Goal: Task Accomplishment & Management: Complete application form

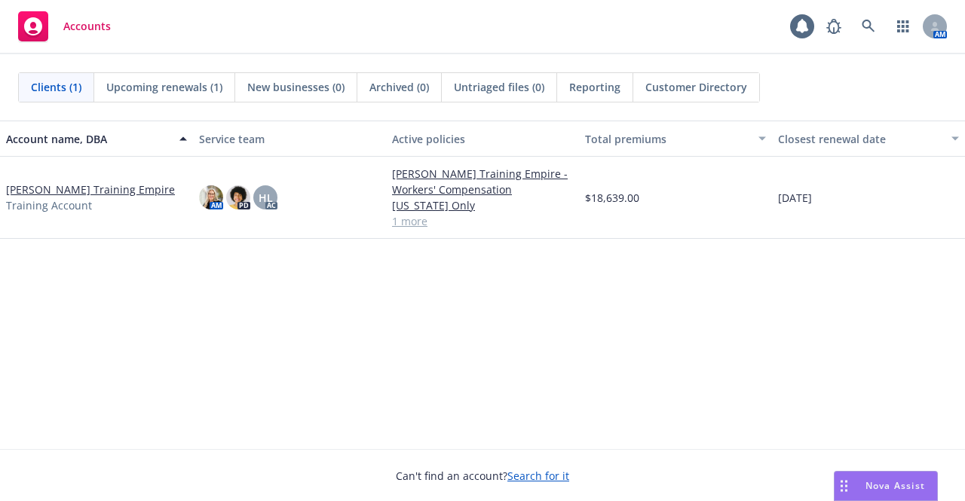
click at [134, 188] on link "Harlie Litton Training Empire" at bounding box center [90, 190] width 169 height 16
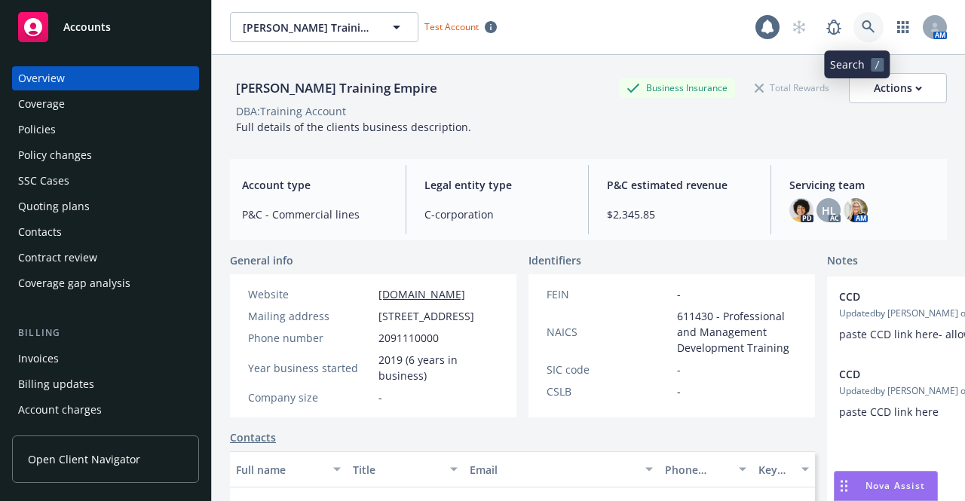
click at [862, 20] on icon at bounding box center [869, 27] width 14 height 14
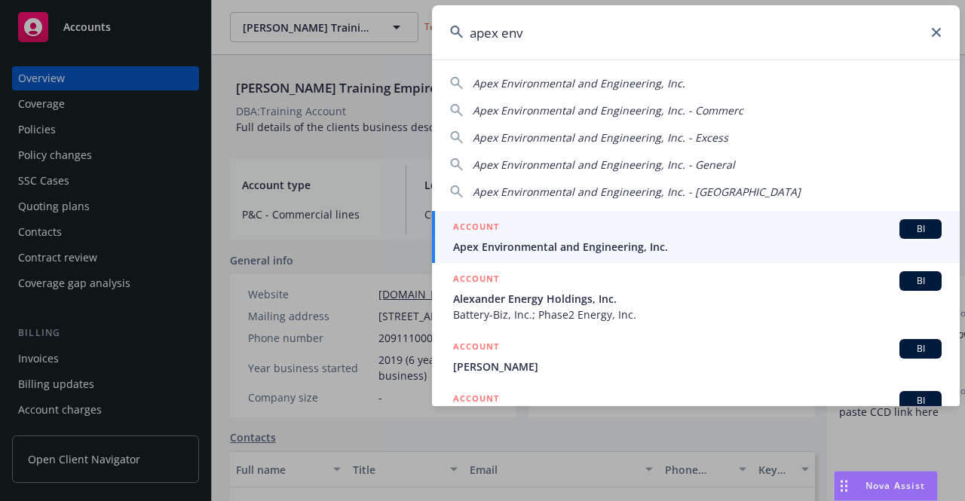
type input "apex env"
click at [701, 239] on span "Apex Environmental and Engineering, Inc." at bounding box center [697, 247] width 489 height 16
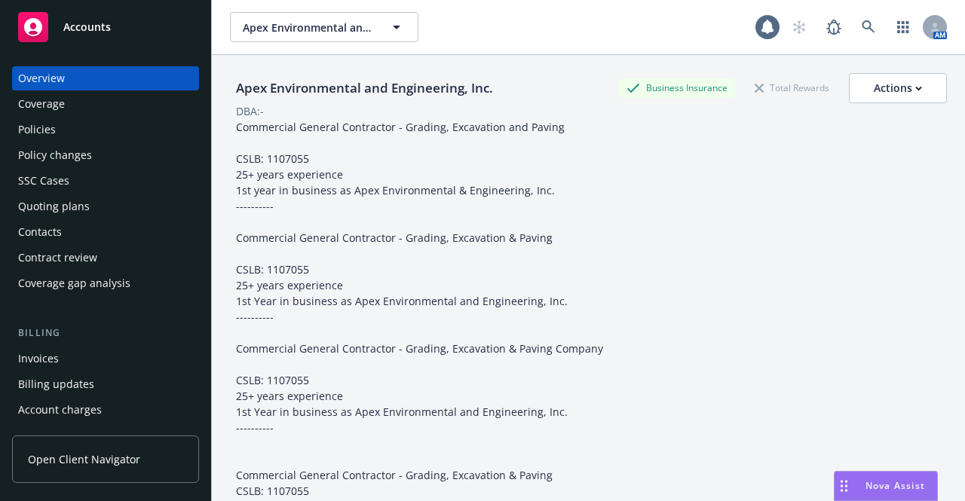
click at [45, 351] on div "Invoices" at bounding box center [38, 359] width 41 height 24
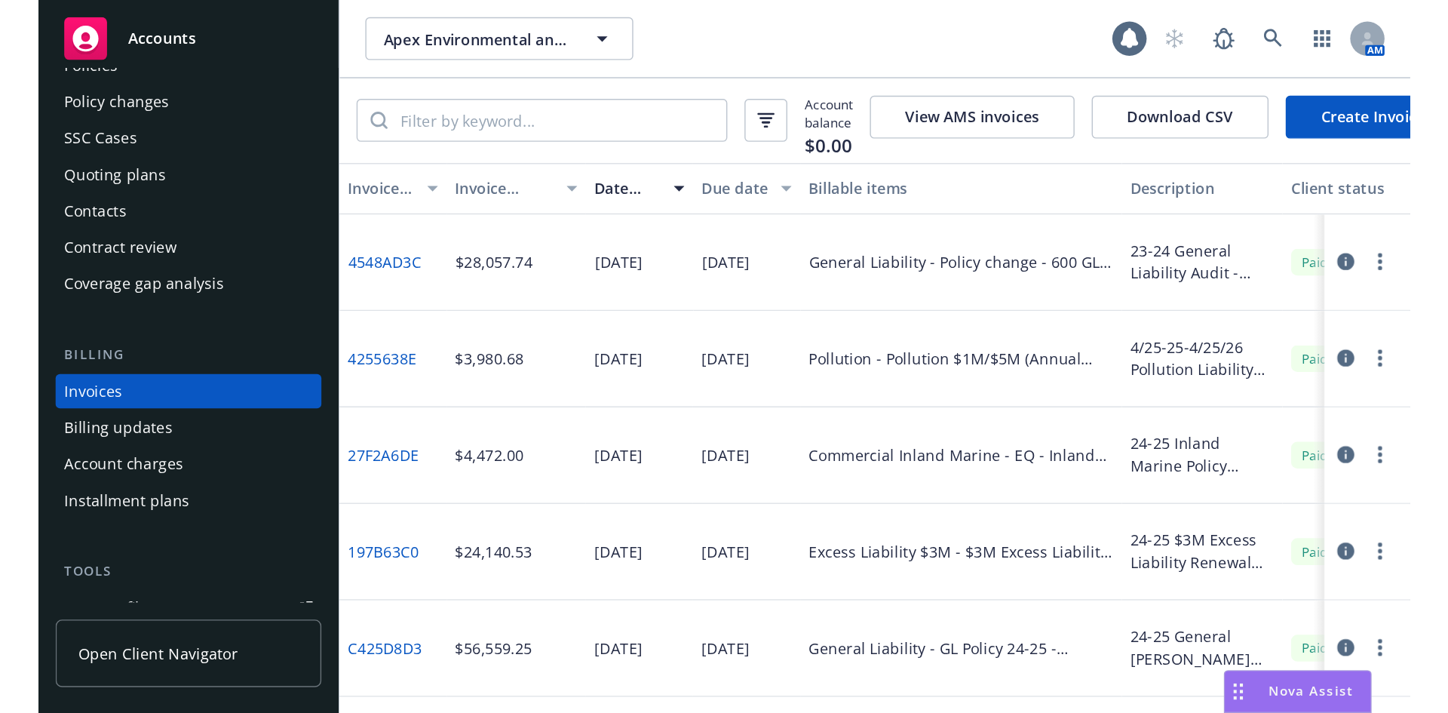
scroll to position [84, 0]
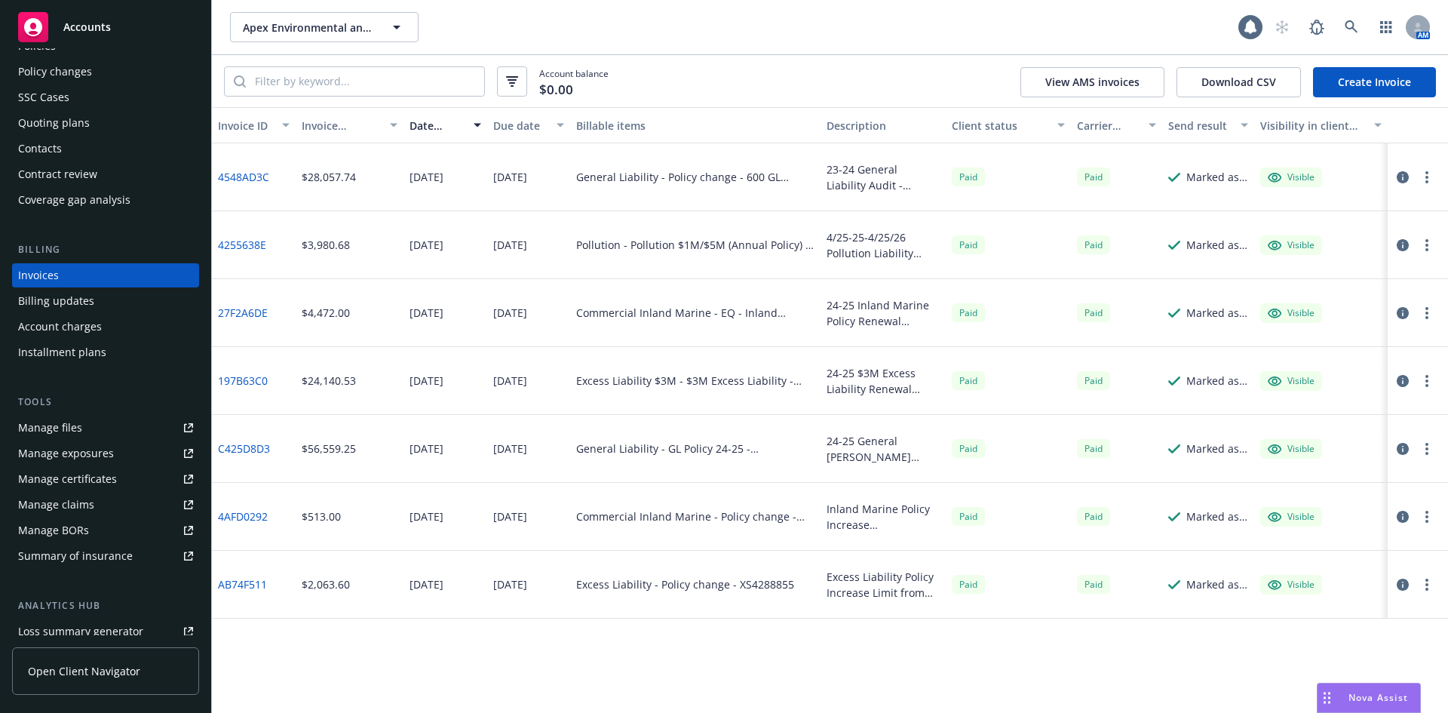
click at [964, 72] on link "Create Invoice" at bounding box center [1374, 82] width 123 height 30
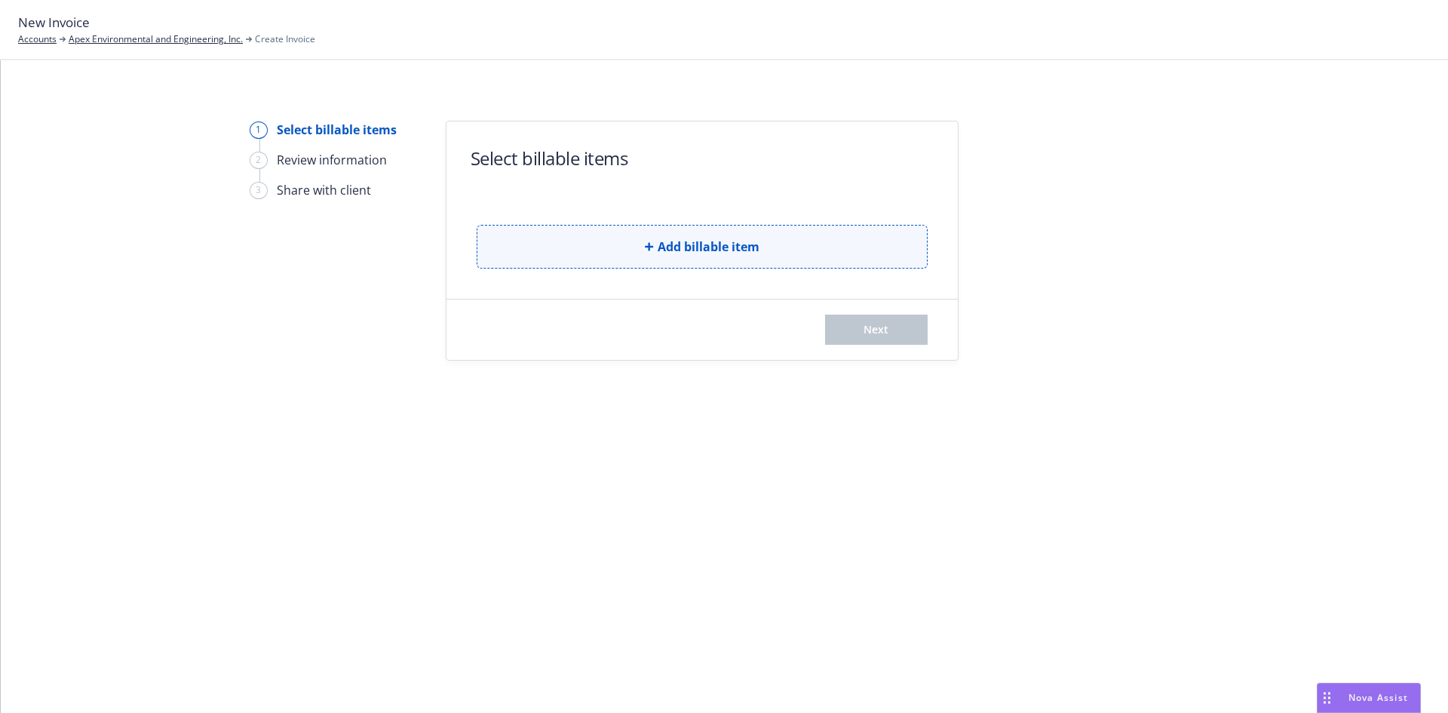
click at [740, 239] on span "Add billable item" at bounding box center [708, 247] width 102 height 18
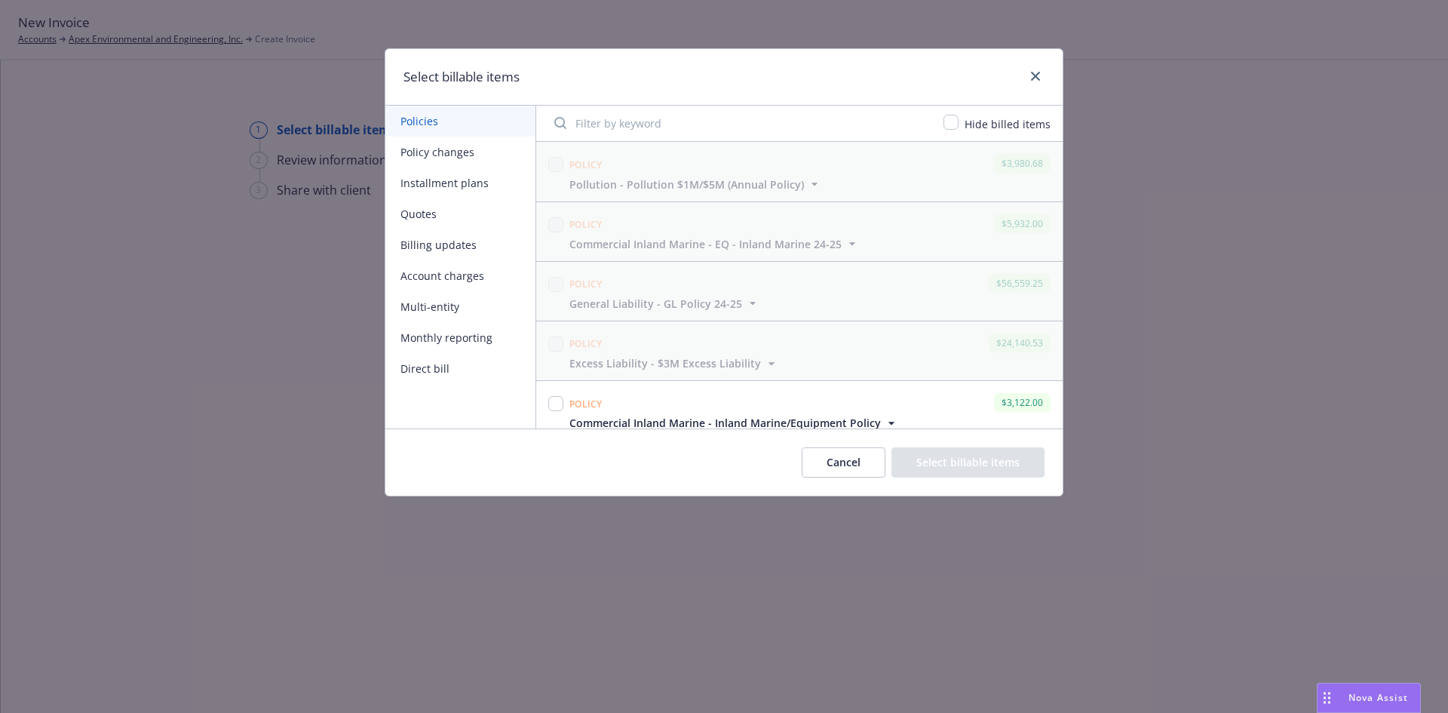
click at [491, 244] on button "Billing updates" at bounding box center [460, 244] width 150 height 31
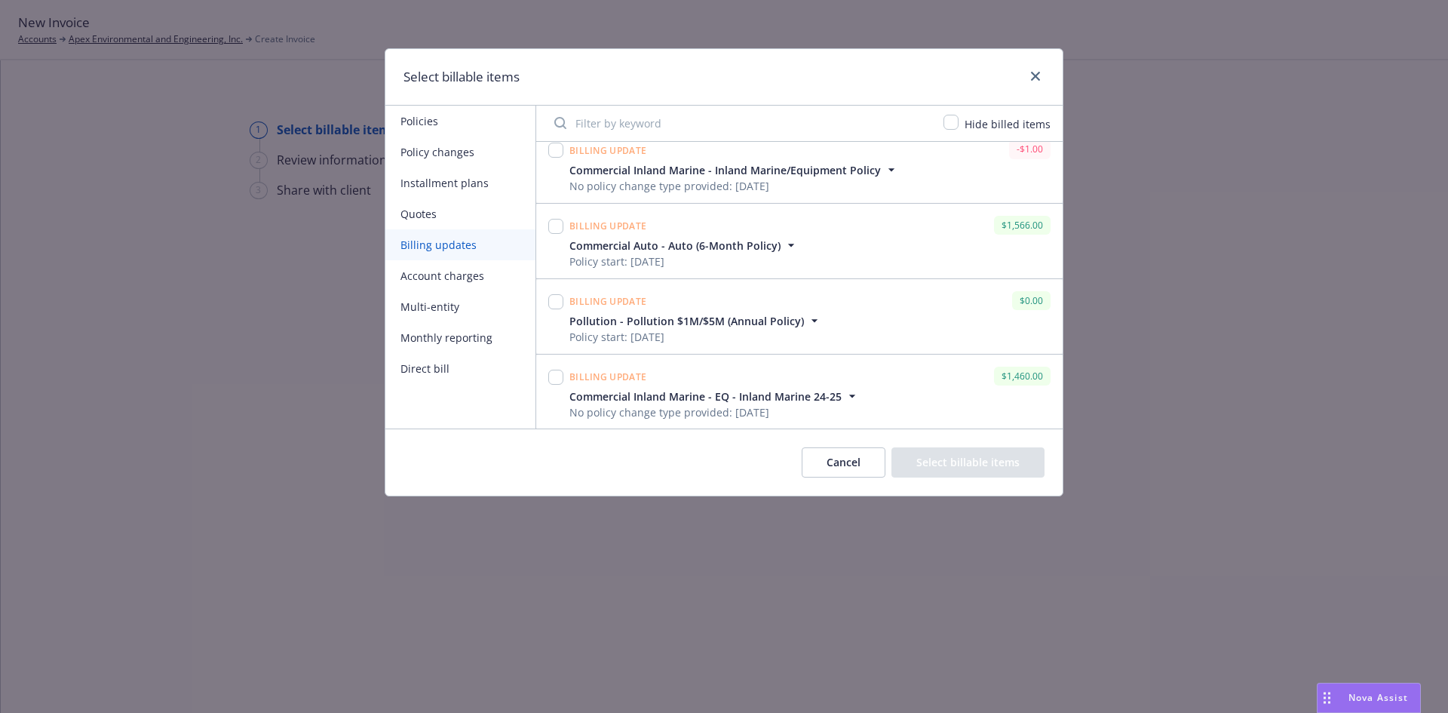
scroll to position [544, 0]
click at [553, 379] on input "checkbox" at bounding box center [555, 375] width 15 height 15
checkbox input "true"
click at [846, 398] on icon "button" at bounding box center [851, 394] width 15 height 15
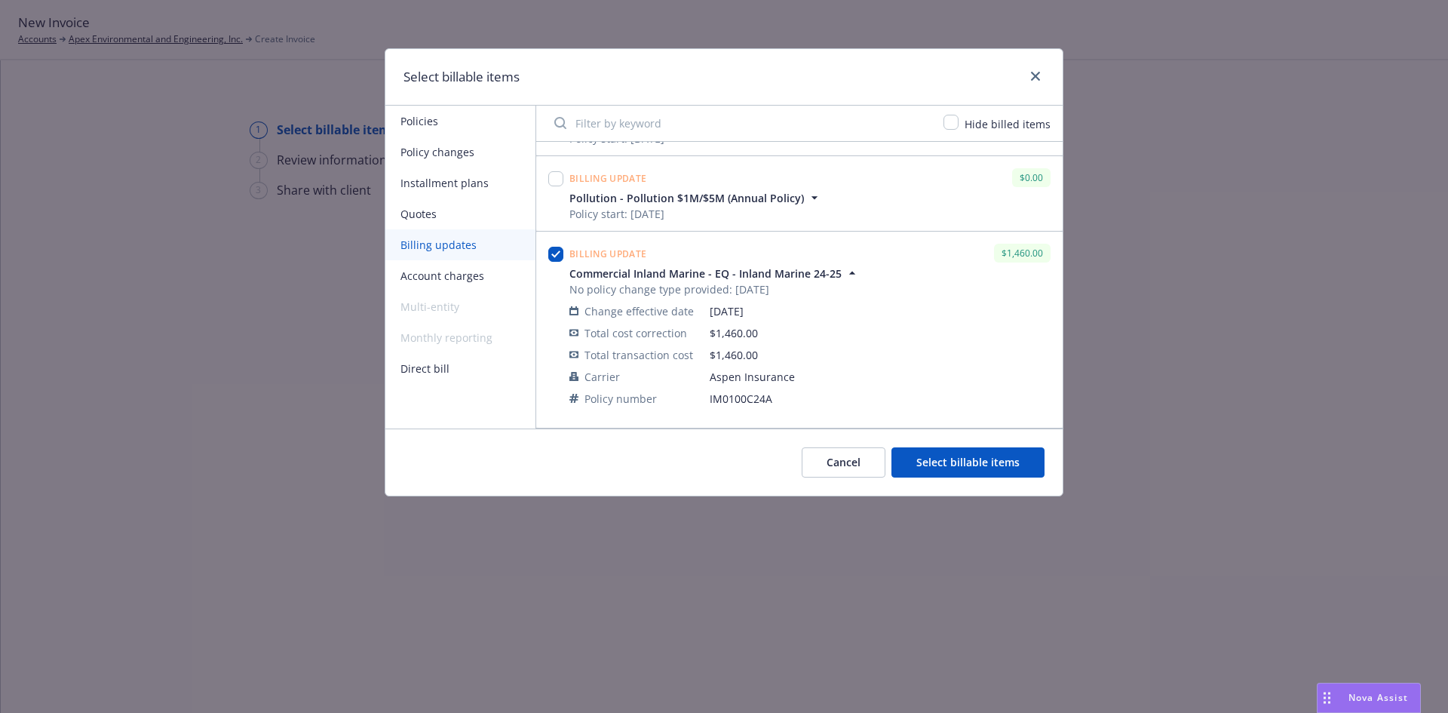
click at [936, 458] on button "Select billable items" at bounding box center [967, 462] width 153 height 30
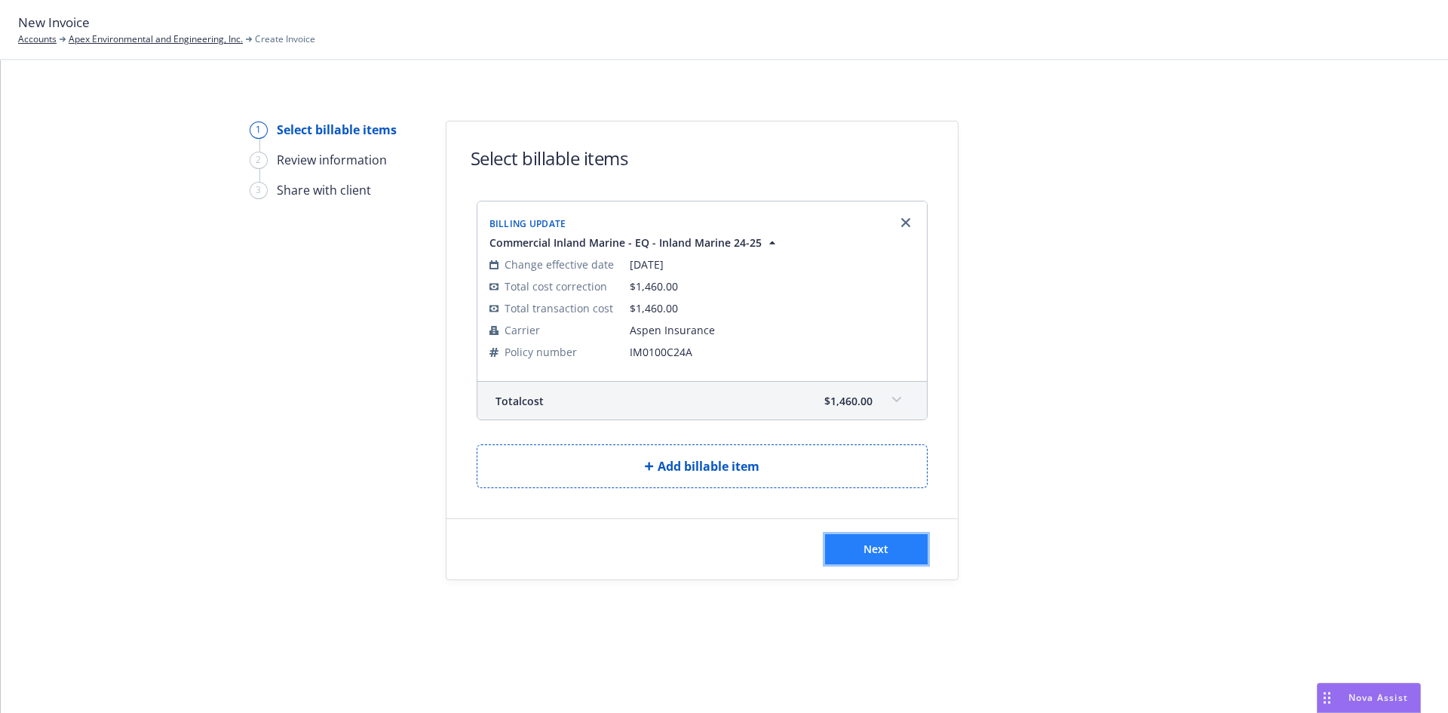
click at [899, 538] on button "Next" at bounding box center [876, 549] width 103 height 30
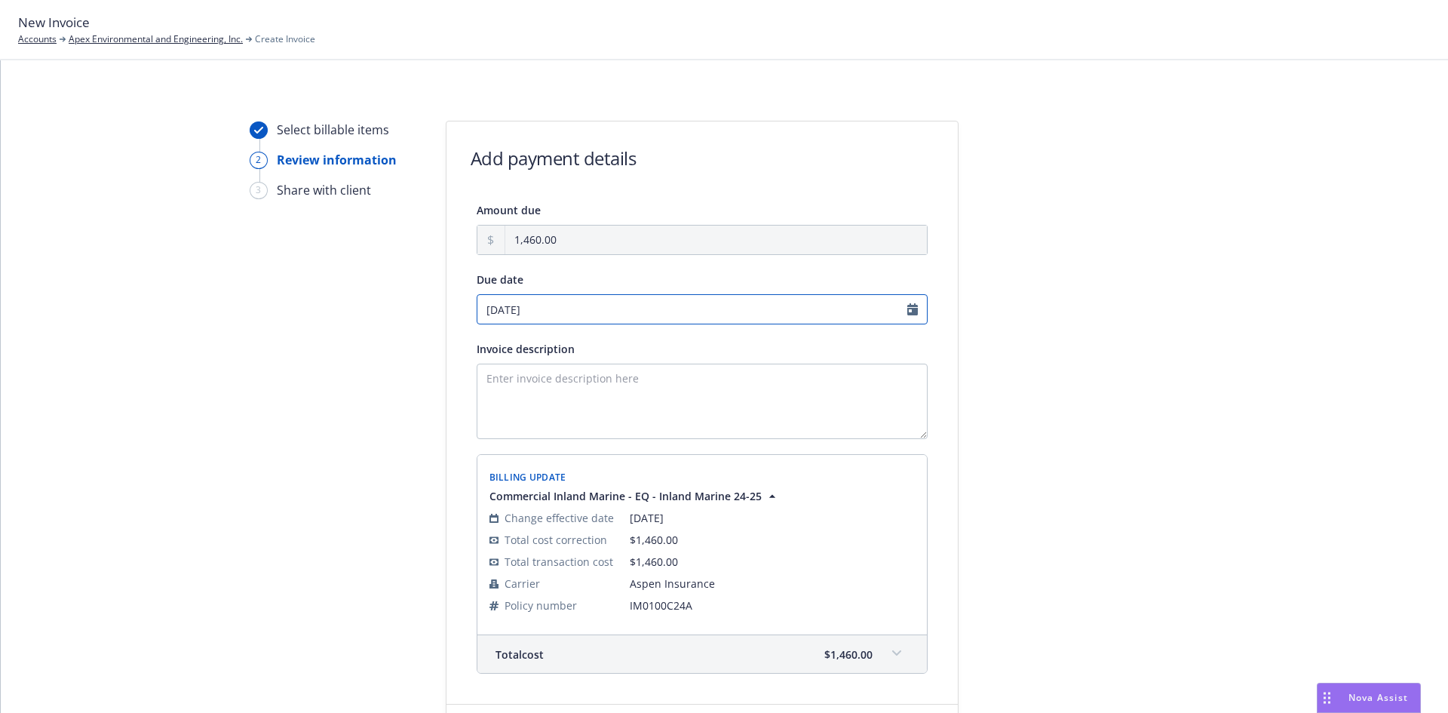
select select "August"
select select "2025"
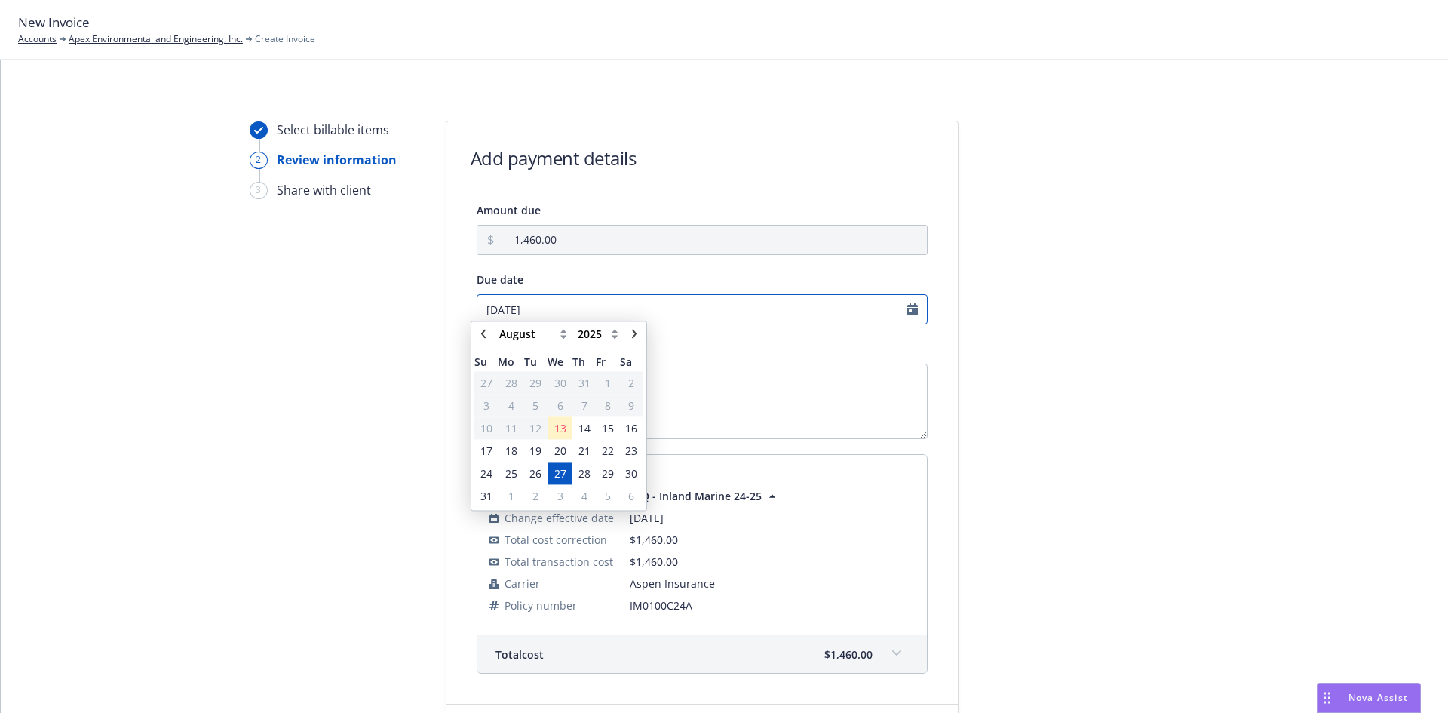
click at [505, 308] on input "08/27/2025" at bounding box center [702, 309] width 451 height 30
click at [636, 340] on icon "chevronRight" at bounding box center [634, 340] width 5 height 9
select select "September"
click at [562, 436] on span "17" at bounding box center [560, 435] width 12 height 16
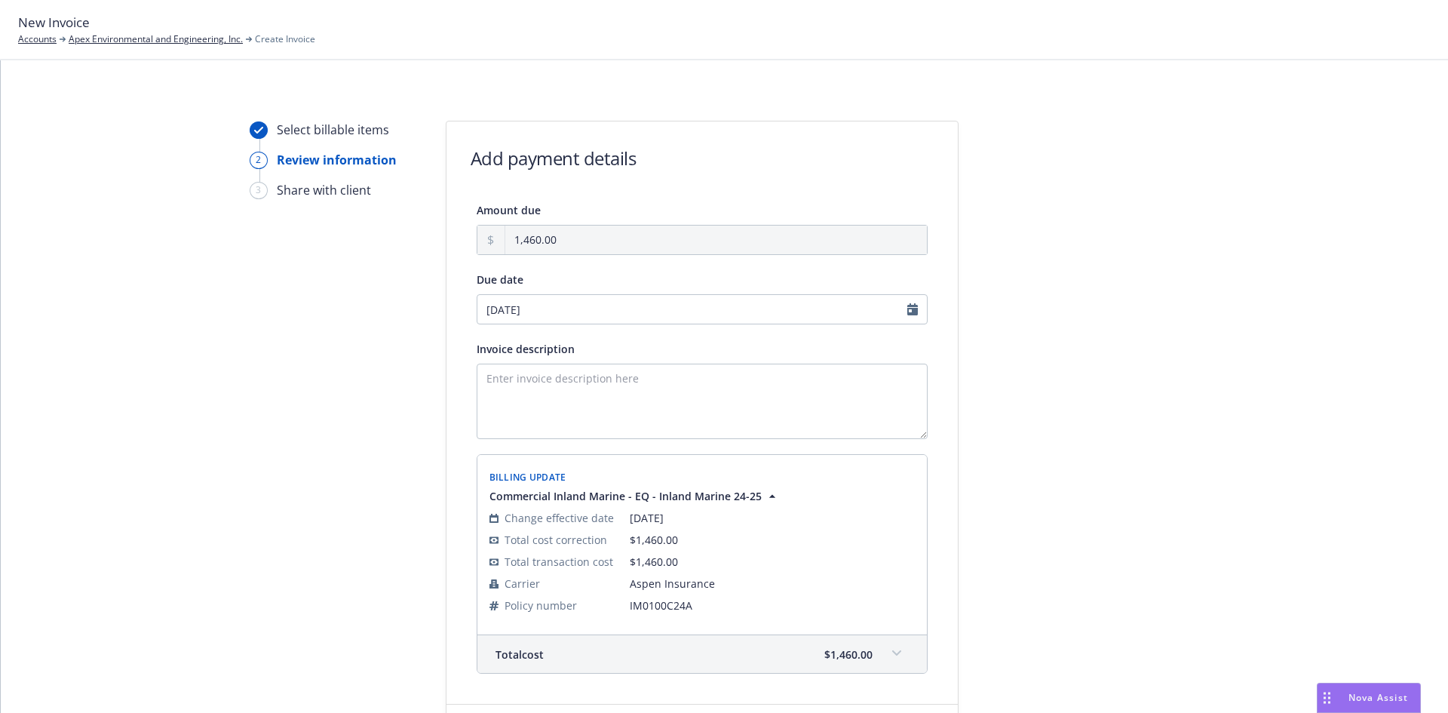
type input "09/17/2025"
click at [489, 372] on textarea "Invoice description" at bounding box center [702, 400] width 451 height 75
click at [872, 379] on textarea "Inland Marine Endorsement eff 08/11/2025: As 2022 case IH Steiger tractor serie…" at bounding box center [702, 400] width 451 height 75
click at [687, 388] on textarea "Inland Marine Endorsement eff 08/11/2025: As 2022 case IH Steiger tractor seria…" at bounding box center [702, 400] width 451 height 75
type textarea "Inland Marine Endorsement eff 08/11/2025: As 2022 case IH Steiger tractor seria…"
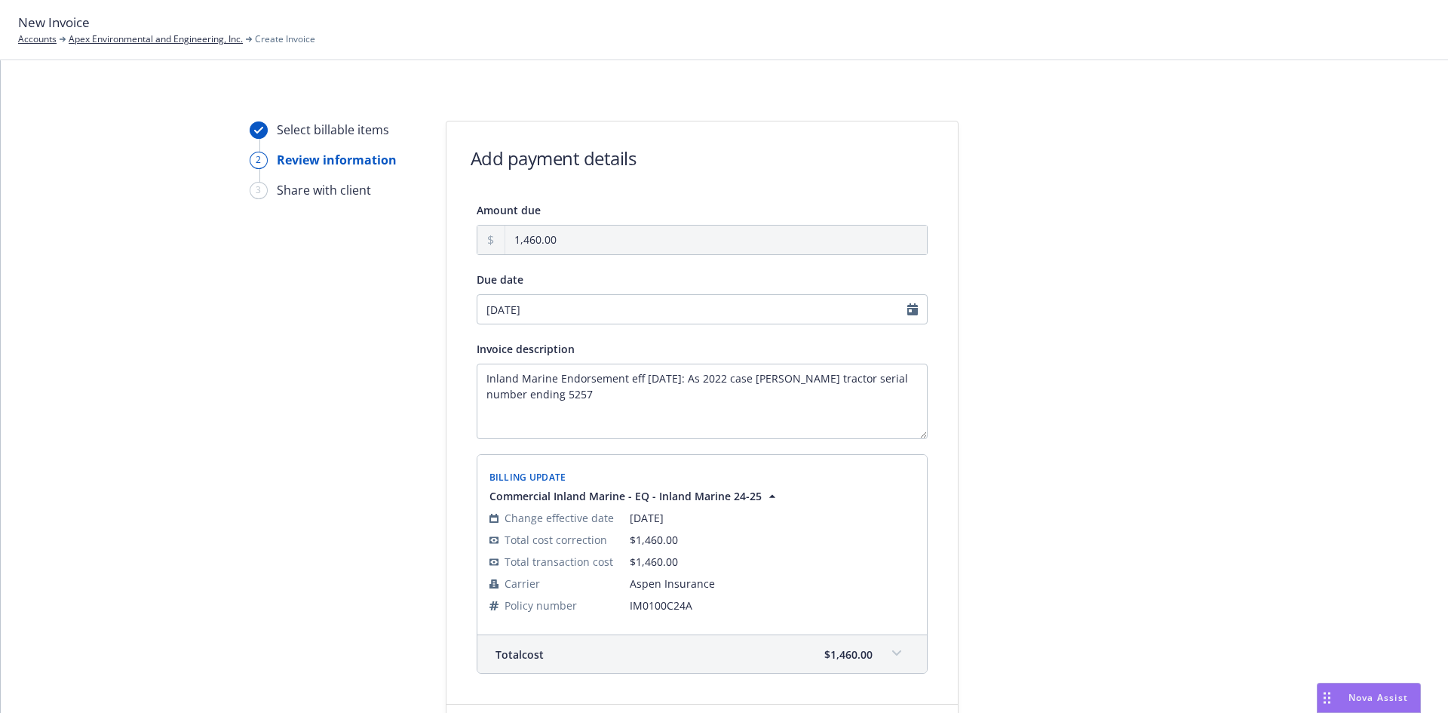
click at [418, 562] on div "Select billable items 2 Review information 3 Share with client Add payment deta…" at bounding box center [724, 443] width 1411 height 645
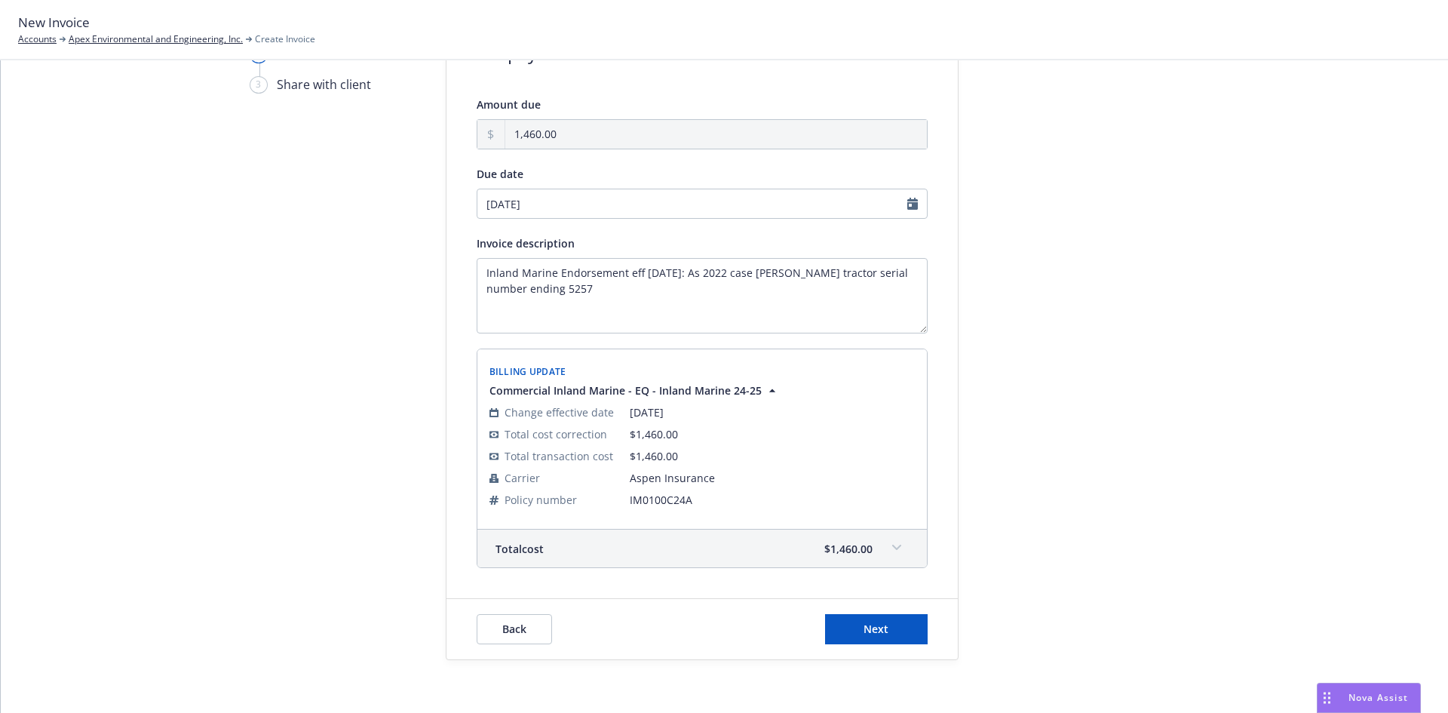
scroll to position [113, 0]
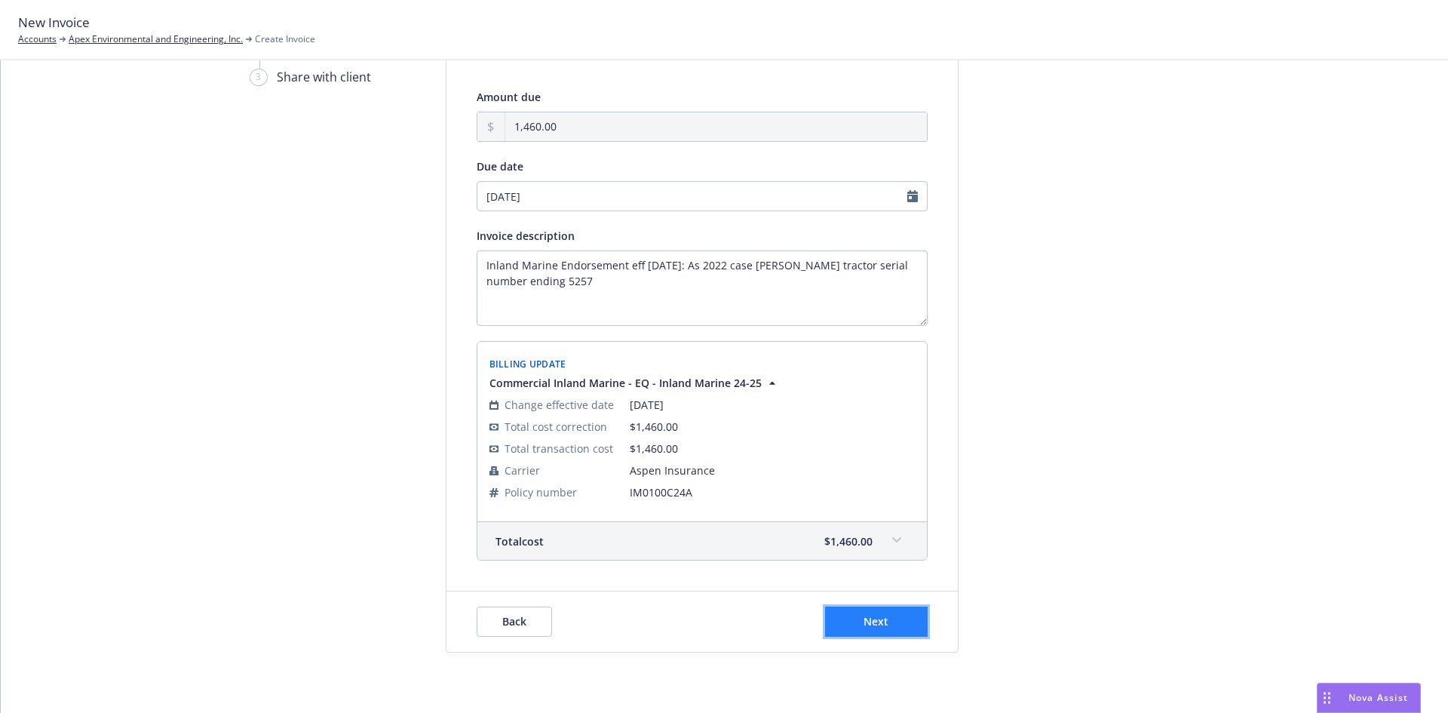
click at [842, 627] on button "Next" at bounding box center [876, 621] width 103 height 30
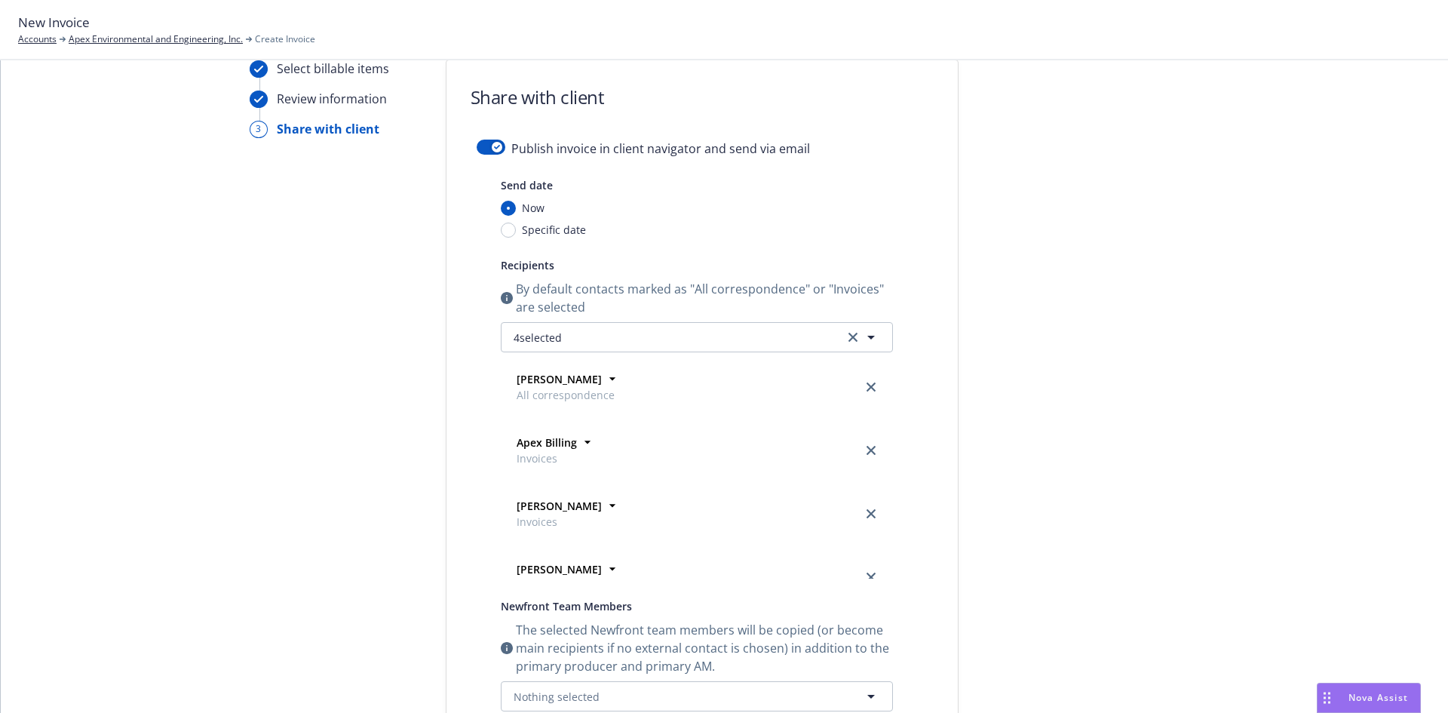
scroll to position [38, 0]
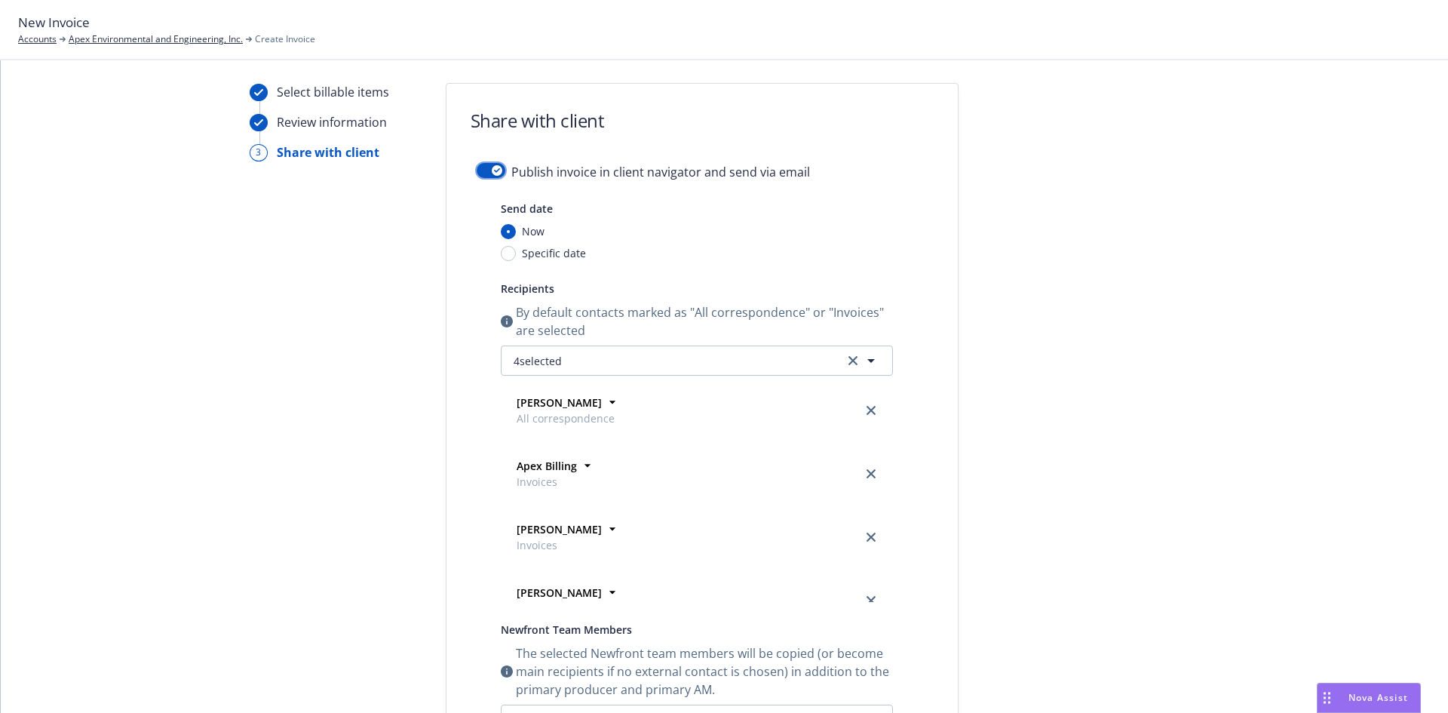
click at [492, 166] on div "button" at bounding box center [497, 170] width 11 height 11
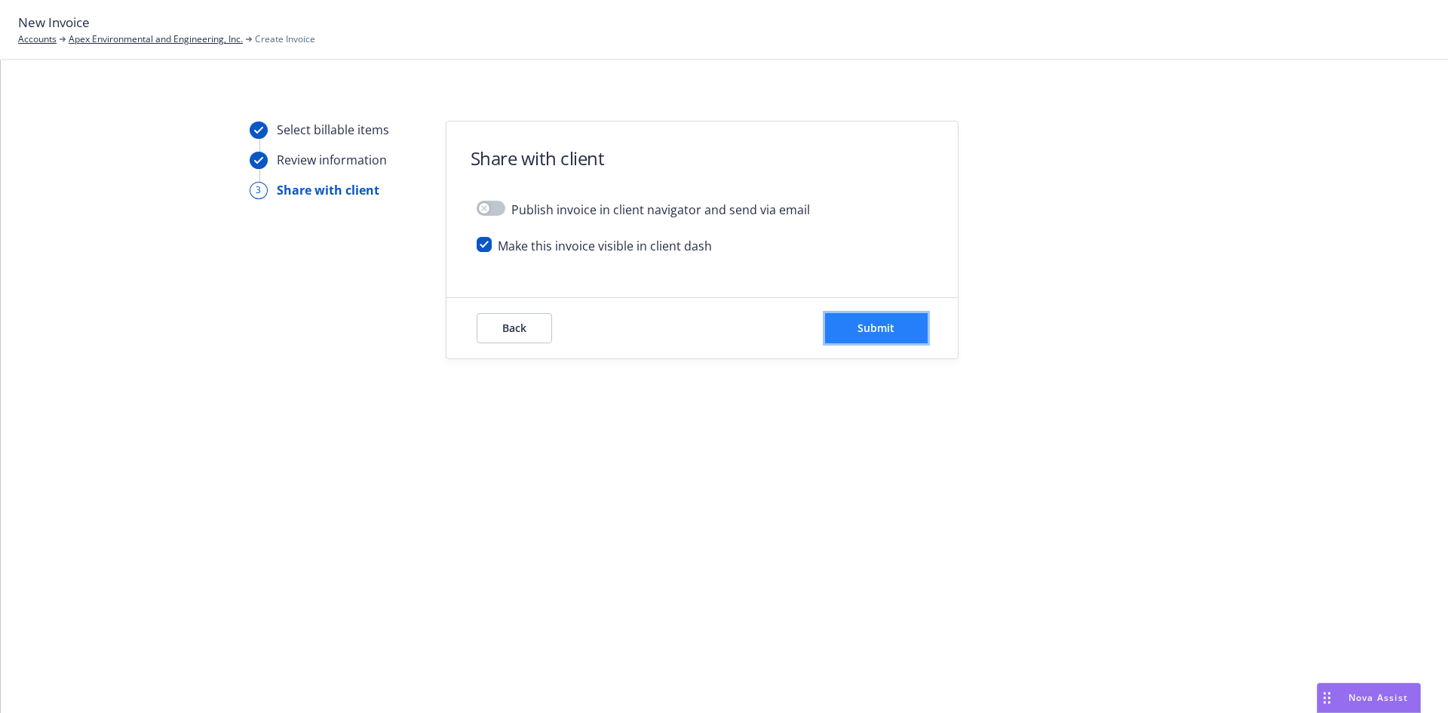
click at [843, 335] on button "Submit" at bounding box center [876, 328] width 103 height 30
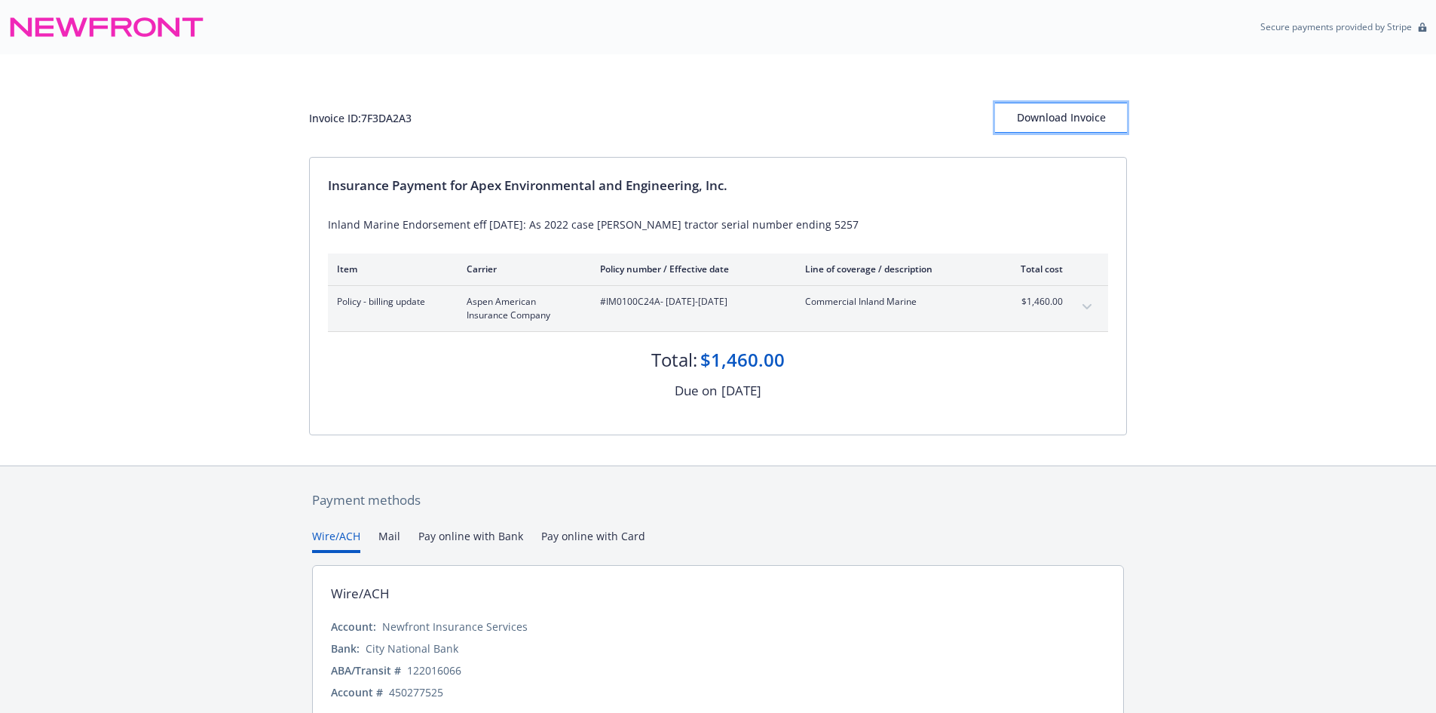
click at [1017, 120] on button "Download Invoice" at bounding box center [1061, 118] width 132 height 30
click at [1050, 136] on div "Invoice ID: 7F3DA2A3 Download Invoice" at bounding box center [718, 105] width 818 height 103
click at [1044, 118] on div "Download Invoice" at bounding box center [1061, 117] width 132 height 29
click at [1075, 117] on div "Download Invoice" at bounding box center [1061, 117] width 132 height 29
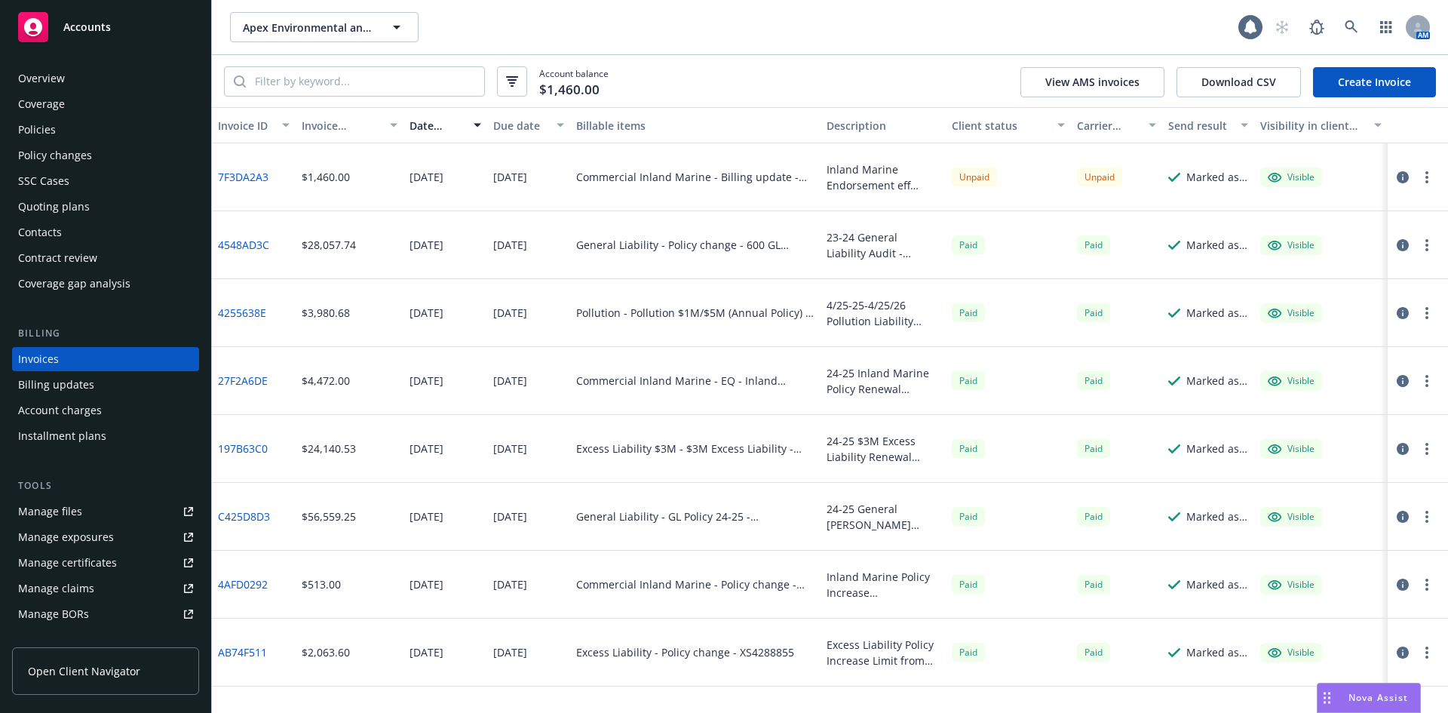
click at [108, 80] on div "Overview" at bounding box center [105, 78] width 175 height 24
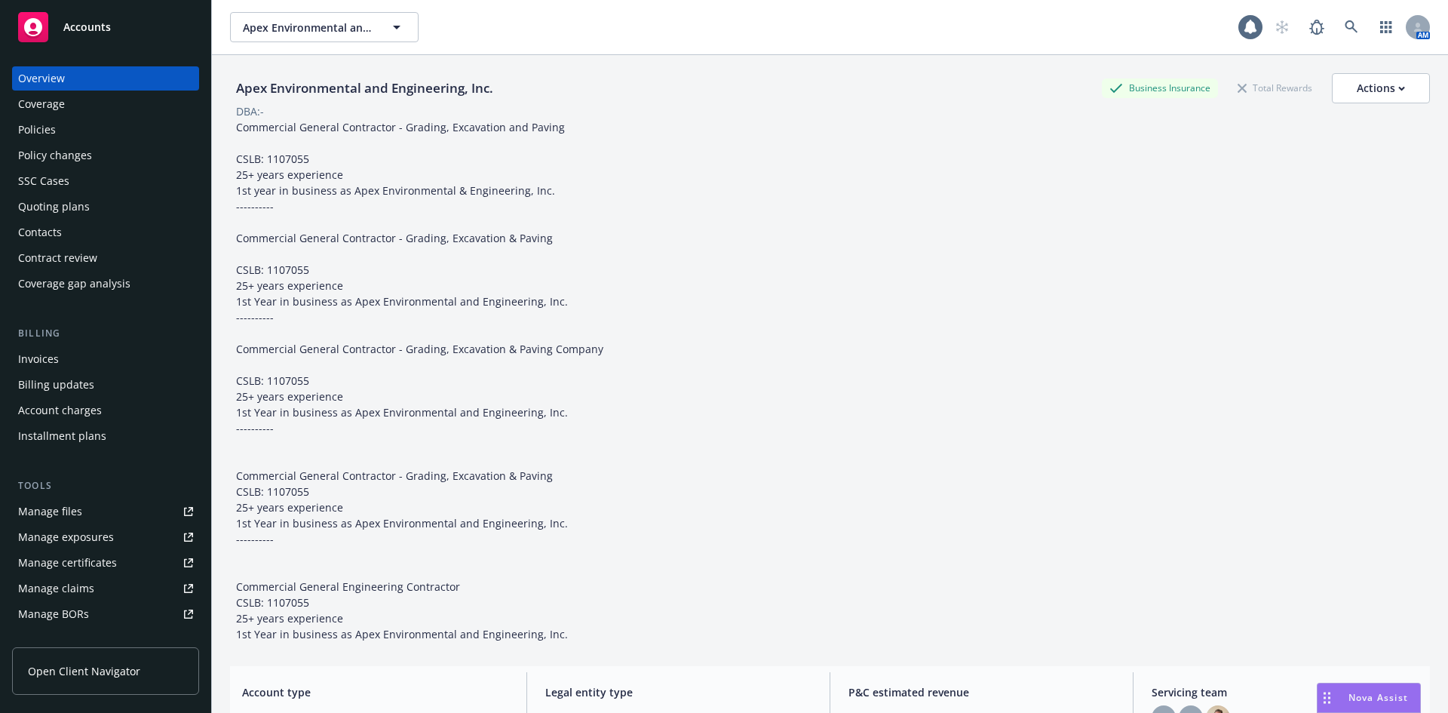
click at [49, 139] on div "Policies" at bounding box center [37, 130] width 38 height 24
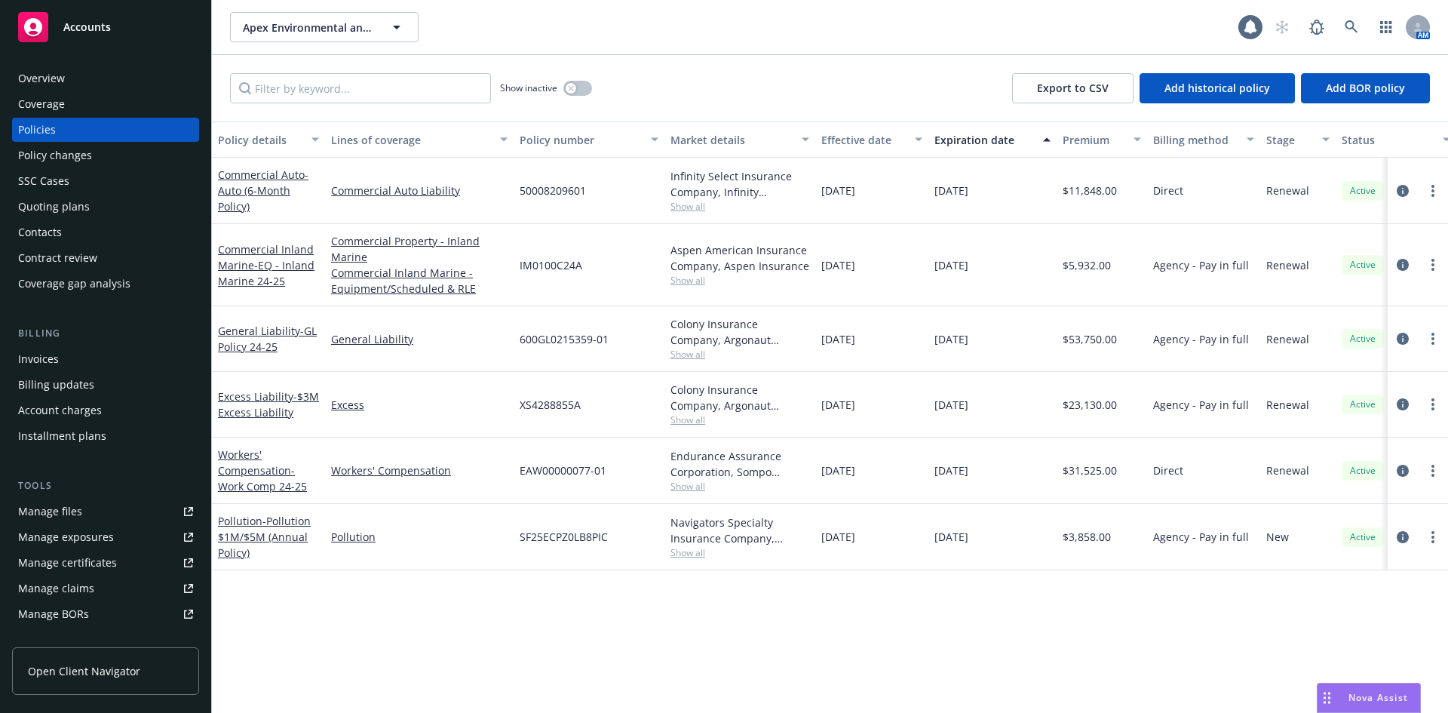
click at [58, 154] on div "Policy changes" at bounding box center [55, 155] width 74 height 24
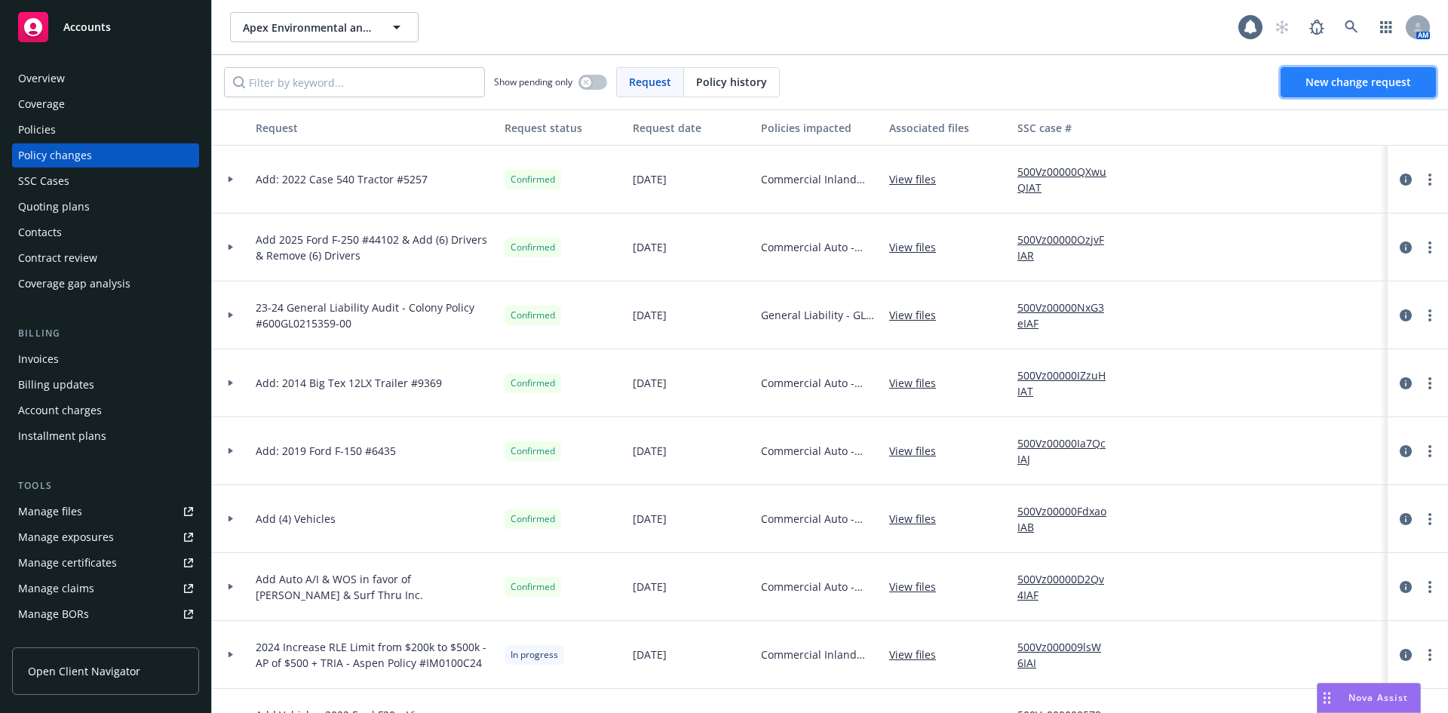
click at [1312, 75] on span "New change request" at bounding box center [1358, 82] width 106 height 14
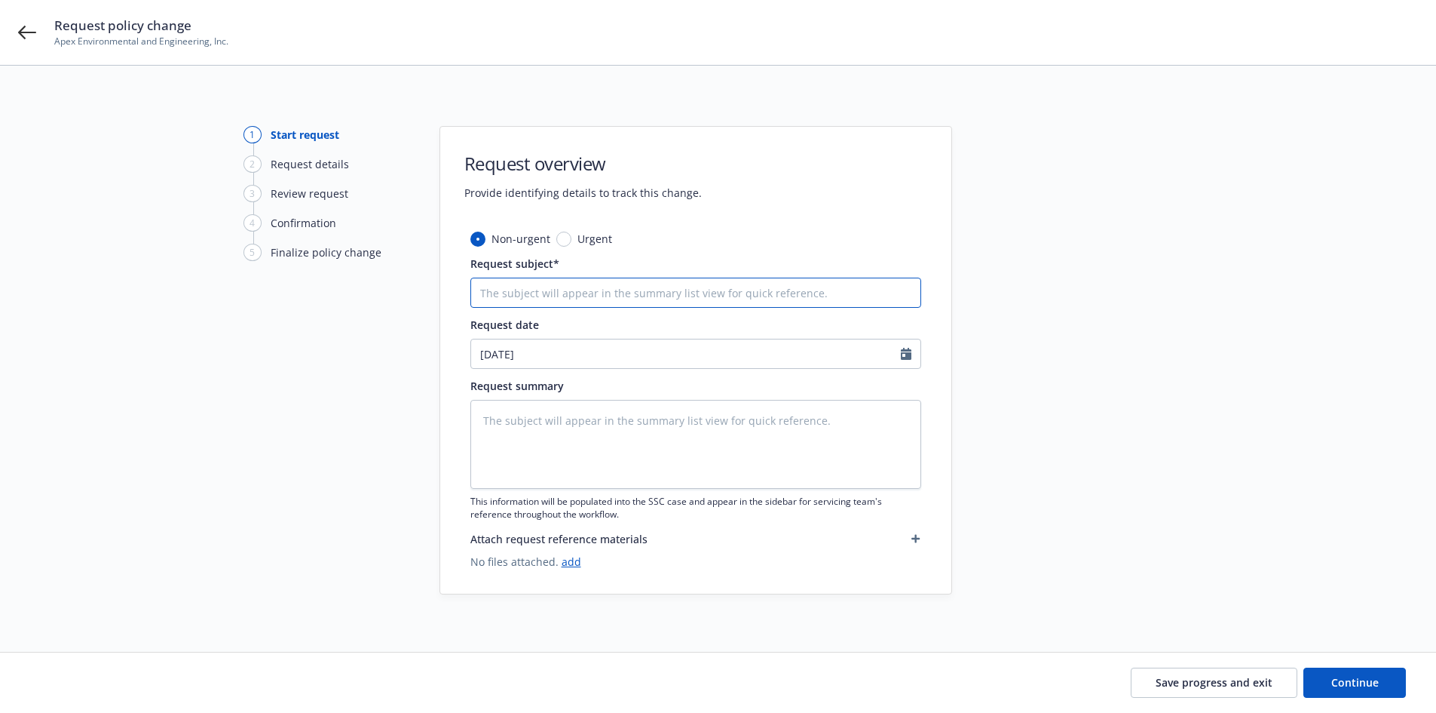
click at [841, 294] on input "Request subject*" at bounding box center [695, 292] width 451 height 30
click at [610, 293] on input "Request subject*" at bounding box center [695, 292] width 451 height 30
paste input "Tractor AG001 2005 CASE-IH STEIGER STX450 Quad Track Tractor VIN: JEE0107182 Pu…"
type textarea "x"
drag, startPoint x: 914, startPoint y: 290, endPoint x: 470, endPoint y: 295, distance: 443.4
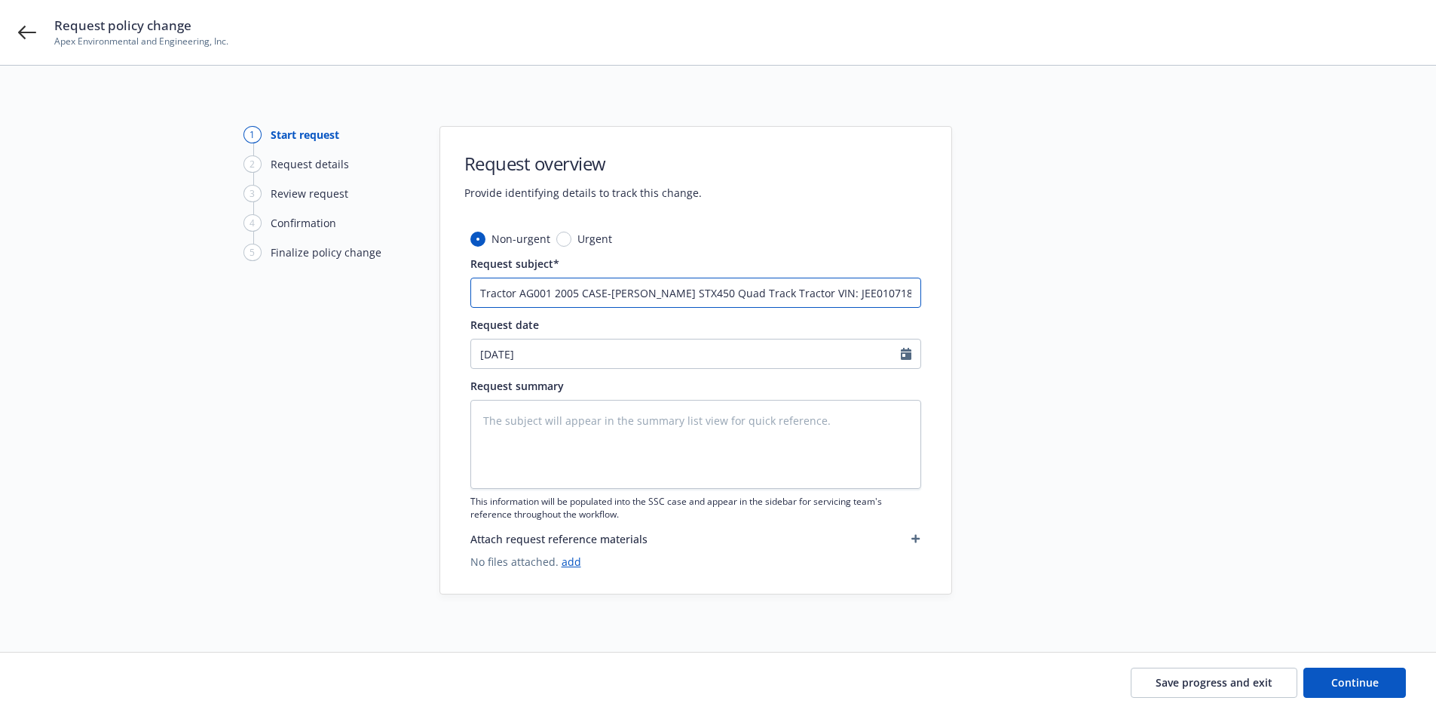
click at [470, 295] on input "Tractor AG001 2005 CASE-IH STEIGER STX450 Quad Track Tractor VIN: JEE0107182 Pu…" at bounding box center [695, 292] width 451 height 30
type input "Tractor AG001 2005 CASE-IH STEIGER STX450 Quad Track Tractor VIN: JEE0107182 Pu…"
click at [517, 397] on div "Request summary This information will be populated into the SSC case and appear…" at bounding box center [695, 449] width 451 height 143
click at [516, 415] on textarea at bounding box center [695, 444] width 451 height 89
paste textarea "Tractor AG001 2005 CASE-IH STEIGER STX450 Quad Track Tractor VIN: JEE0107182 Pu…"
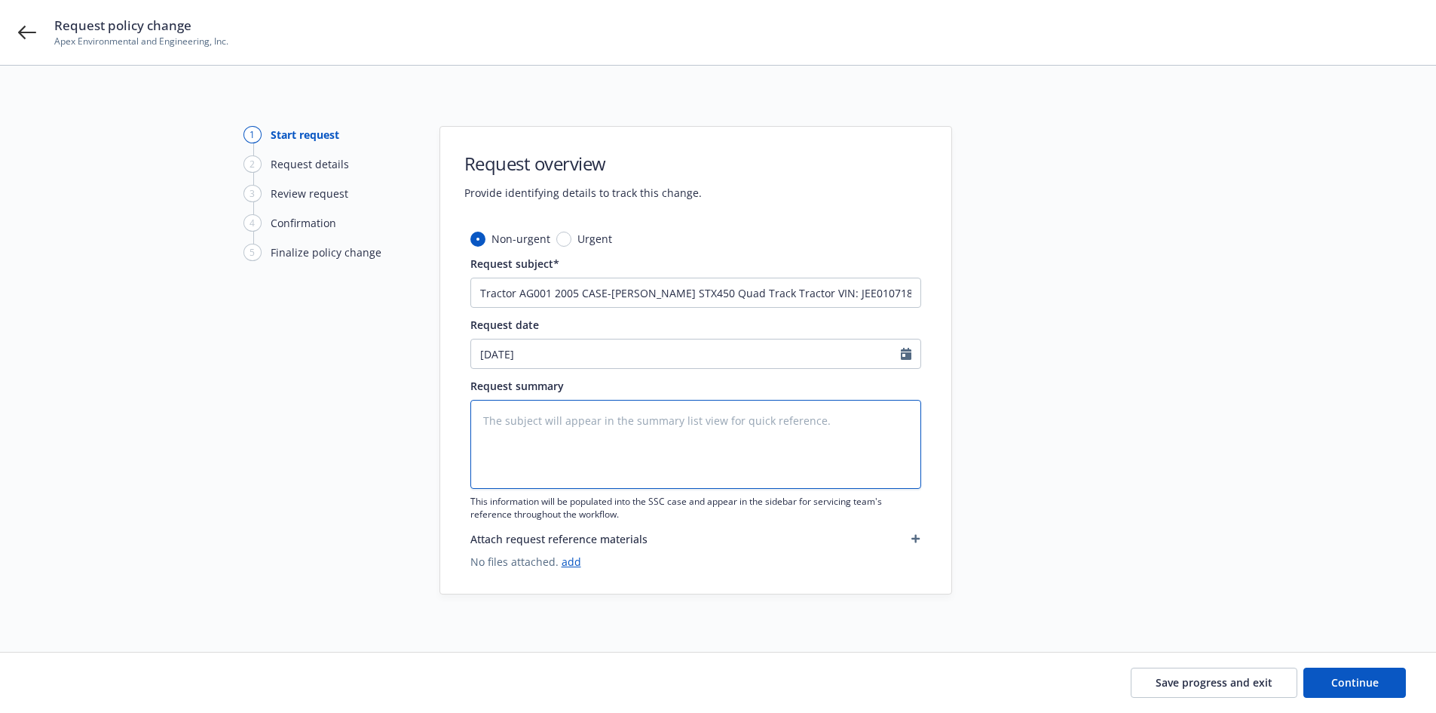
type textarea "x"
type textarea "Tractor AG001 2005 CASE-IH STEIGER STX450 Quad Track Tractor VIN: JEE0107182 Pu…"
drag, startPoint x: 478, startPoint y: 293, endPoint x: 936, endPoint y: 315, distance: 458.2
click at [936, 315] on div "Non-urgent Urgent Request subject* Tractor AG001 2005 CASE-IH STEIGER STX450 Qu…" at bounding box center [695, 412] width 511 height 363
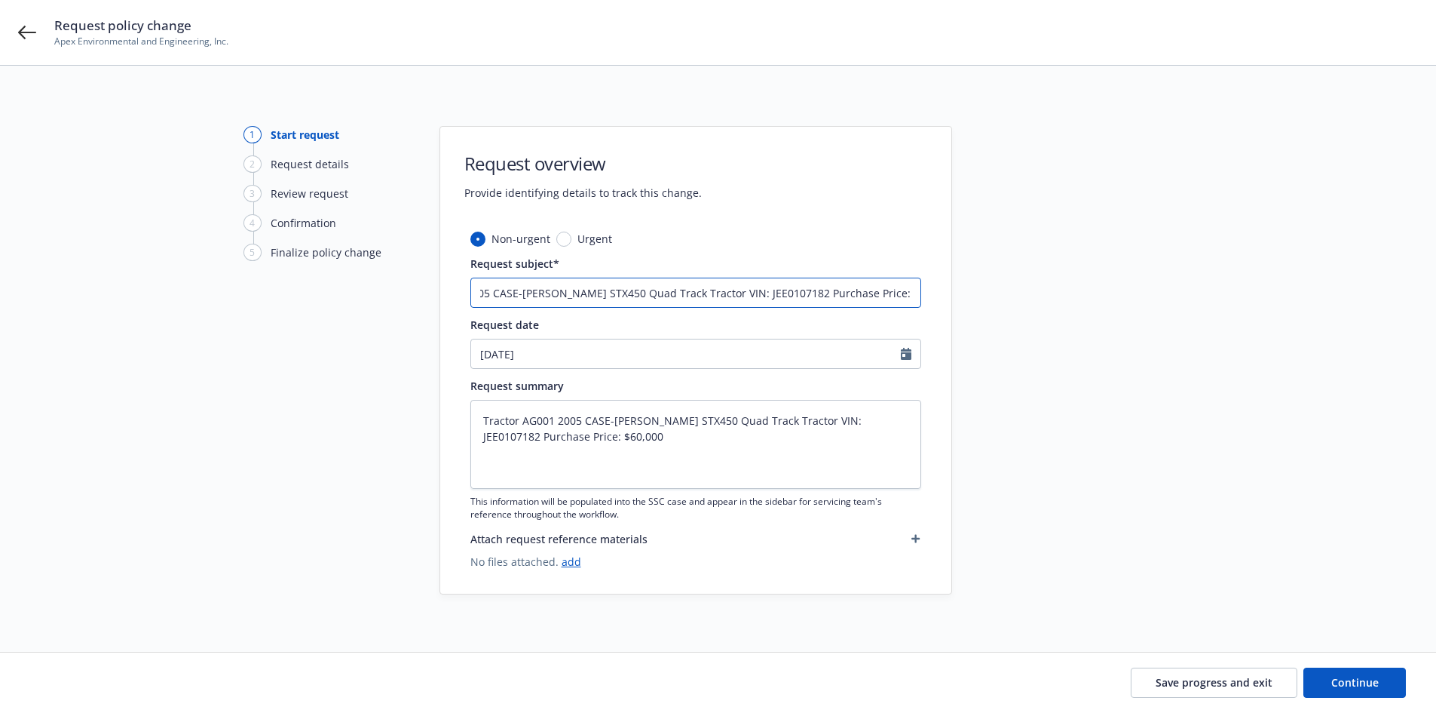
type textarea "x"
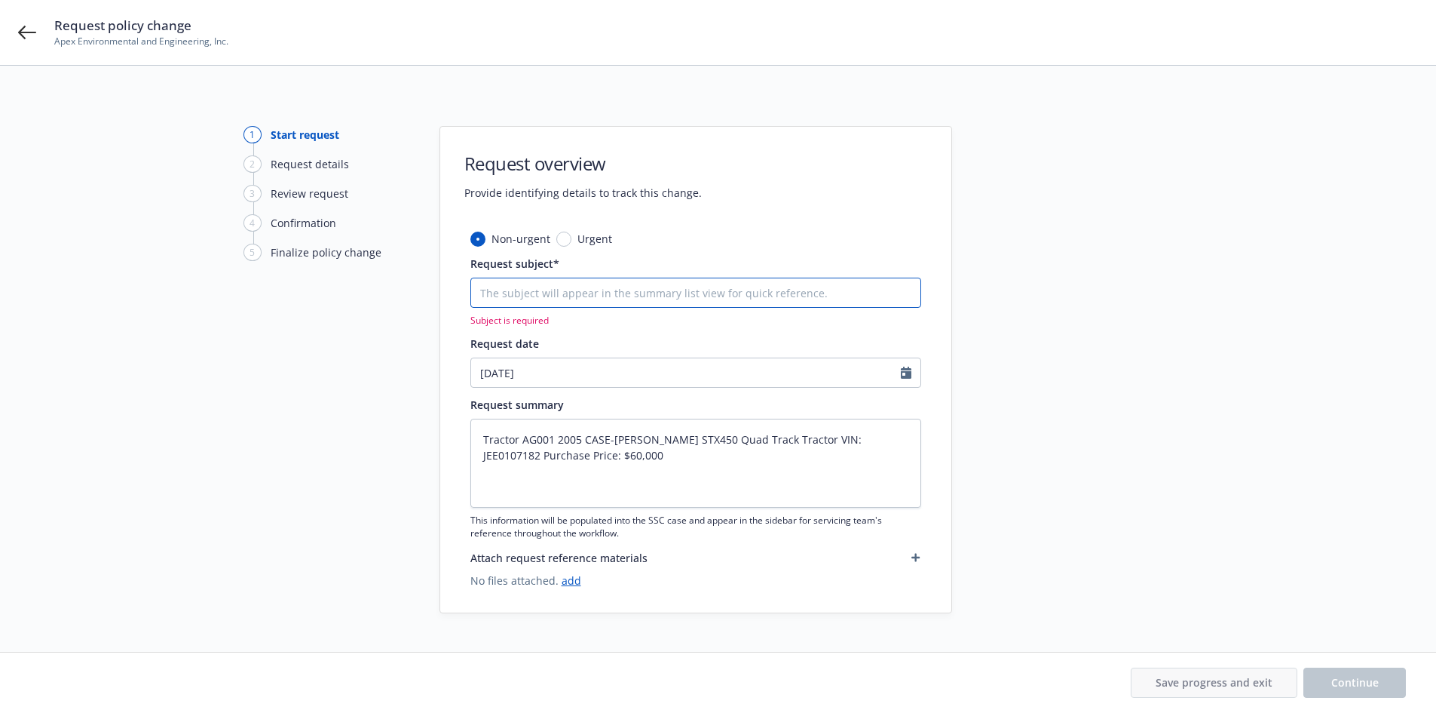
scroll to position [0, 0]
type textarea "x"
type input "I"
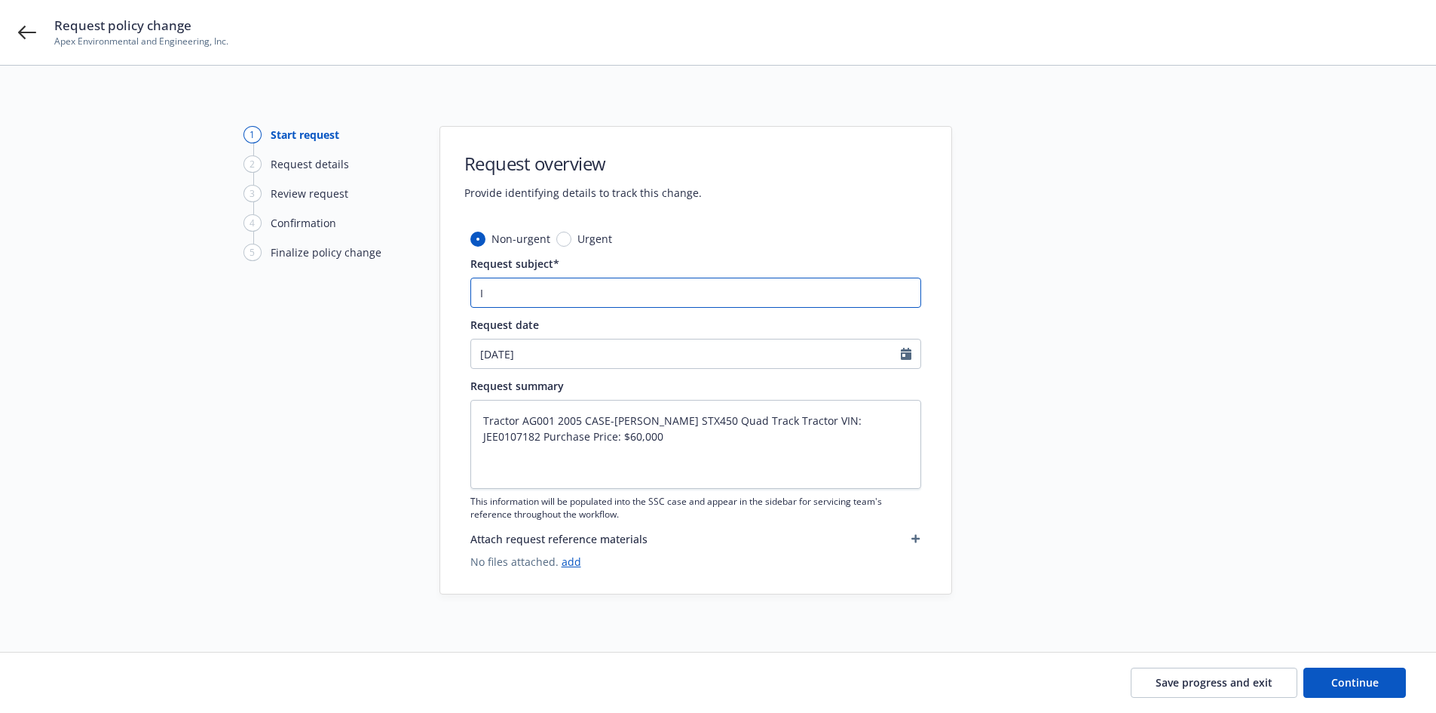
type textarea "x"
type input "In"
type textarea "x"
type input "Inl"
type textarea "x"
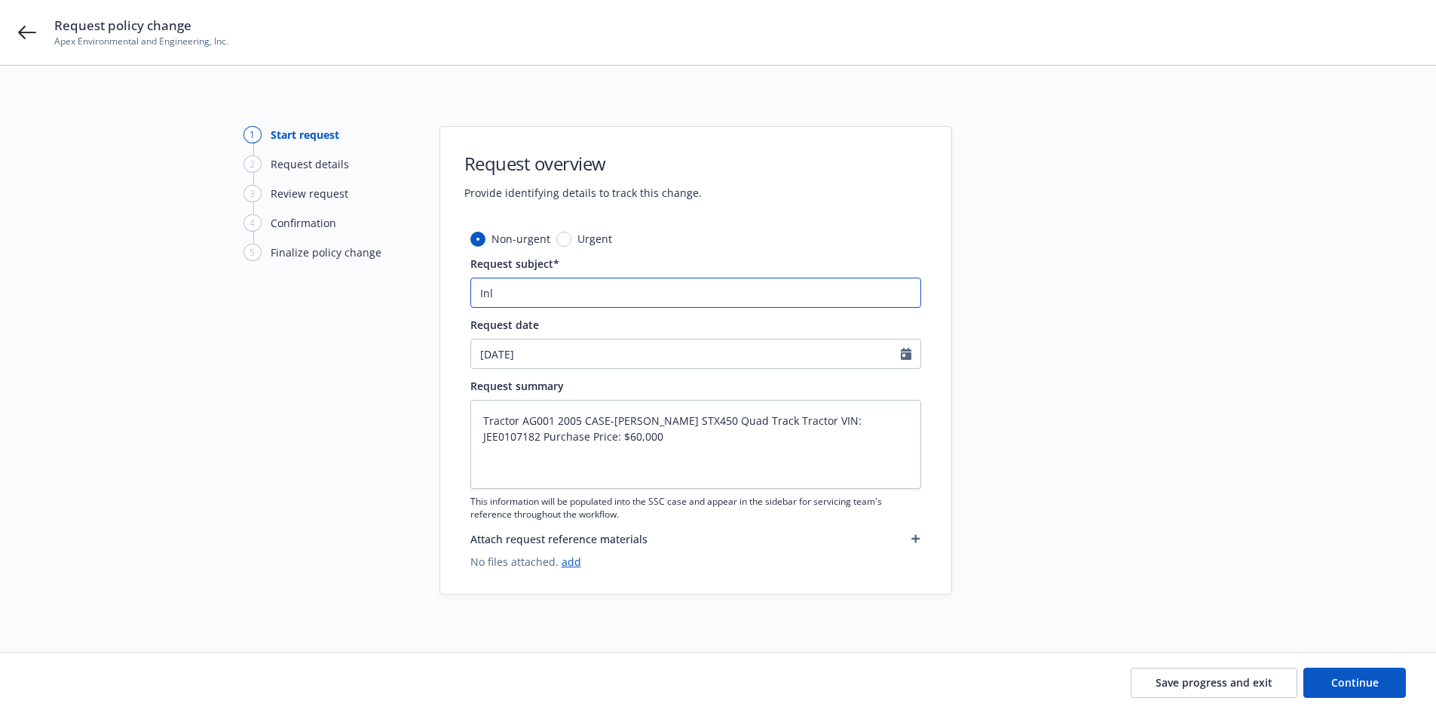
type input "Inla"
type textarea "x"
type input "Inlan"
type textarea "x"
type input "Inland"
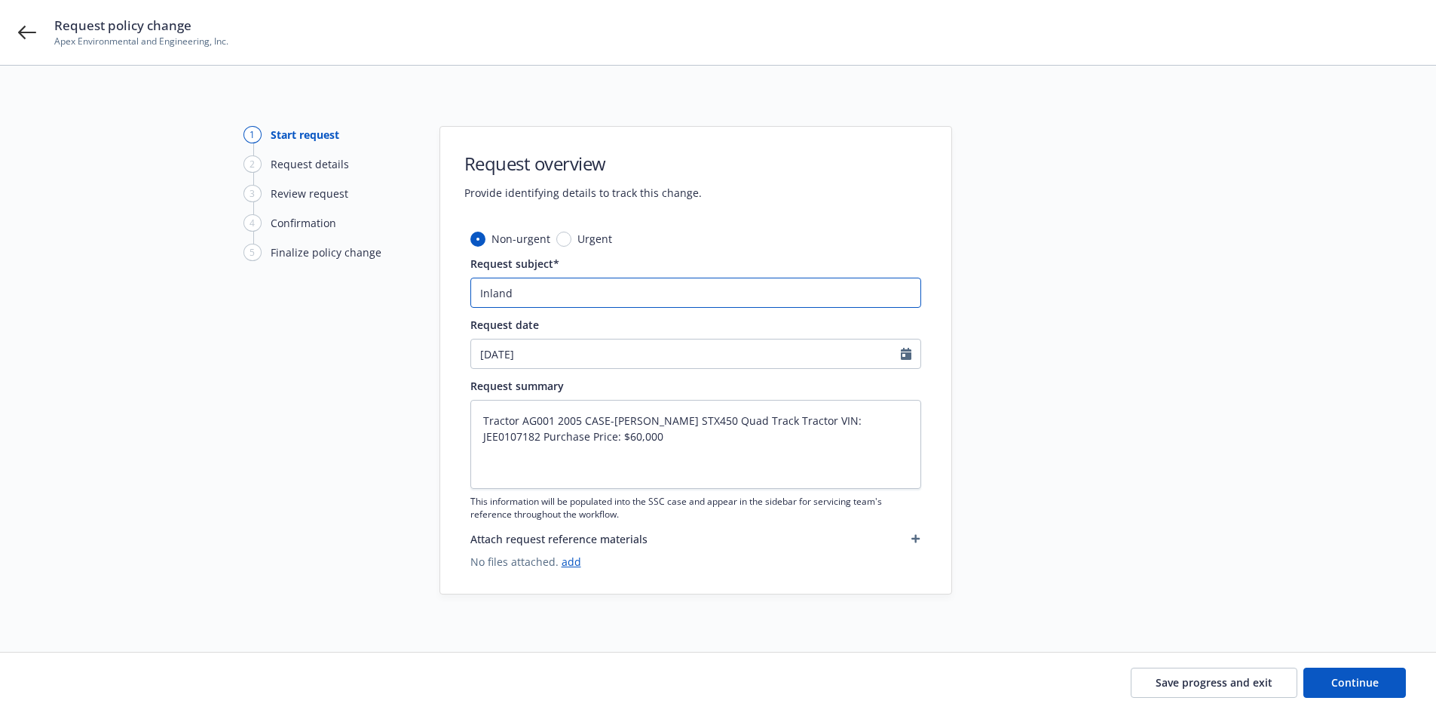
type textarea "x"
type input "Inland"
type textarea "x"
type input "Inland M"
type textarea "x"
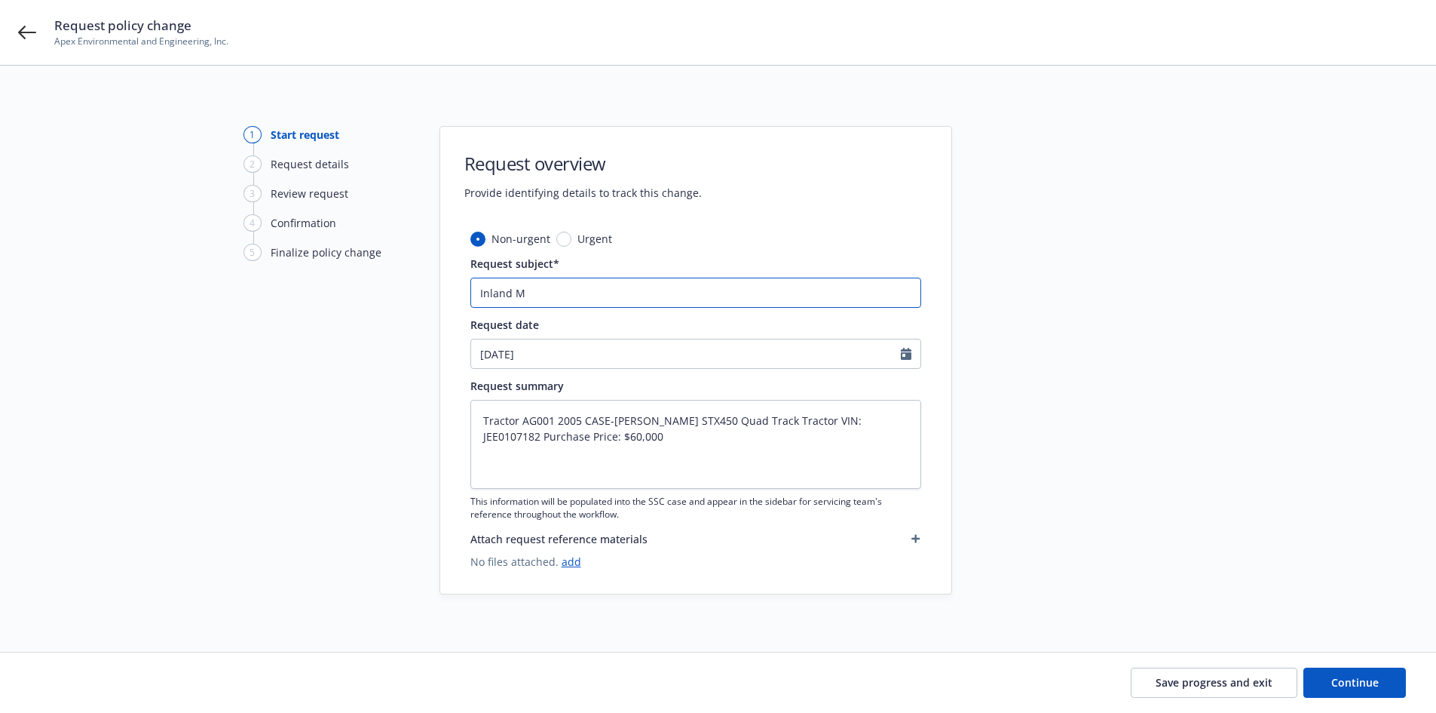
type input "Inland Ma"
type textarea "x"
type input "Inland Mar"
type textarea "x"
type input "Inland Mari"
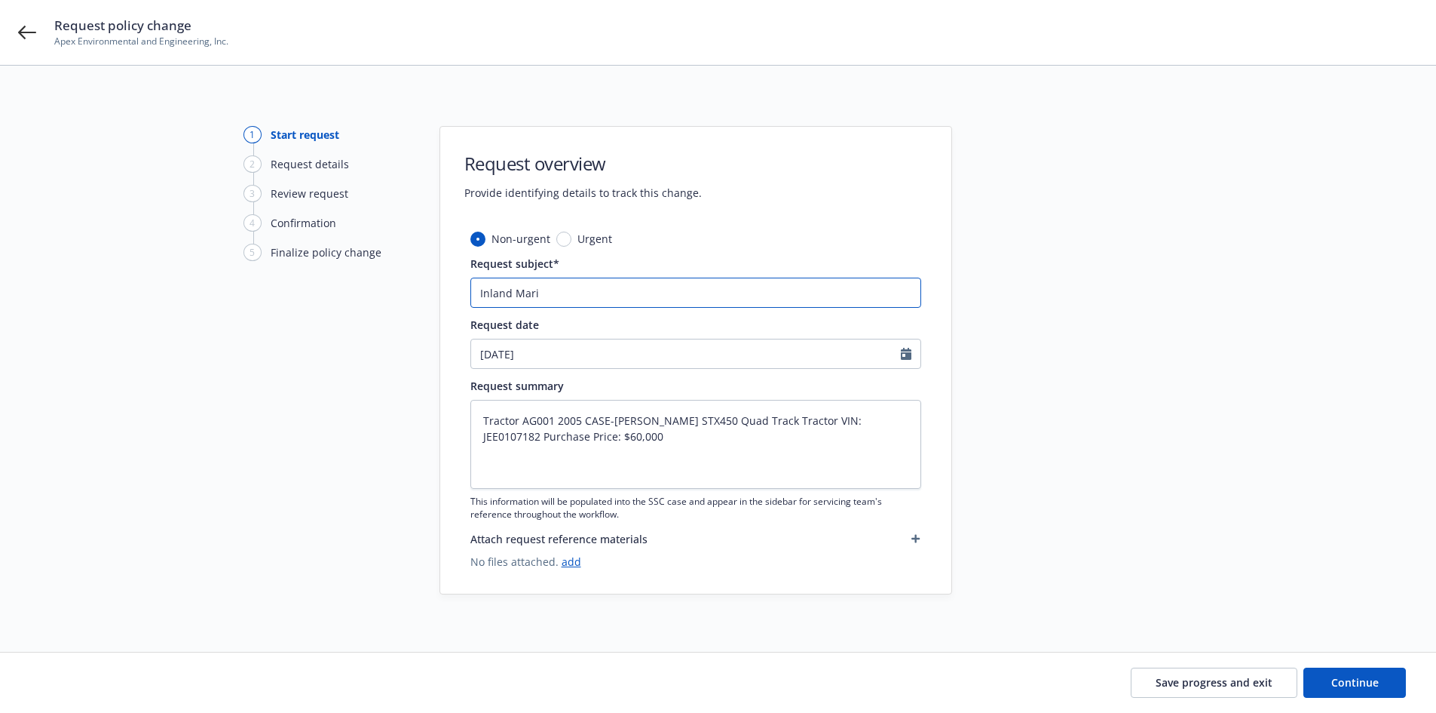
type textarea "x"
type input "Inland Marin"
type textarea "x"
type input "Inland Marine"
type textarea "x"
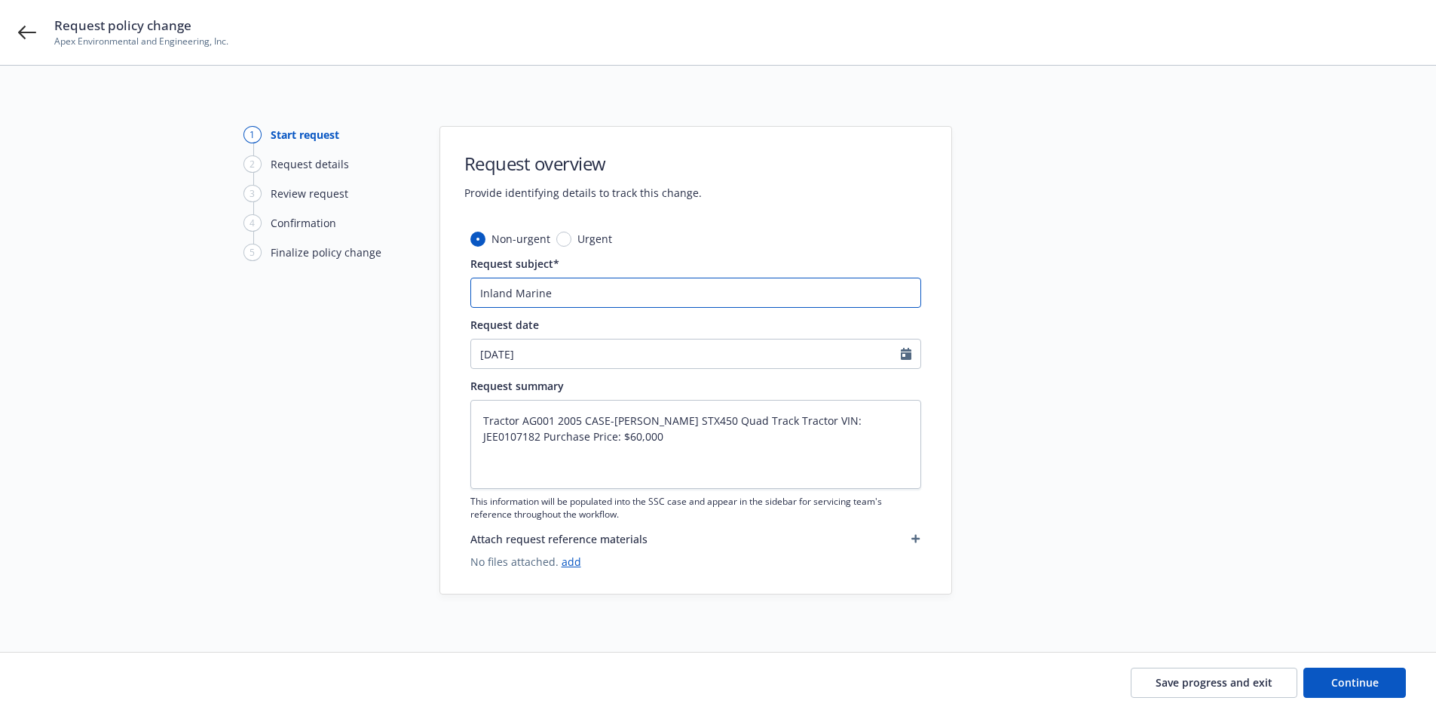
type input "Inland Marine"
type textarea "x"
type input "Inland Marine E"
type textarea "x"
type input "Inland Marine En"
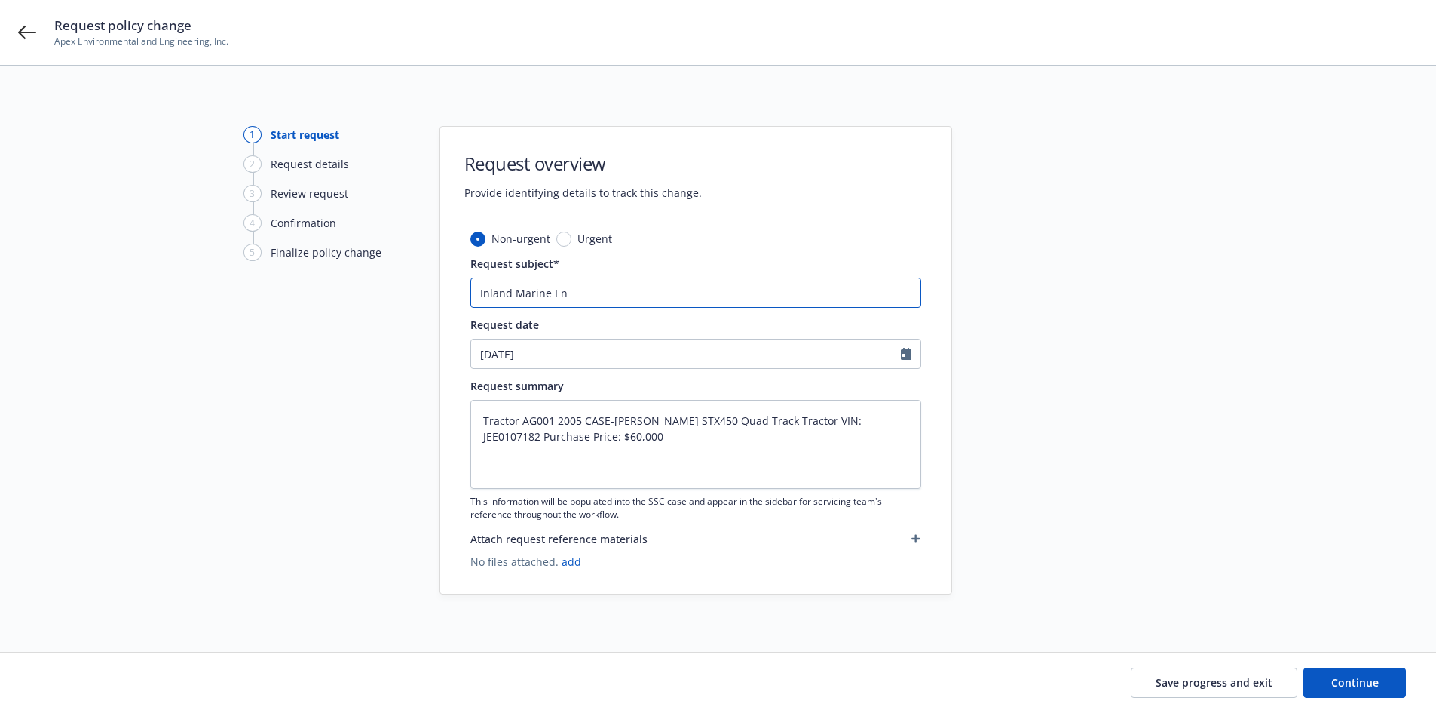
type textarea "x"
type input "Inland Marine End"
type textarea "x"
type input "Inland Marine Endo"
type textarea "x"
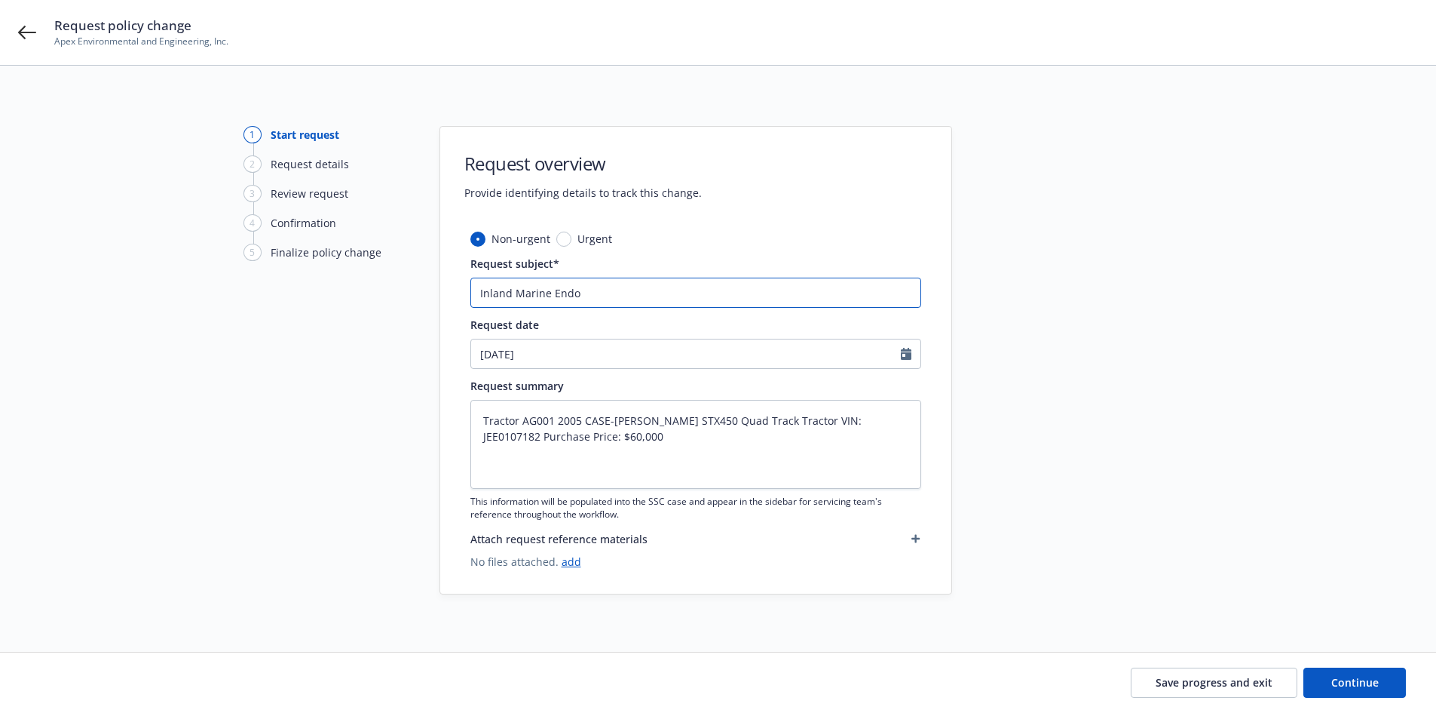
type input "Inland Marine Endor"
type textarea "x"
type input "Inland Marine Endors"
type textarea "x"
type input "Inland Marine Endorse"
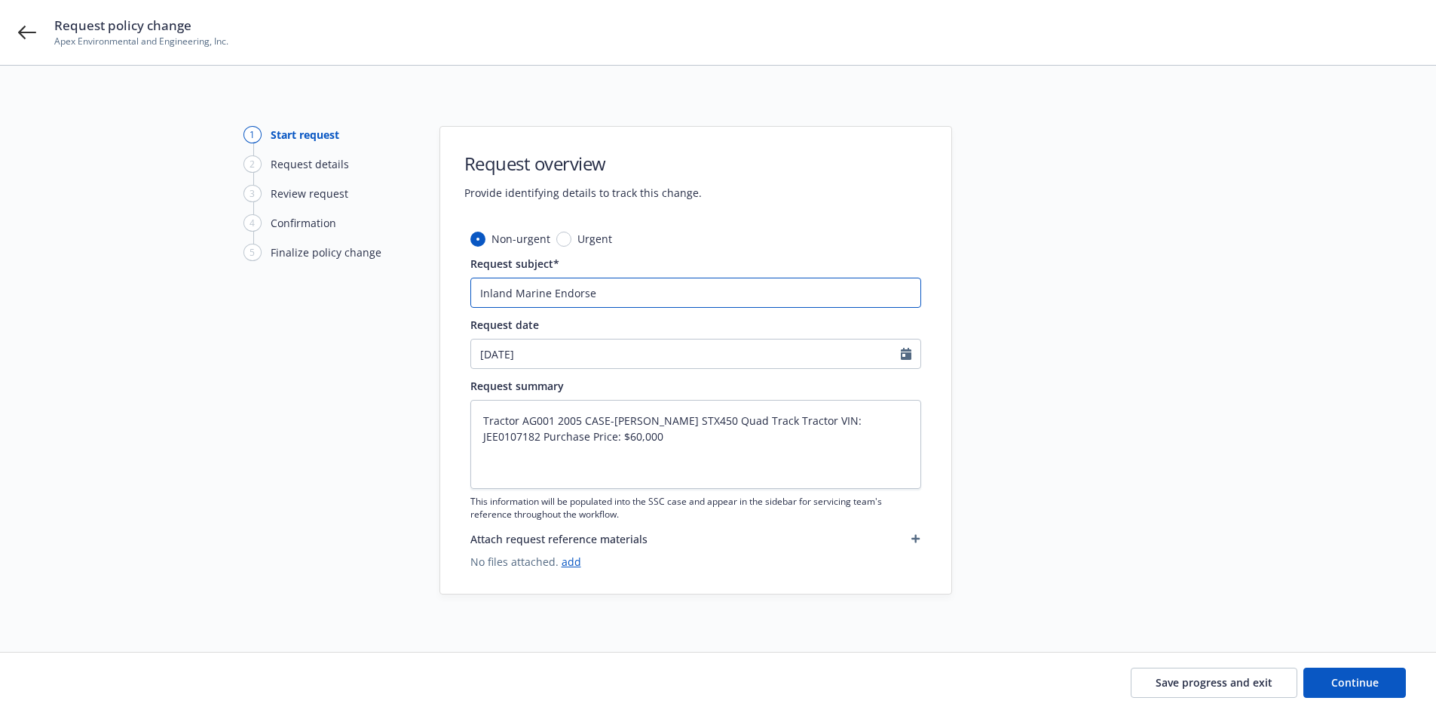
type textarea "x"
type input "Inland Marine Endorsem"
type textarea "x"
type input "Inland Marine Endorseme"
type textarea "x"
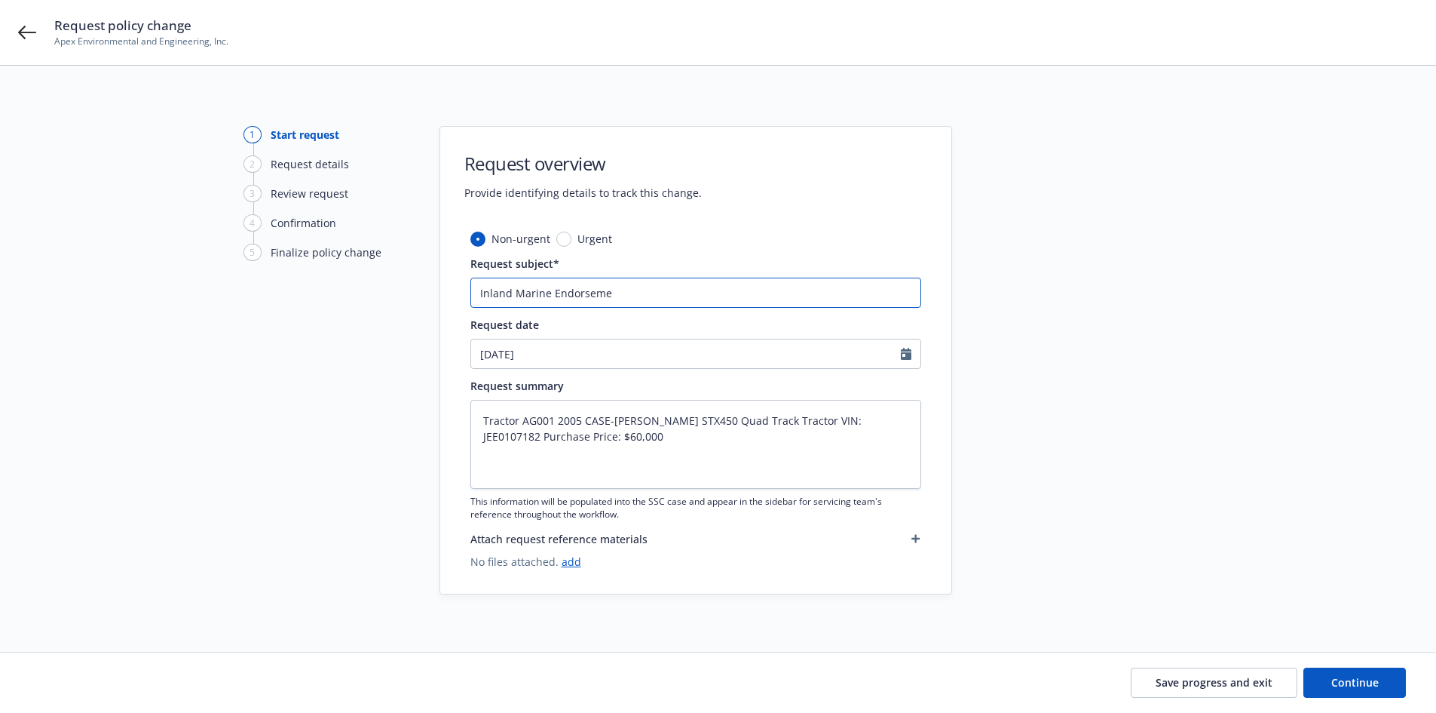
type input "Inland Marine Endorsemen"
type textarea "x"
type input "Inland Marine Endorsement"
type textarea "x"
type input "Inland Marine Endorsement:"
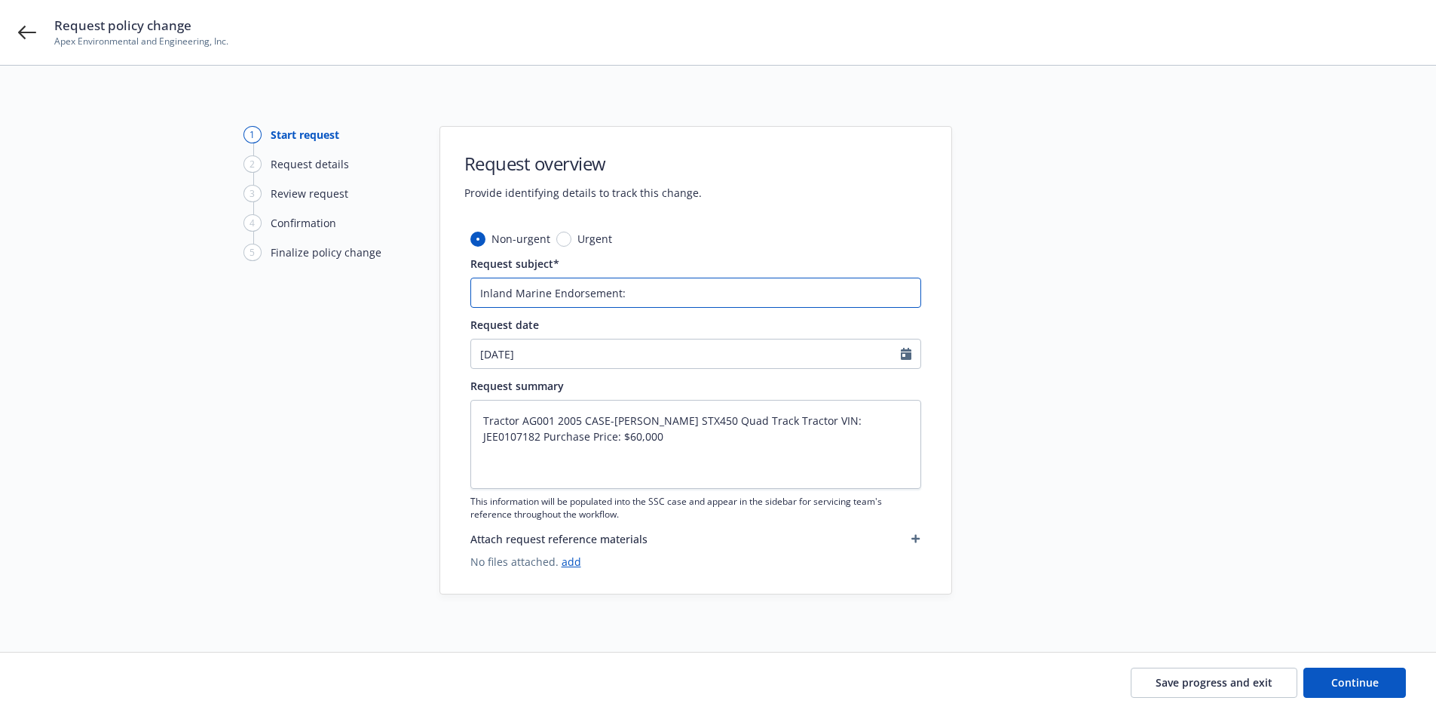
type textarea "x"
type input "Inland Marine Endorsement:"
type textarea "x"
type input "Inland Marine Endorsement:"
type textarea "x"
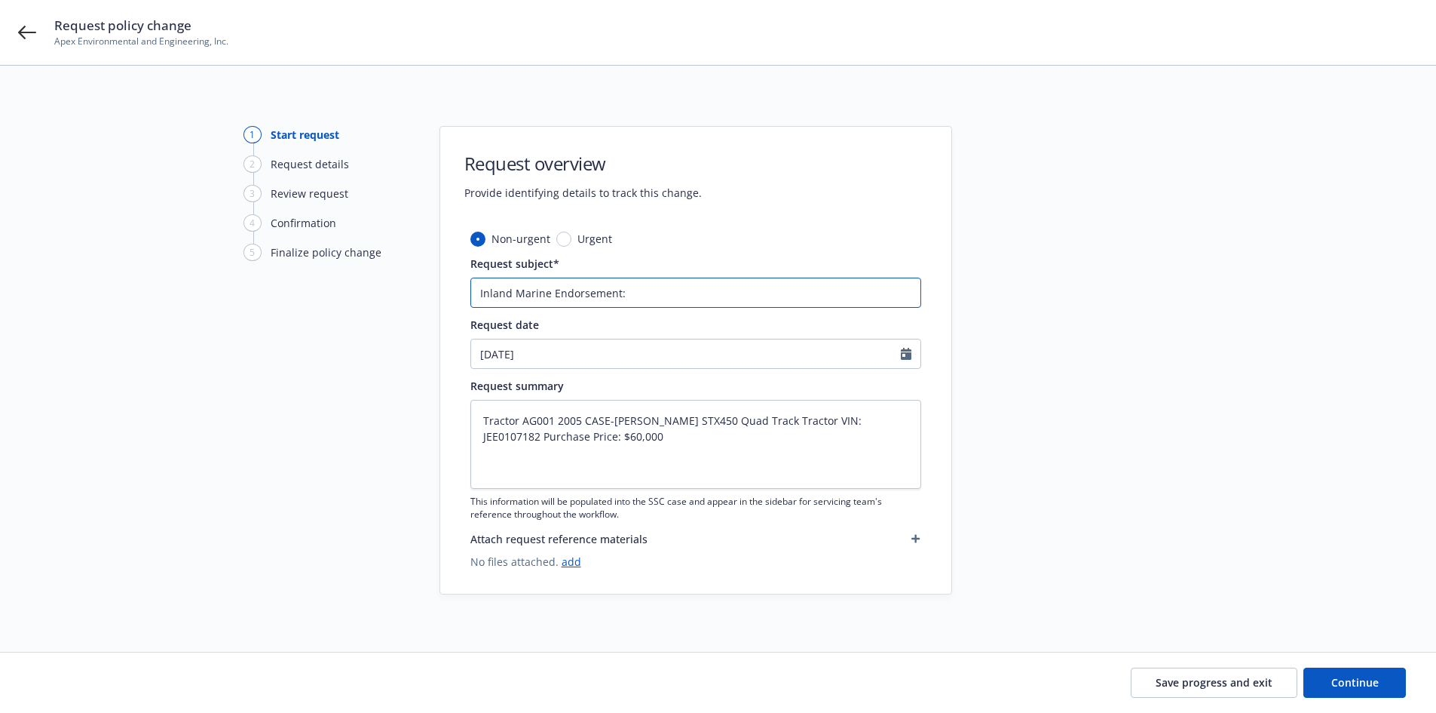
type input "Inland Marine Endorsement"
type textarea "x"
type input "Inland Marine Endorsemen"
type textarea "x"
type input "Inland Marine Endorseme"
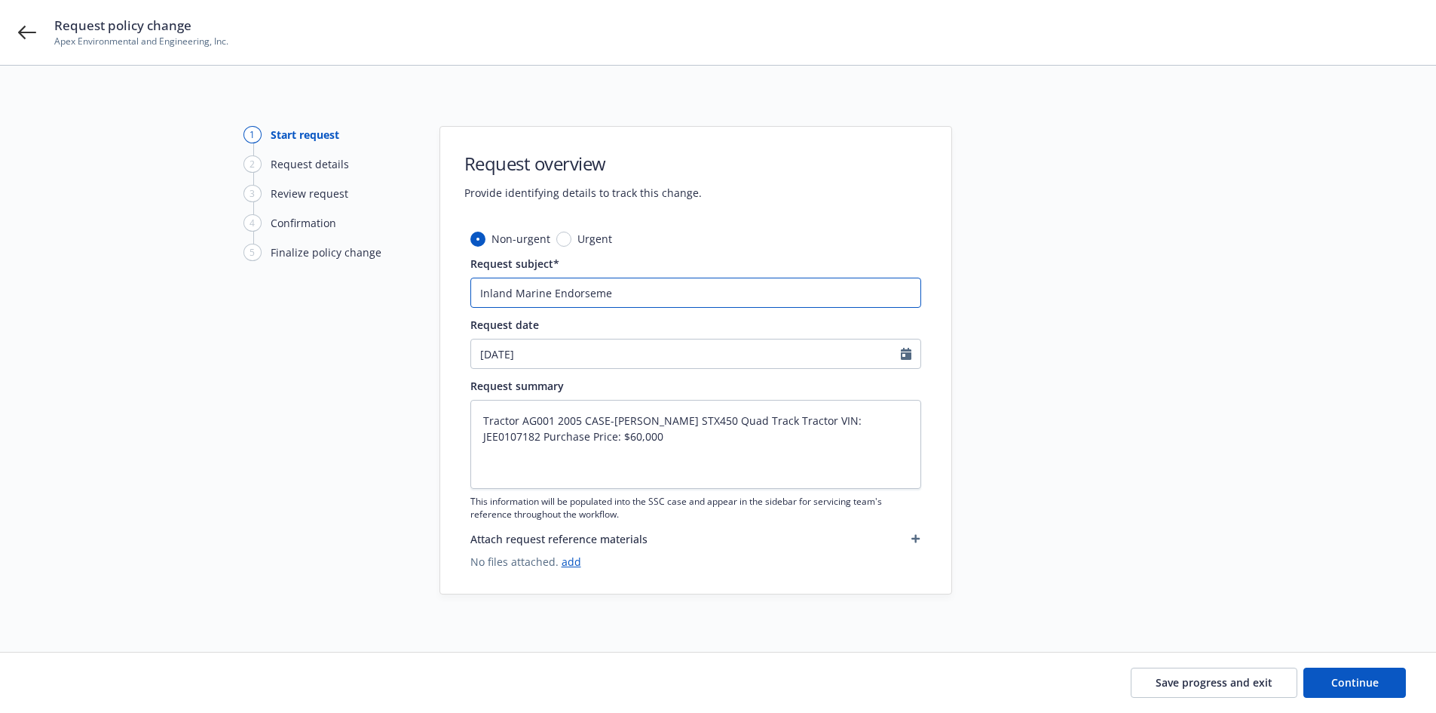
type textarea "x"
type input "Inland Marine Endorsem"
type textarea "x"
type input "Inland Marine Endorse"
type textarea "x"
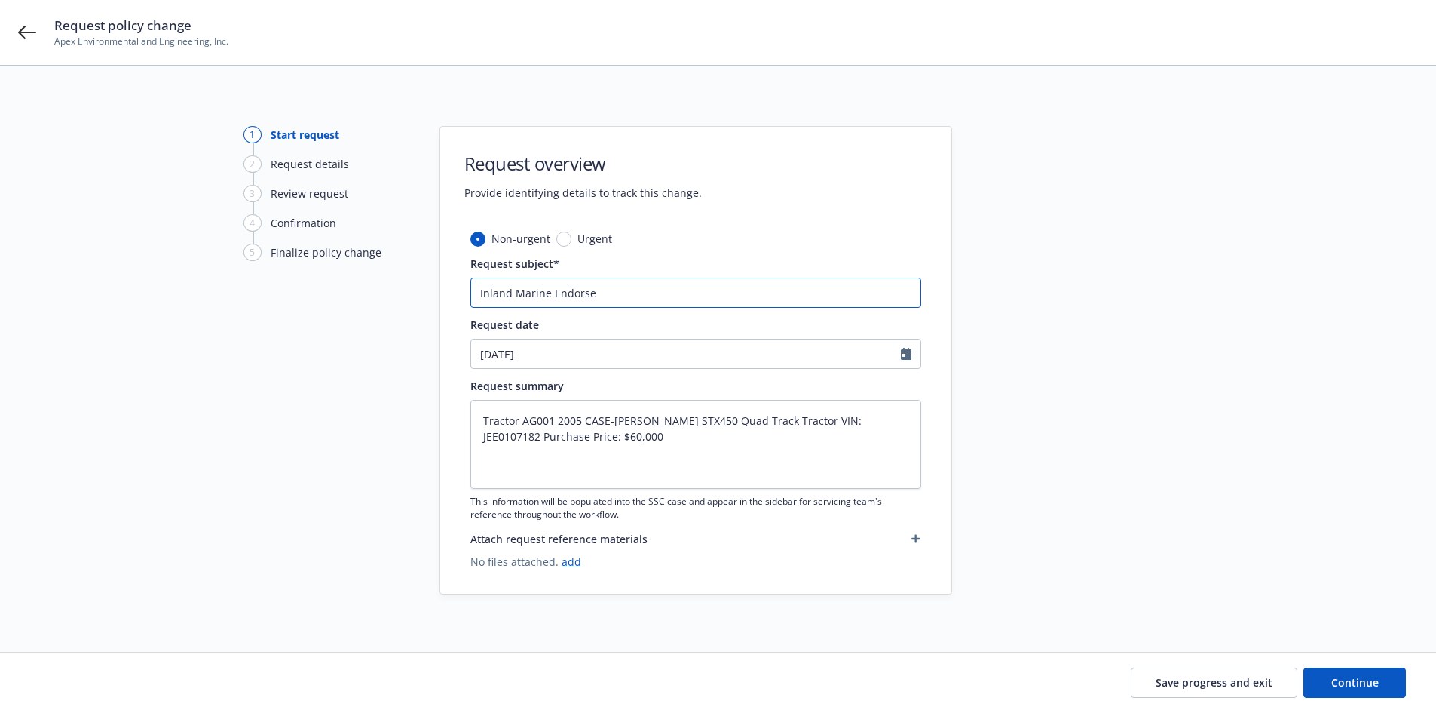
type input "Inland Marine Endors"
type textarea "x"
type input "Inland Marine Endor"
type textarea "x"
type input "Inland Marine Endo"
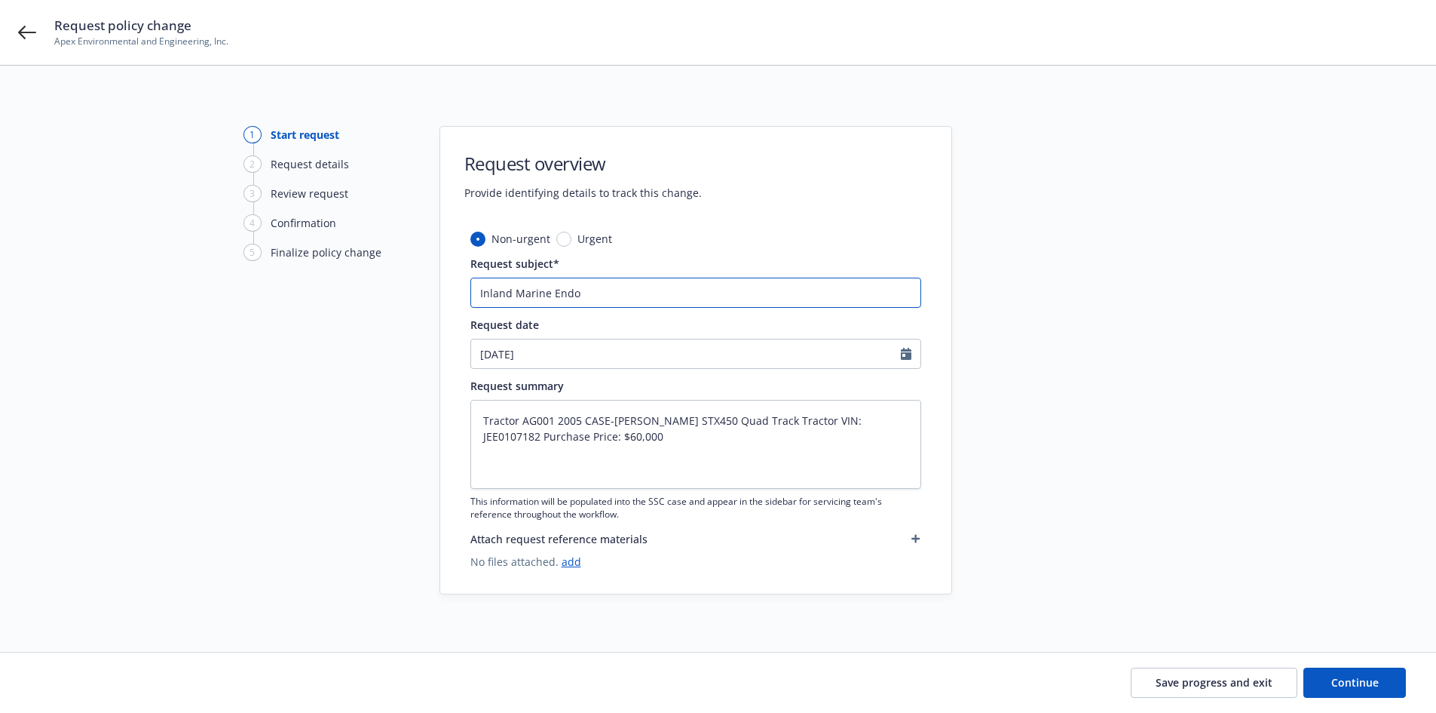
type textarea "x"
type input "Inland Marine End"
type textarea "x"
type input "Inland Marine En"
type textarea "x"
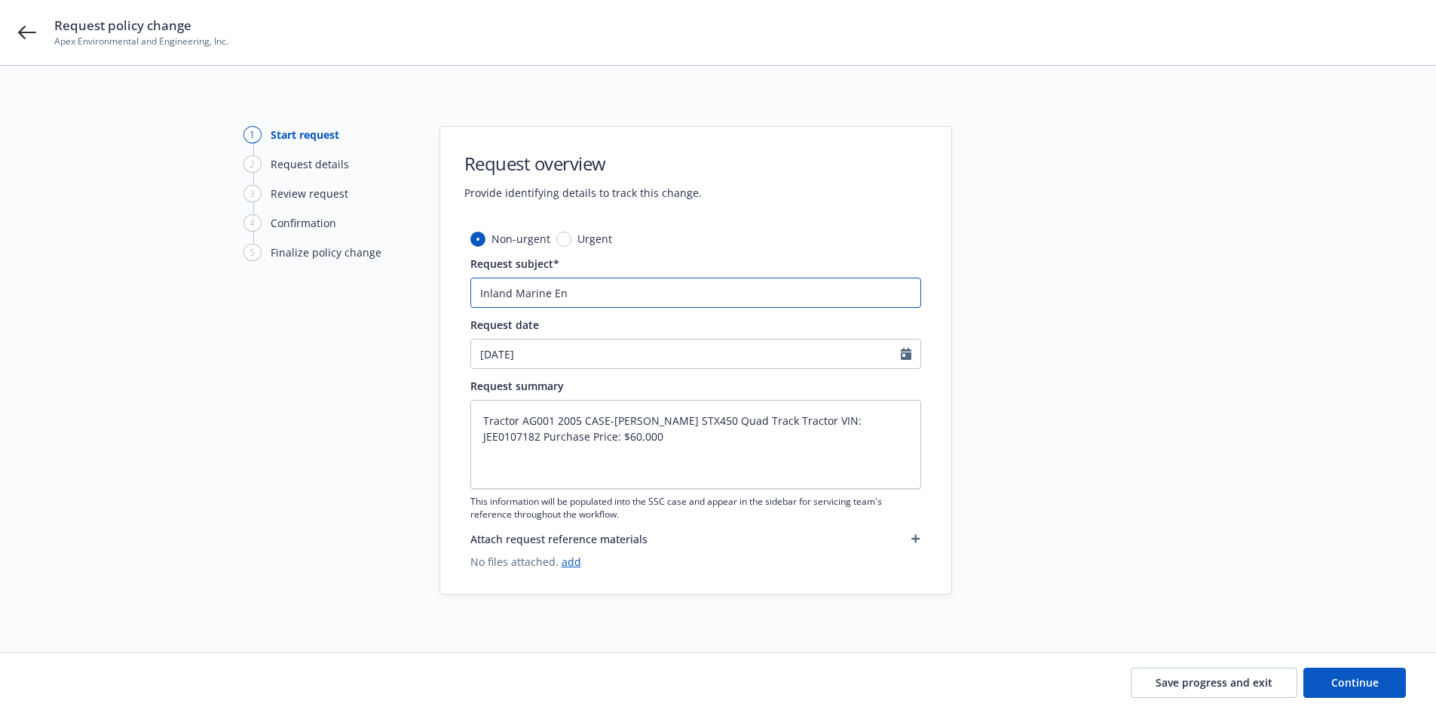
type input "Inland Marine E"
type textarea "x"
type input "Inland Marine EN"
type textarea "x"
type input "Inland Marine END"
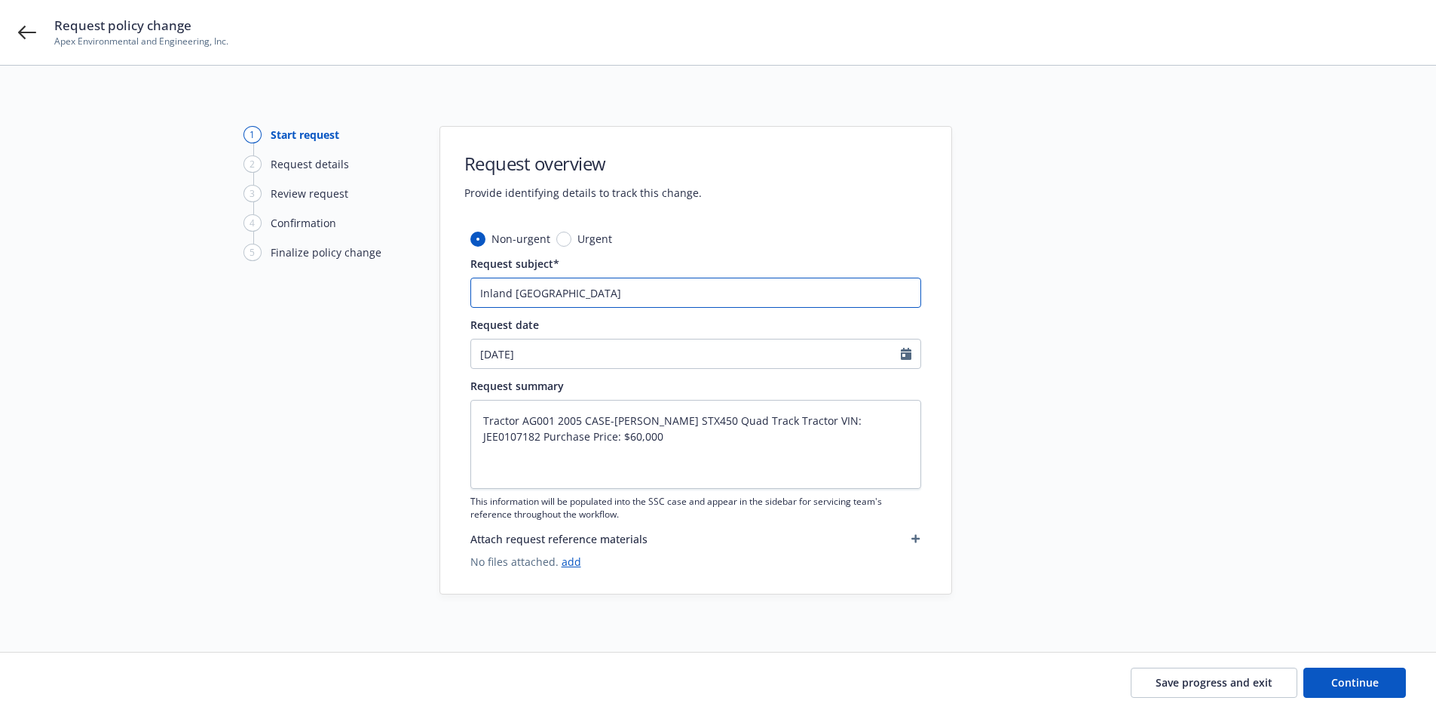
type textarea "x"
type input "Inland Marine ENDT"
type textarea "x"
type input "Inland Marine ENDT:"
type textarea "x"
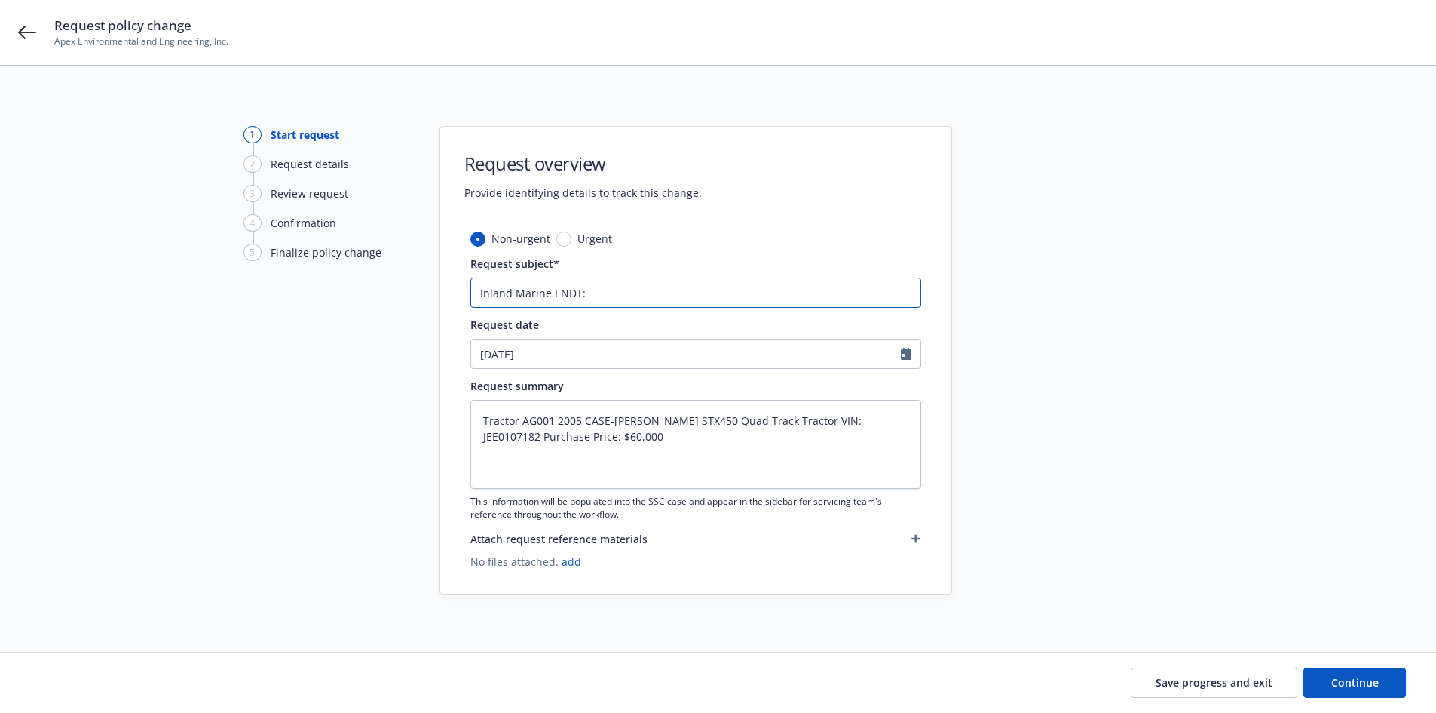
type input "Inland Marine ENDT:"
type textarea "x"
type input "Inland Marine ENDT: A"
type textarea "x"
type input "Inland Marine ENDT: Ad"
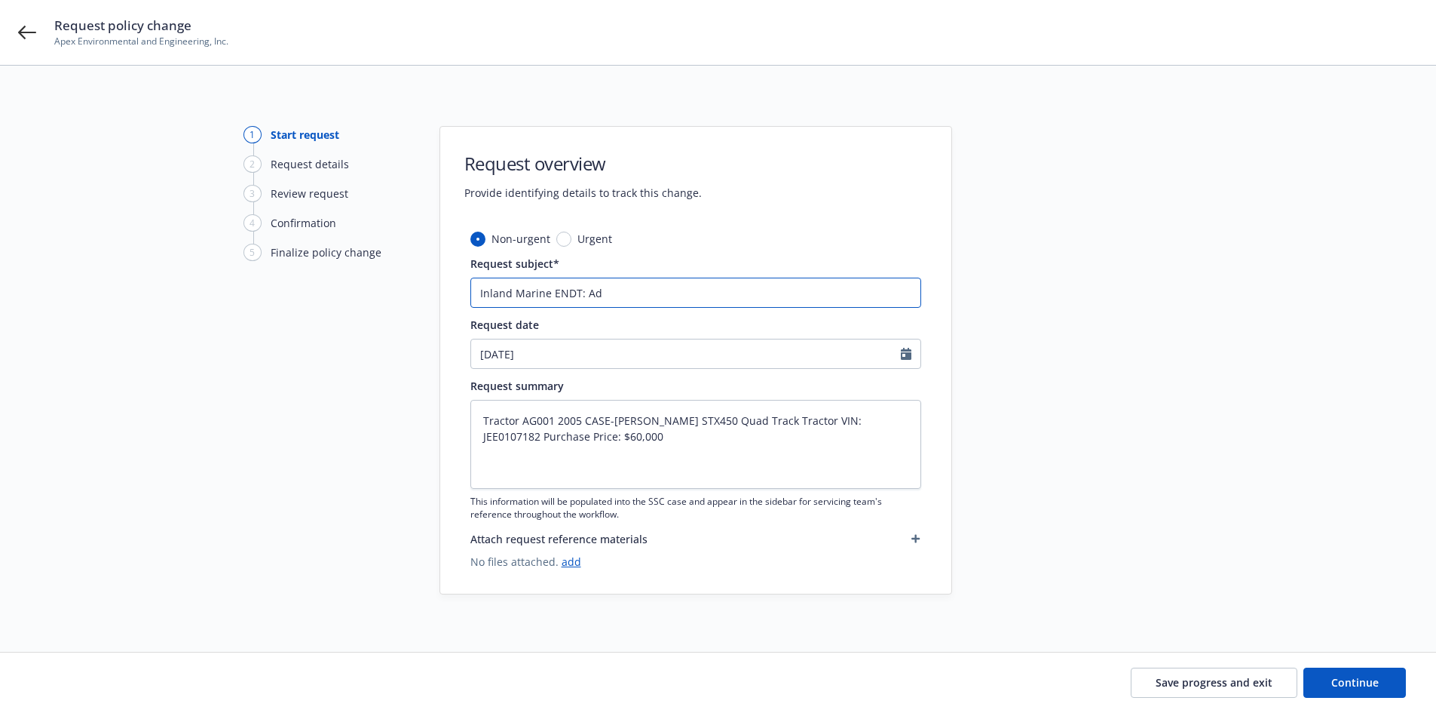
type textarea "x"
type input "Inland Marine ENDT: Add"
type textarea "x"
type input "Inland Marine ENDT: Add"
type textarea "x"
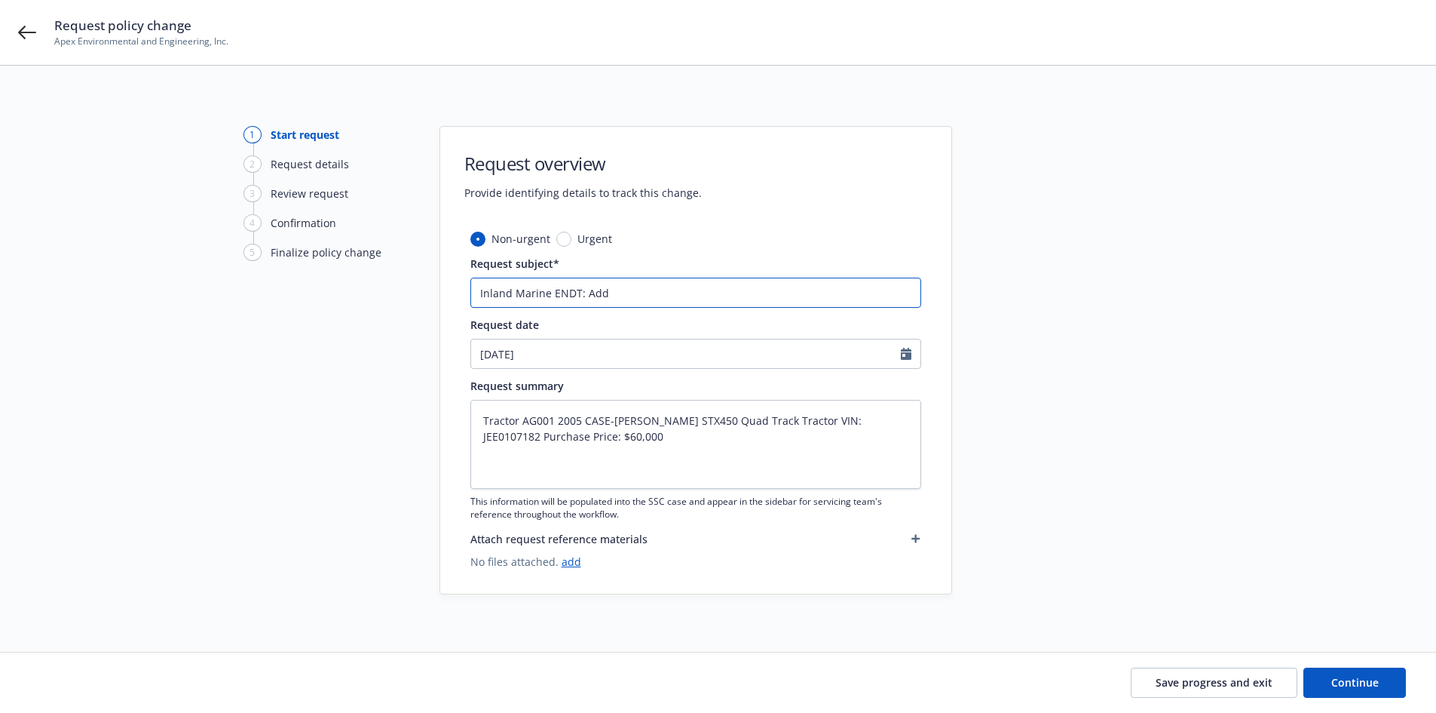
type input "Inland Marine ENDT: Add 2"
type textarea "x"
type input "Inland Marine ENDT: Add 20"
type textarea "x"
type input "Inland Marine ENDT: Add 202"
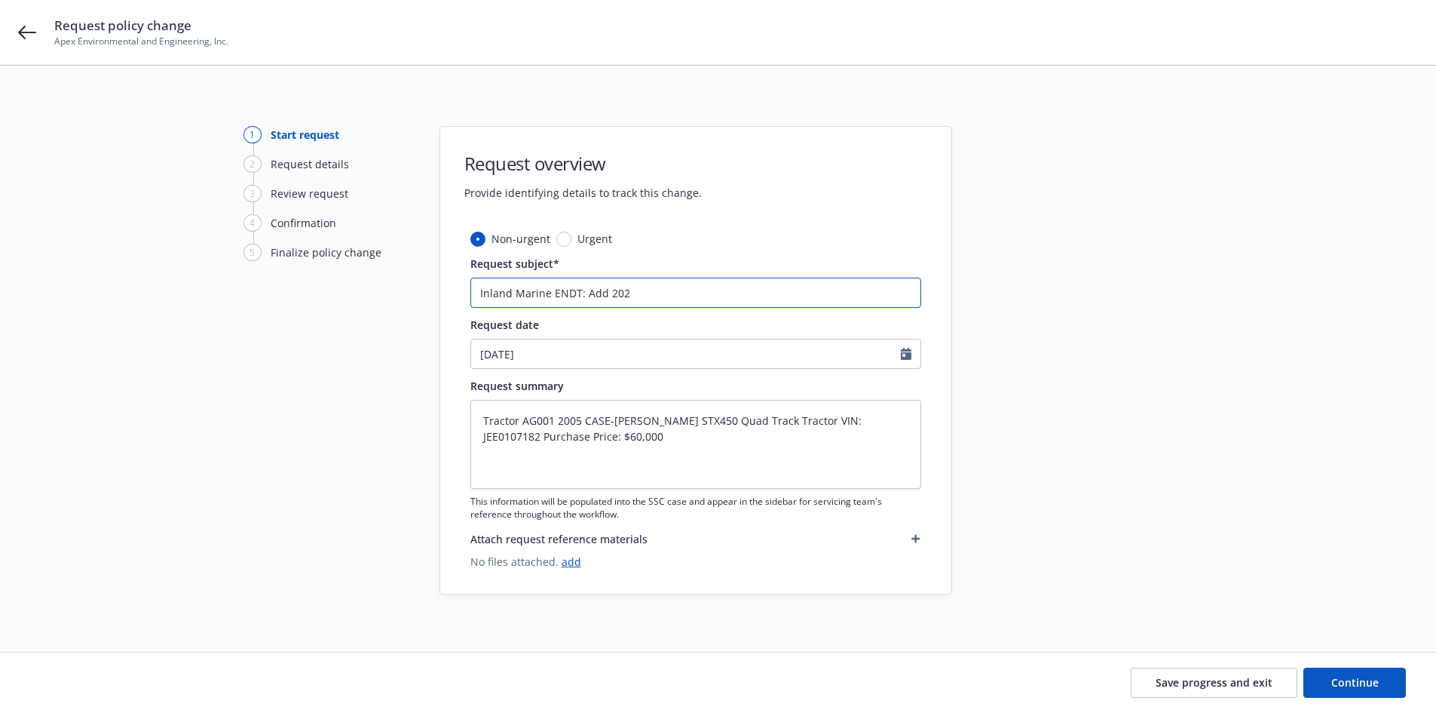
type textarea "x"
type input "Inland Marine ENDT: Add 2025"
type textarea "x"
type input "Inland Marine ENDT: Add 2025"
type textarea "x"
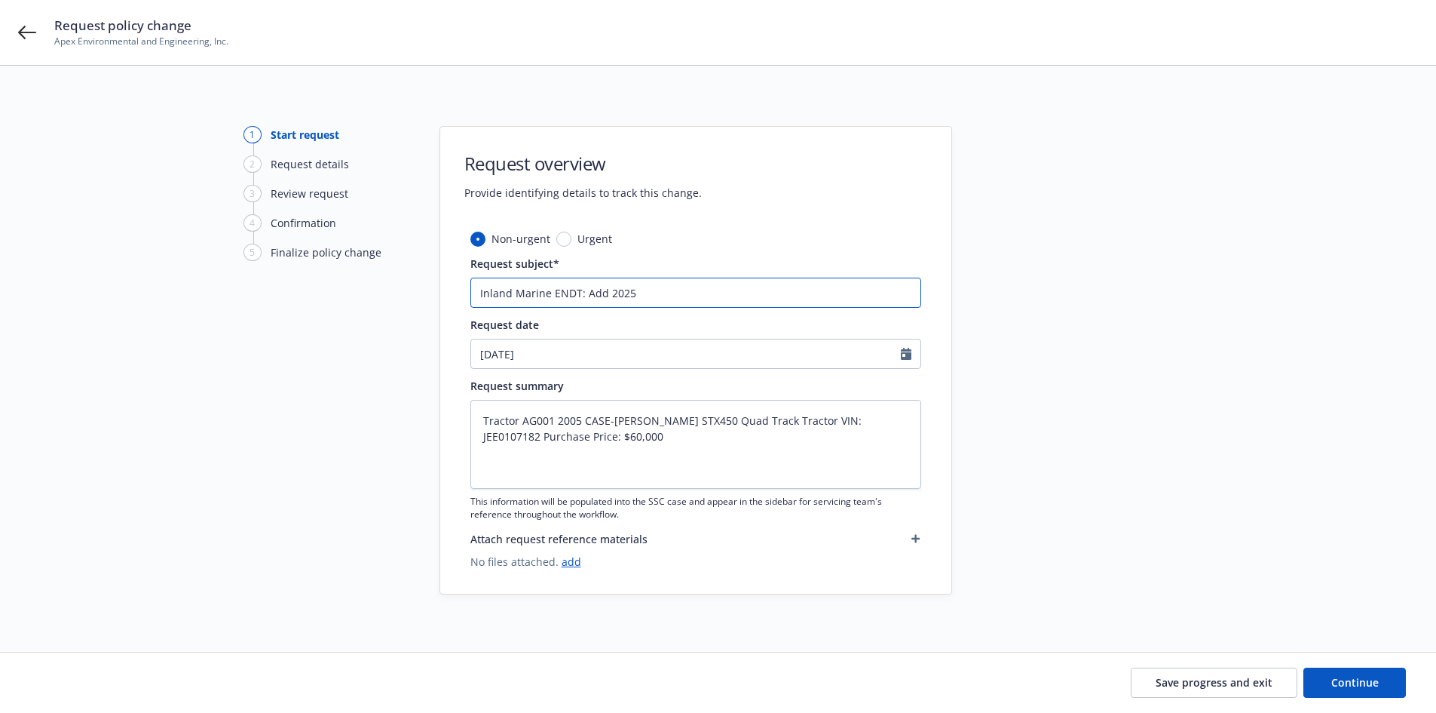
type input "Inland Marine ENDT: Add 2025 C"
type textarea "x"
type input "Inland Marine ENDT: Add 2025 Ca"
type textarea "x"
type input "Inland Marine ENDT: Add 2025 Cas"
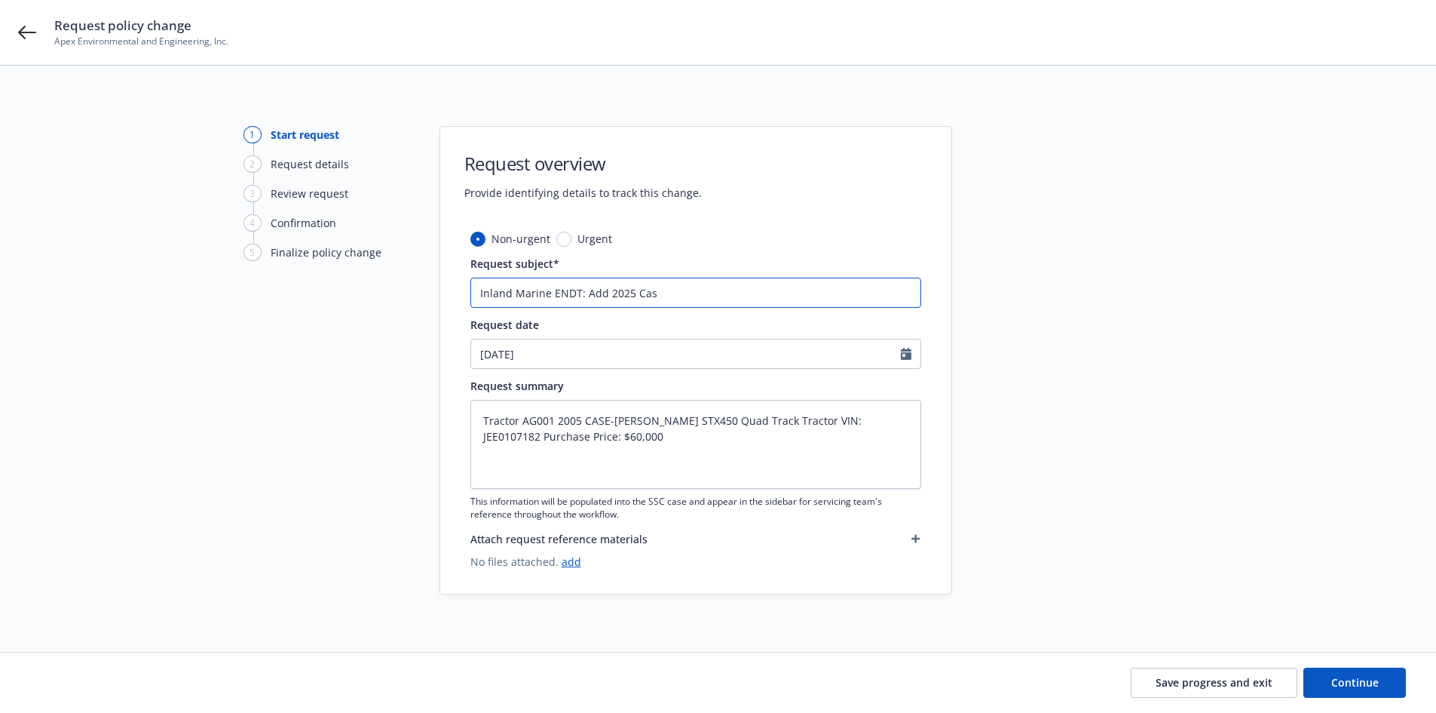
type textarea "x"
type input "Inland Marine ENDT: Add 2025 Case"
type textarea "x"
type input "Inland Marine ENDT: Add 2025 Case"
type textarea "x"
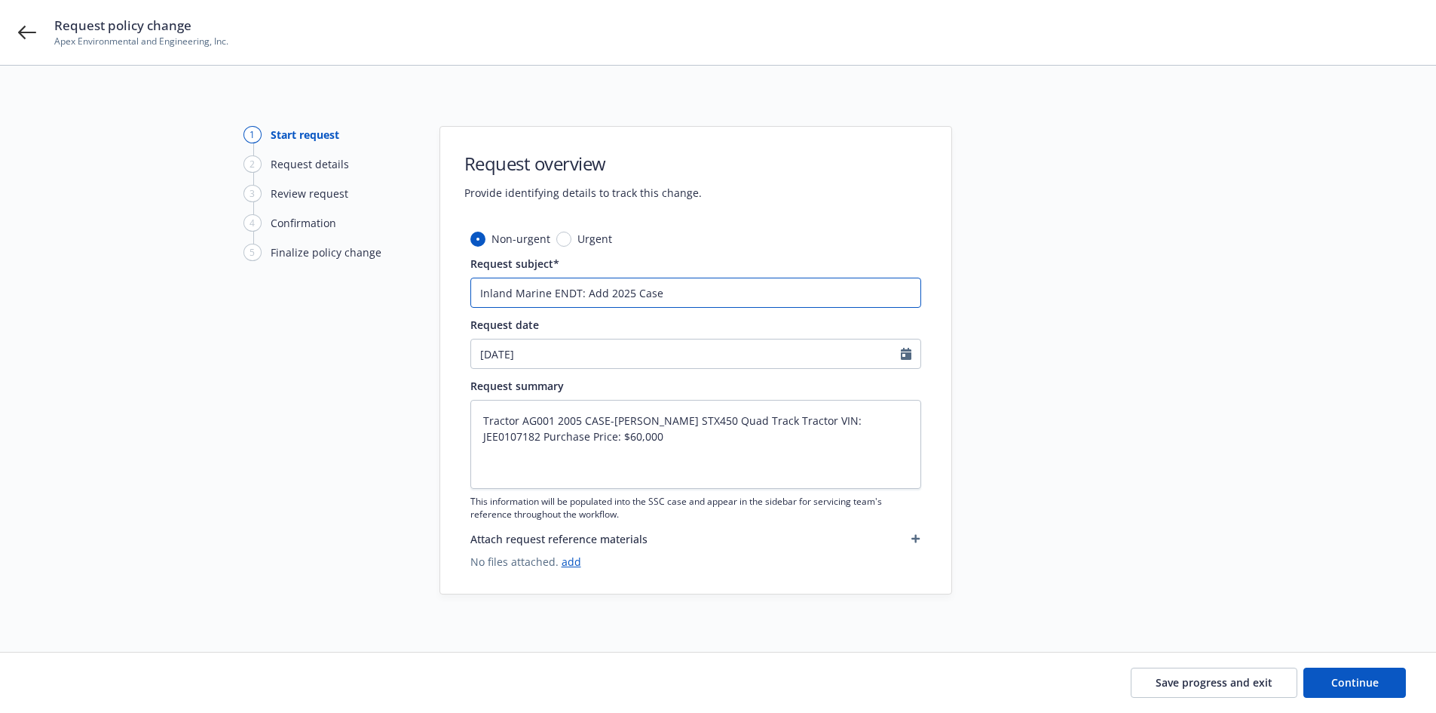
type input "Inland Marine ENDT: Add 2025 Case"
type textarea "x"
type input "Inland Marine ENDT: Add 2025 Case-"
type textarea "x"
type input "Inland Marine ENDT: Add 2025 Case-I"
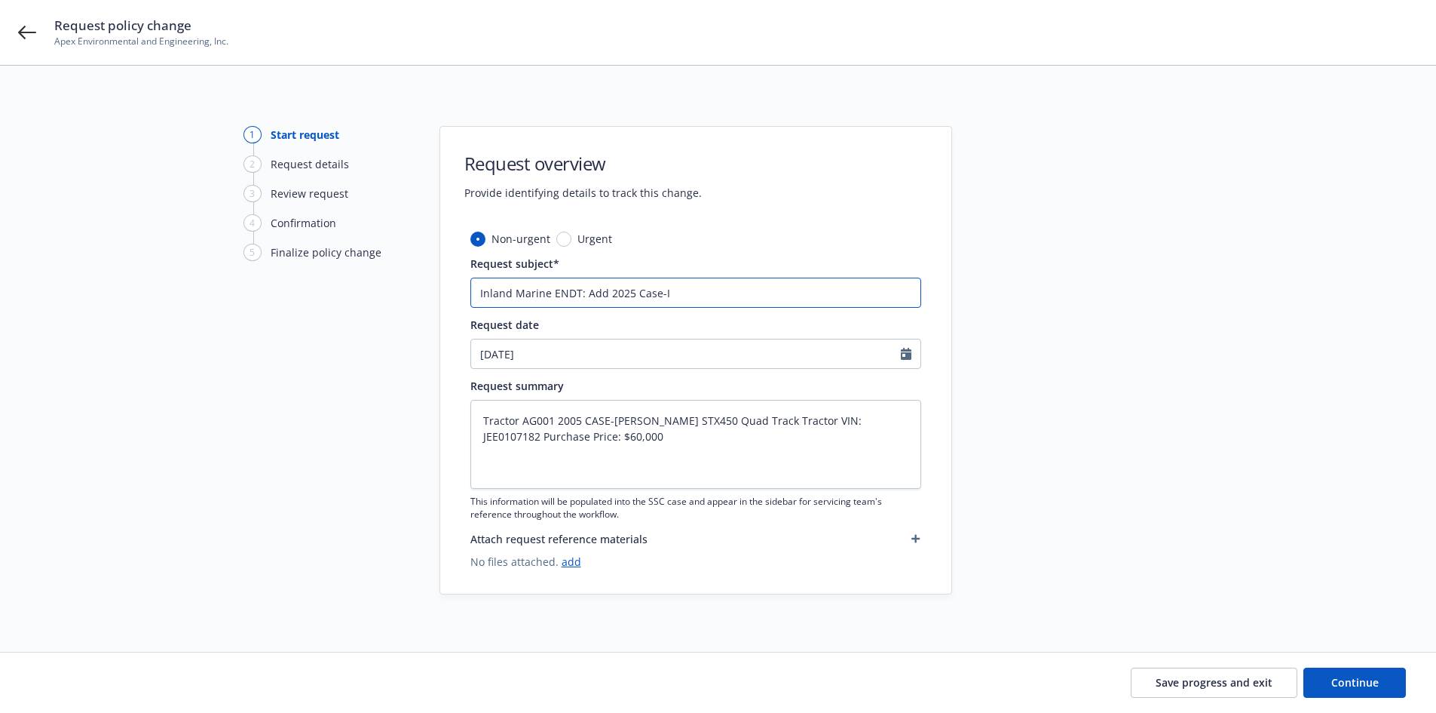
type textarea "x"
type input "Inland Marine ENDT: Add 2025 Case-IH"
type textarea "x"
type input "Inland Marine ENDT: Add 2025 Case-IH"
type textarea "x"
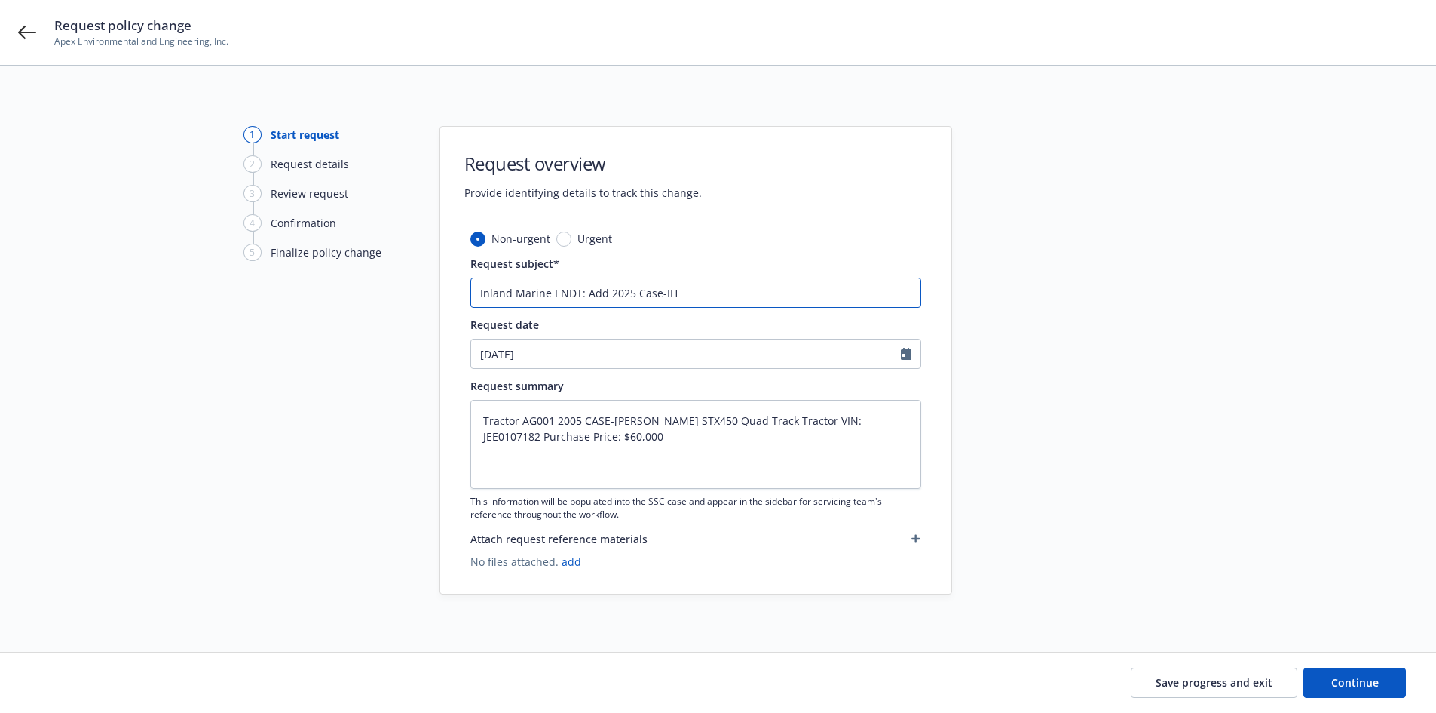
type input "Inland Marine ENDT: Add 2025 Case-IH S"
type textarea "x"
type input "Inland Marine ENDT: Add 2025 Case-IH St"
type textarea "x"
type input "Inland Marine ENDT: Add 2025 Case-IH Ste"
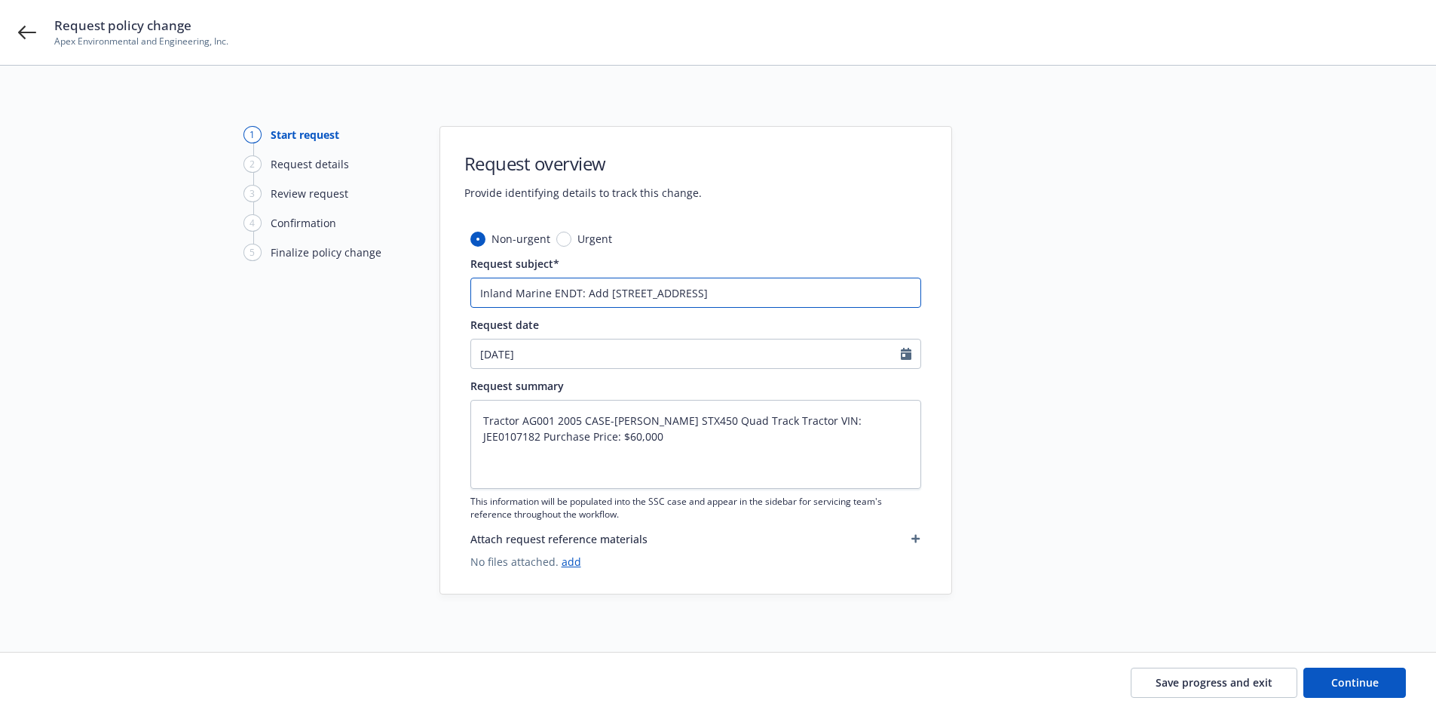
type textarea "x"
type input "Inland Marine ENDT: Add 2025 Case-IH Stei"
type textarea "x"
type input "Inland Marine ENDT: Add 2025 Case-IH Steig"
type textarea "x"
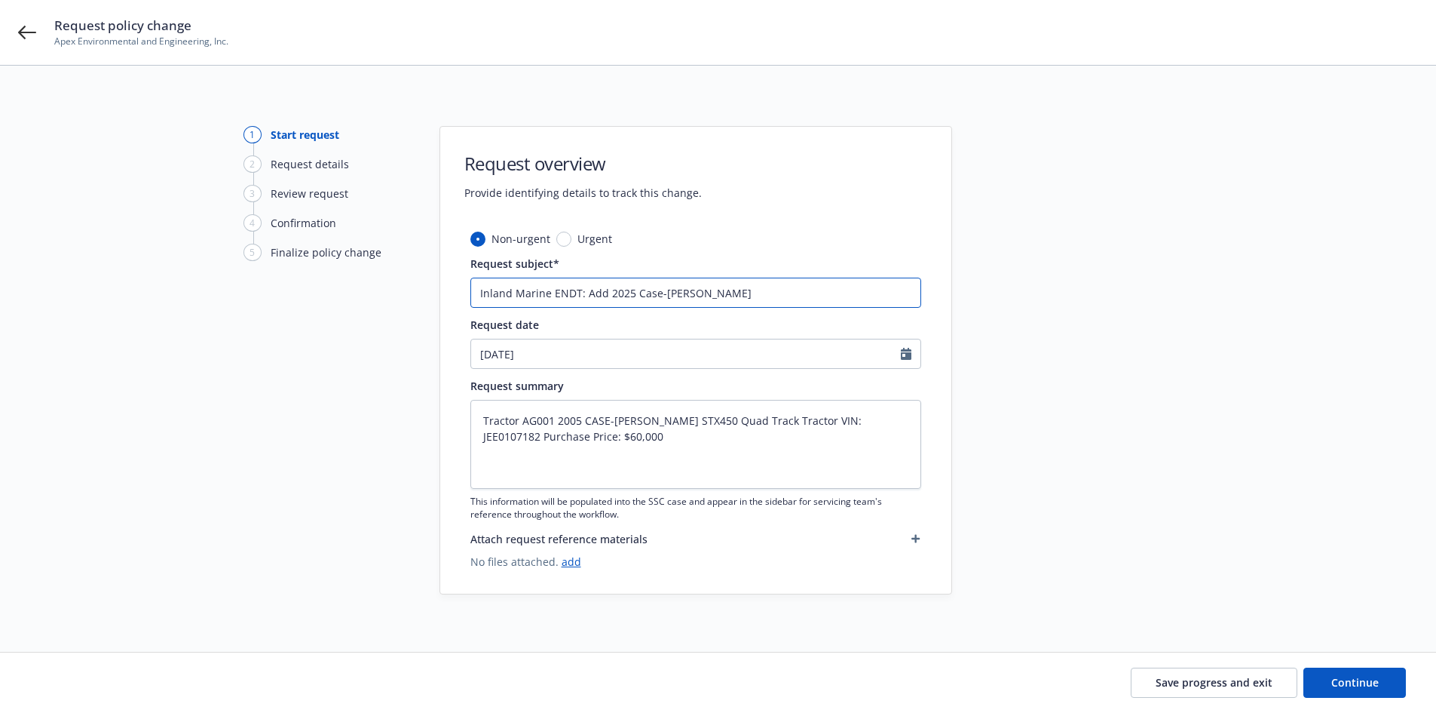
type input "Inland Marine ENDT: Add 2025 Case-IH Steige"
type textarea "x"
type input "Inland Marine ENDT: Add 2025 Case-IH Steiger"
type textarea "x"
type input "Inland Marine ENDT: Add 2025 Case-IH Steiger"
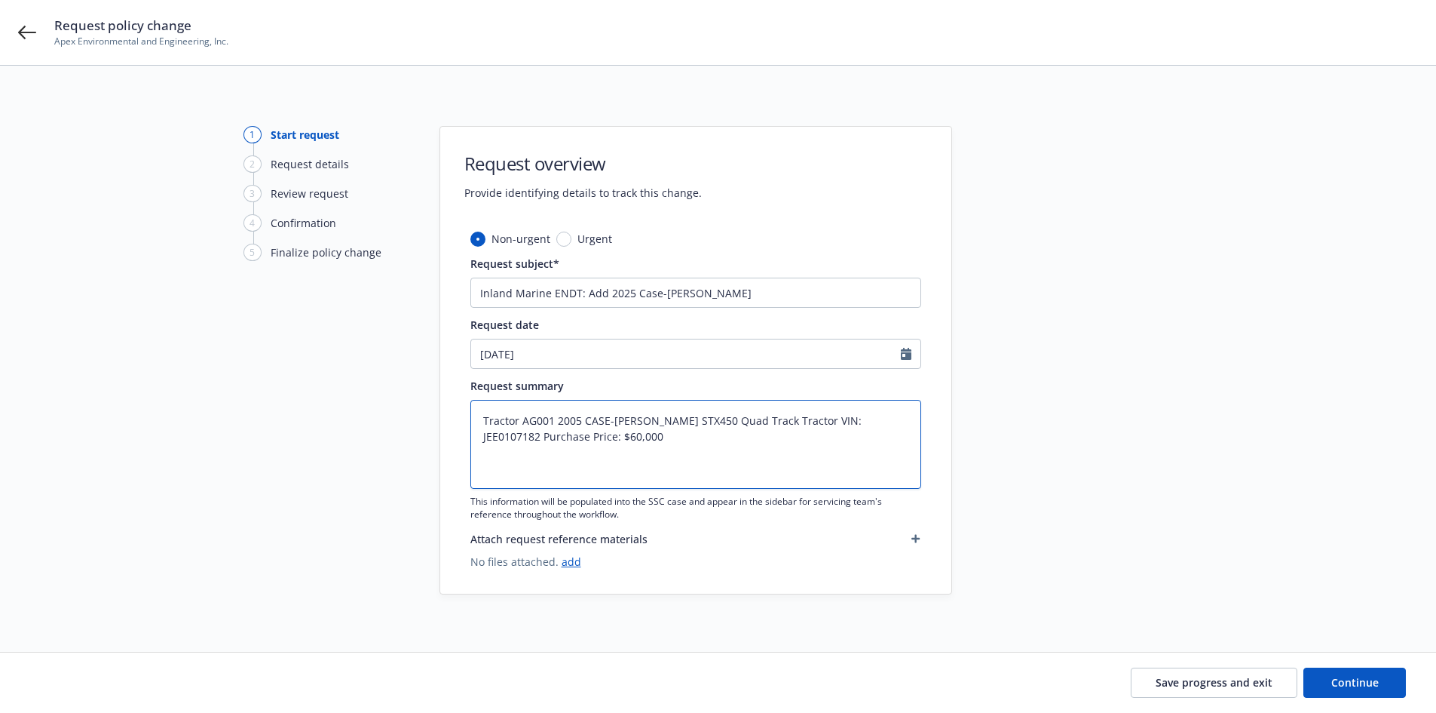
drag, startPoint x: 805, startPoint y: 416, endPoint x: 881, endPoint y: 425, distance: 77.4
click at [881, 425] on textarea "Tractor AG001 2005 CASE-IH STEIGER STX450 Quad Track Tractor VIN: JEE0107182 Pu…" at bounding box center [695, 444] width 451 height 89
click at [802, 304] on input "Inland Marine ENDT: Add 2025 Case-IH Steiger" at bounding box center [695, 292] width 451 height 30
paste input "VIN: JEE0107182"
type textarea "x"
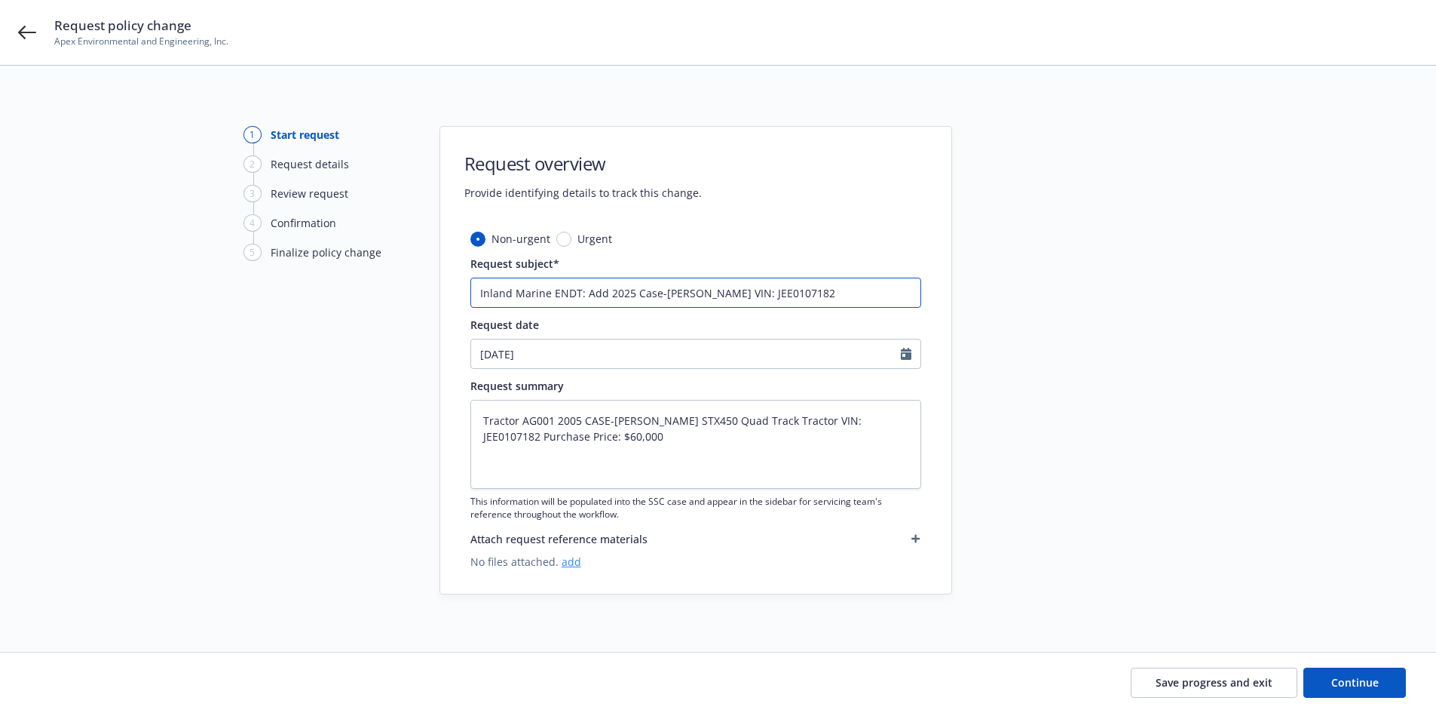
type input "Inland Marine ENDT: Add 2025 Case-IH Steiger VIN: JEE0107182"
click at [568, 559] on link "add" at bounding box center [572, 561] width 20 height 14
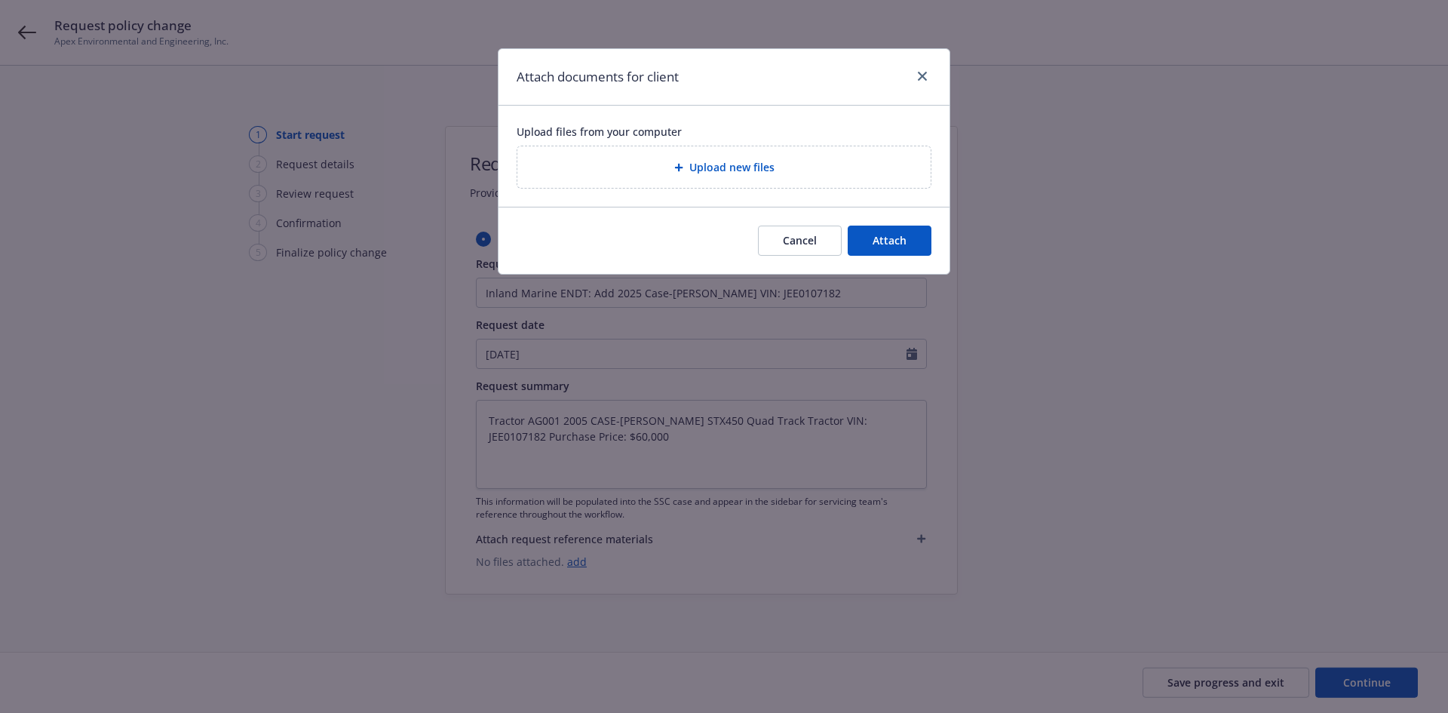
type textarea "x"
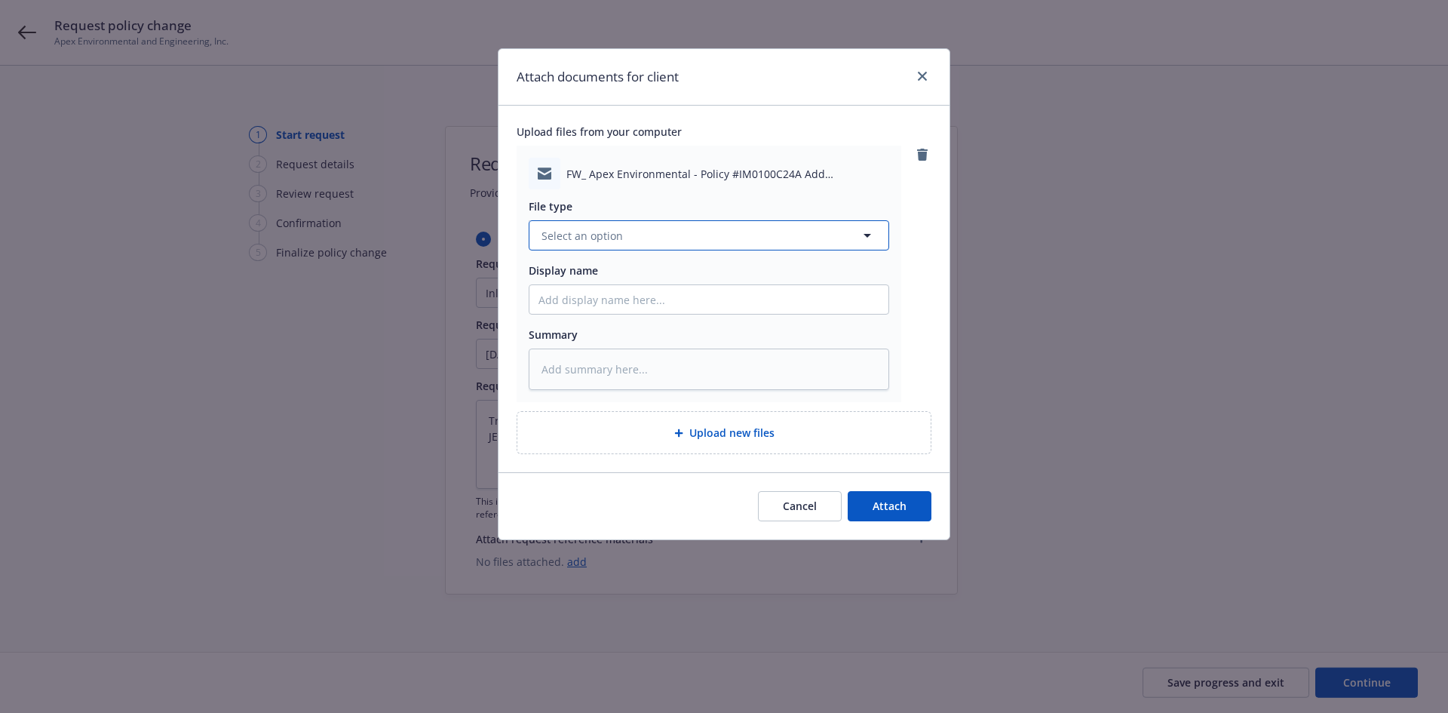
click at [679, 238] on button "Select an option" at bounding box center [709, 235] width 360 height 30
type input "emai"
click at [718, 268] on div "Email" at bounding box center [708, 277] width 341 height 22
click at [691, 300] on input "Display name" at bounding box center [708, 299] width 359 height 29
type textarea "x"
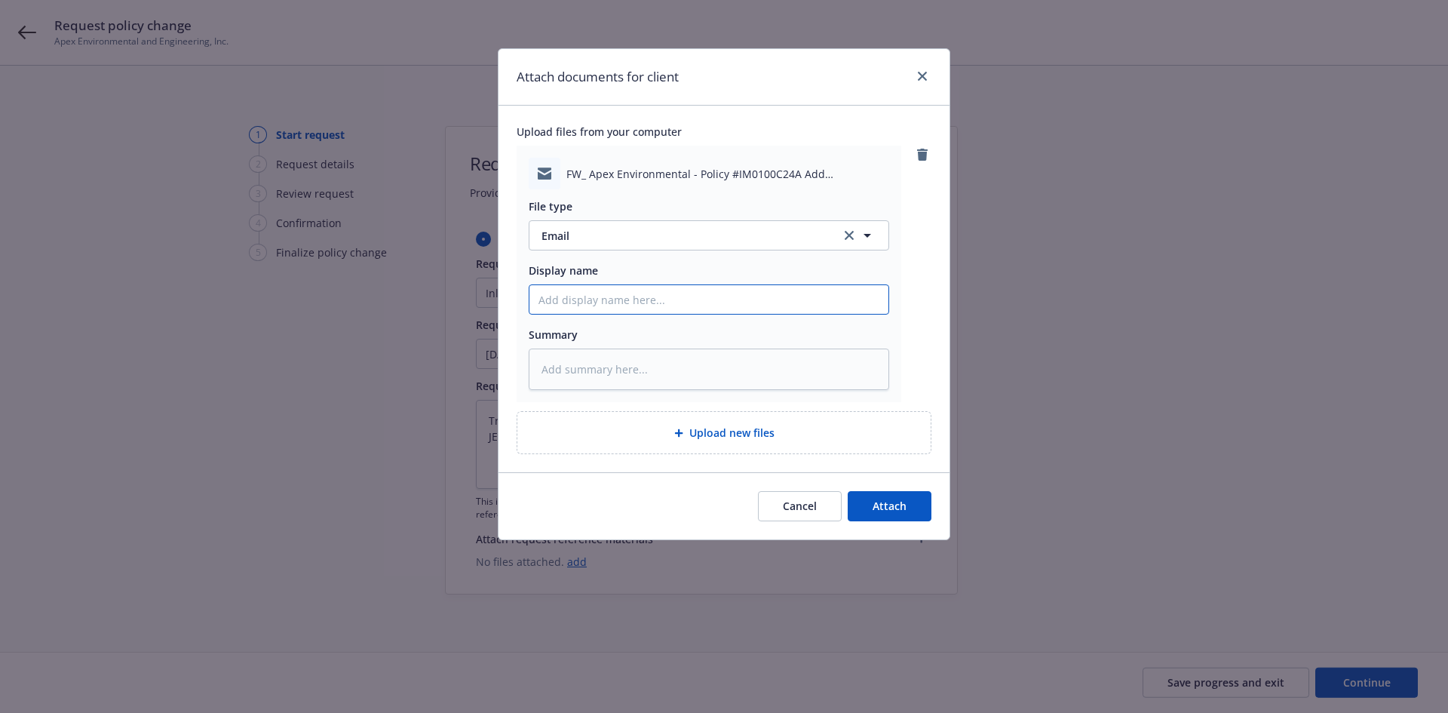
type input "C"
type textarea "x"
type input "Ch"
type textarea "x"
type input "Cha"
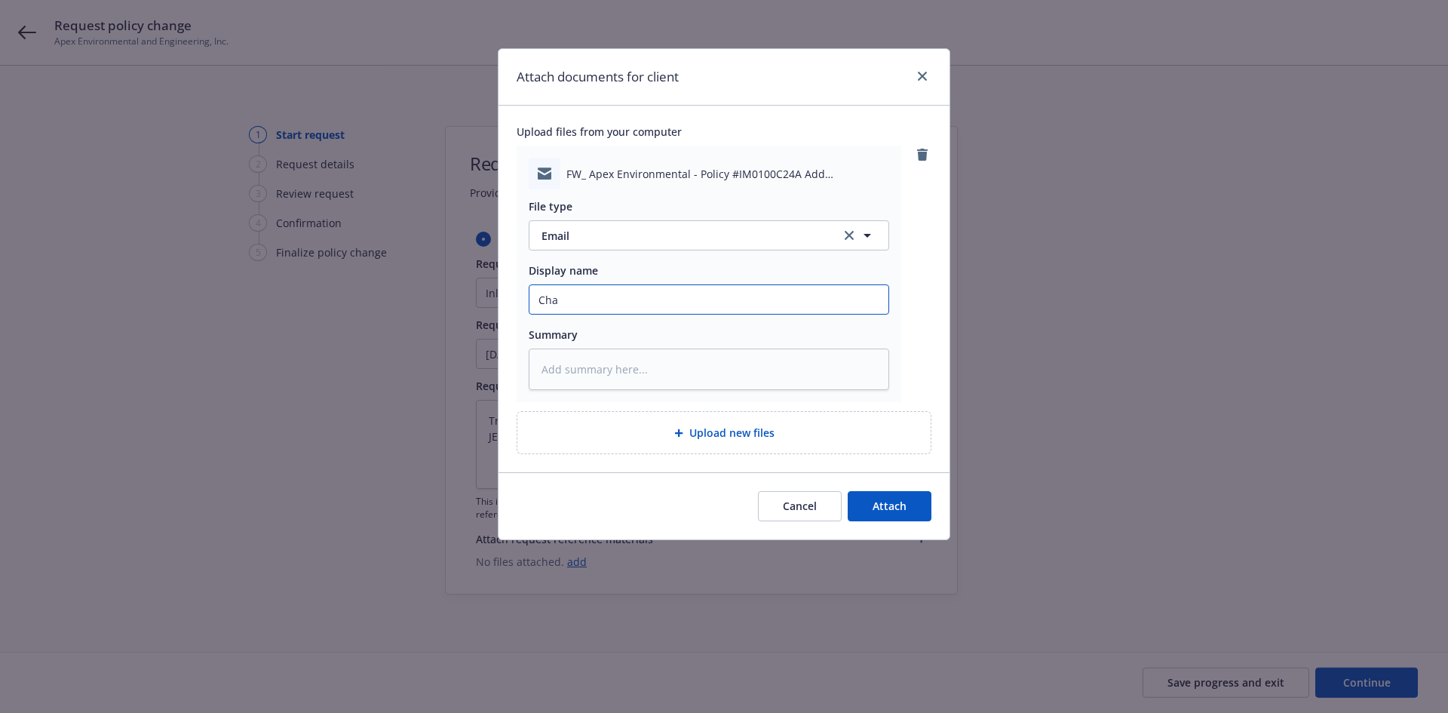
type textarea "x"
type input "Chan"
type textarea "x"
type input "Chang"
type textarea "x"
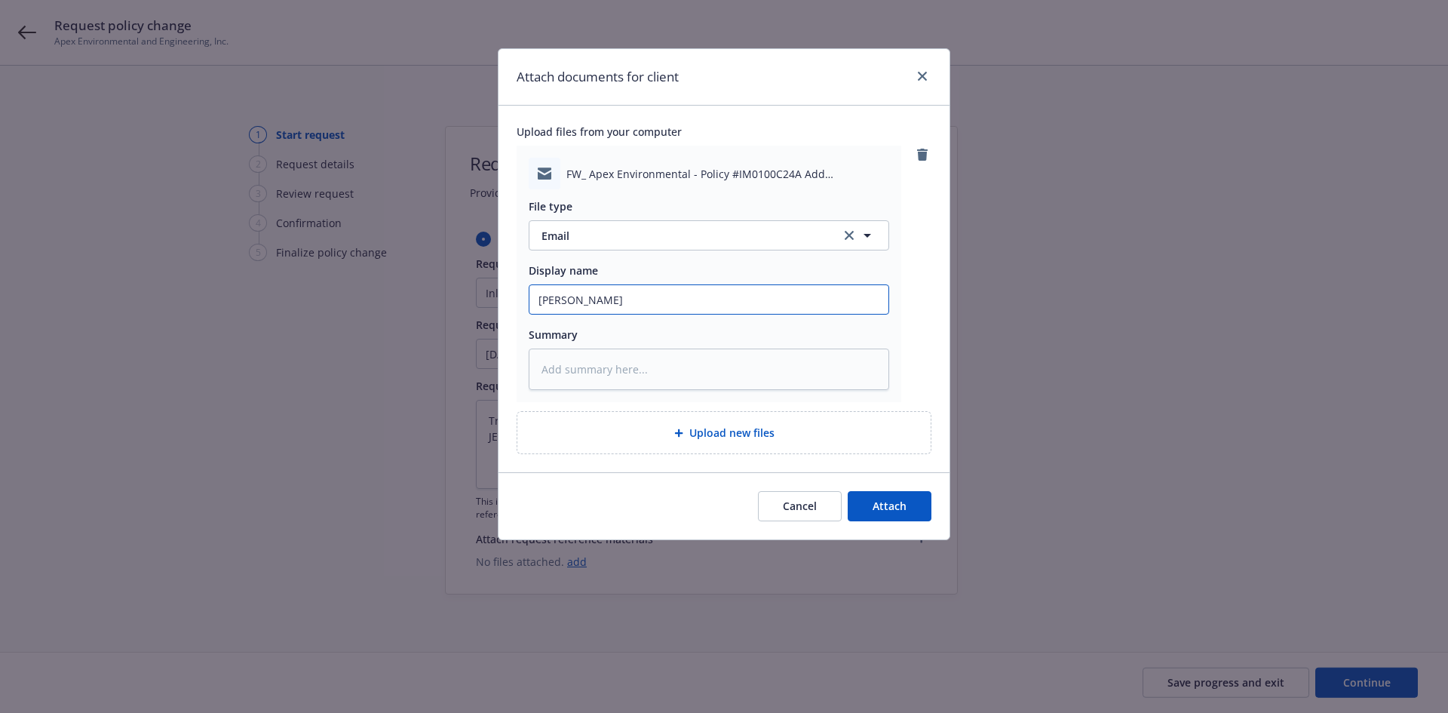
type input "Change"
type textarea "x"
type input "Change"
type textarea "x"
type input "Change r"
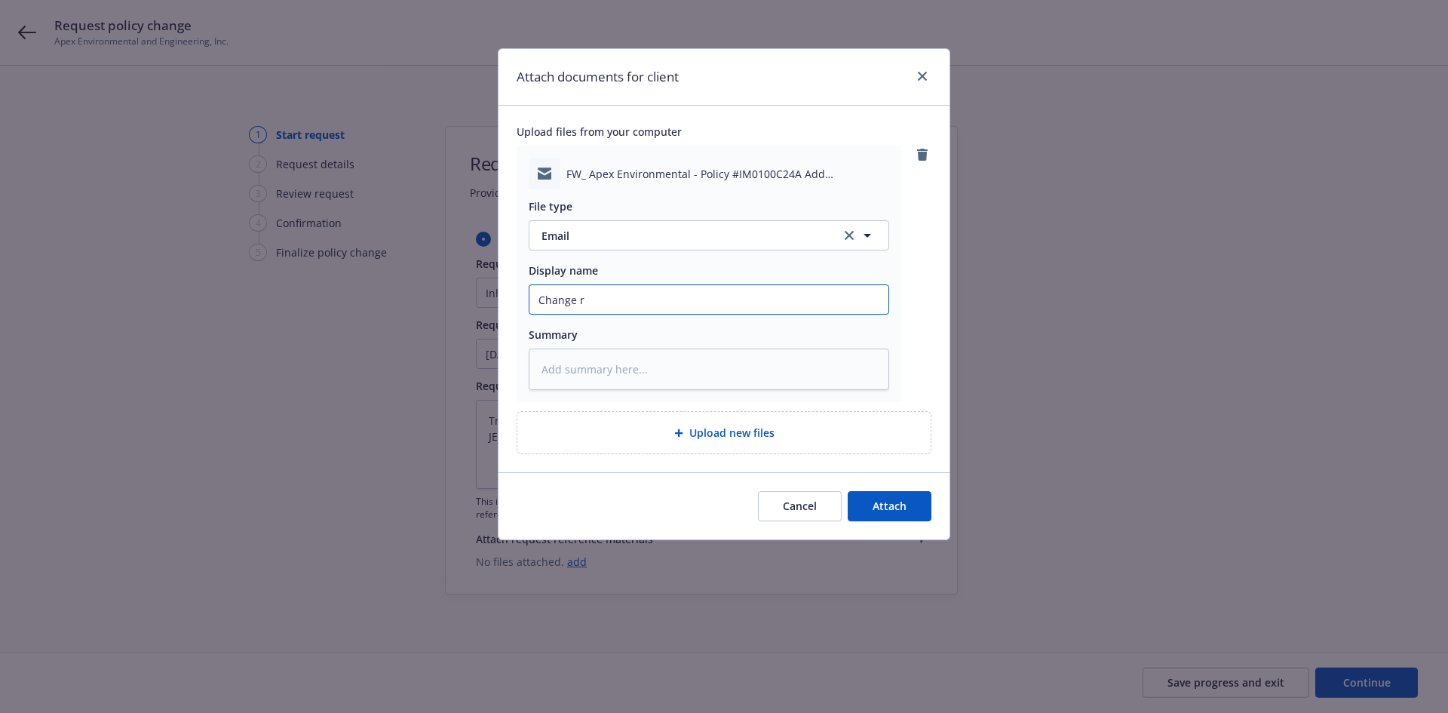
type textarea "x"
type input "Change re"
type textarea "x"
type input "Change req"
type textarea "x"
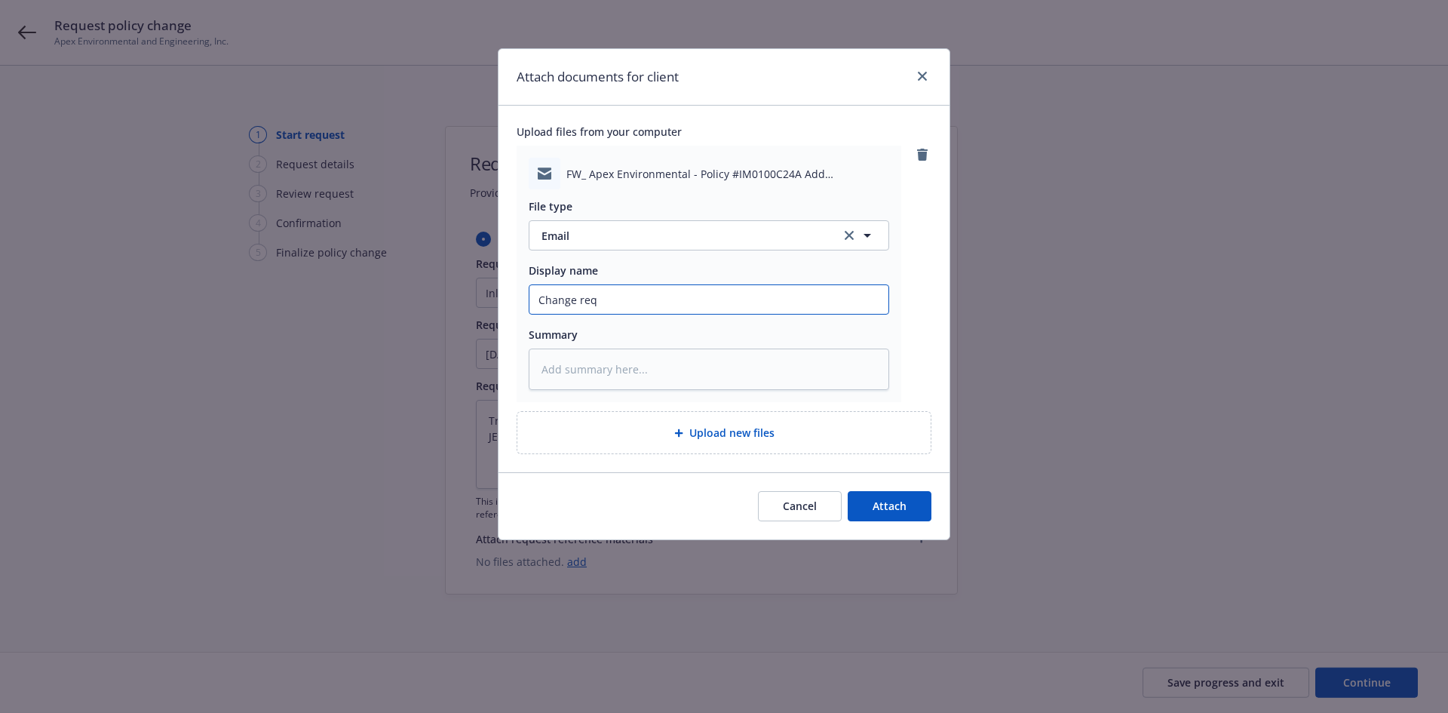
type input "Change requ"
type textarea "x"
type input "Change reque"
type textarea "x"
type input "Change reques"
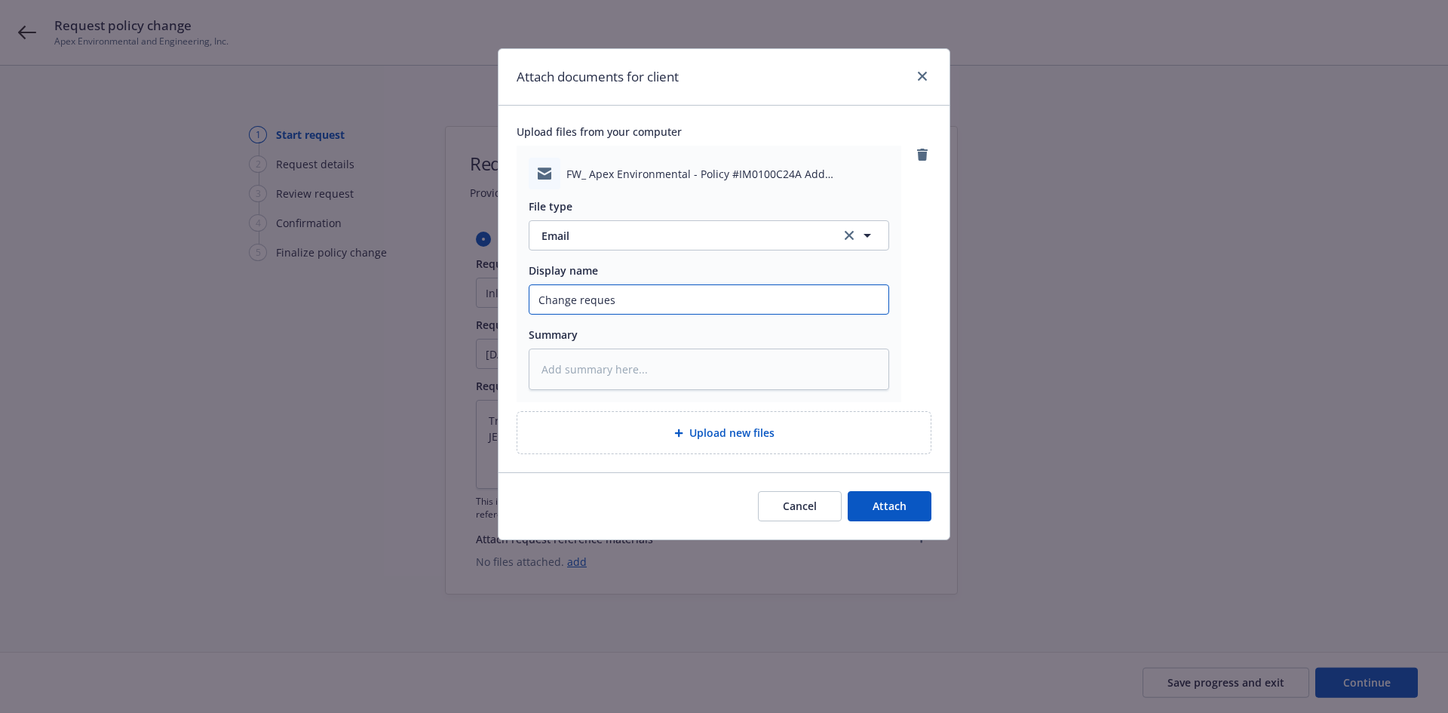
type textarea "x"
type input "Change request"
type textarea "x"
type input "Change request"
type textarea "x"
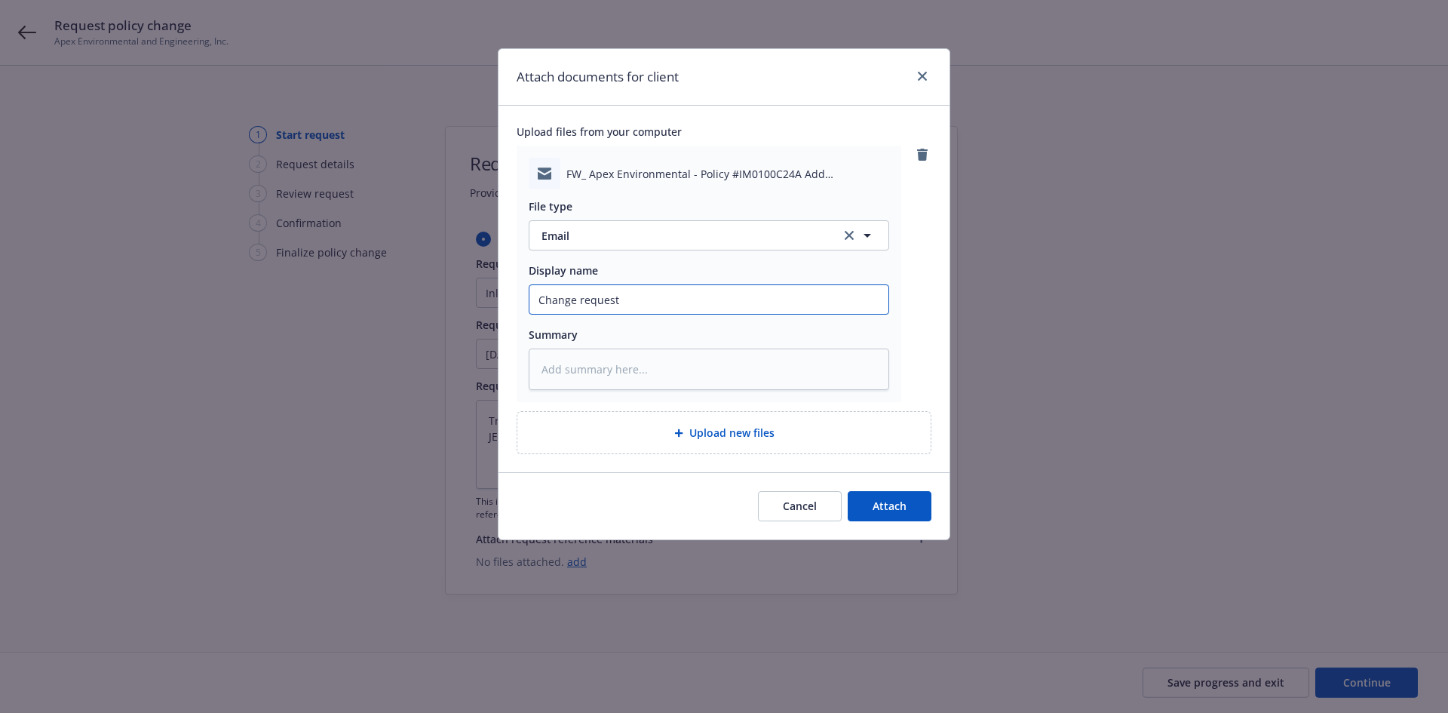
type input "Change request r"
type textarea "x"
type input "Change request re"
type textarea "x"
type input "Change request rec"
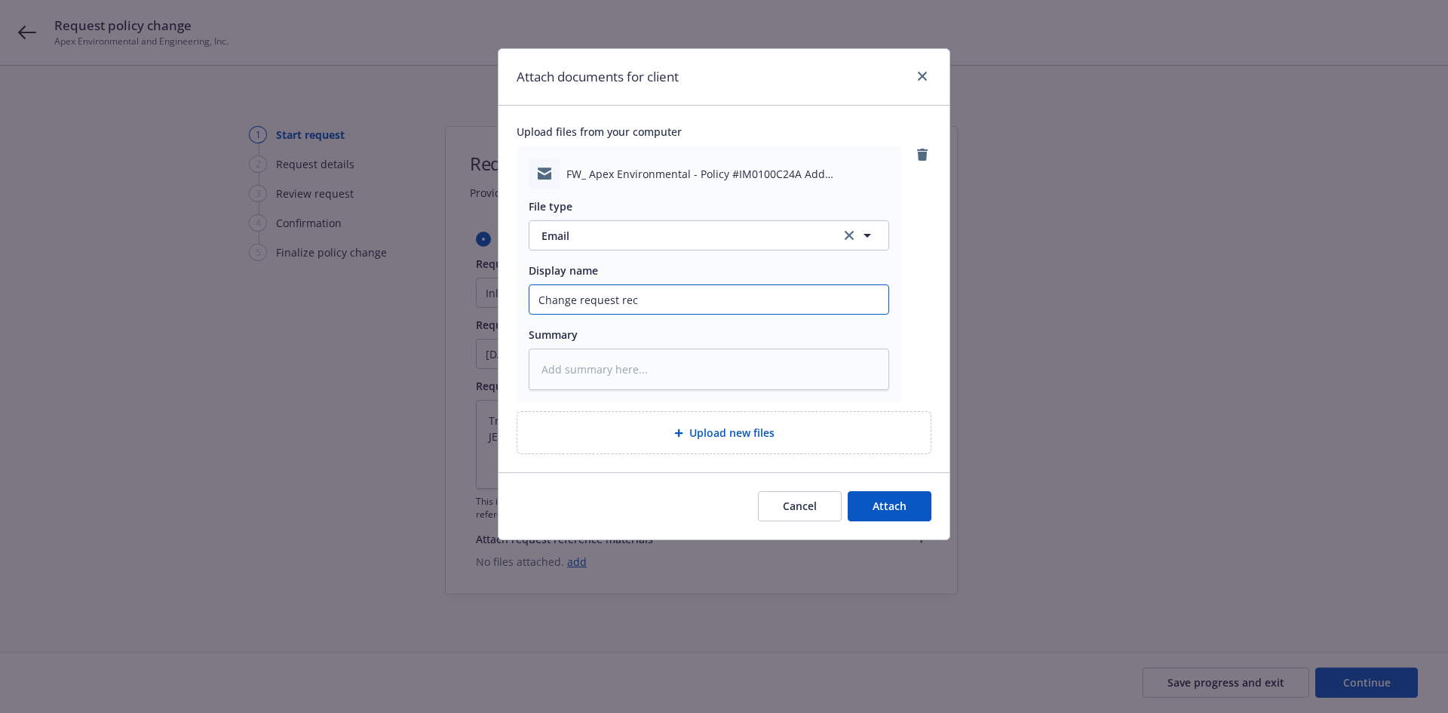
type textarea "x"
type input "Change request rece"
type textarea "x"
type input "Change request recei"
type textarea "x"
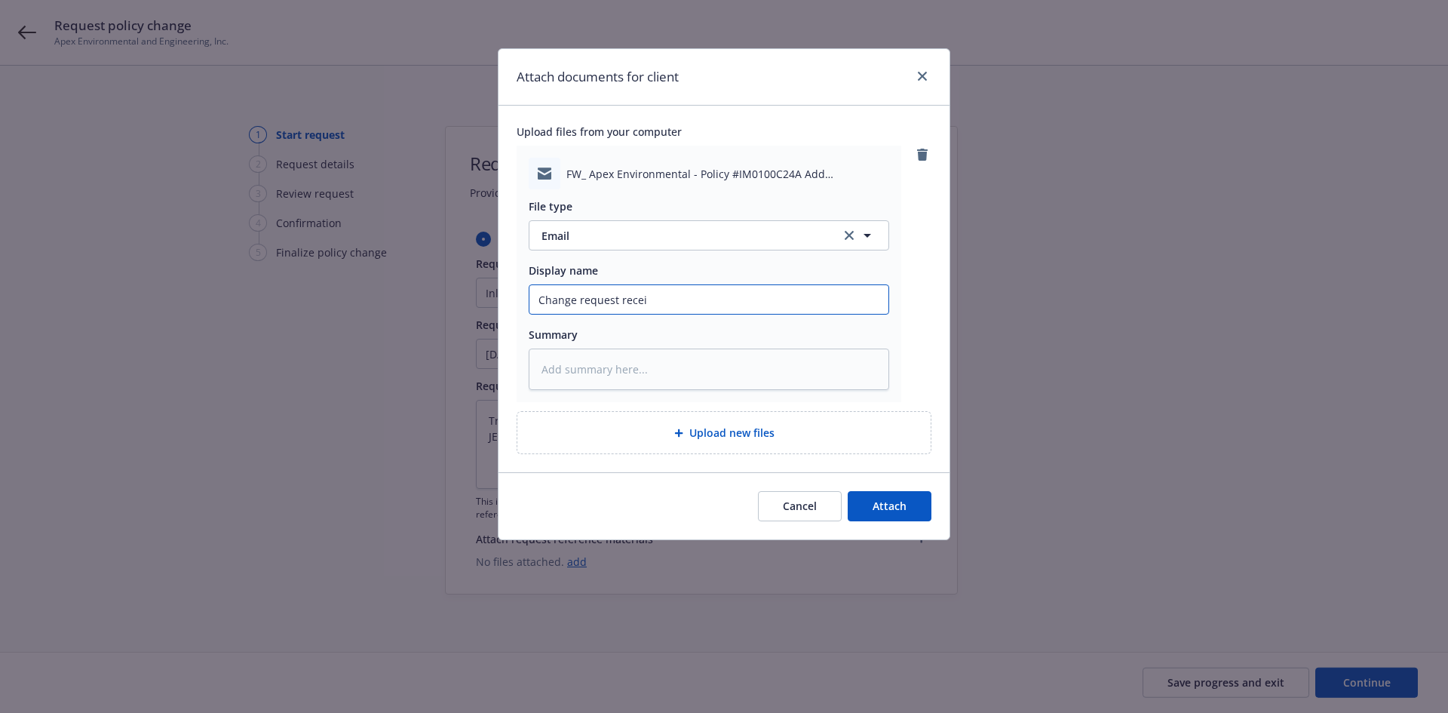
type input "Change request receiv"
type textarea "x"
type input "Change request receive"
type textarea "x"
type input "Change request received"
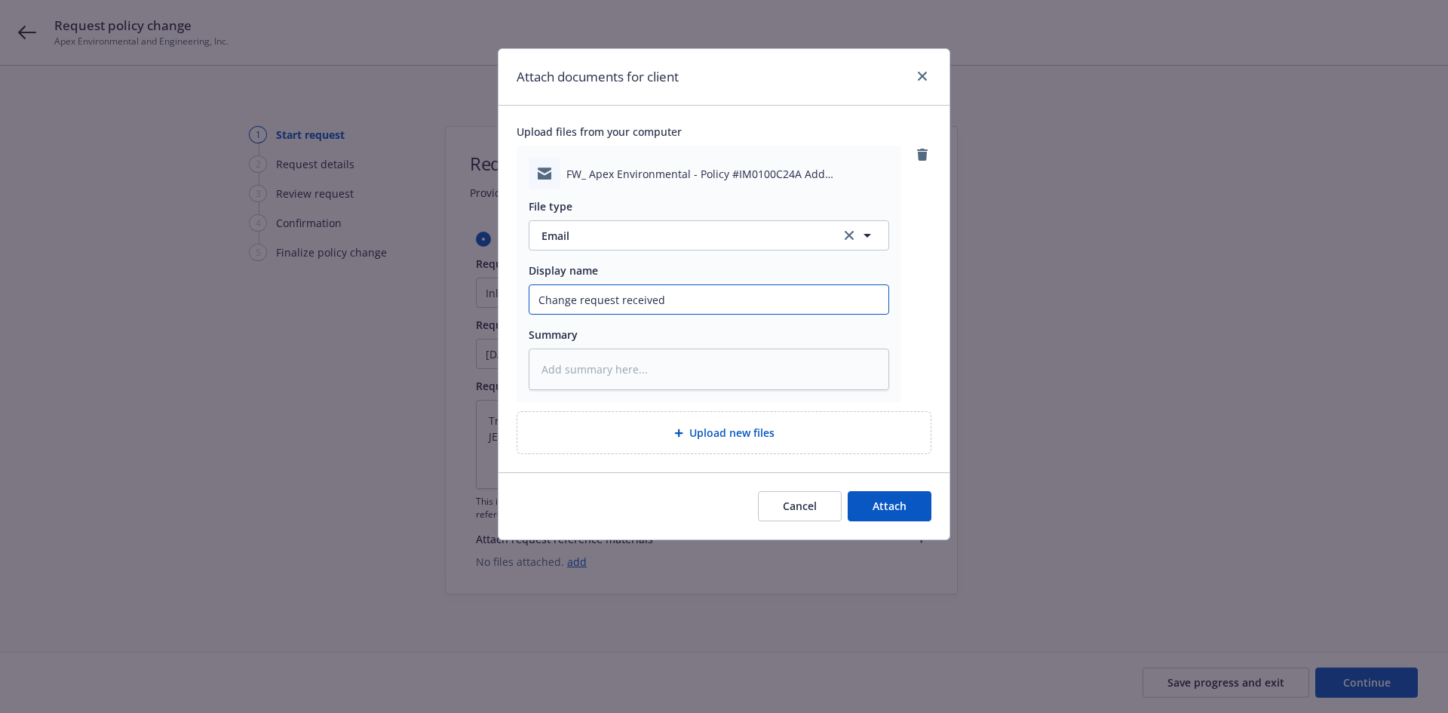
type textarea "x"
type input "Change request received"
click at [756, 379] on textarea at bounding box center [709, 368] width 360 height 41
paste textarea "VIN: JEE0107182"
drag, startPoint x: 624, startPoint y: 369, endPoint x: 541, endPoint y: 382, distance: 84.0
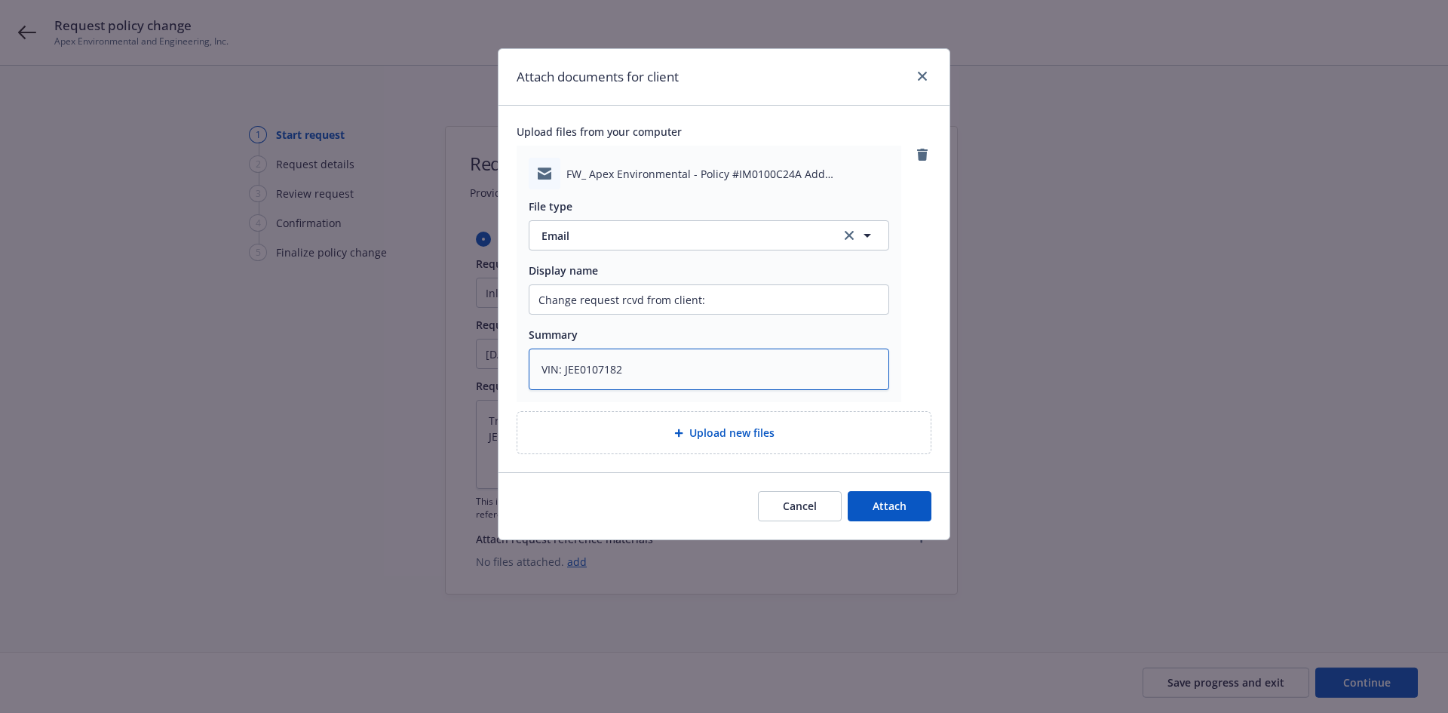
click at [541, 382] on textarea "VIN: JEE0107182" at bounding box center [709, 368] width 360 height 41
click at [815, 297] on input "Change request rcvd from client:" at bounding box center [708, 299] width 359 height 29
paste input "VIN: JEE0107182"
click at [657, 360] on textarea at bounding box center [709, 368] width 360 height 41
click at [874, 491] on button "Attach" at bounding box center [889, 506] width 84 height 30
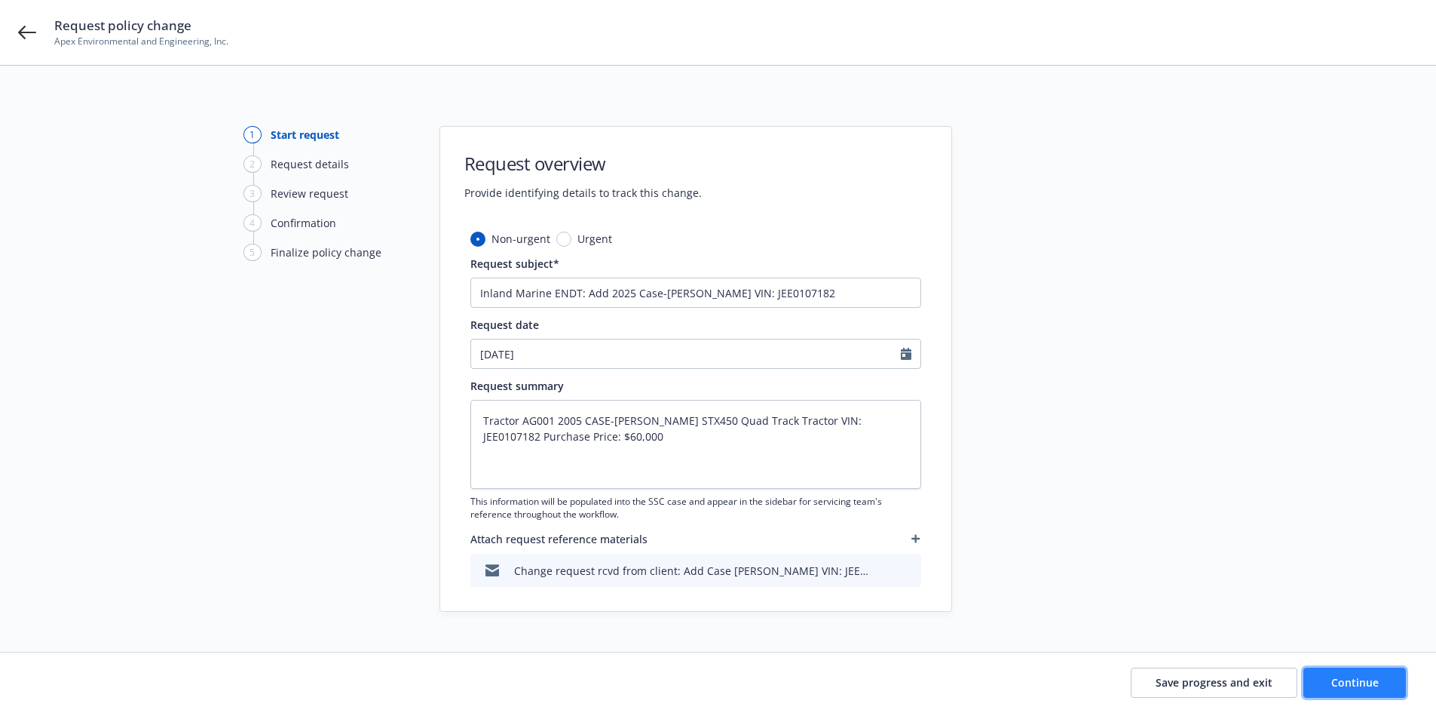
click at [1347, 673] on button "Continue" at bounding box center [1355, 682] width 103 height 30
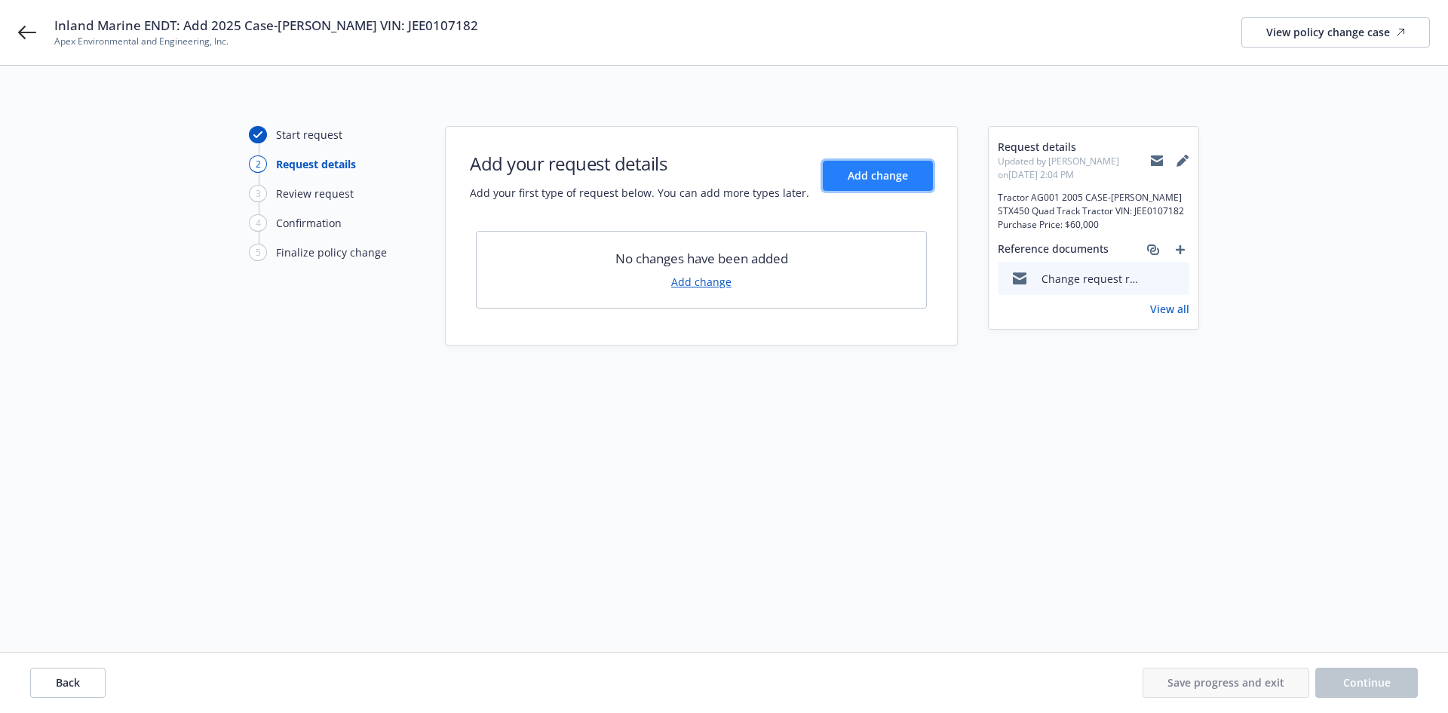
click at [869, 184] on button "Add change" at bounding box center [878, 176] width 110 height 30
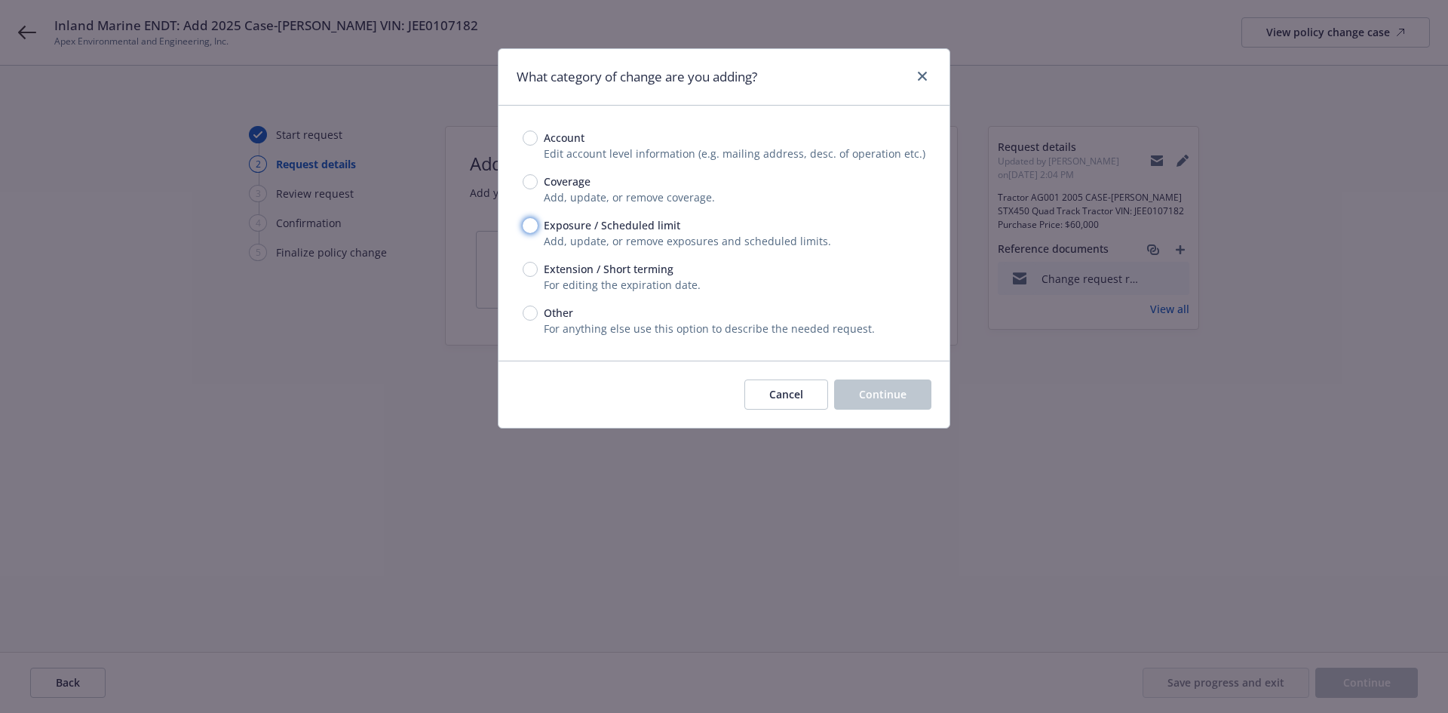
click at [534, 225] on input "Exposure / Scheduled limit" at bounding box center [530, 225] width 15 height 15
click at [846, 375] on div "Cancel Continue" at bounding box center [723, 393] width 451 height 67
click at [847, 383] on button "Continue" at bounding box center [882, 394] width 97 height 30
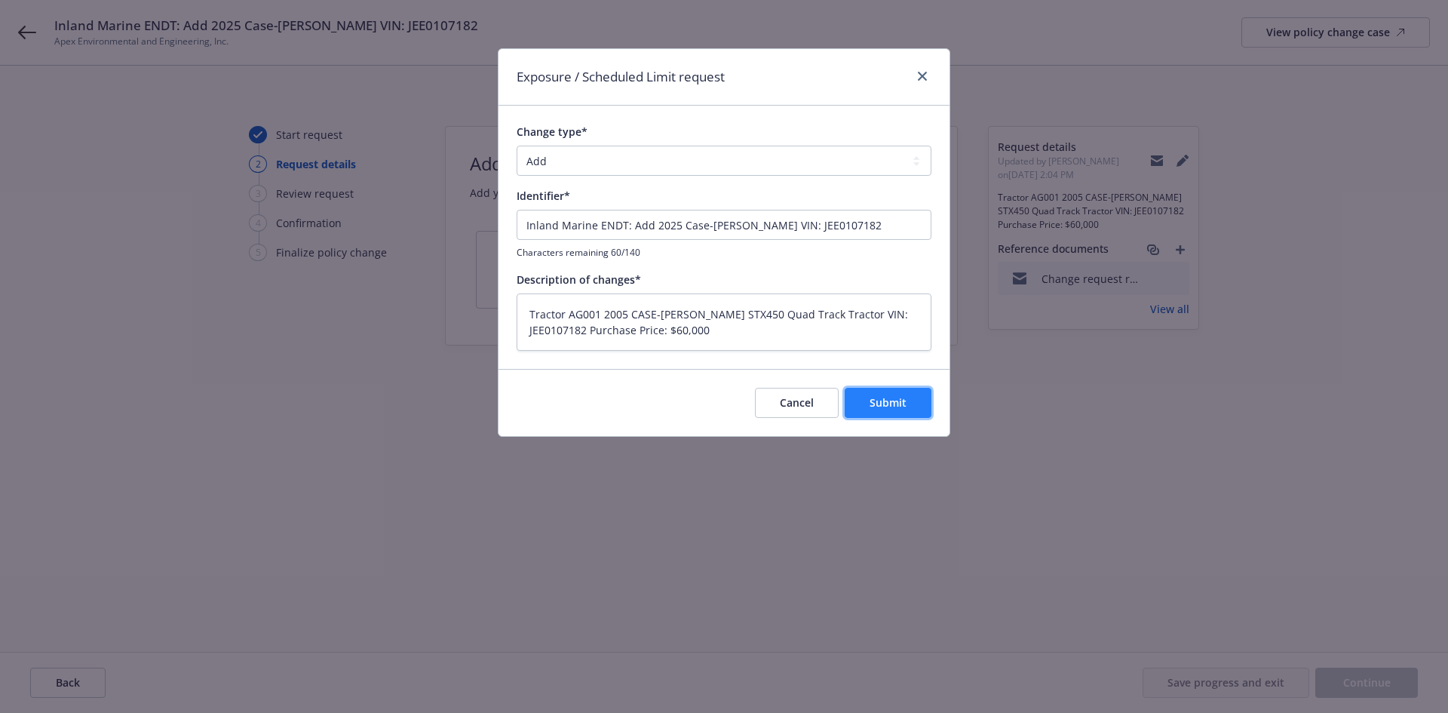
click at [904, 403] on span "Submit" at bounding box center [887, 402] width 37 height 14
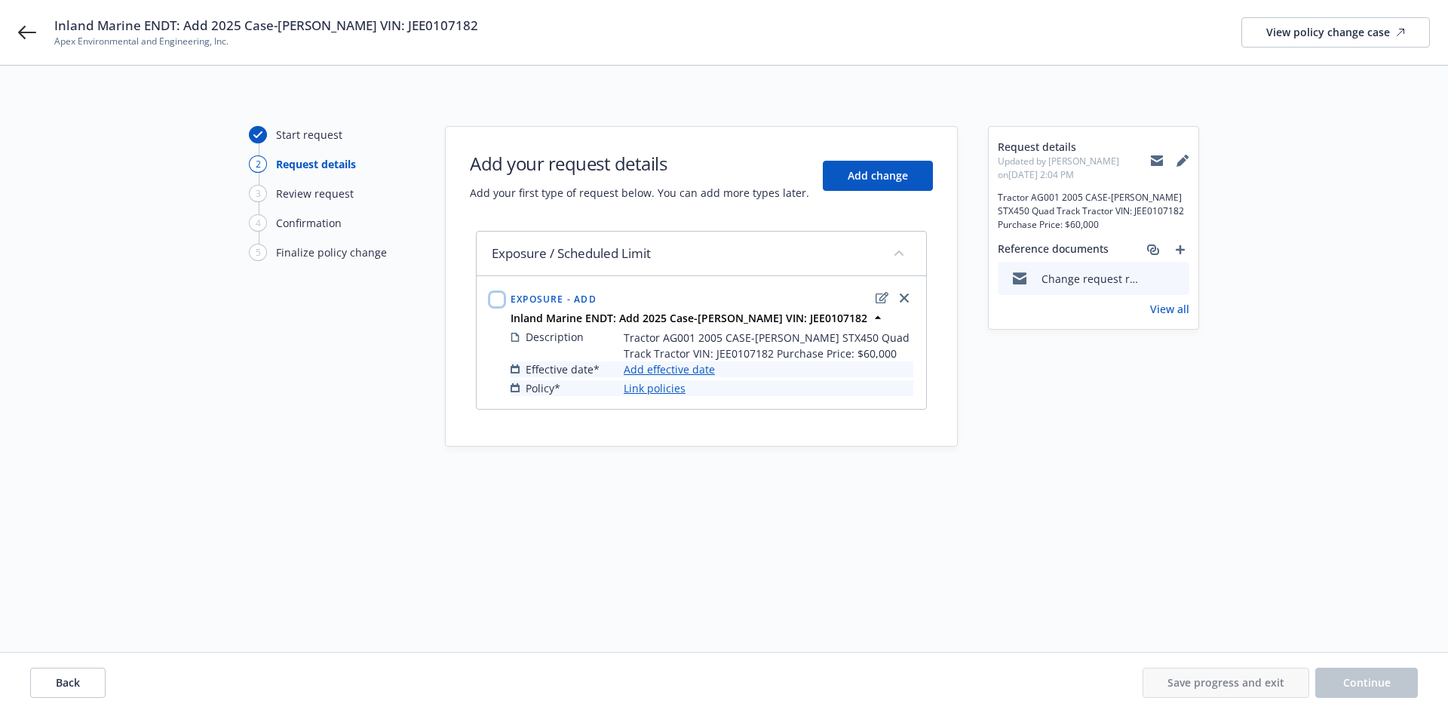
click at [499, 293] on input "checkbox" at bounding box center [496, 299] width 15 height 15
click at [495, 295] on input "checkbox" at bounding box center [496, 299] width 15 height 15
click at [645, 614] on span "Link to policies" at bounding box center [611, 618] width 78 height 14
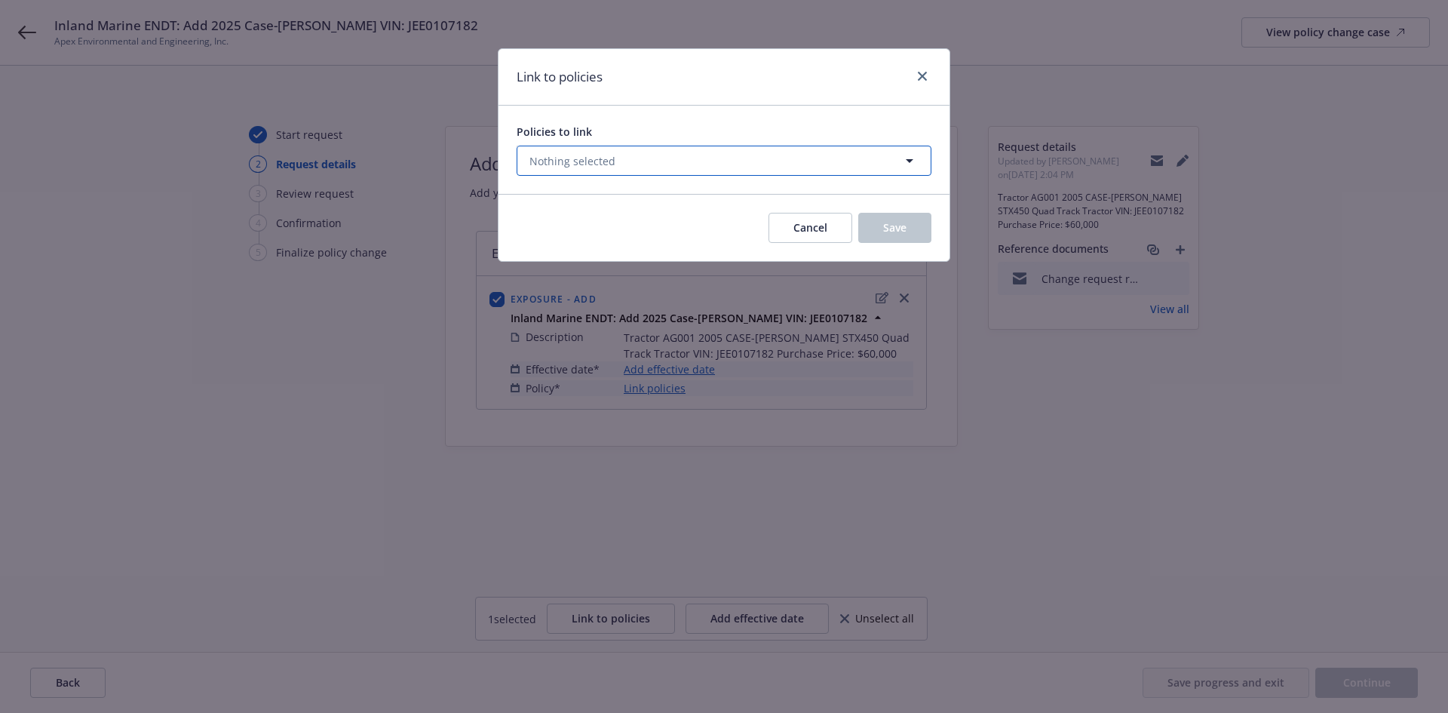
click at [643, 157] on button "Nothing selected" at bounding box center [723, 161] width 415 height 30
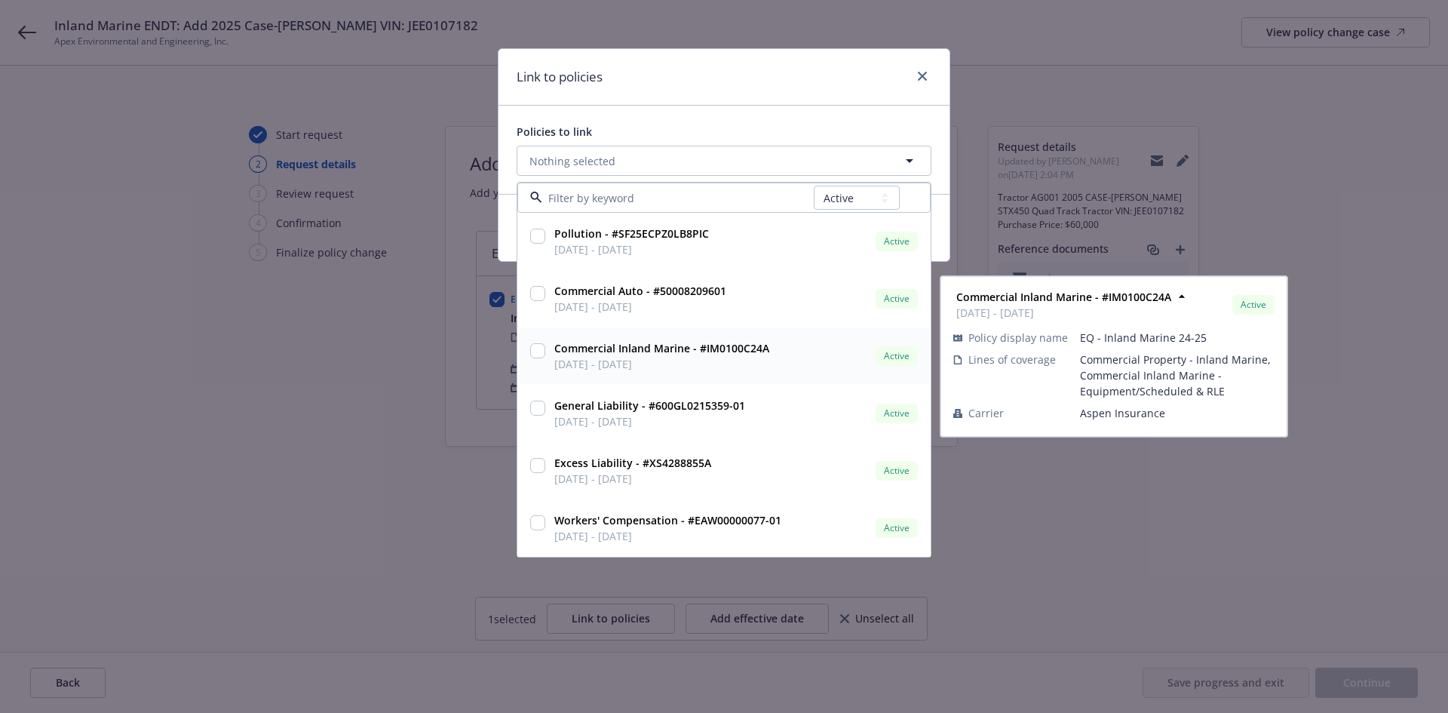
click at [540, 354] on input "checkbox" at bounding box center [537, 350] width 15 height 15
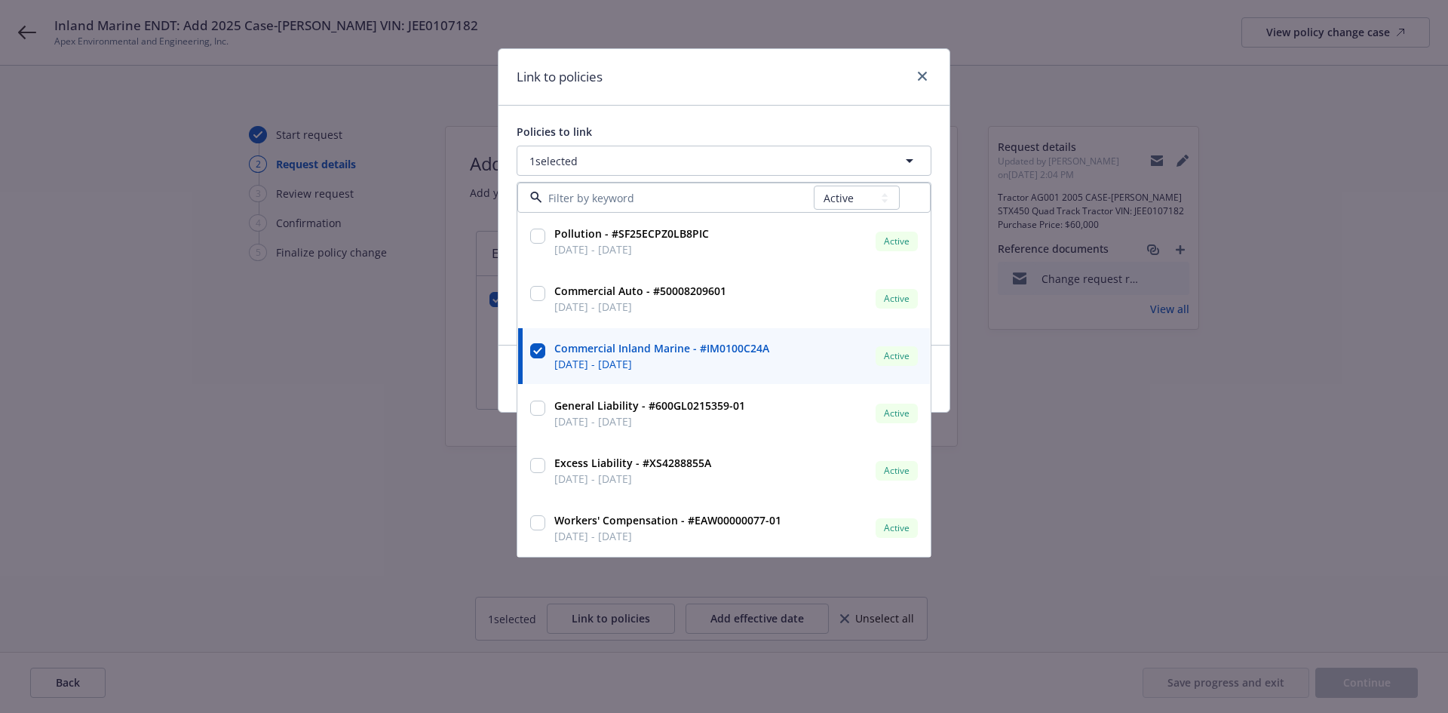
click at [817, 118] on div "Policies to link 1 selected All Active Upcoming Expired Cancelled Pollution - #…" at bounding box center [723, 225] width 451 height 239
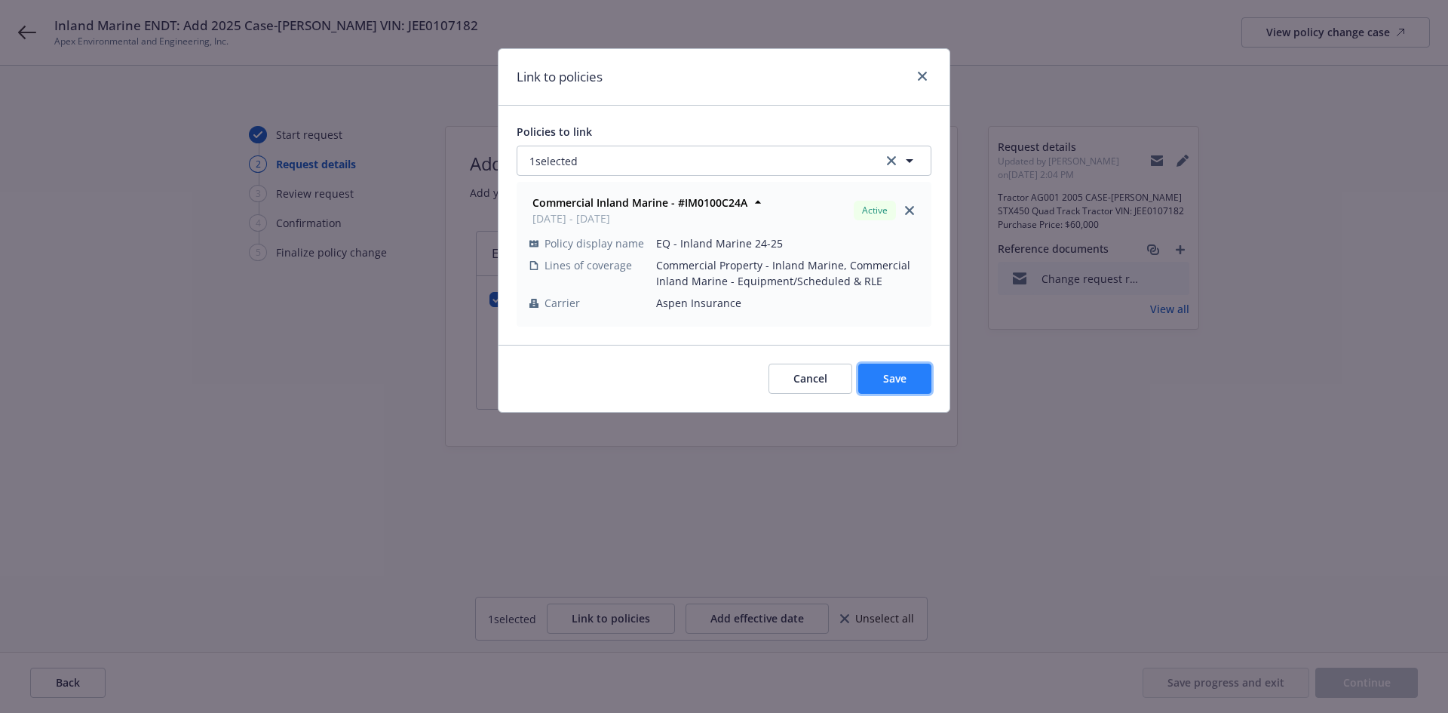
click at [900, 375] on span "Save" at bounding box center [894, 378] width 23 height 14
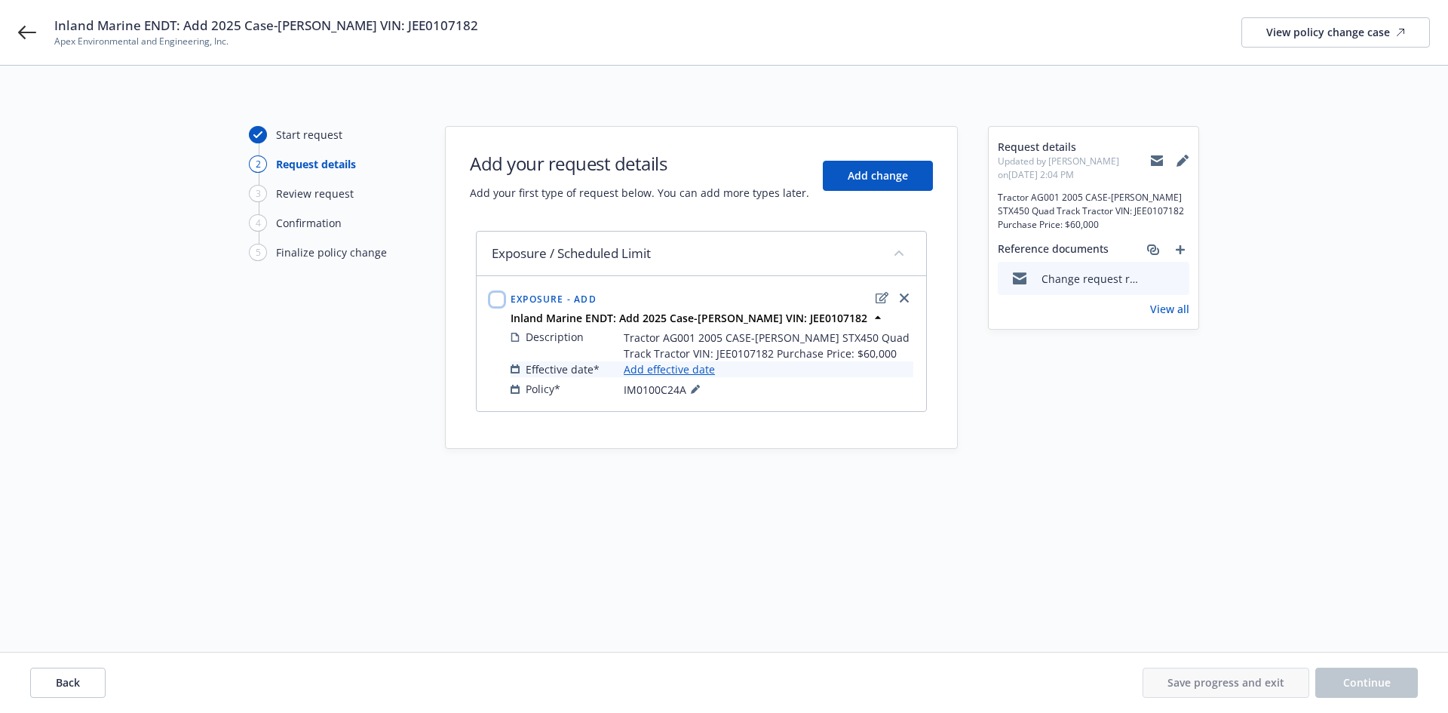
click at [494, 299] on input "checkbox" at bounding box center [496, 299] width 15 height 15
click at [500, 302] on input "checkbox" at bounding box center [496, 299] width 15 height 15
click at [667, 370] on link "Add effective date" at bounding box center [669, 369] width 91 height 16
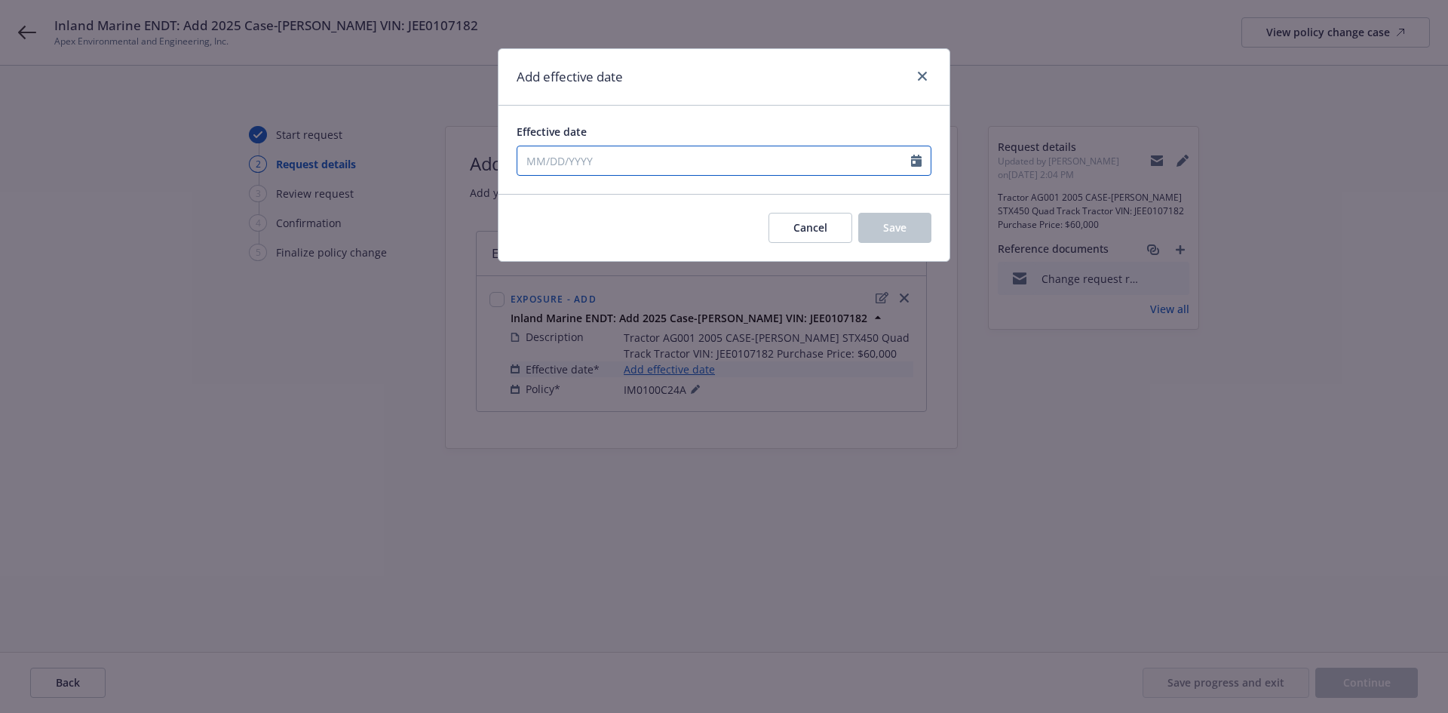
click at [915, 161] on icon "Calendar" at bounding box center [916, 161] width 11 height 12
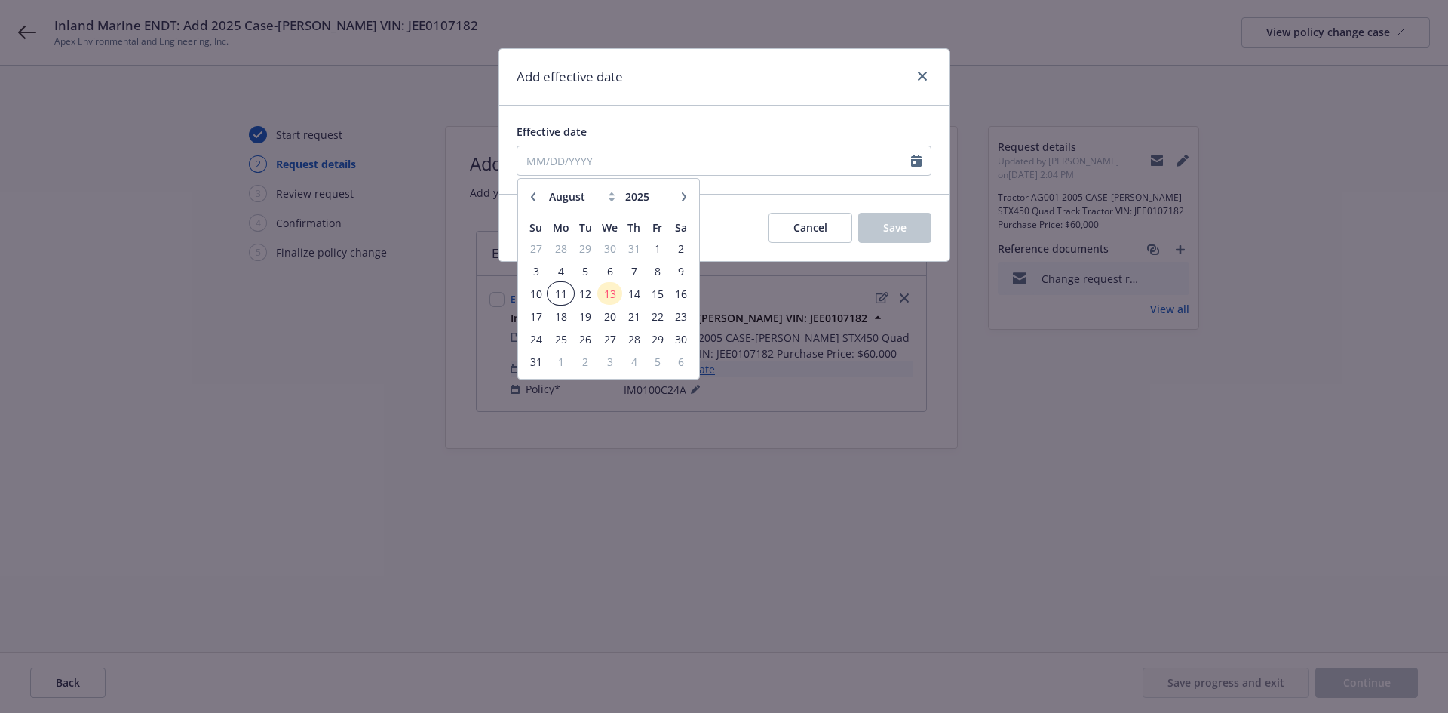
click at [559, 294] on span "11" at bounding box center [560, 293] width 23 height 19
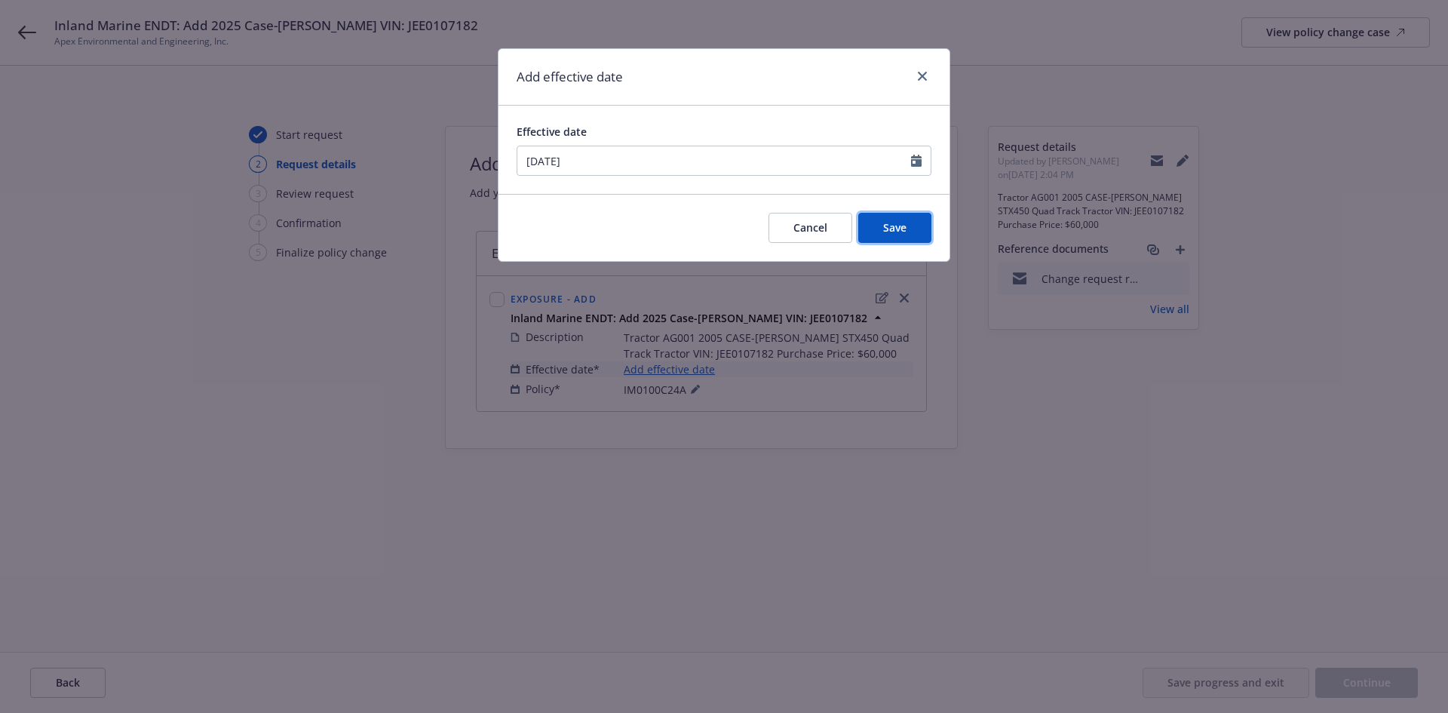
click at [882, 221] on button "Save" at bounding box center [894, 228] width 73 height 30
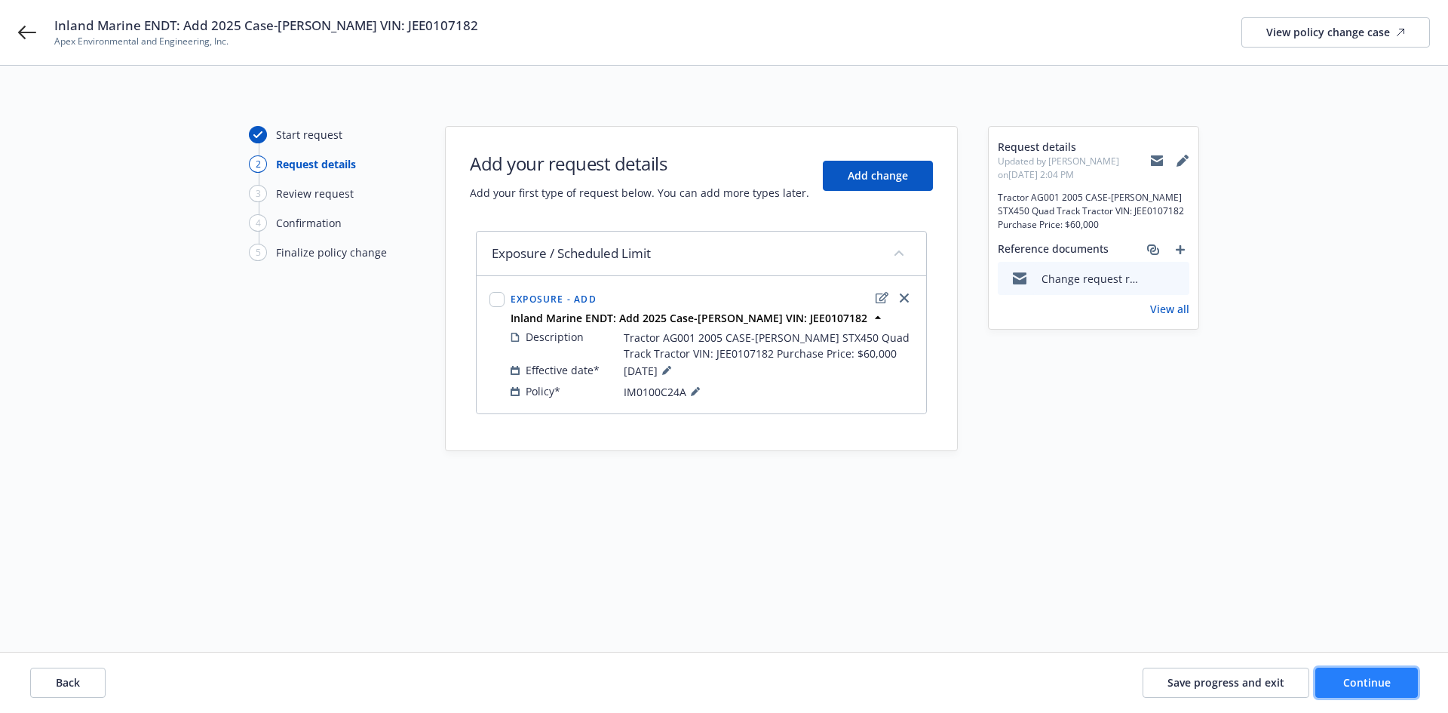
click at [1353, 679] on span "Continue" at bounding box center [1367, 682] width 48 height 14
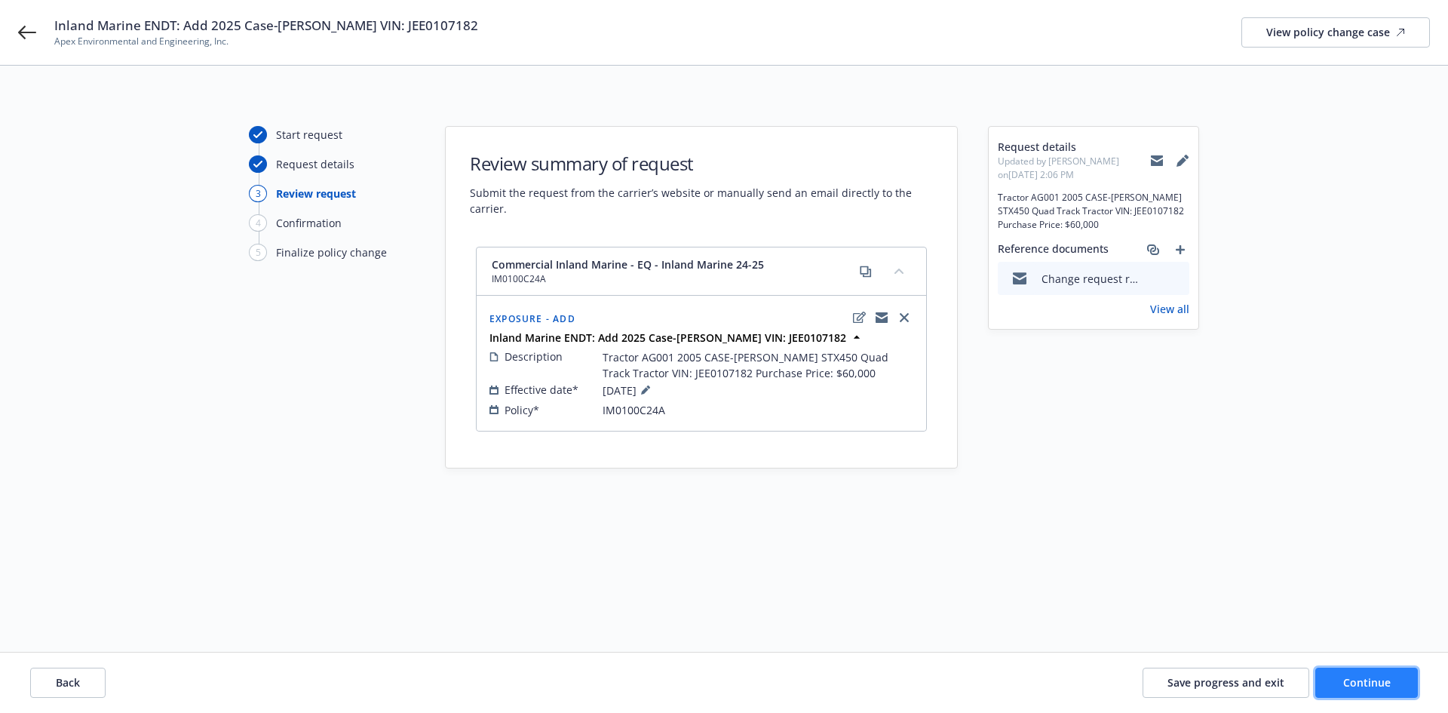
click at [1349, 676] on span "Continue" at bounding box center [1367, 682] width 48 height 14
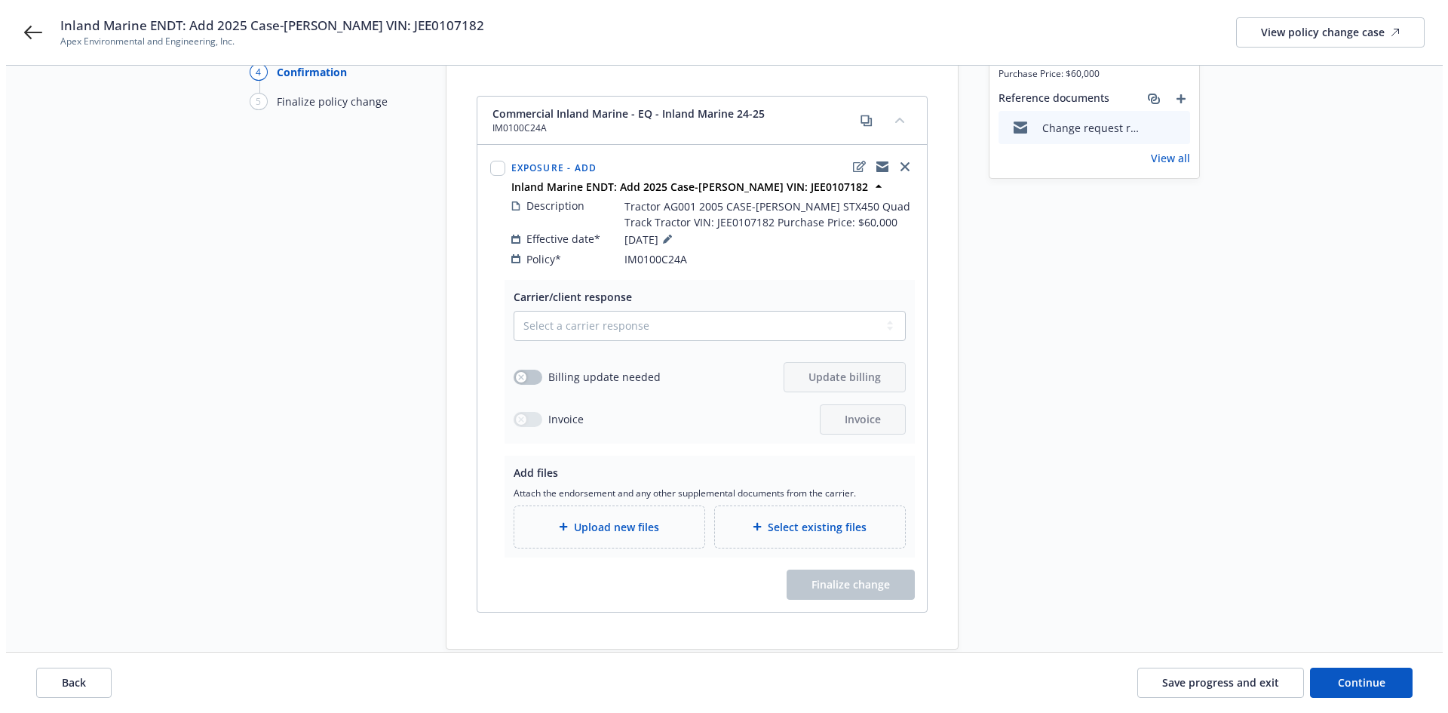
scroll to position [75, 0]
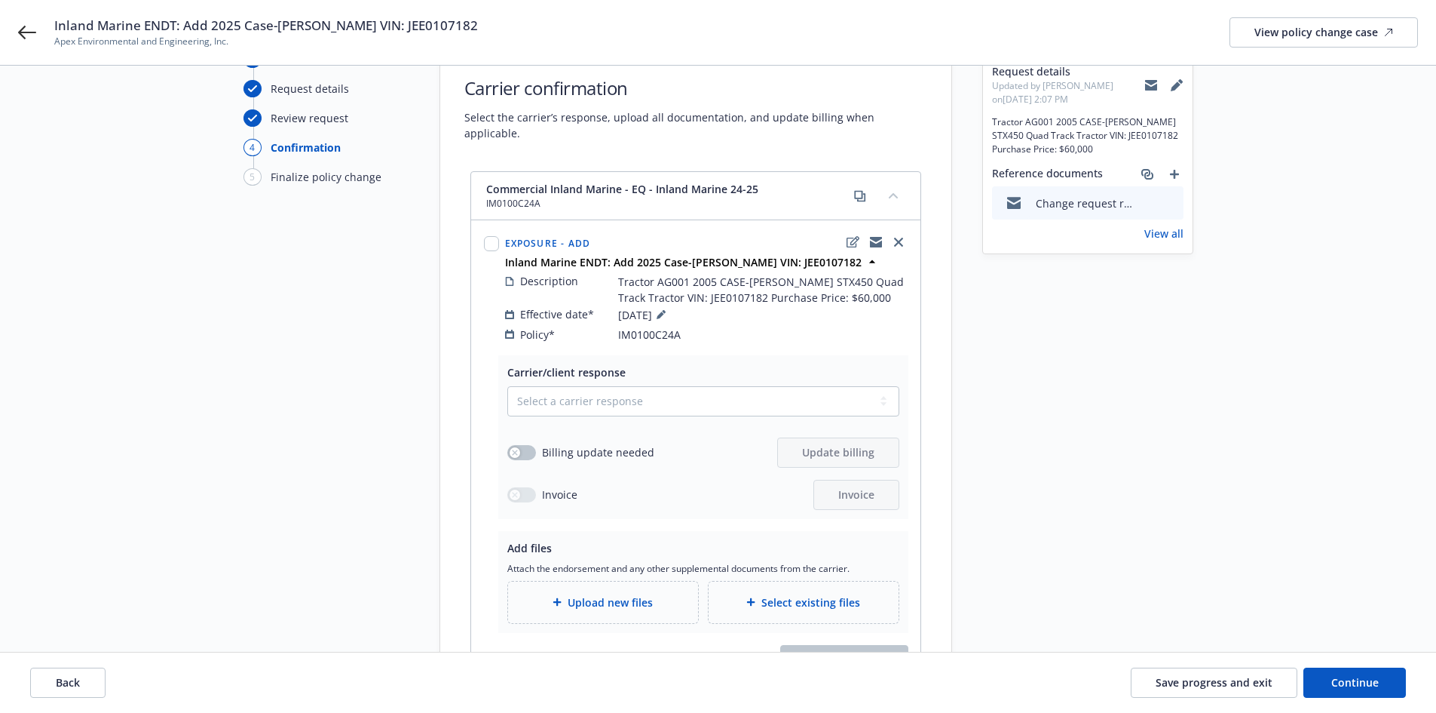
click at [658, 593] on div "Upload new files" at bounding box center [603, 601] width 166 height 17
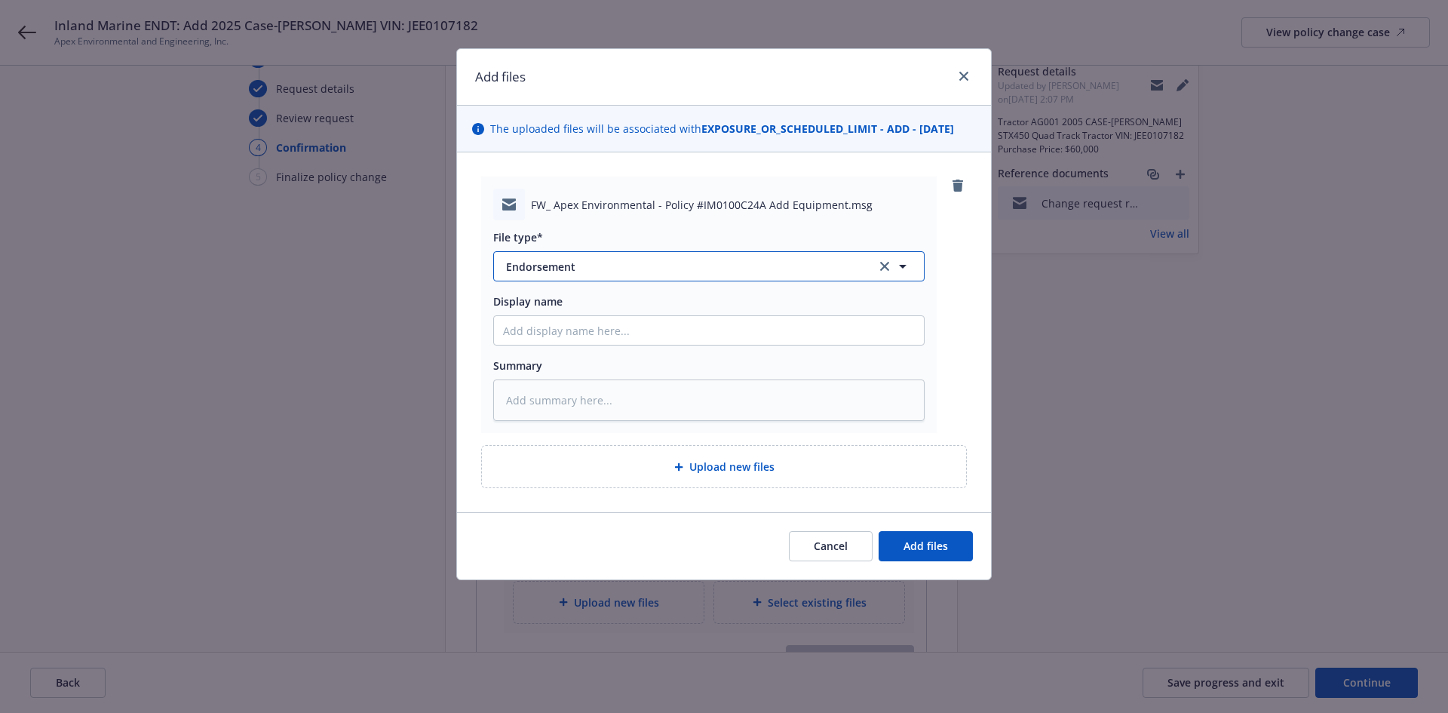
click at [672, 261] on span "Endorsement" at bounding box center [680, 267] width 349 height 16
click at [624, 310] on div "Email" at bounding box center [709, 308] width 412 height 22
click at [608, 333] on input "Display name" at bounding box center [709, 330] width 430 height 29
click at [952, 310] on div "FW_ Apex Environmental - Policy #IM0100C24A Add Equipment.msg File type* Email …" at bounding box center [724, 304] width 486 height 256
click at [515, 392] on textarea at bounding box center [708, 399] width 431 height 41
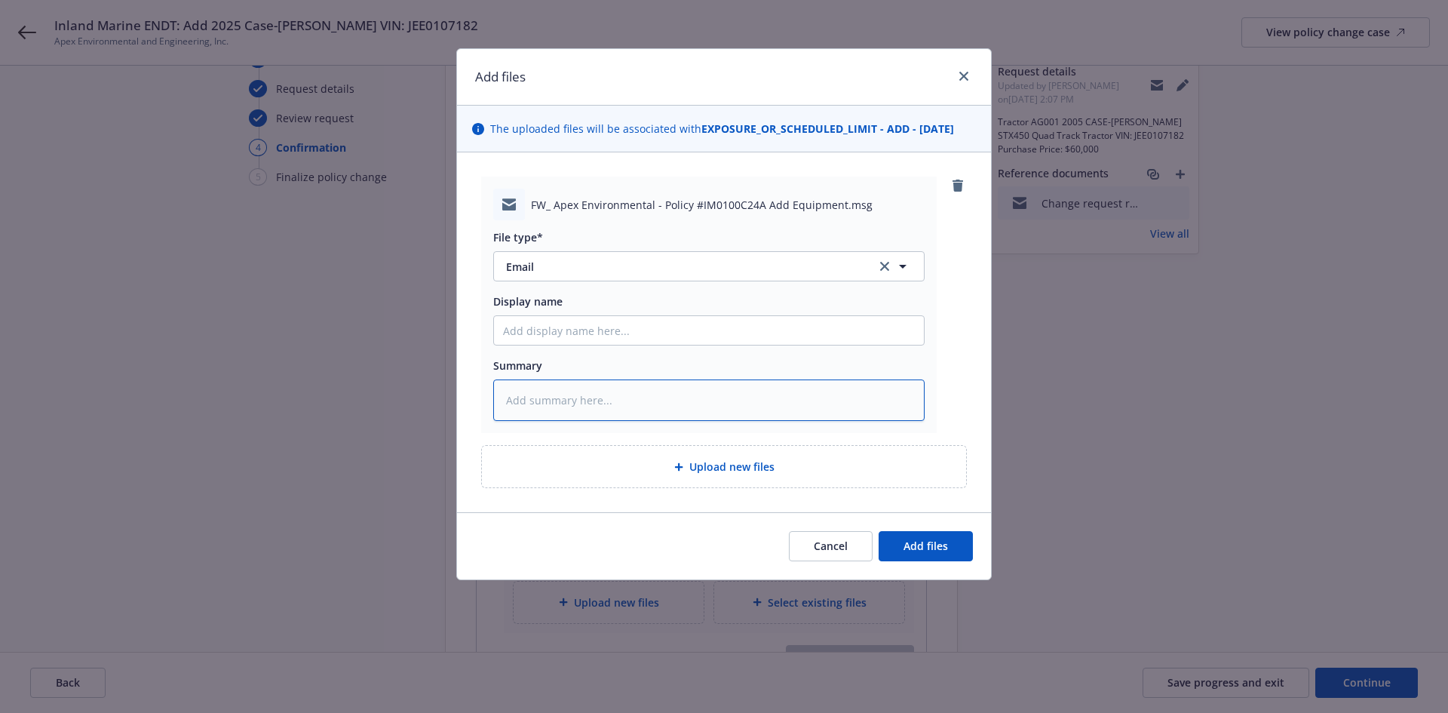
drag, startPoint x: 526, startPoint y: 391, endPoint x: 516, endPoint y: 393, distance: 9.9
click at [516, 393] on textarea at bounding box center [708, 399] width 431 height 41
click at [516, 396] on textarea at bounding box center [708, 399] width 431 height 41
paste textarea "[ENDT EFF DATE] [POLICY TYPE] Policy Change Request to [COMPANY] - [DESCRIPTION]"
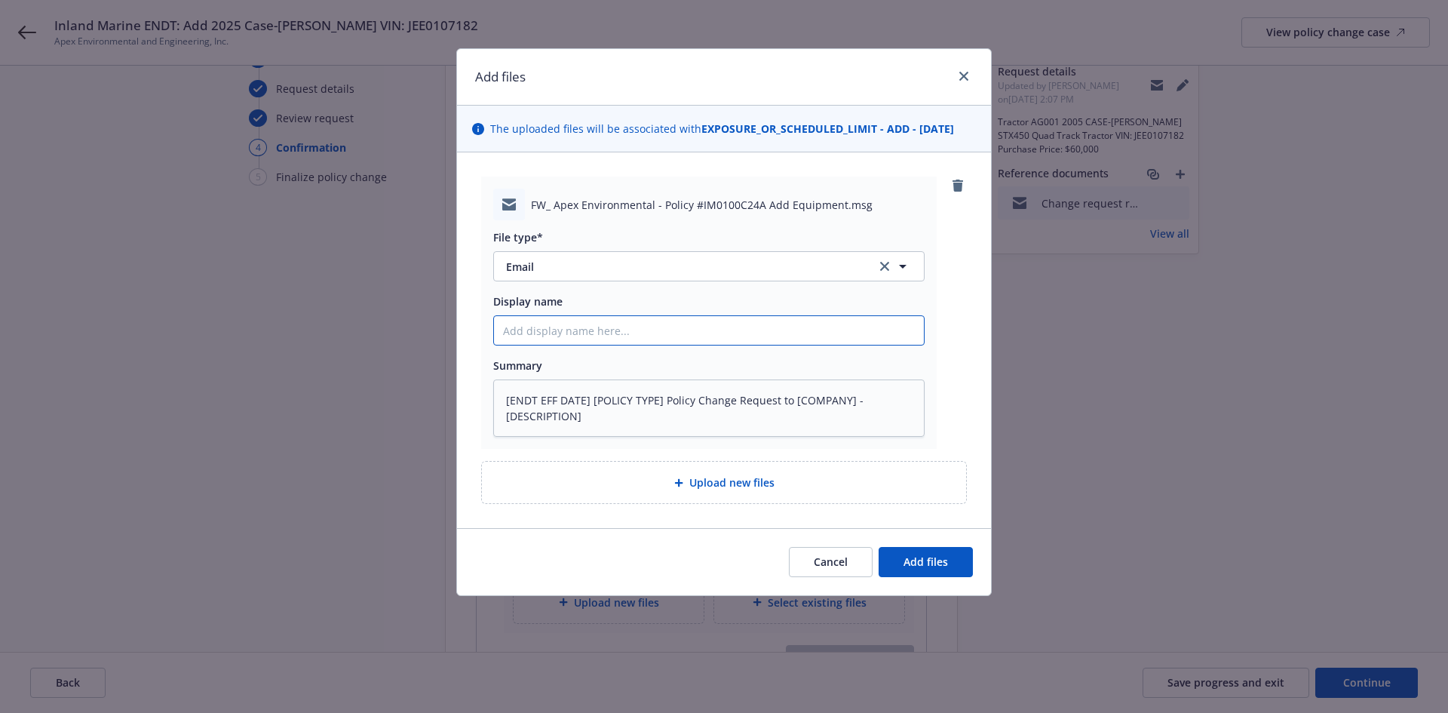
click at [527, 329] on input "Display name" at bounding box center [709, 330] width 430 height 29
click at [831, 332] on input "08/11/2025 Inland Marine Policy Change Request to Aspen- Add 2055 Case IH Steig…" at bounding box center [709, 330] width 430 height 29
click at [855, 333] on input "08/11/2025 Inland Marine Policy Change Request to Aspen- Add 2005 Case IH Steig…" at bounding box center [709, 330] width 430 height 29
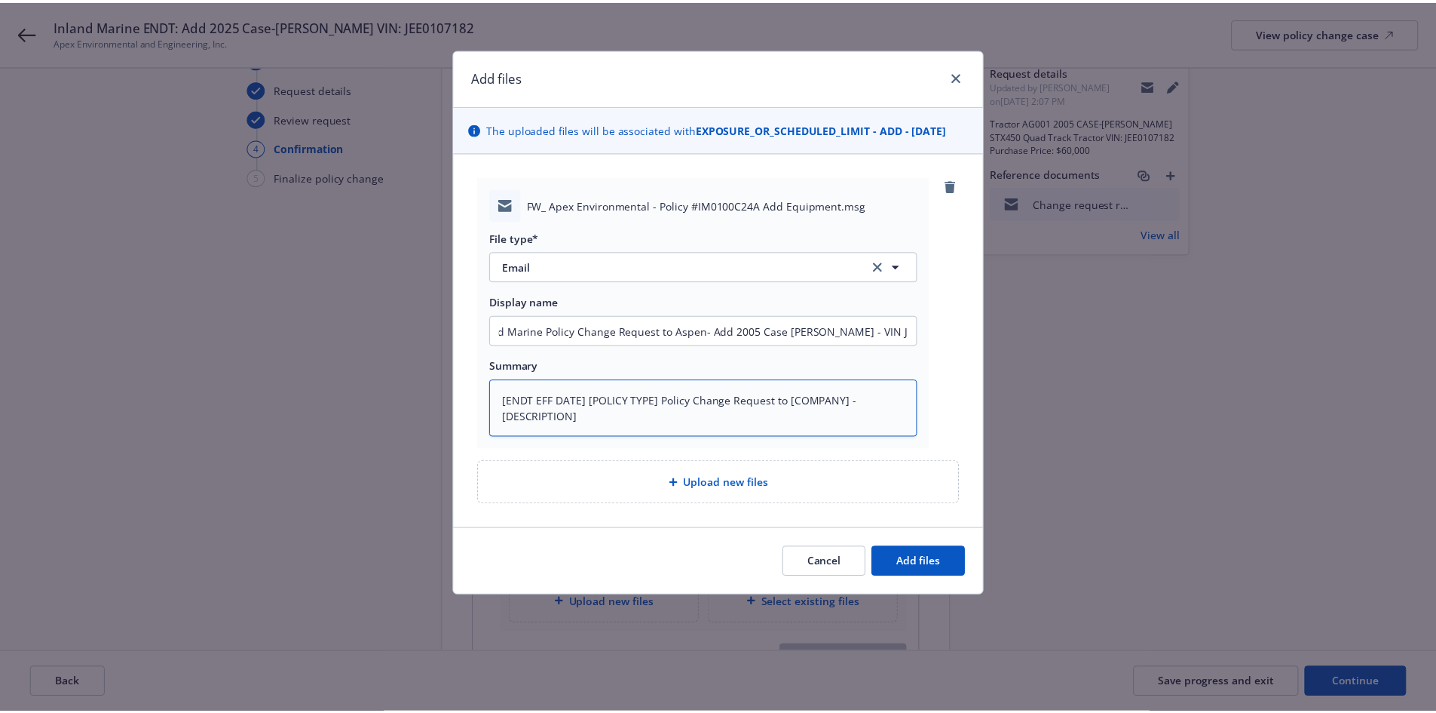
scroll to position [0, 0]
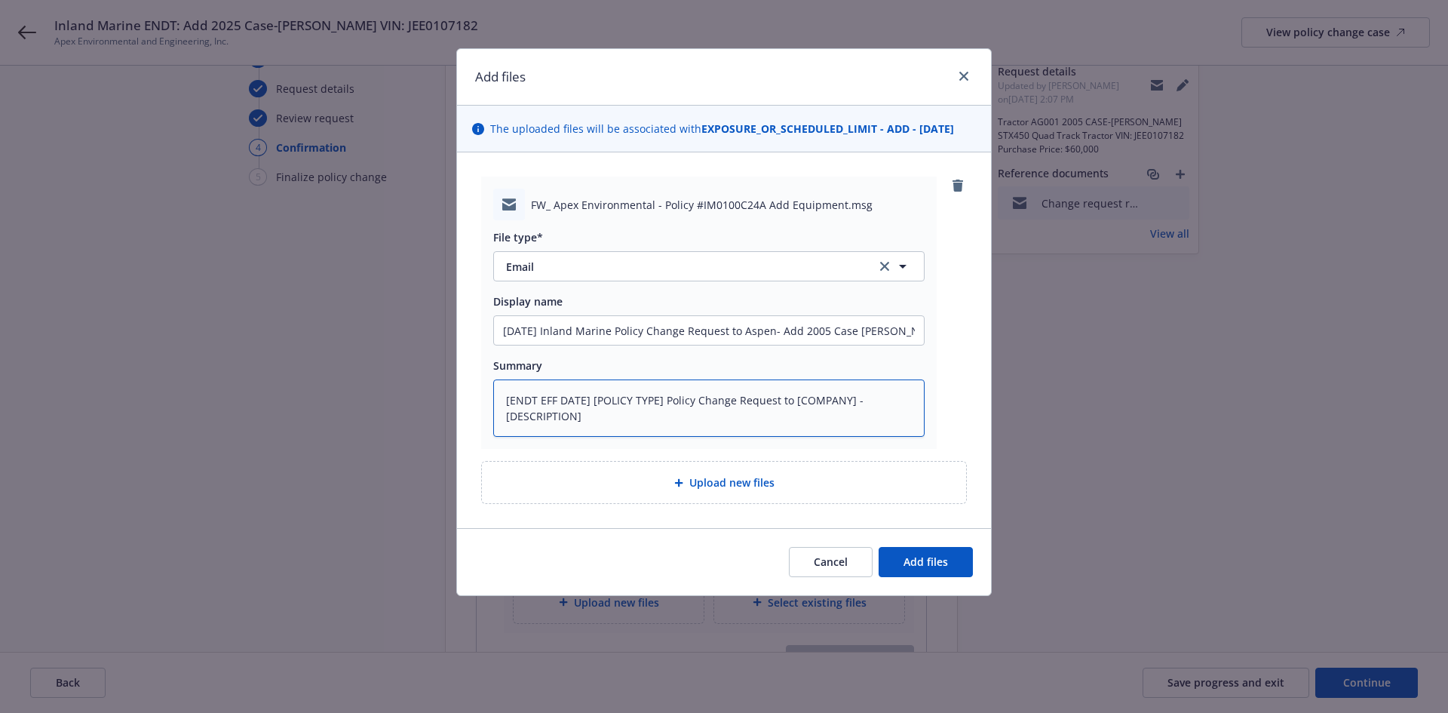
drag, startPoint x: 694, startPoint y: 424, endPoint x: 503, endPoint y: 395, distance: 193.6
click at [503, 395] on textarea "[ENDT EFF DATE] [POLICY TYPE] Policy Change Request to [COMPANY] - [DESCRIPTION]" at bounding box center [708, 407] width 431 height 57
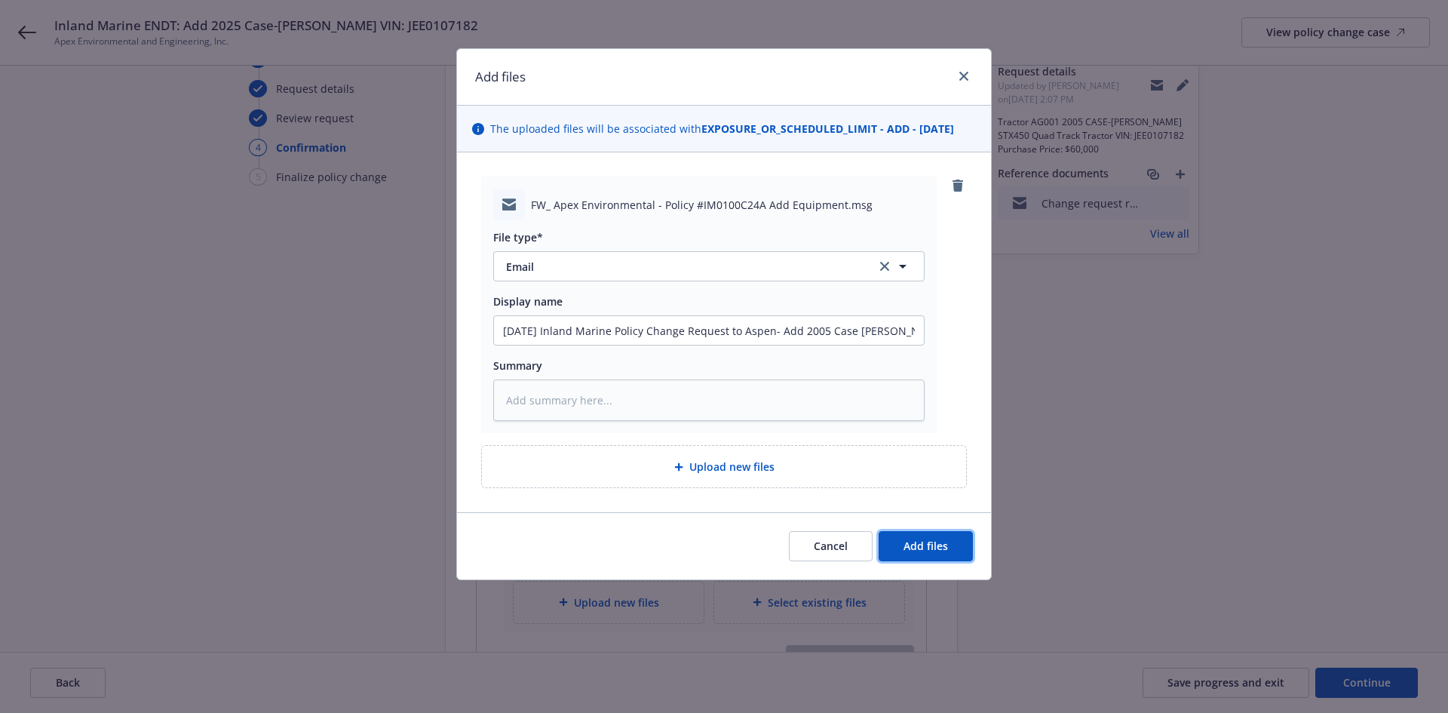
click at [917, 546] on span "Add files" at bounding box center [925, 545] width 44 height 14
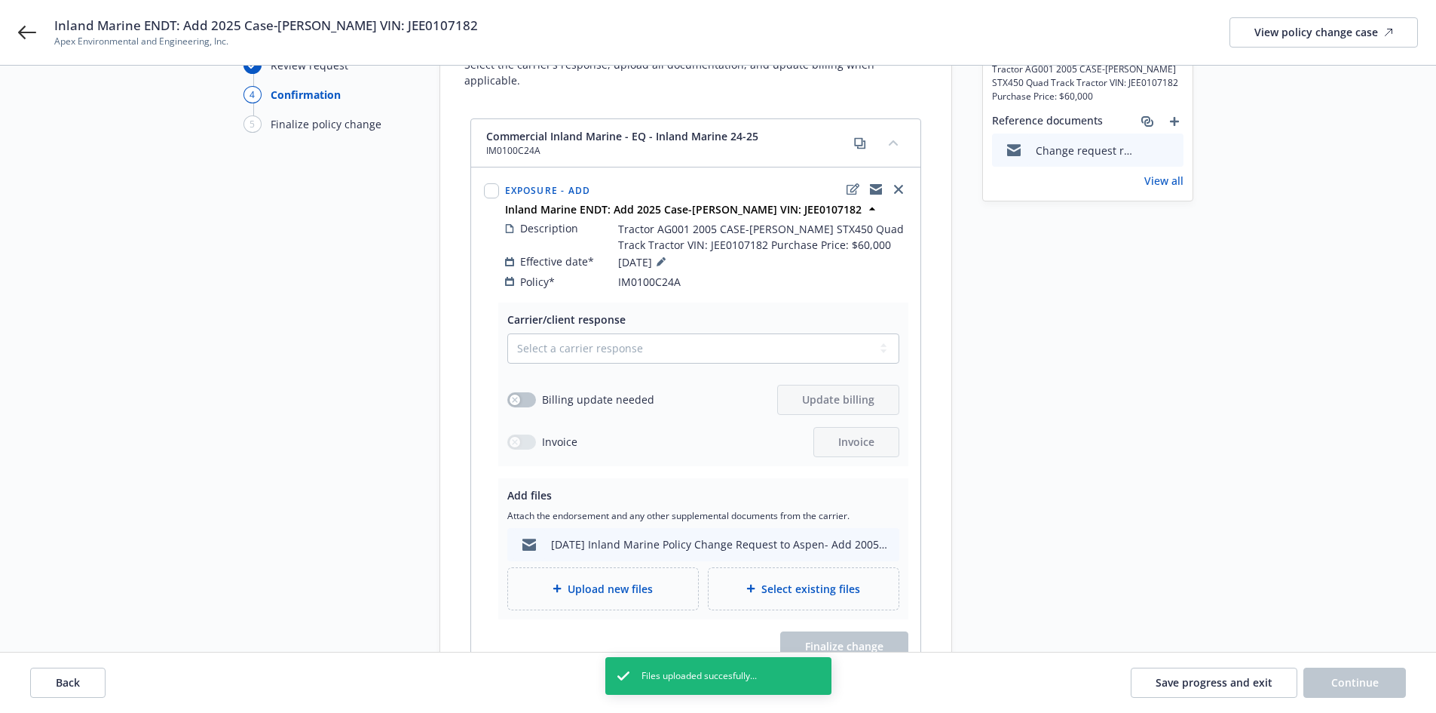
scroll to position [151, 0]
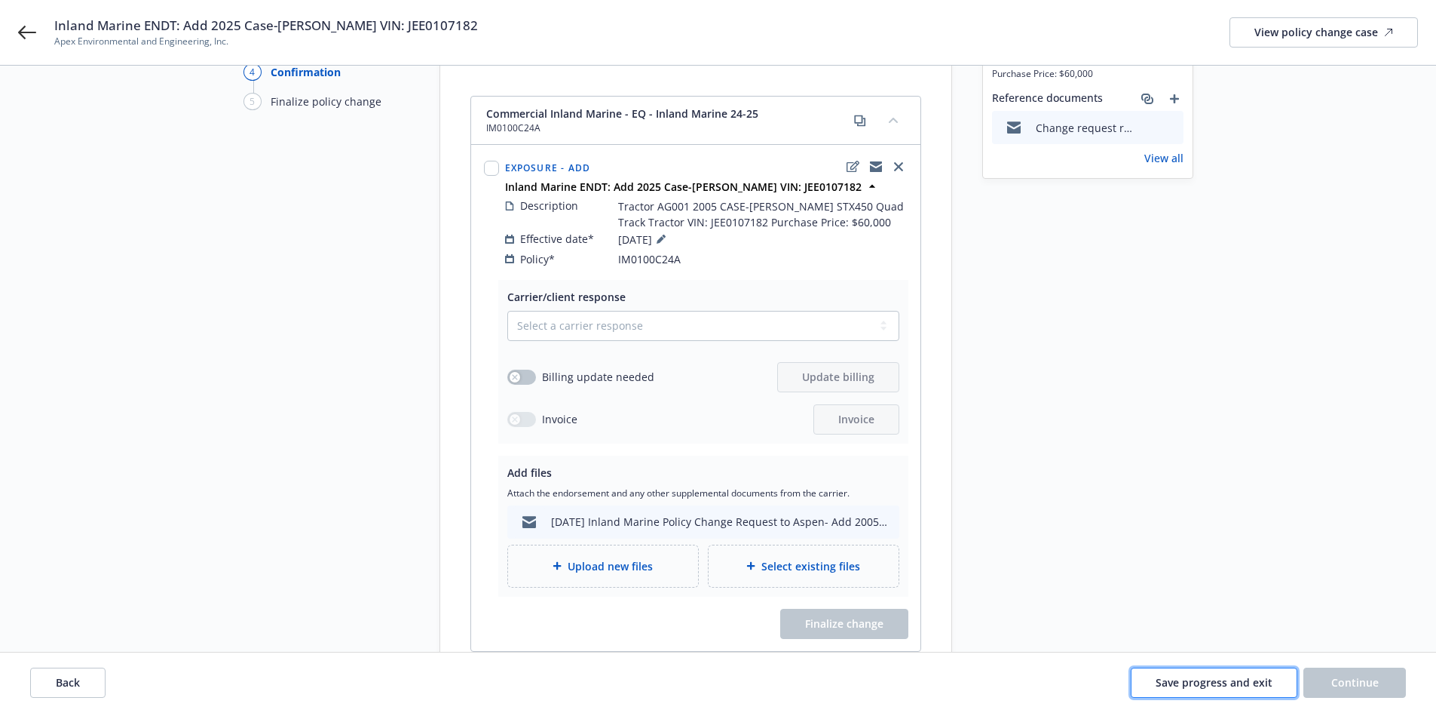
click at [1167, 674] on button "Save progress and exit" at bounding box center [1214, 682] width 167 height 30
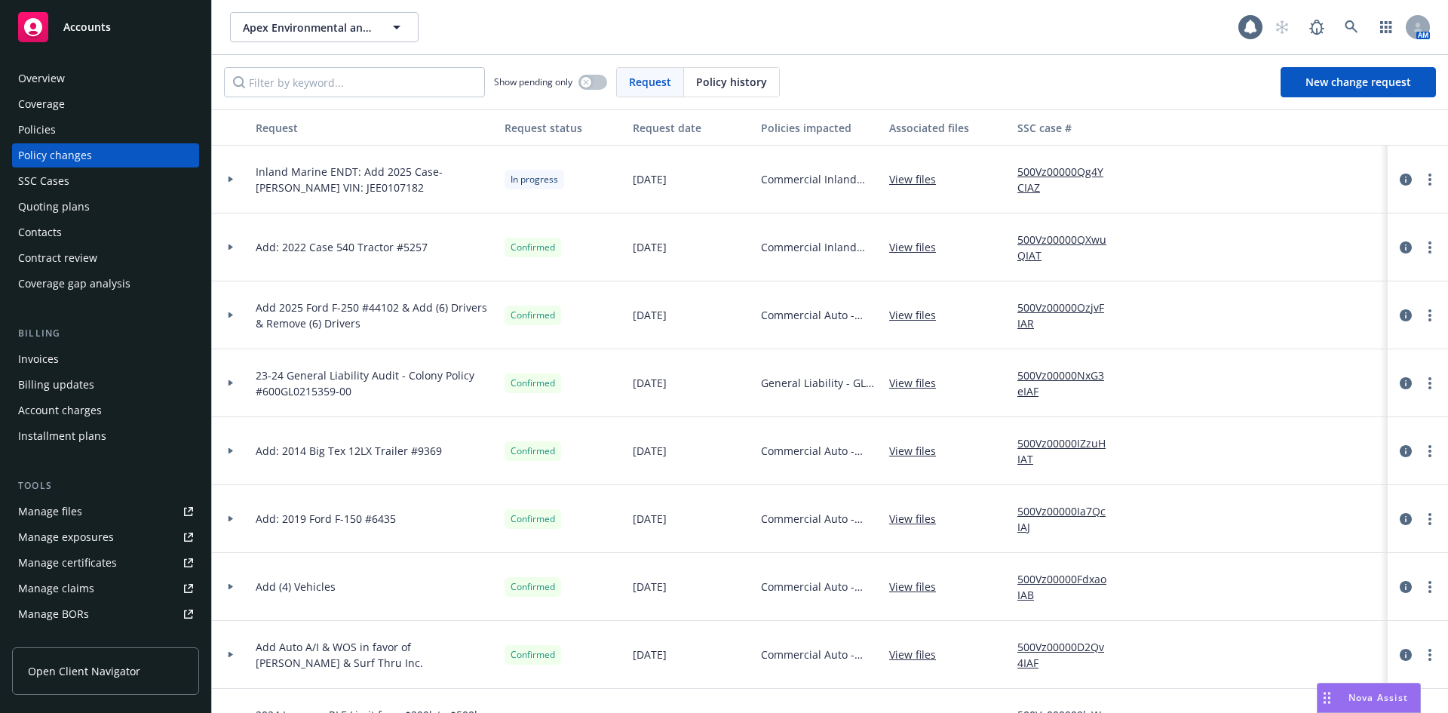
click at [1025, 188] on link "500Vz00000Qg4YCIAZ" at bounding box center [1067, 180] width 101 height 32
click at [72, 540] on div "Manage exposures" at bounding box center [66, 537] width 96 height 24
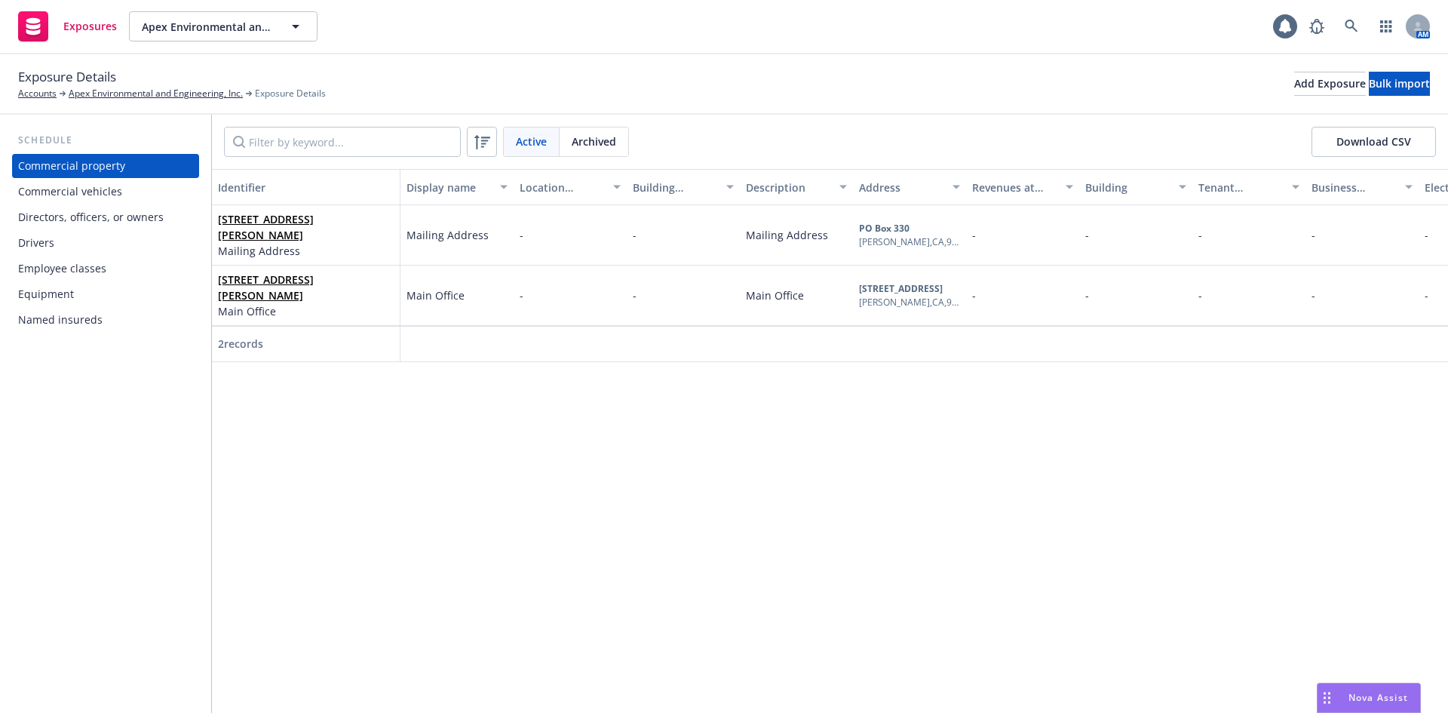
click at [78, 291] on div "Equipment" at bounding box center [105, 294] width 175 height 24
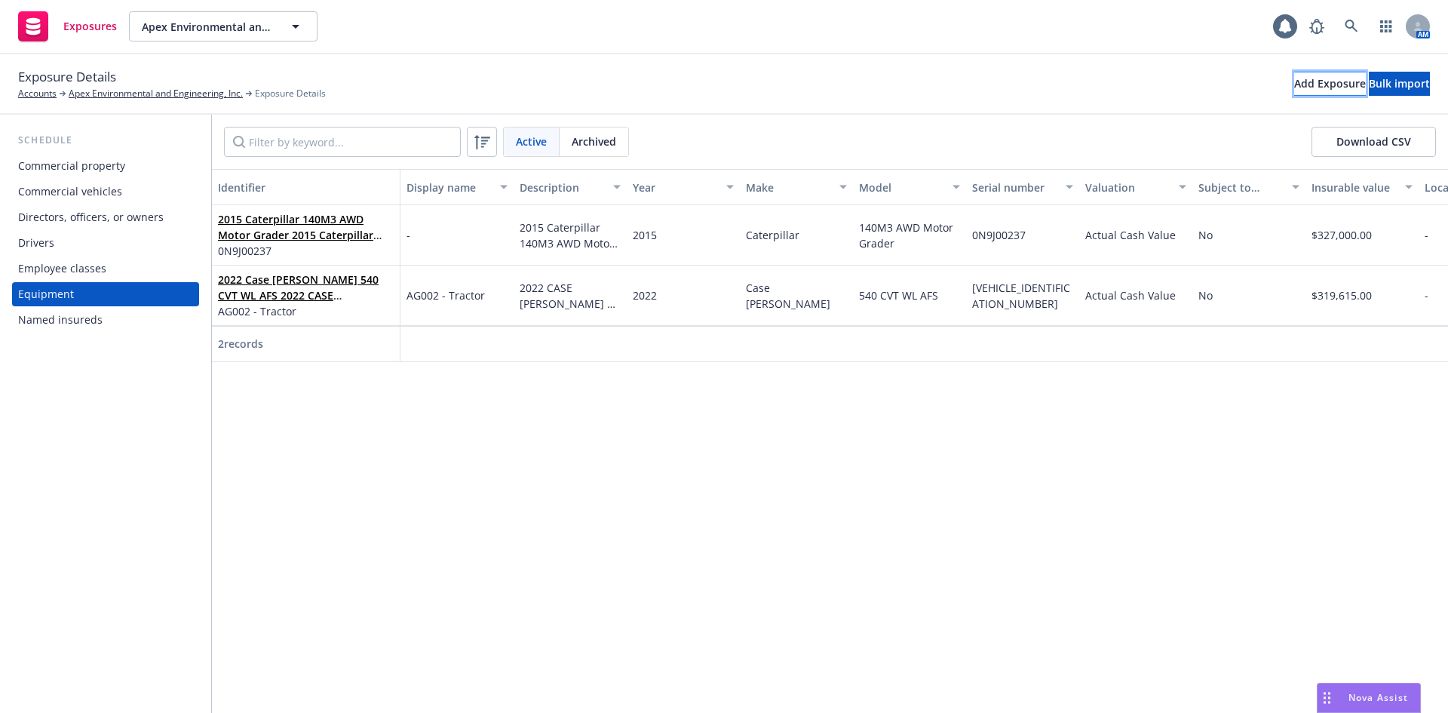
click at [1294, 88] on div "Add Exposure" at bounding box center [1330, 83] width 72 height 23
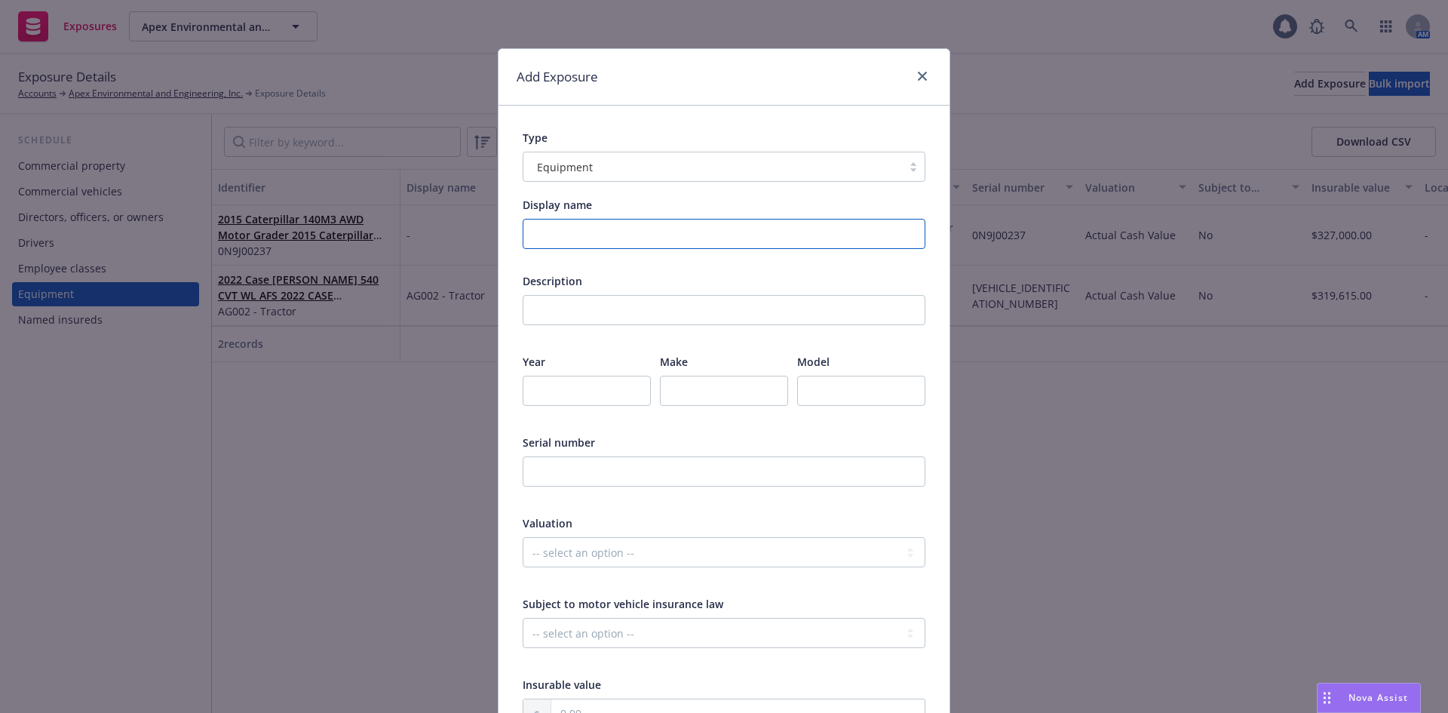
click at [738, 231] on input "Display name" at bounding box center [724, 234] width 403 height 30
click at [627, 225] on input "Display name" at bounding box center [724, 234] width 403 height 30
type input "2"
click at [568, 394] on input "number" at bounding box center [587, 390] width 128 height 30
type input "2005"
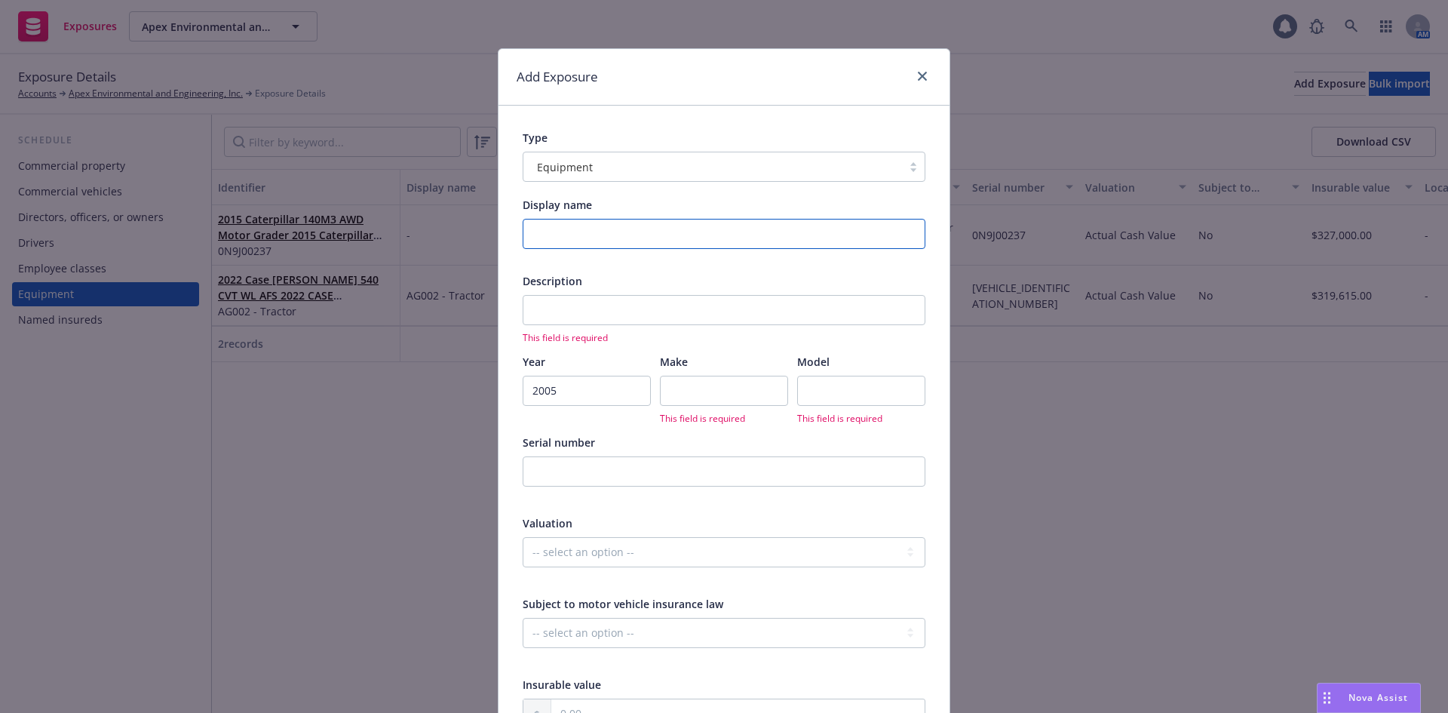
click at [601, 228] on input "Display name" at bounding box center [724, 234] width 403 height 30
click at [529, 265] on div "Display name Description This field is required Year [DATE] Make This field is …" at bounding box center [724, 556] width 403 height 719
click at [605, 234] on input "Display name" at bounding box center [724, 234] width 403 height 30
type input "Tractor AG001"
click at [722, 384] on input "text" at bounding box center [724, 390] width 128 height 30
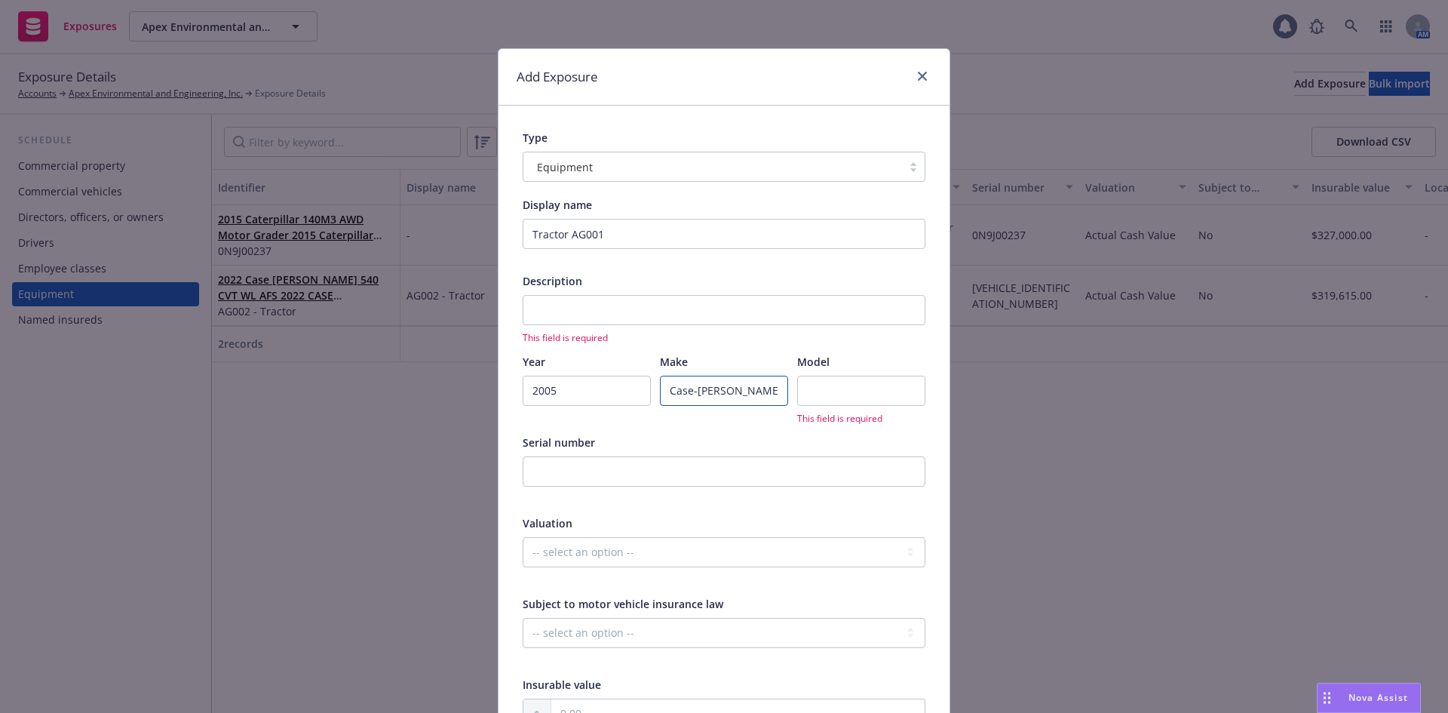
type input "Case-[PERSON_NAME]"
click at [805, 397] on input "text" at bounding box center [861, 390] width 128 height 30
type input "STX450 Quad Track Tractor"
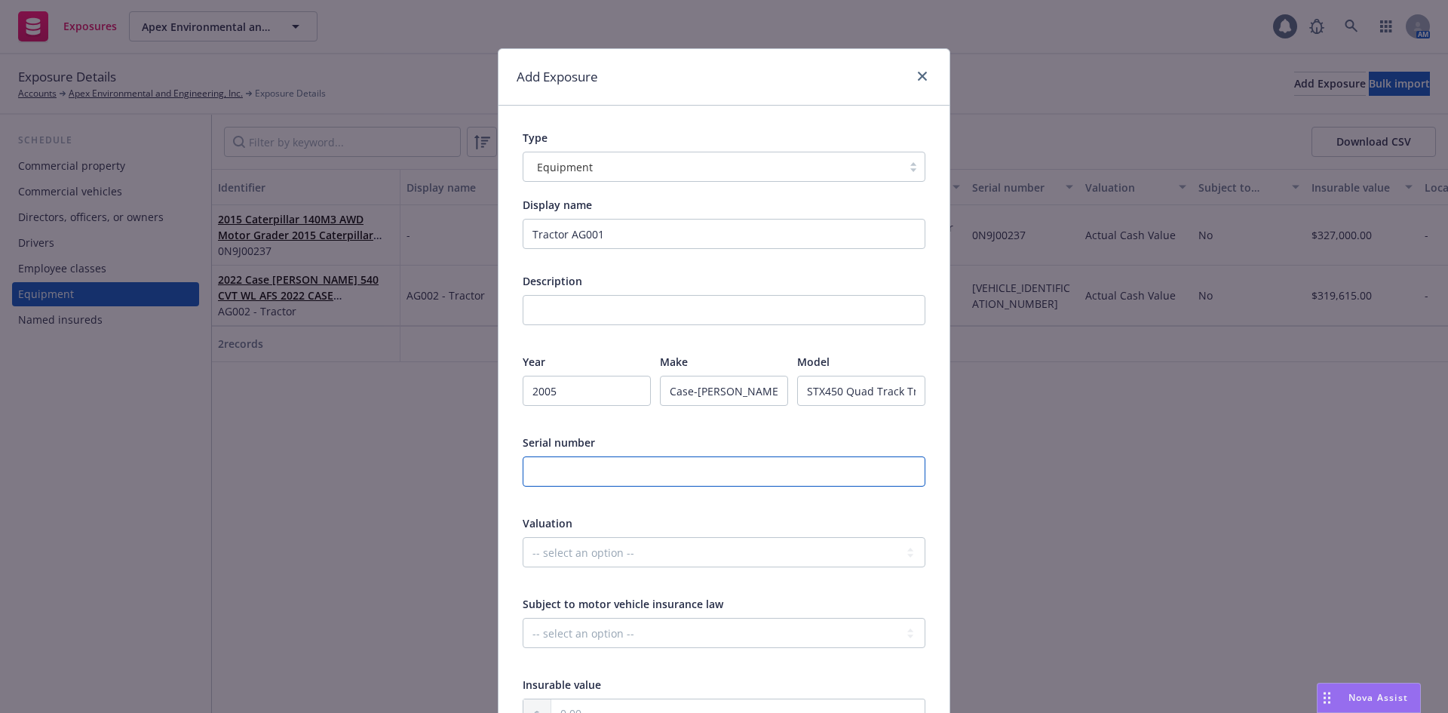
click at [592, 469] on input "text" at bounding box center [724, 471] width 403 height 30
paste input "VIN: JEE0107182"
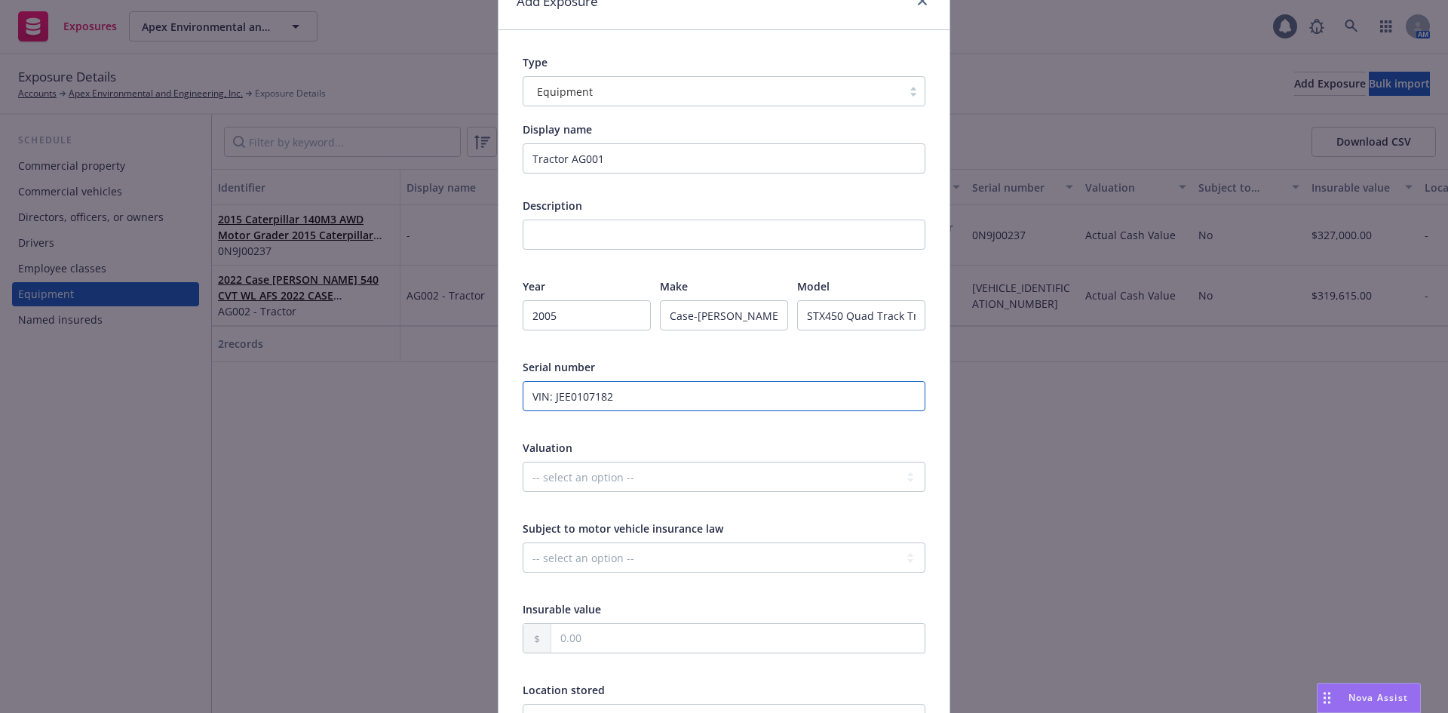
drag, startPoint x: 548, startPoint y: 395, endPoint x: 515, endPoint y: 400, distance: 33.5
click at [515, 400] on div "Type Equipment Display name Tractor AG001 Description Year [DATE] Make Case-[PE…" at bounding box center [723, 474] width 451 height 889
type input "JEE0107182"
click at [608, 448] on div "Valuation" at bounding box center [724, 448] width 403 height 16
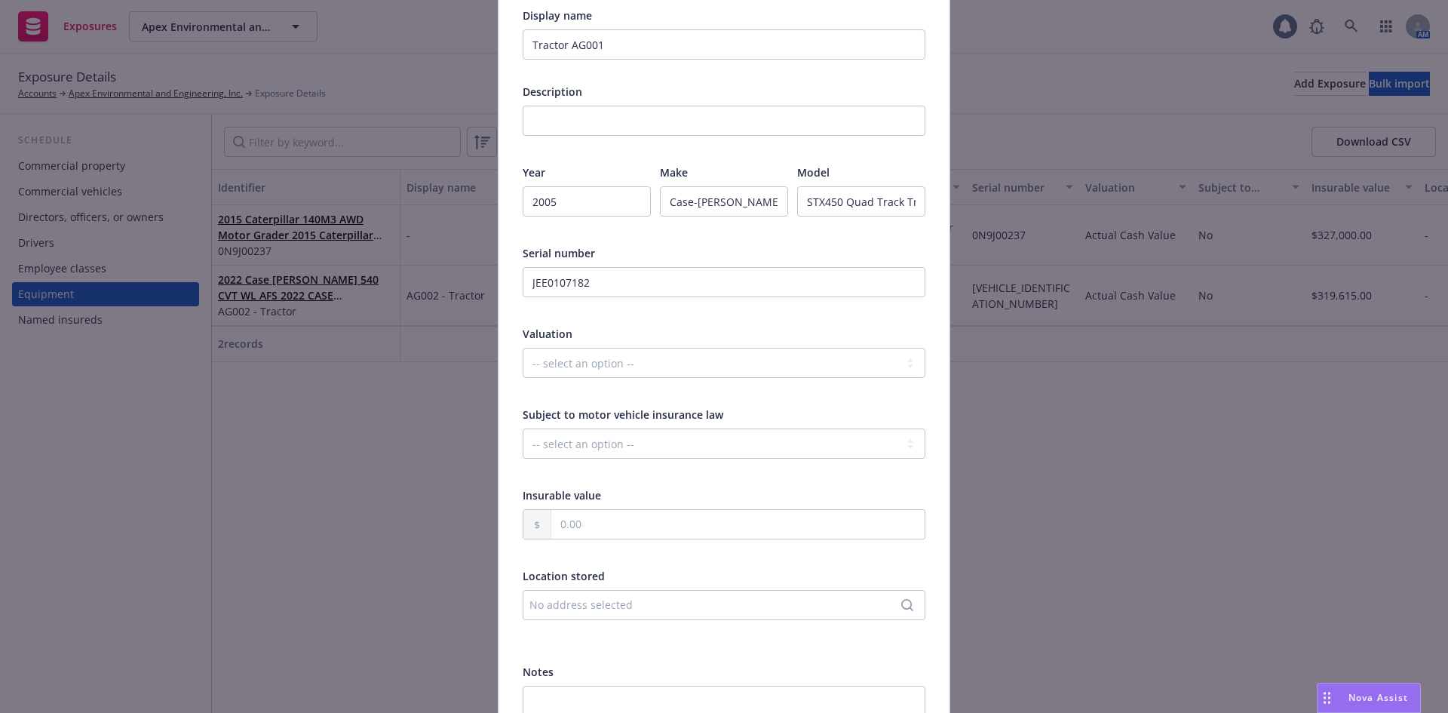
scroll to position [226, 0]
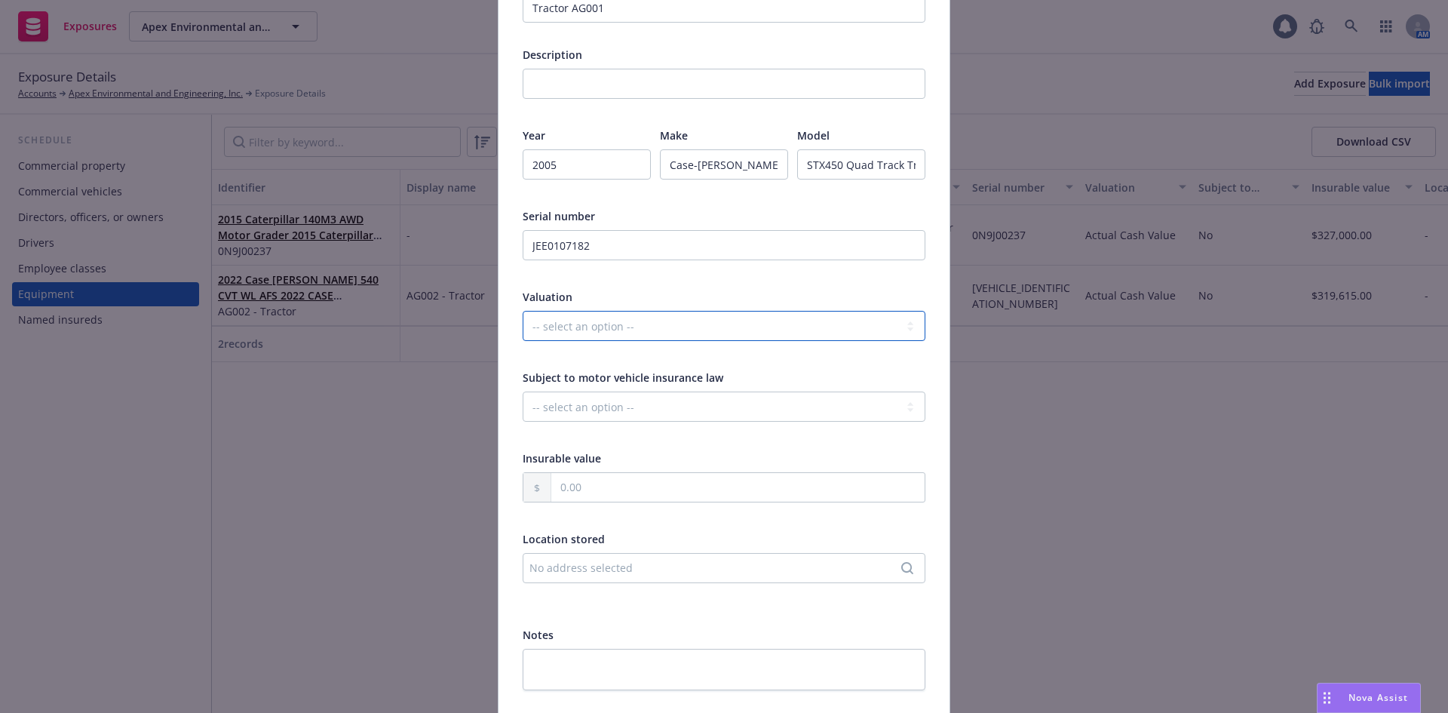
click at [650, 329] on select "-- select an option -- Agreed Amount Actual Cash Value Replacement Cost" at bounding box center [724, 326] width 403 height 30
click at [632, 481] on input "text" at bounding box center [737, 487] width 373 height 29
type input "60,000.00"
click at [669, 329] on select "-- select an option -- Agreed Amount Actual Cash Value Replacement Cost" at bounding box center [724, 326] width 403 height 30
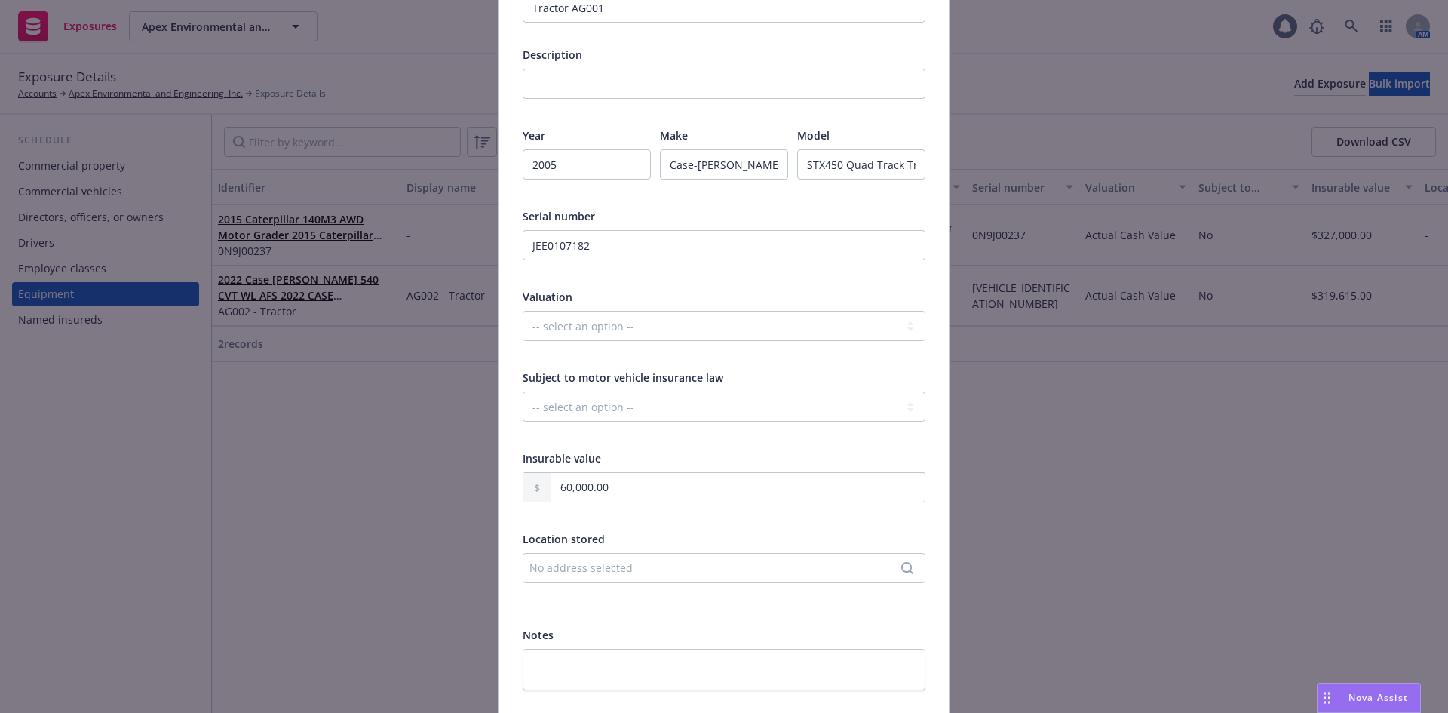
click at [629, 437] on div at bounding box center [724, 435] width 403 height 14
click at [630, 400] on select "-- select an option -- Unknown Yes No" at bounding box center [724, 406] width 403 height 30
click at [628, 316] on select "-- select an option -- Agreed Amount Actual Cash Value Replacement Cost" at bounding box center [724, 326] width 403 height 30
select select "ACTUAL_CASH_VALUE"
click at [523, 311] on select "-- select an option -- Agreed Amount Actual Cash Value Replacement Cost" at bounding box center [724, 326] width 403 height 30
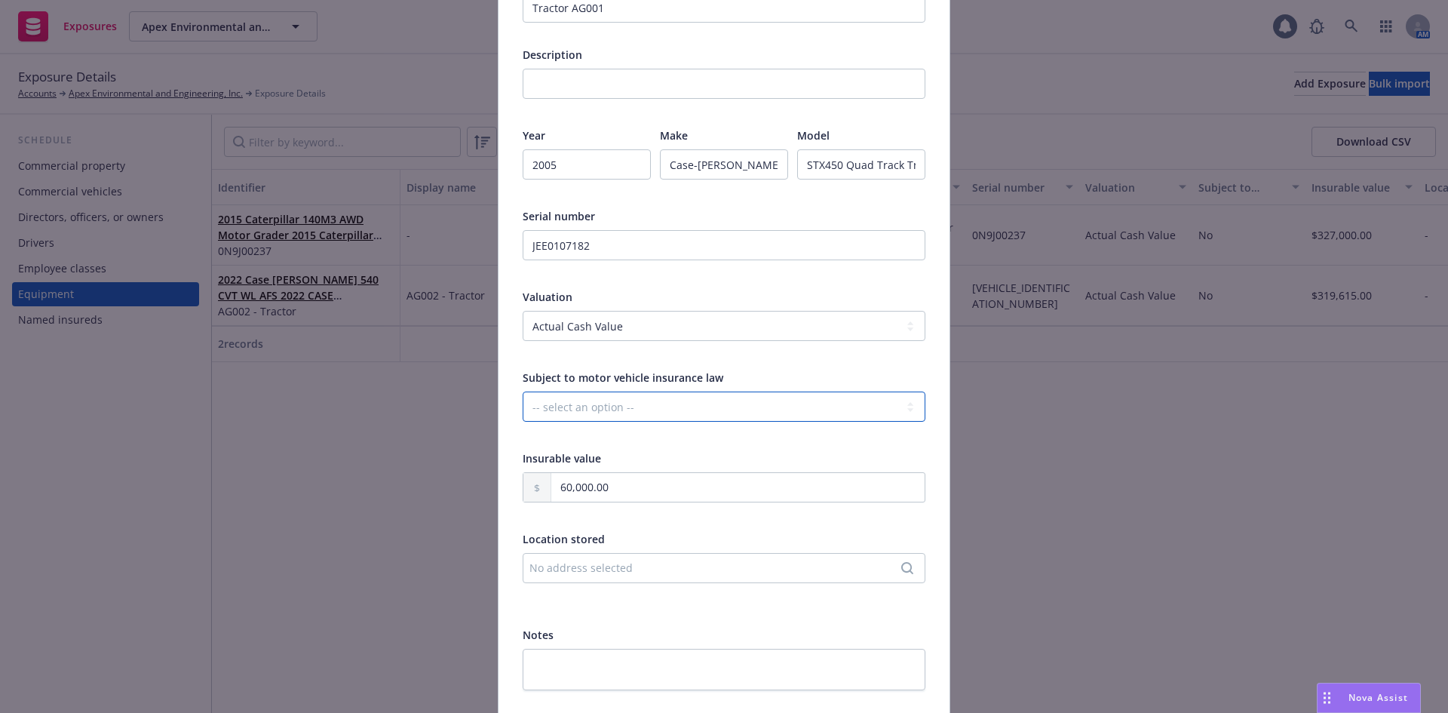
click at [646, 406] on select "-- select an option -- Unknown Yes No" at bounding box center [724, 406] width 403 height 30
select select "NO"
click at [523, 391] on select "-- select an option -- Unknown Yes No" at bounding box center [724, 406] width 403 height 30
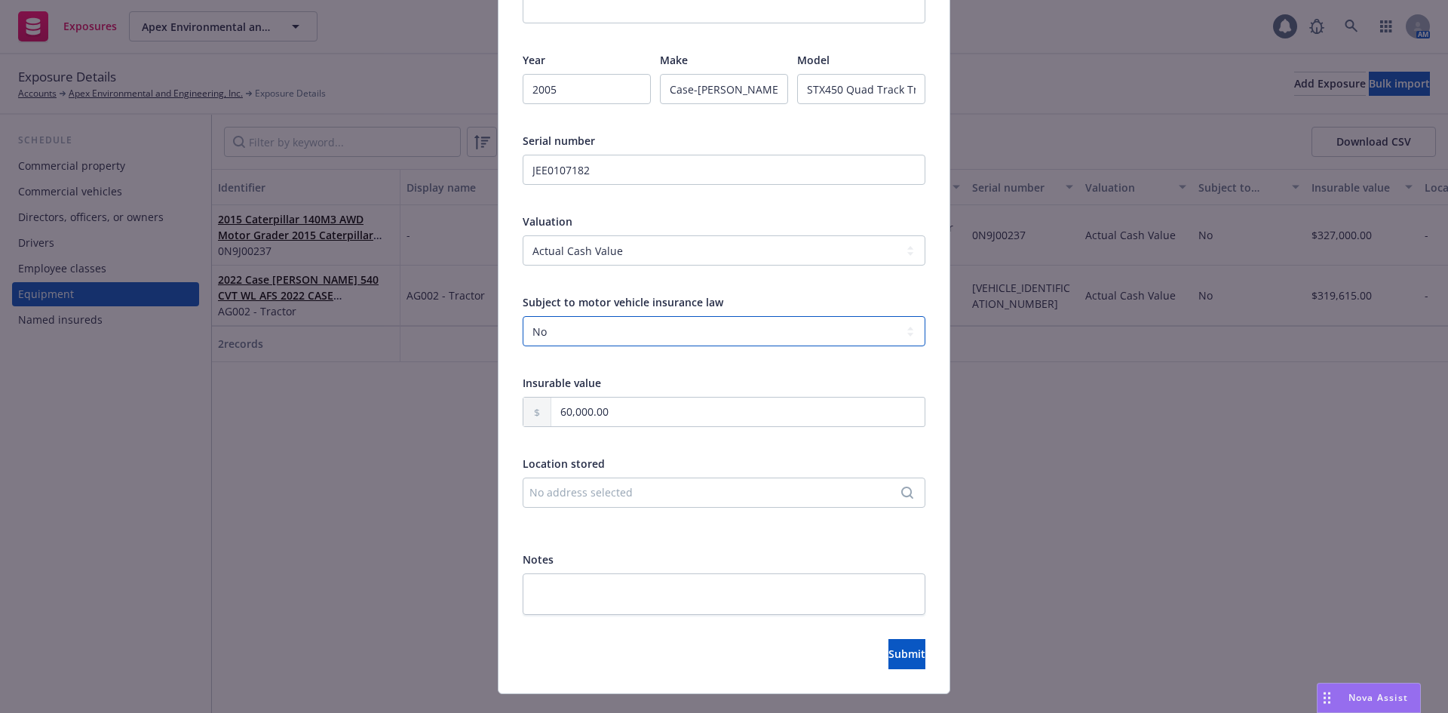
scroll to position [331, 0]
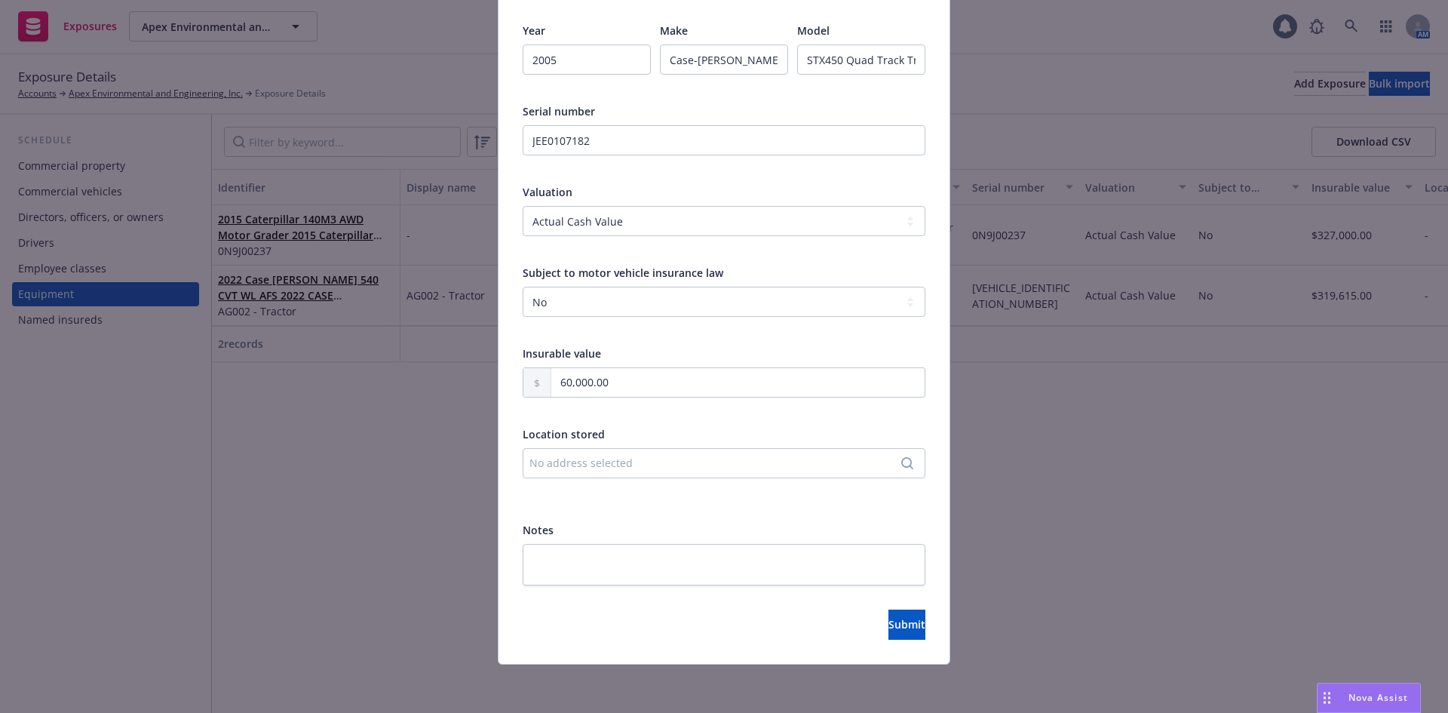
click at [719, 507] on div "Display name Tractor AG001 Description Year [DATE] Make Case-[PERSON_NAME] Mode…" at bounding box center [724, 225] width 403 height 719
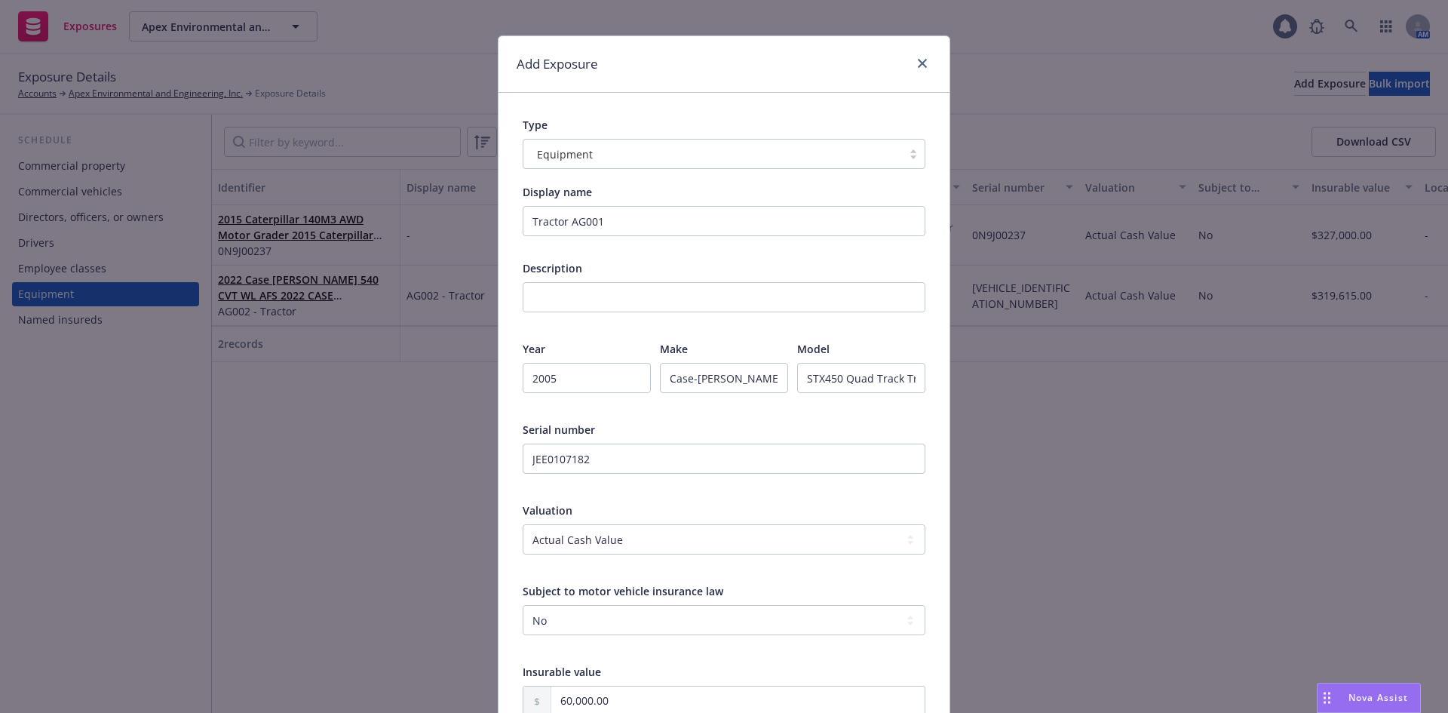
scroll to position [0, 0]
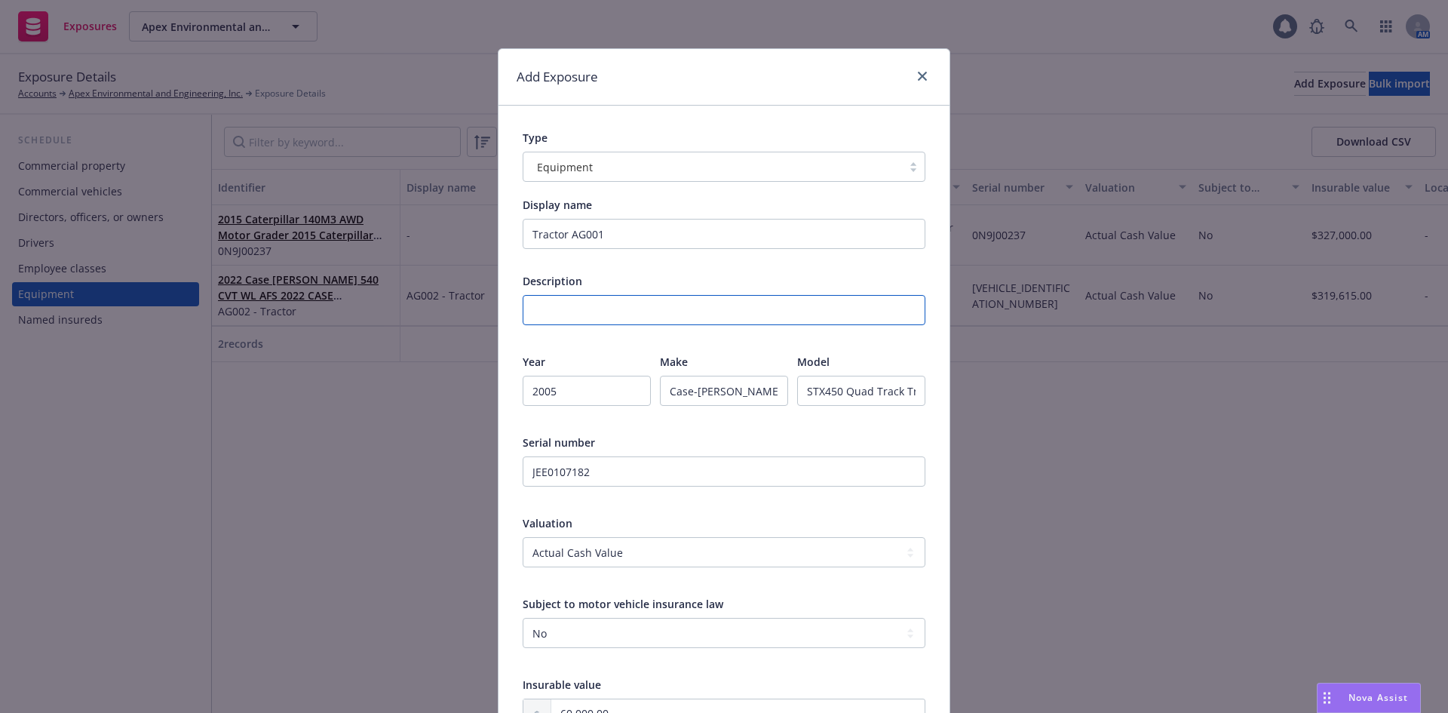
click at [661, 295] on input "text" at bounding box center [724, 310] width 403 height 30
paste input "2005 CASE-[PERSON_NAME] STX450 Quad Track Tractor"
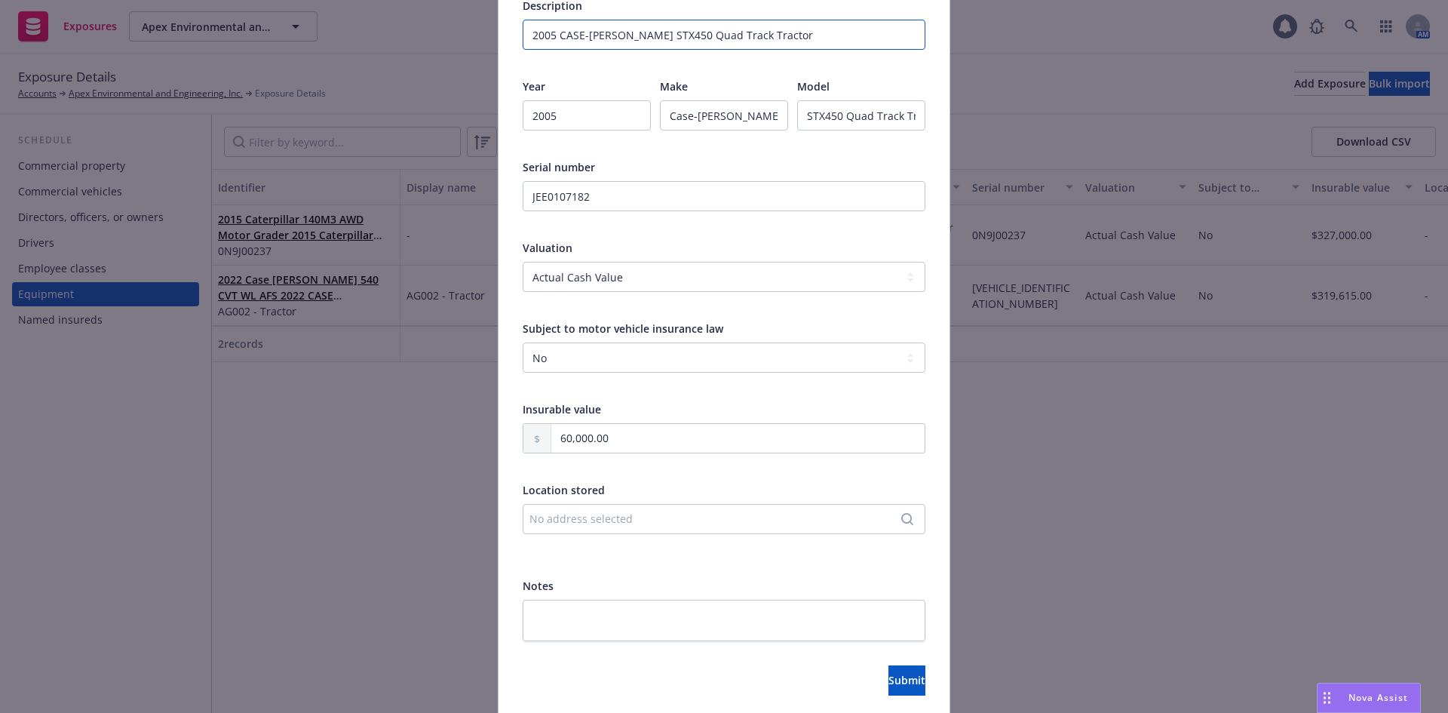
scroll to position [331, 0]
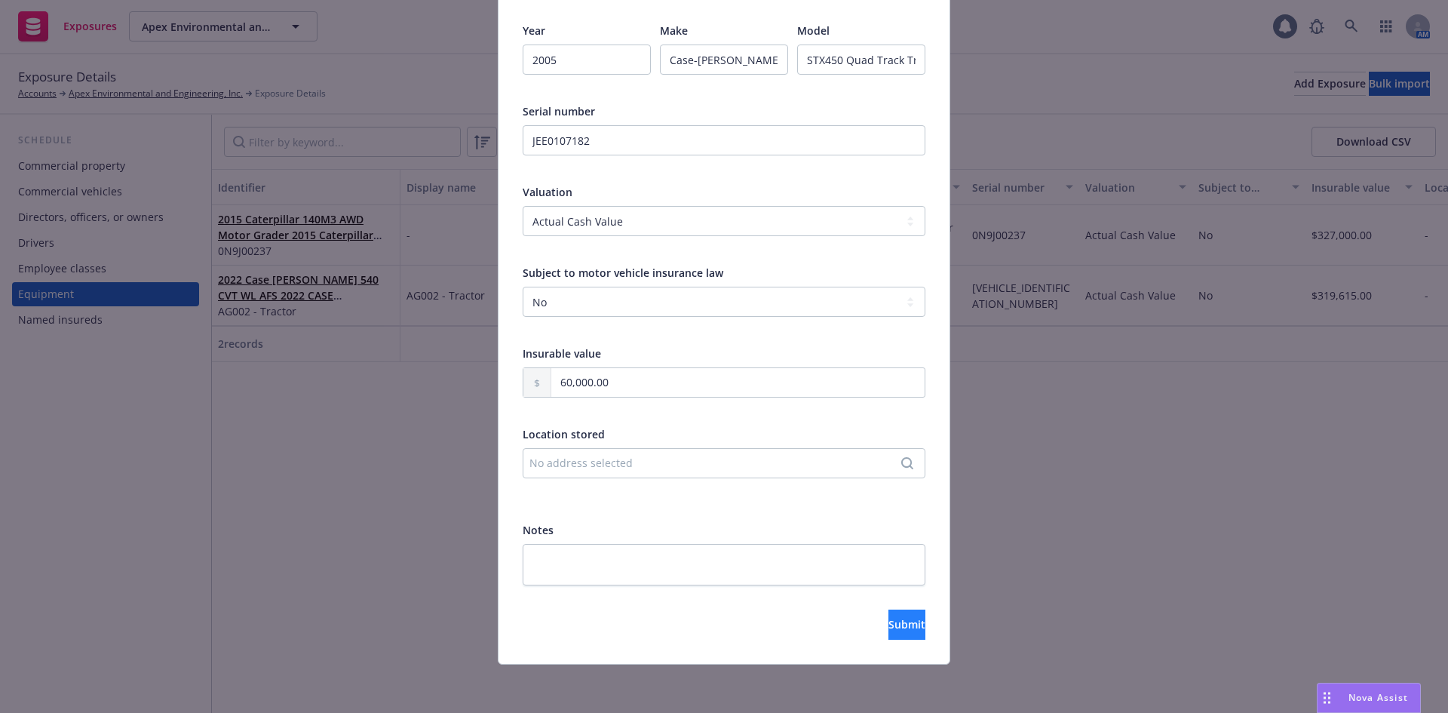
type input "2005 CASE-[PERSON_NAME] STX450 Quad Track Tractor"
click at [888, 630] on span "Submit" at bounding box center [906, 624] width 37 height 14
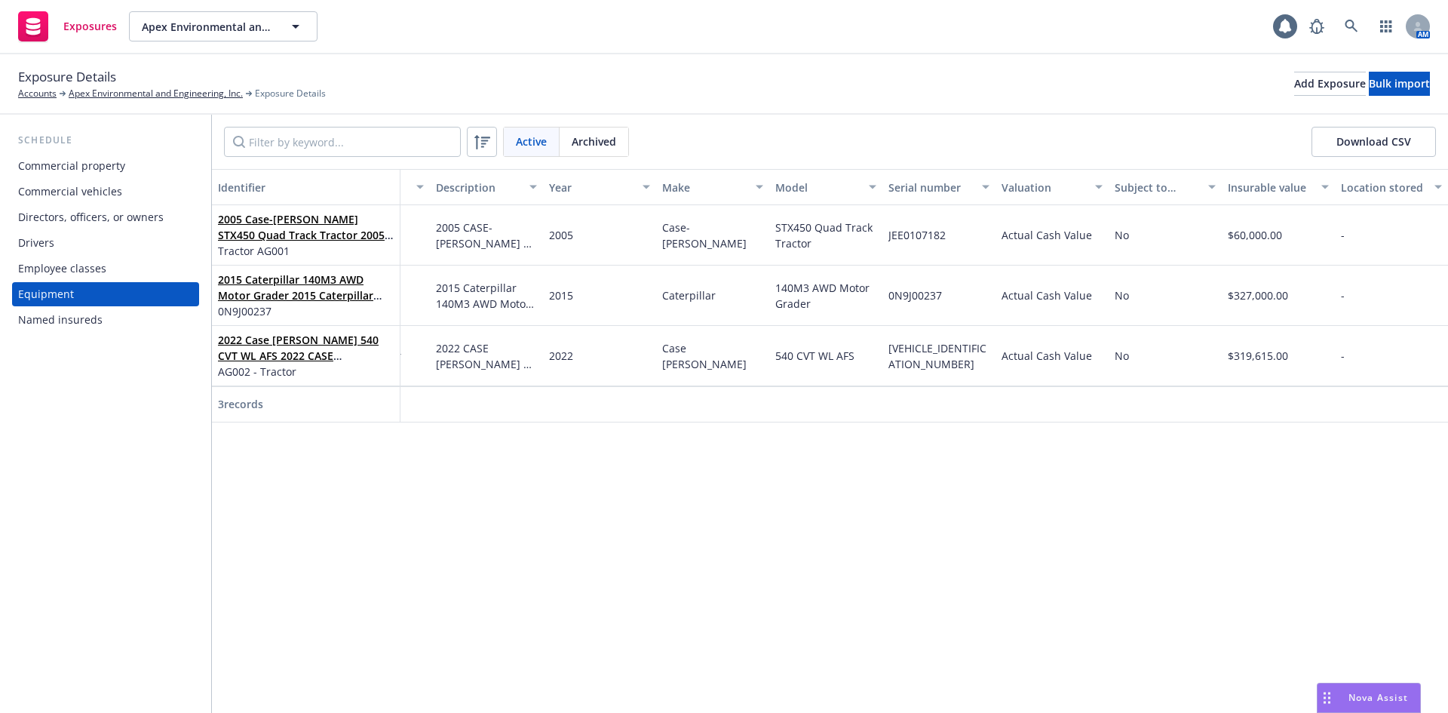
scroll to position [0, 0]
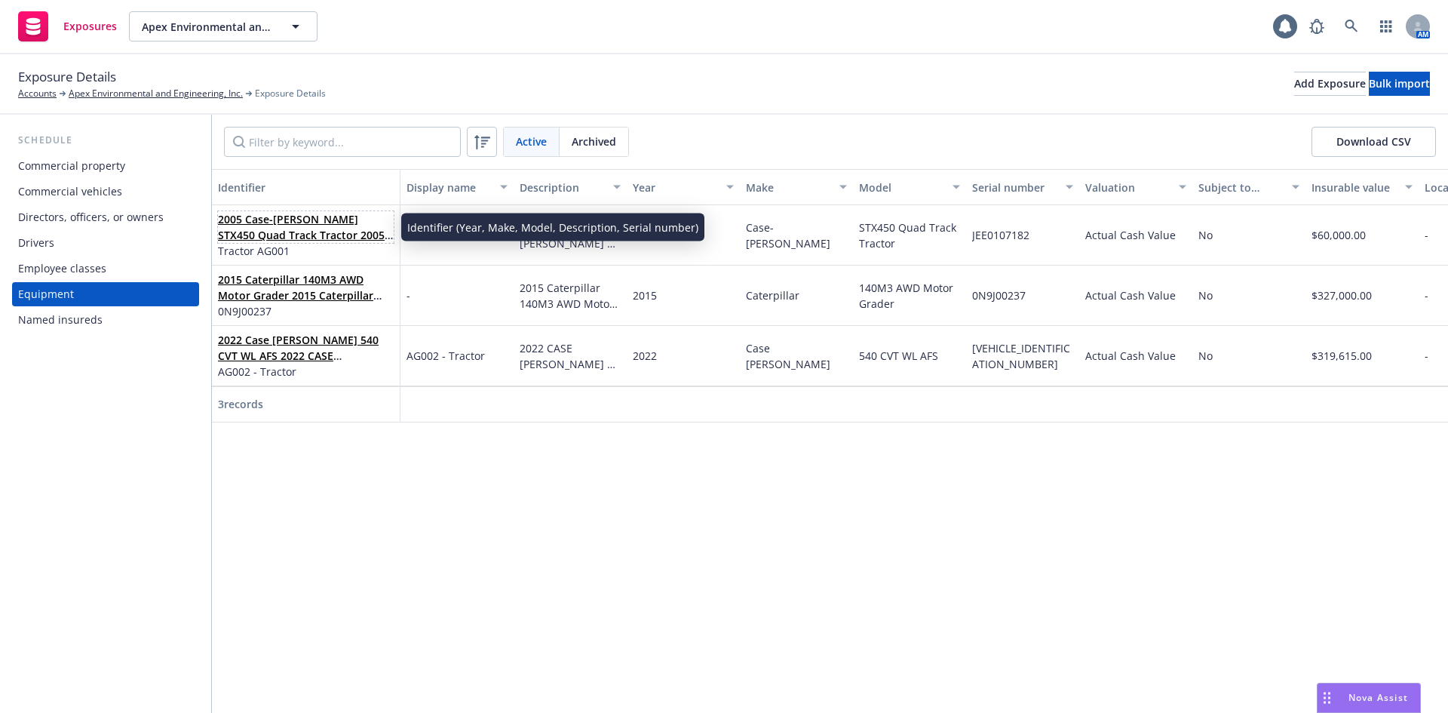
click at [280, 222] on link "2005 Case-[PERSON_NAME] STX450 Quad Track Tractor 2005 CASE-[PERSON_NAME] STX45…" at bounding box center [301, 243] width 167 height 62
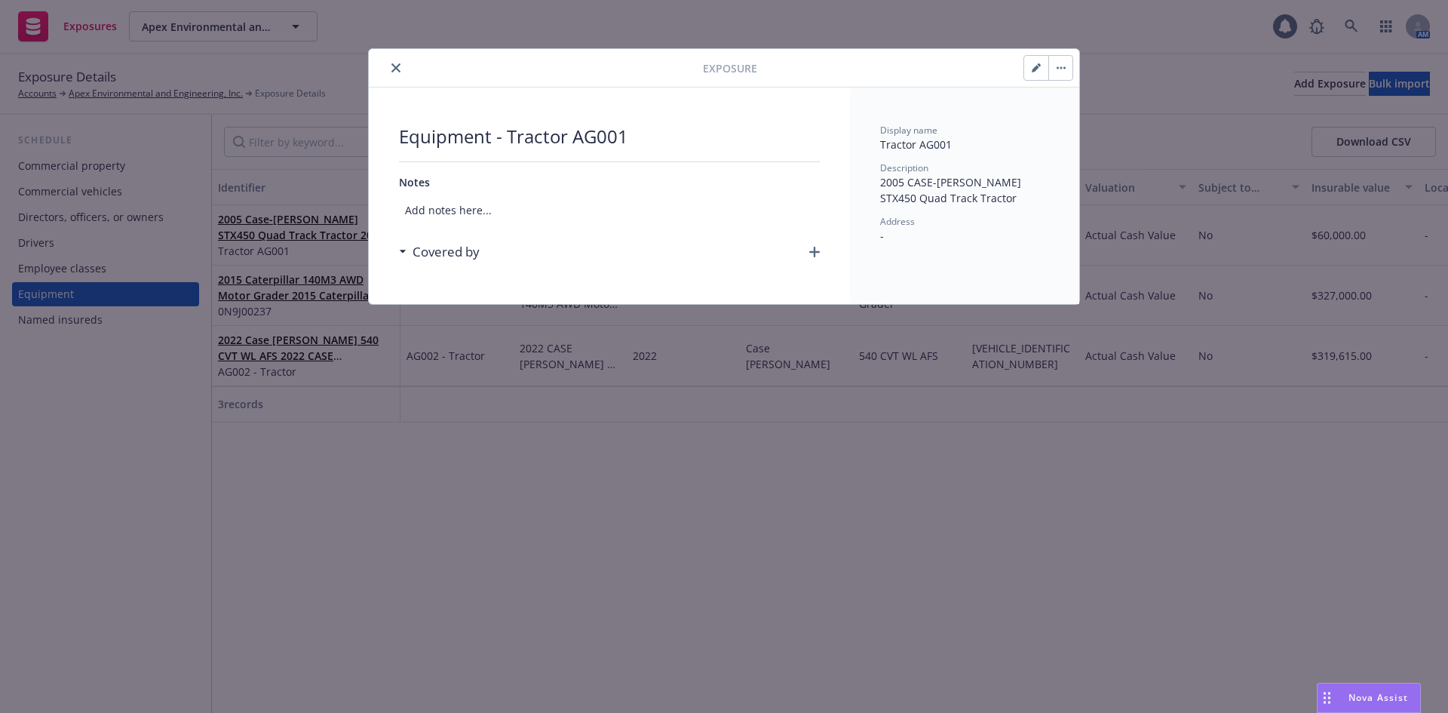
click at [1042, 72] on button "button" at bounding box center [1036, 68] width 24 height 24
select select "ACTUAL_CASH_VALUE"
select select "NO"
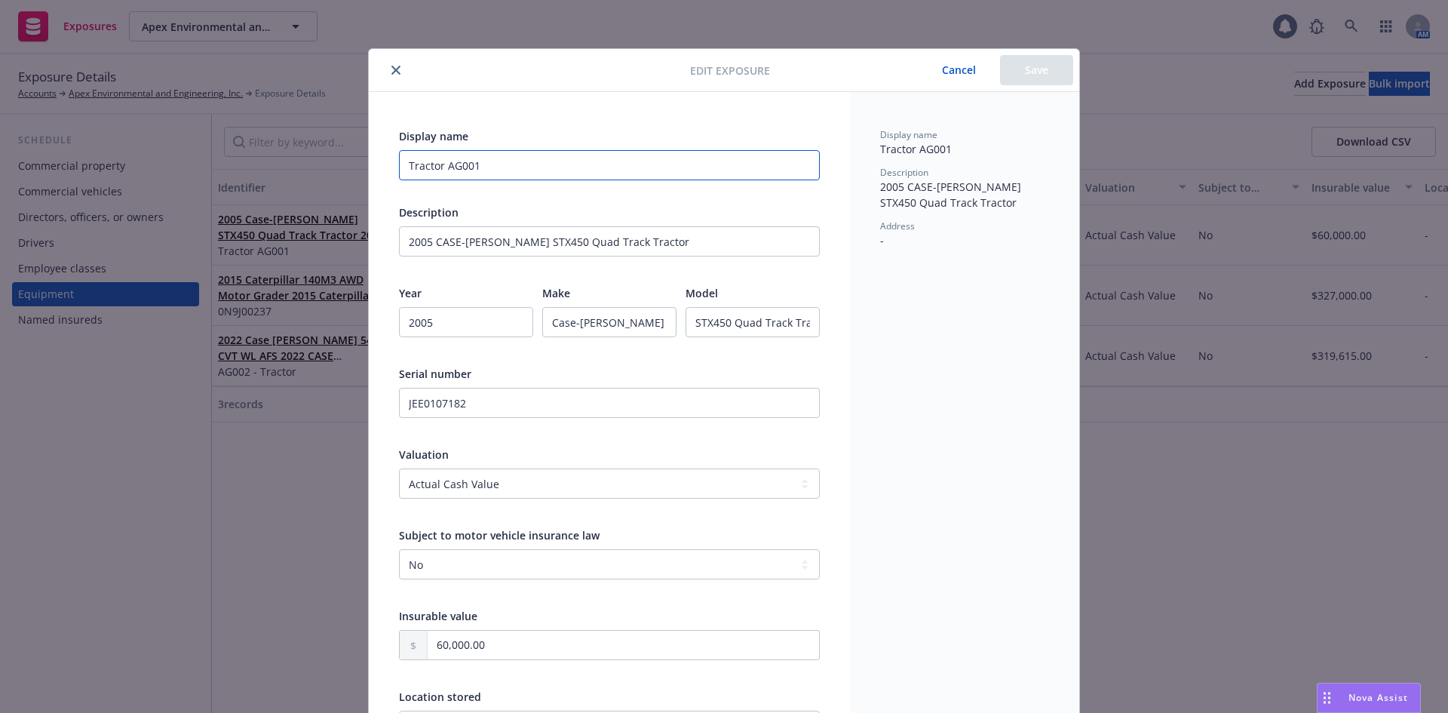
drag, startPoint x: 439, startPoint y: 168, endPoint x: 400, endPoint y: 167, distance: 39.2
click at [400, 167] on input "Tractor AG001" at bounding box center [609, 165] width 421 height 30
click at [607, 164] on input "AG001" at bounding box center [609, 165] width 421 height 30
type input "AG001- Tractor"
click at [1038, 76] on button "Save" at bounding box center [1036, 70] width 73 height 30
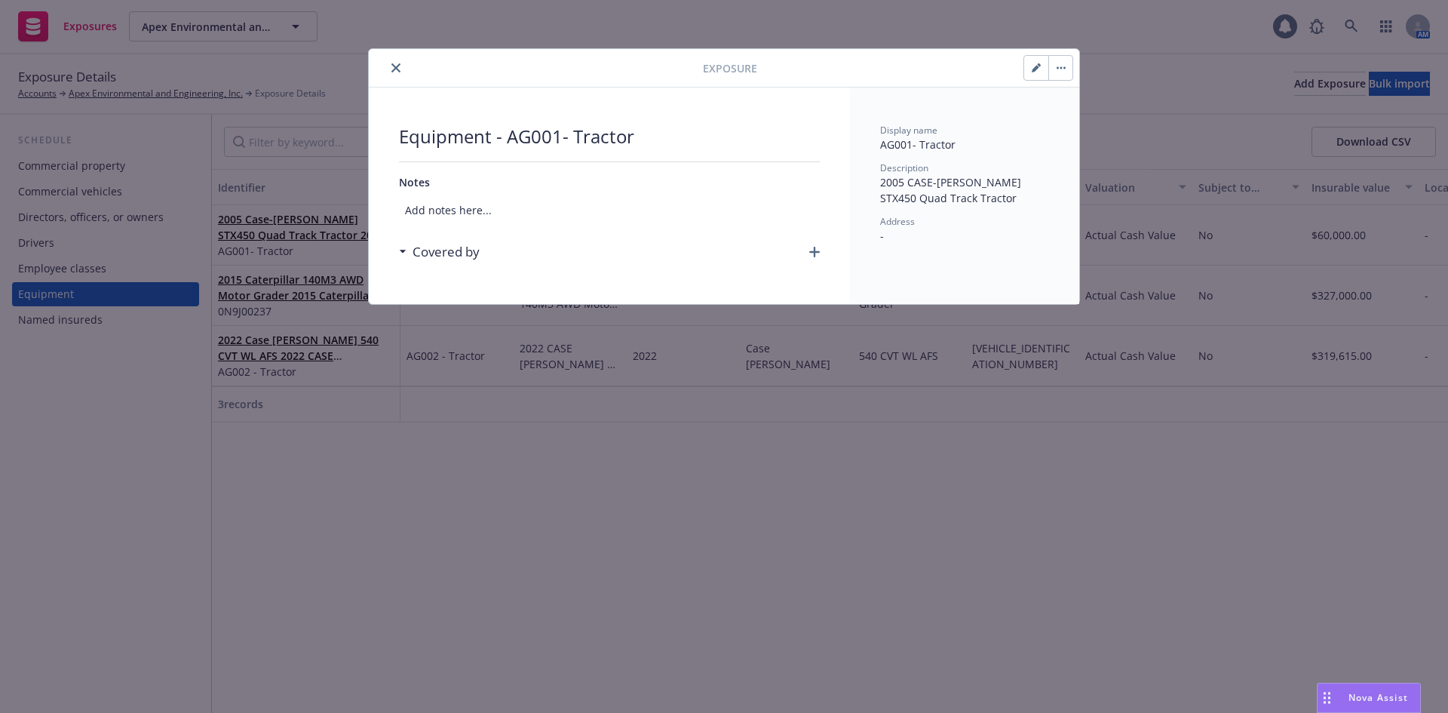
click at [397, 64] on icon "close" at bounding box center [395, 67] width 9 height 9
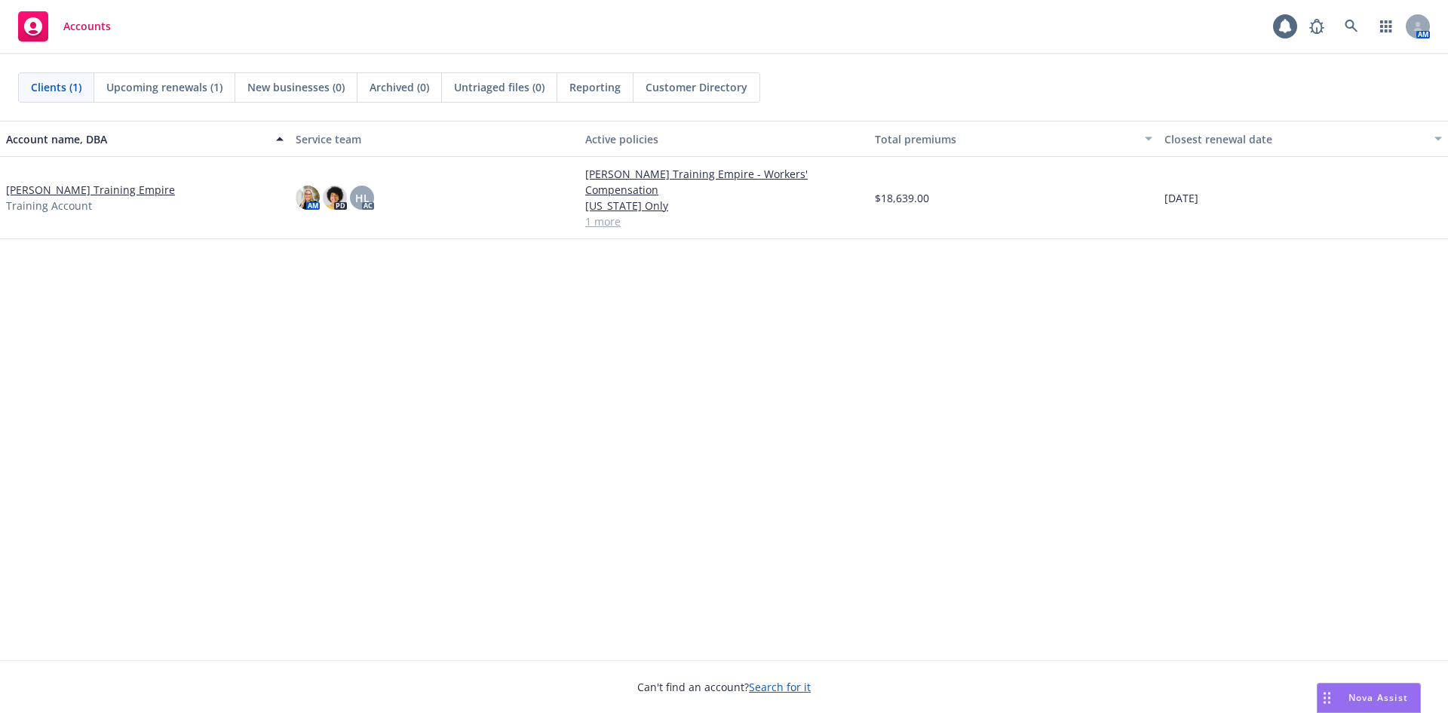
click at [95, 185] on link "[PERSON_NAME] Training Empire" at bounding box center [90, 190] width 169 height 16
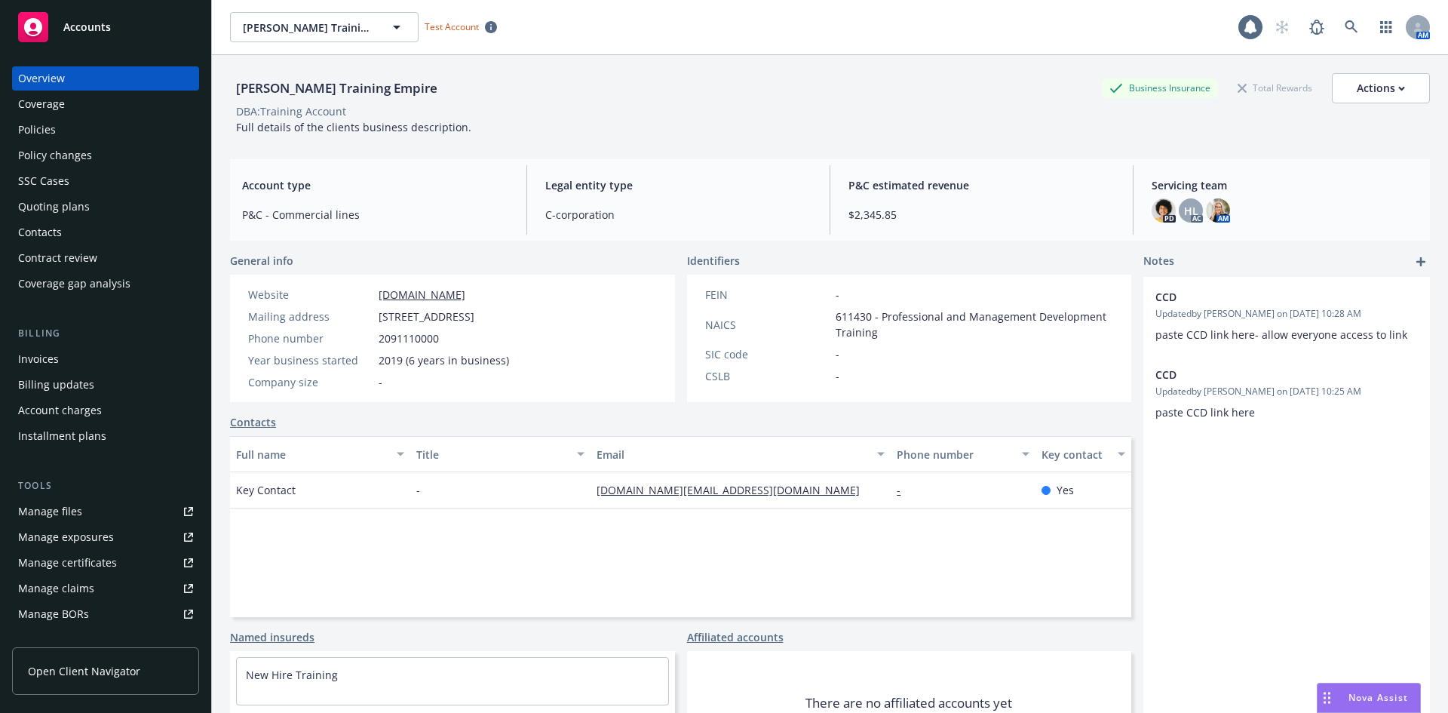
click at [84, 177] on div "SSC Cases" at bounding box center [105, 181] width 175 height 24
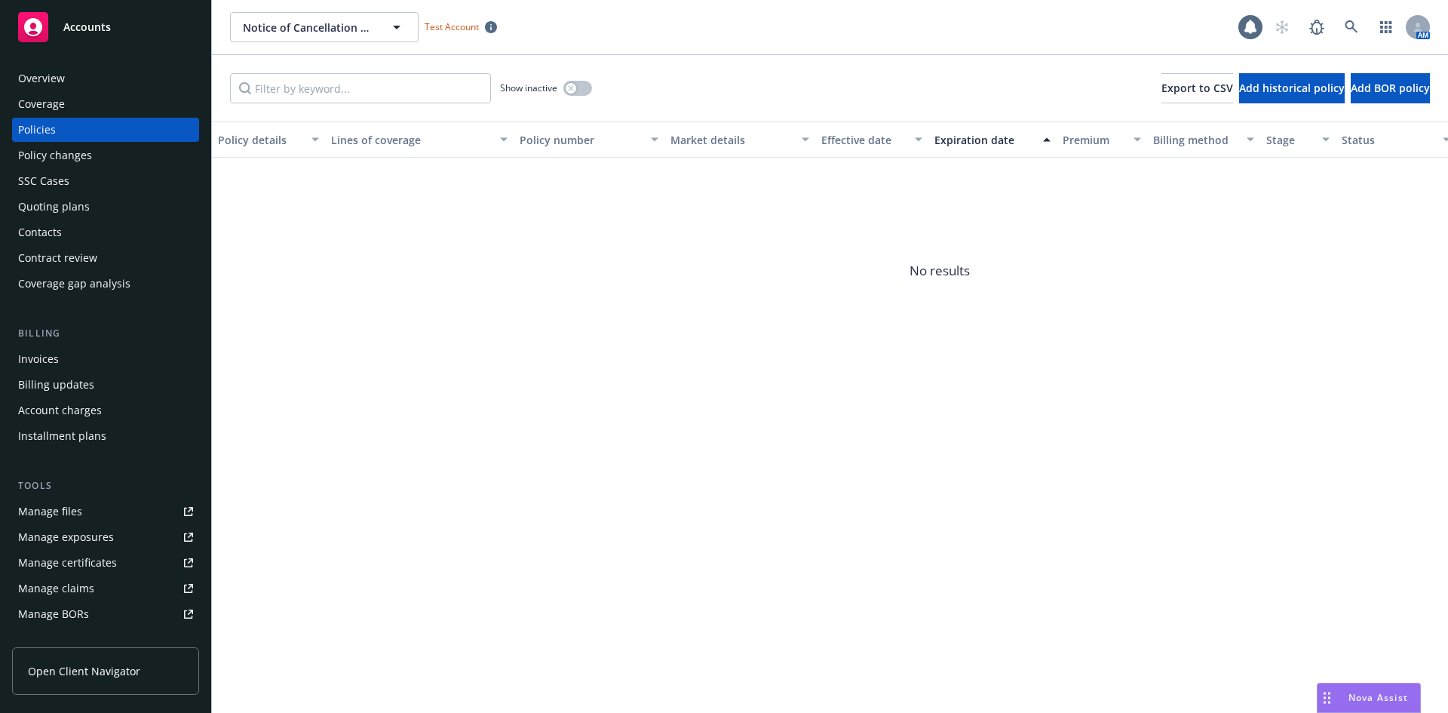
click at [78, 151] on div "Policy changes" at bounding box center [55, 155] width 74 height 24
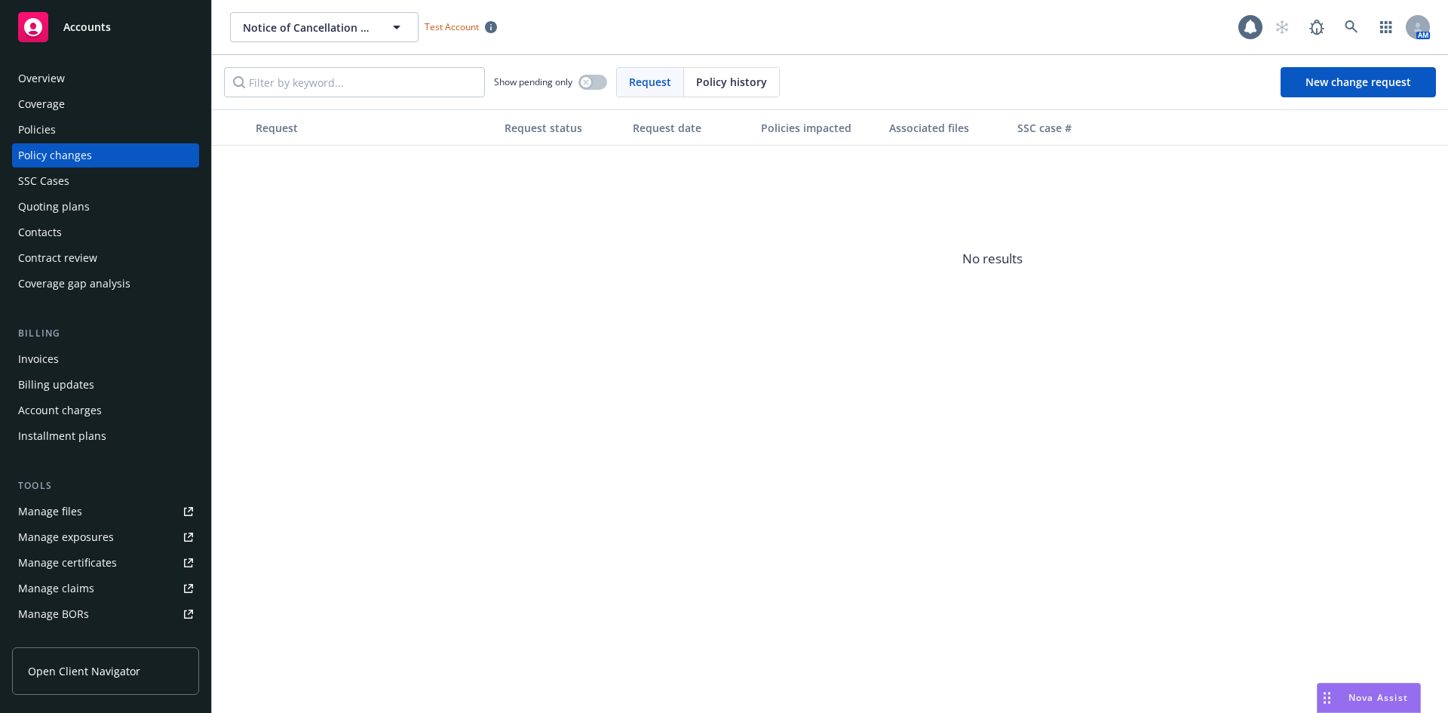
click at [81, 176] on div "SSC Cases" at bounding box center [105, 181] width 175 height 24
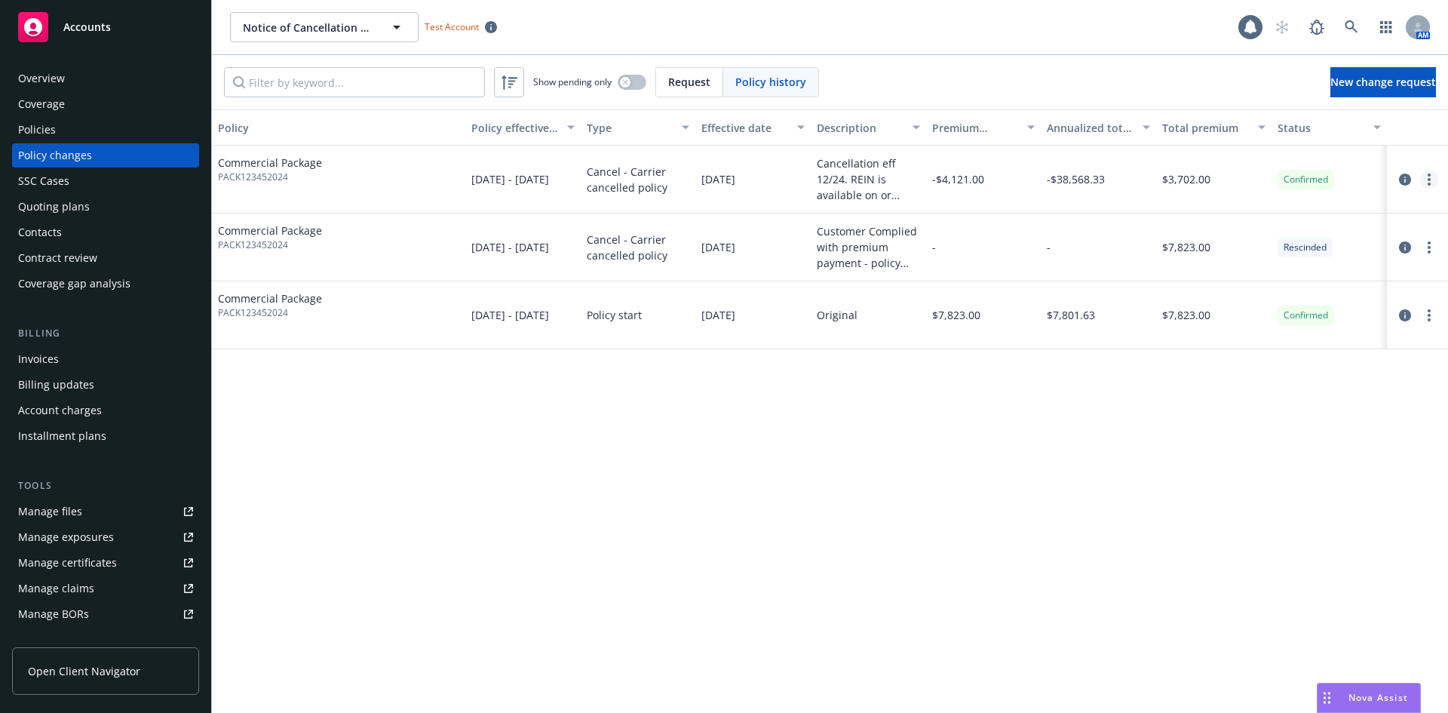
click at [1421, 182] on link "more" at bounding box center [1429, 179] width 18 height 18
click at [1038, 372] on div "Policy Policy effective dates Type Effective date Description Premium change An…" at bounding box center [830, 410] width 1236 height 603
click at [309, 165] on span "Commercial Package" at bounding box center [270, 163] width 104 height 16
click at [1425, 185] on link "more" at bounding box center [1429, 179] width 18 height 18
click at [1337, 271] on link "Edit/Rescind policy change" at bounding box center [1308, 271] width 259 height 30
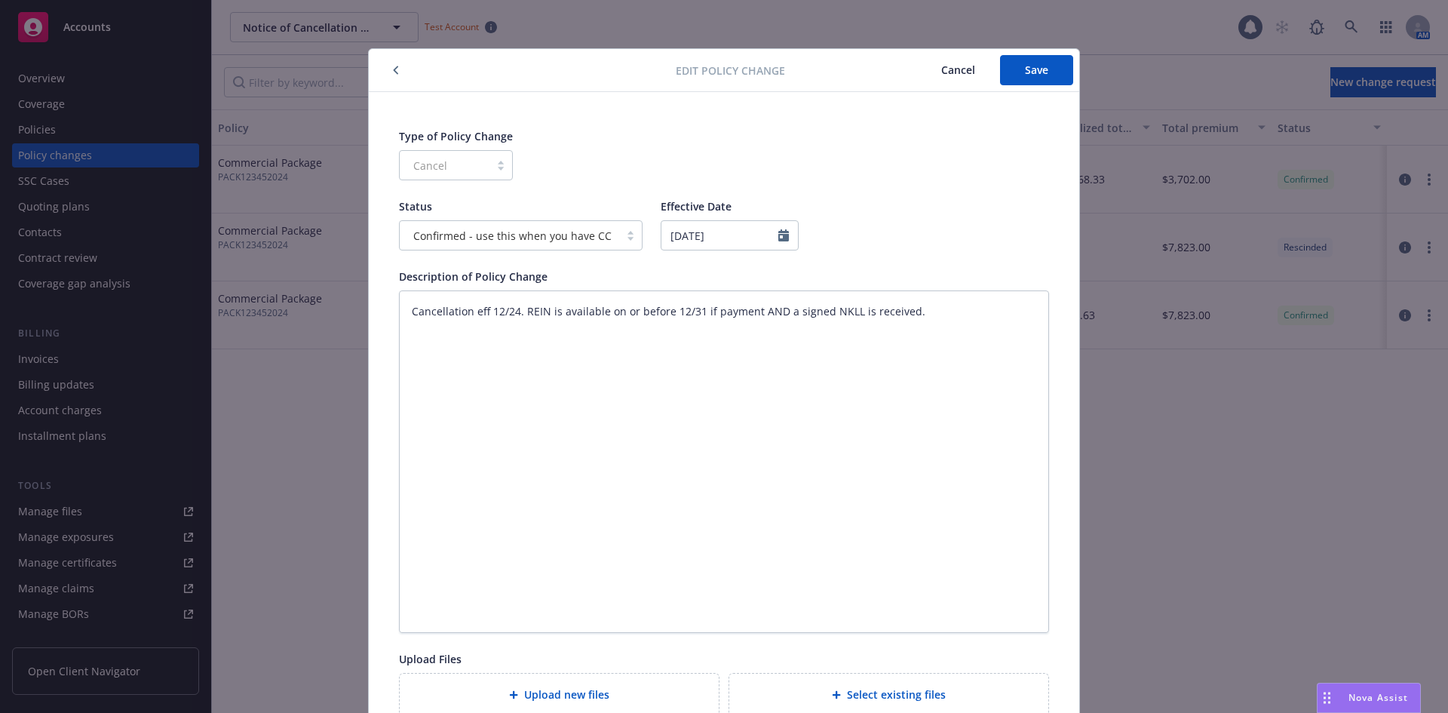
scroll to position [35, 0]
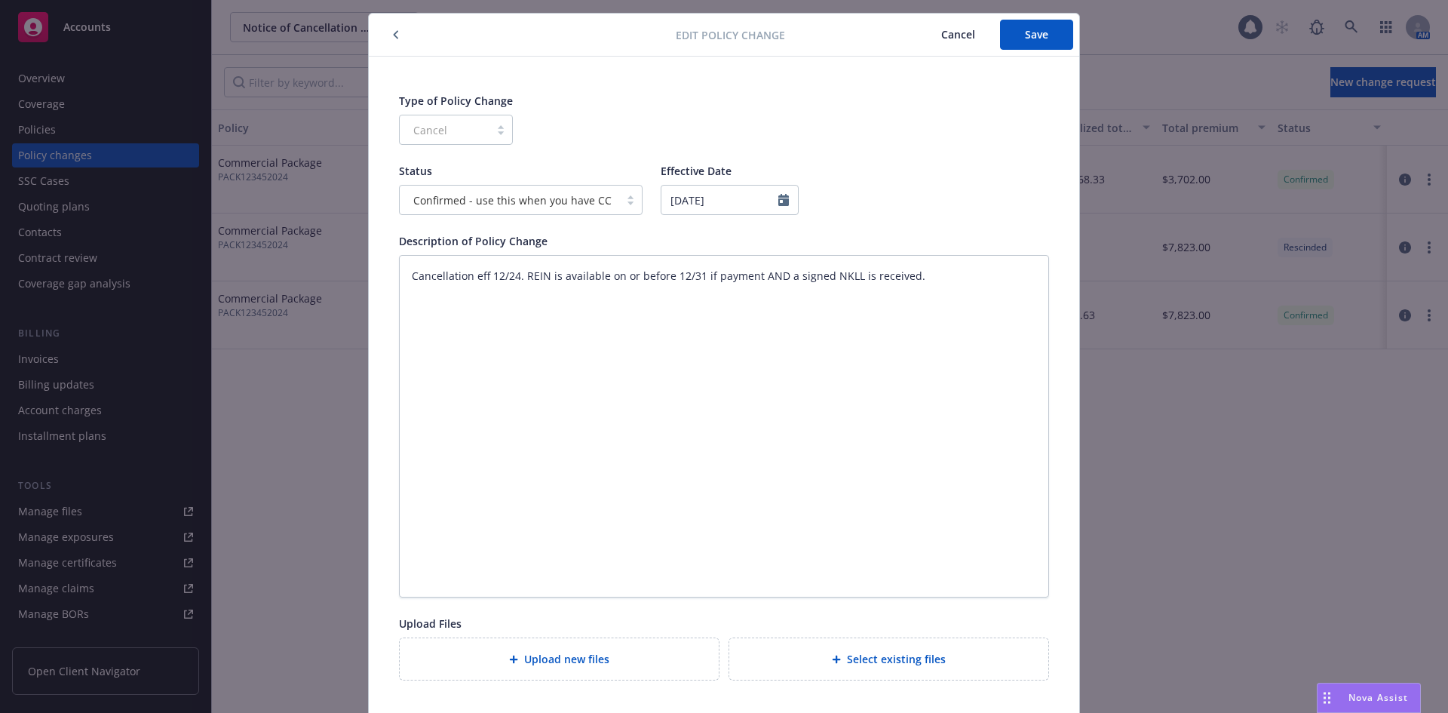
click at [394, 39] on button "button" at bounding box center [396, 35] width 18 height 18
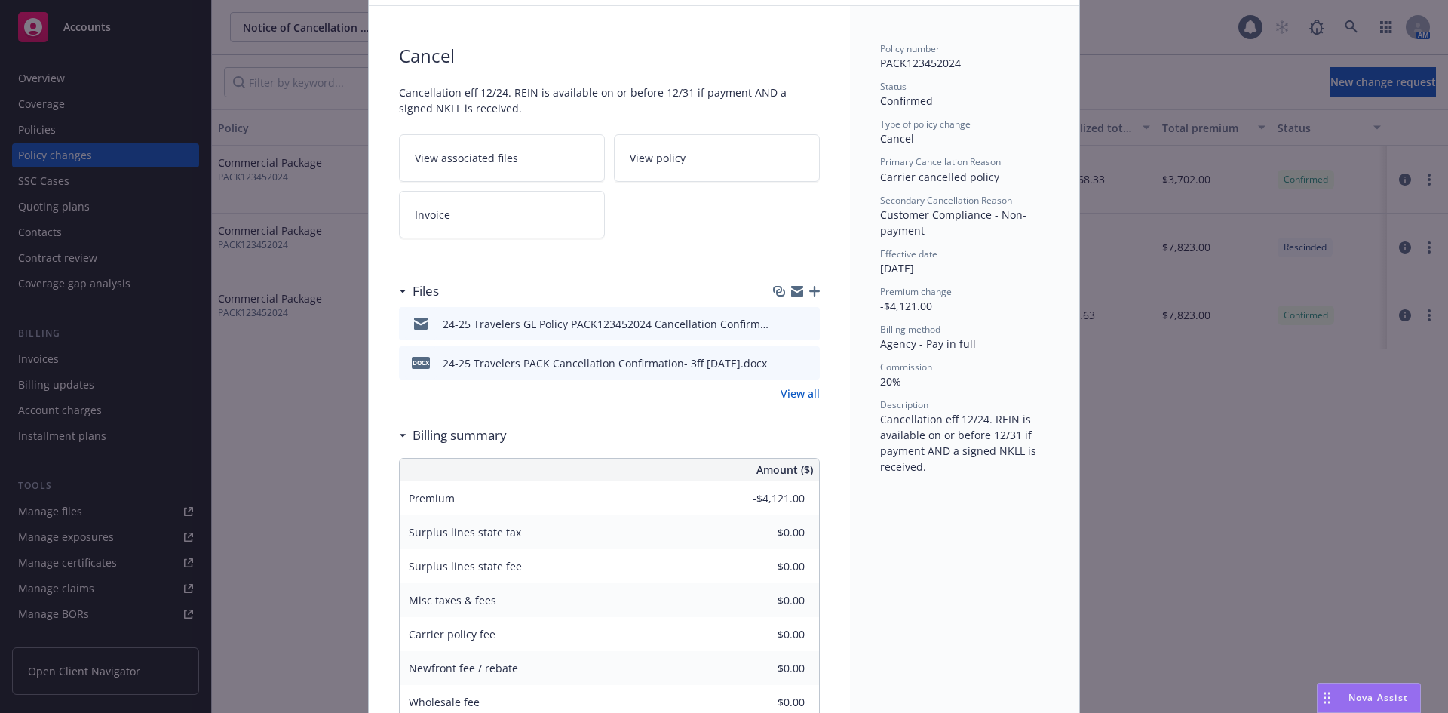
scroll to position [4, 0]
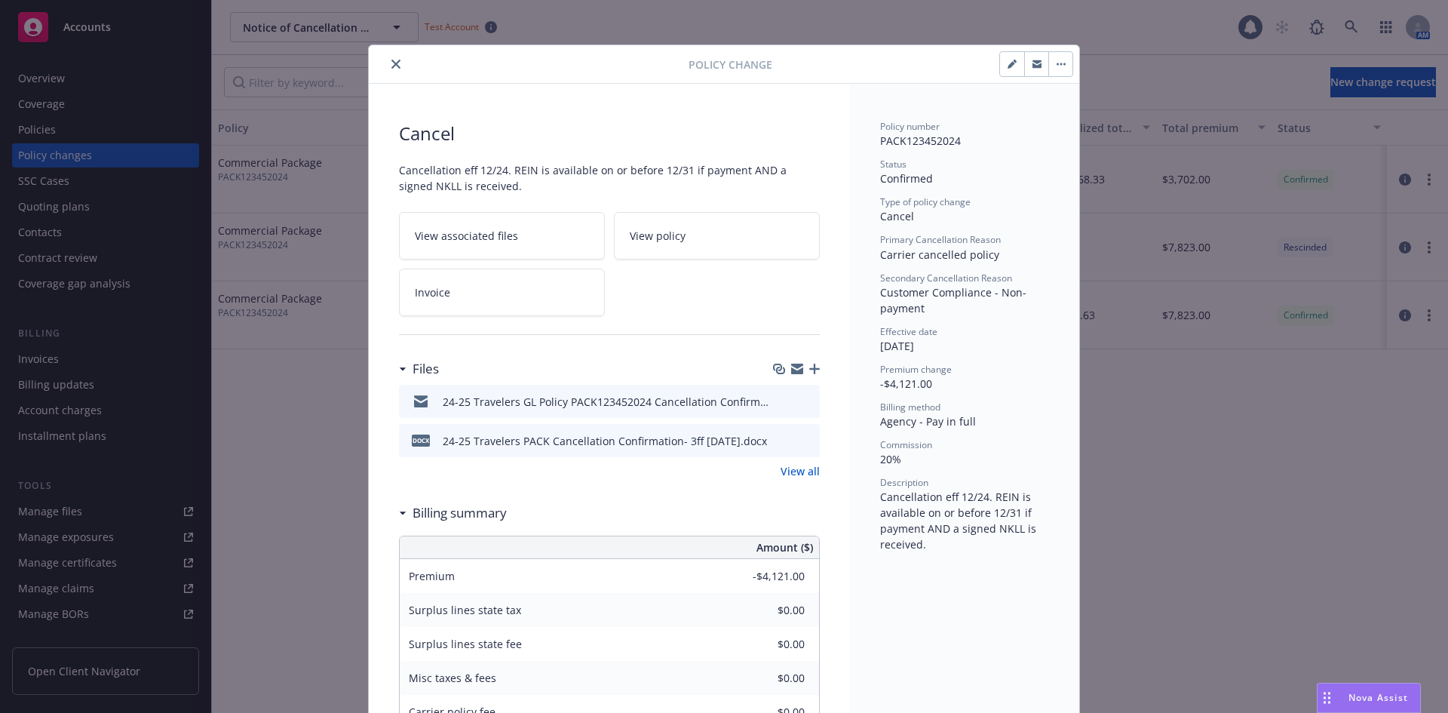
click at [803, 443] on icon "preview file" at bounding box center [805, 439] width 14 height 11
click at [810, 369] on icon "button" at bounding box center [814, 368] width 11 height 11
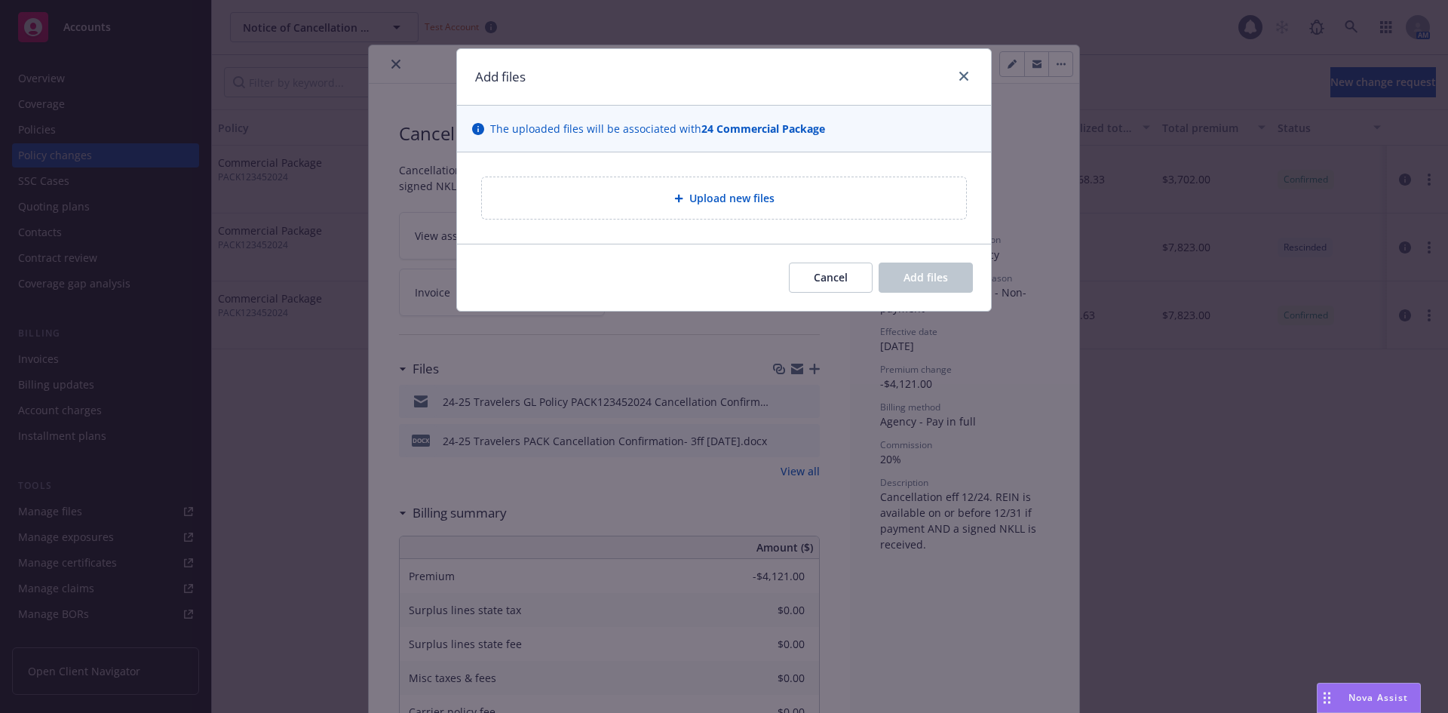
click at [813, 205] on div "Upload new files" at bounding box center [724, 197] width 460 height 17
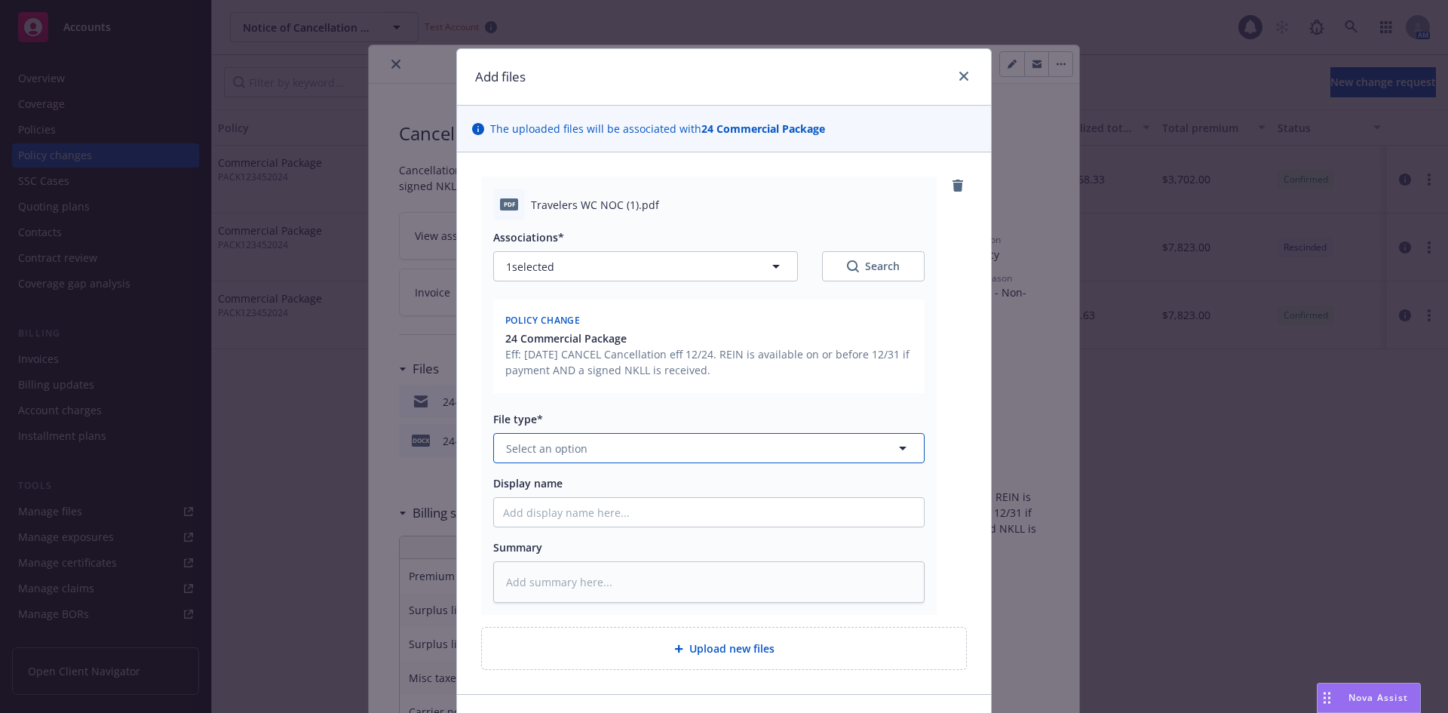
click at [729, 448] on button "Select an option" at bounding box center [708, 448] width 431 height 30
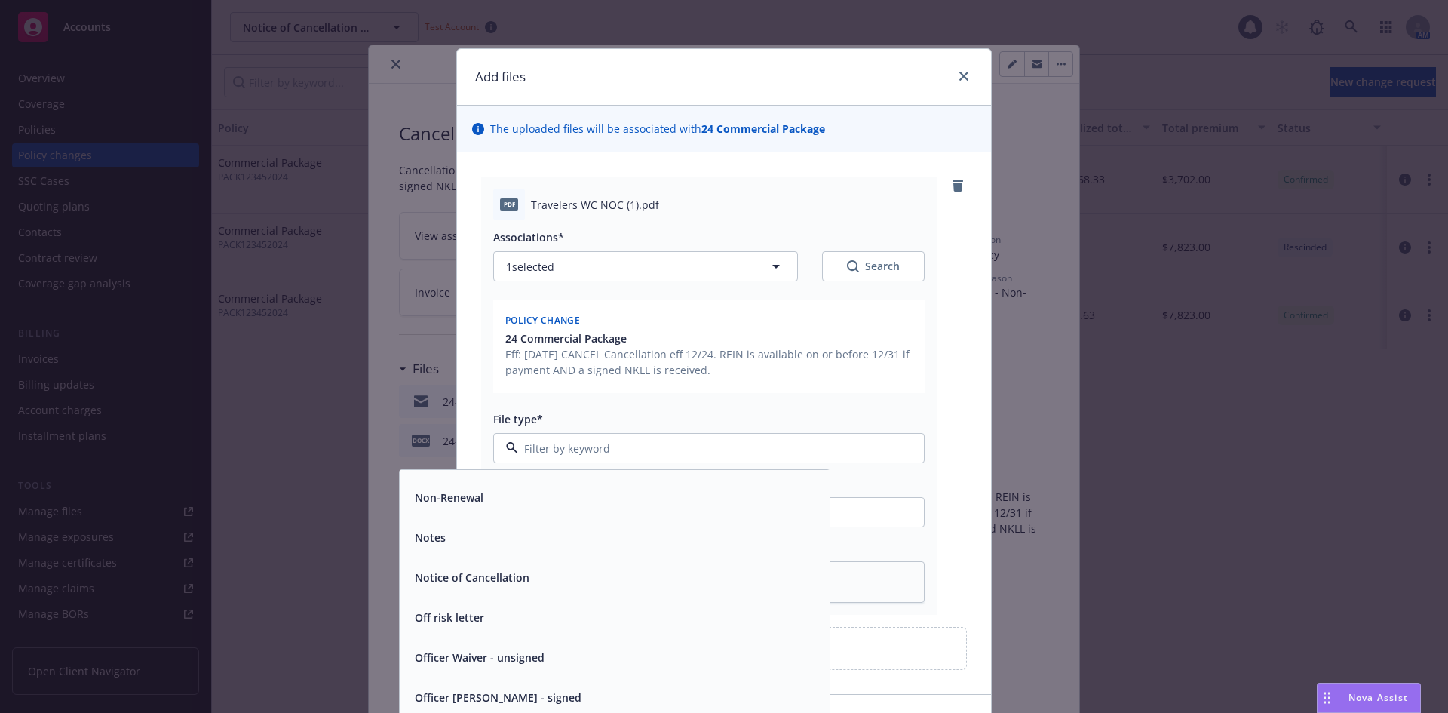
scroll to position [4512, 0]
click at [655, 569] on div "Notice of Cancellation" at bounding box center [615, 573] width 412 height 22
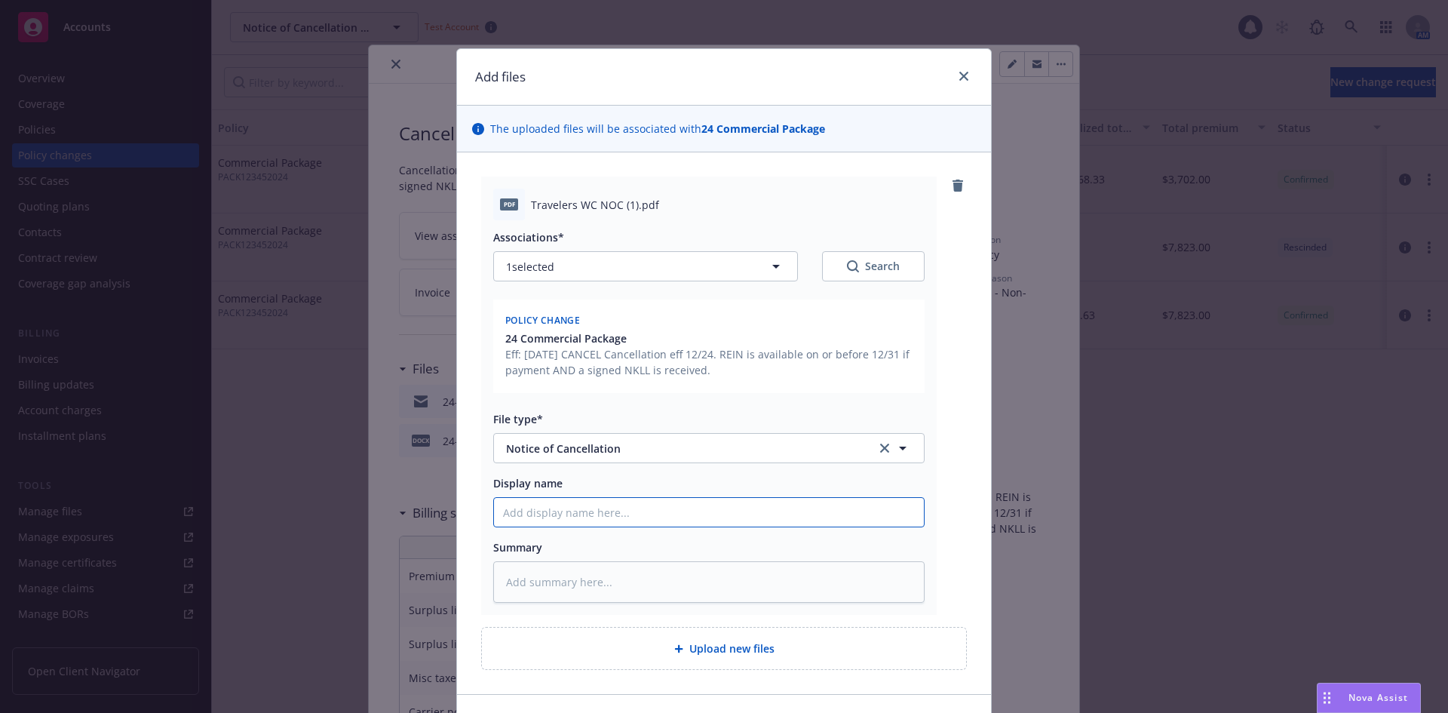
click at [654, 511] on input "Display name" at bounding box center [709, 512] width 430 height 29
click at [682, 480] on div "Display name" at bounding box center [708, 483] width 431 height 16
click at [583, 507] on input "Display name" at bounding box center [709, 512] width 430 height 29
type textarea "x"
type input "2"
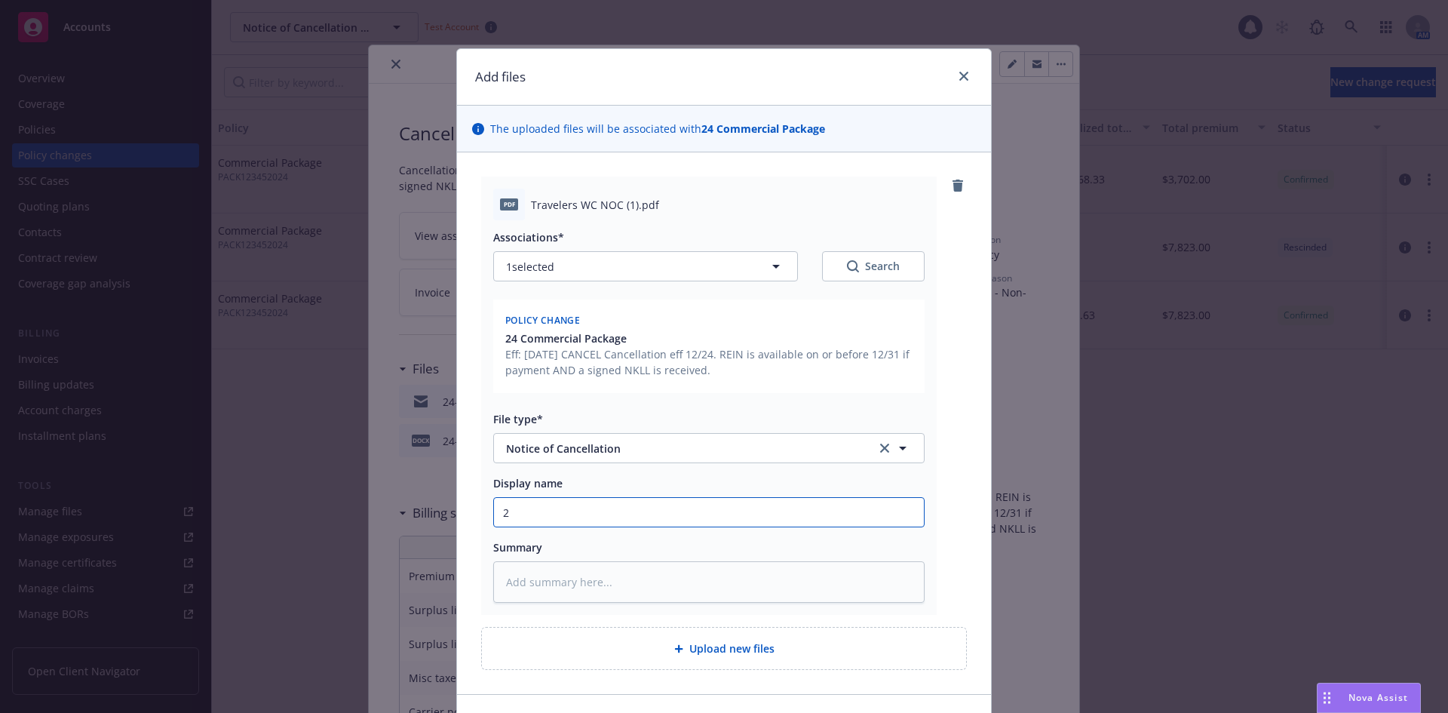
type textarea "x"
type input "24"
type textarea "x"
type input "24-"
type textarea "x"
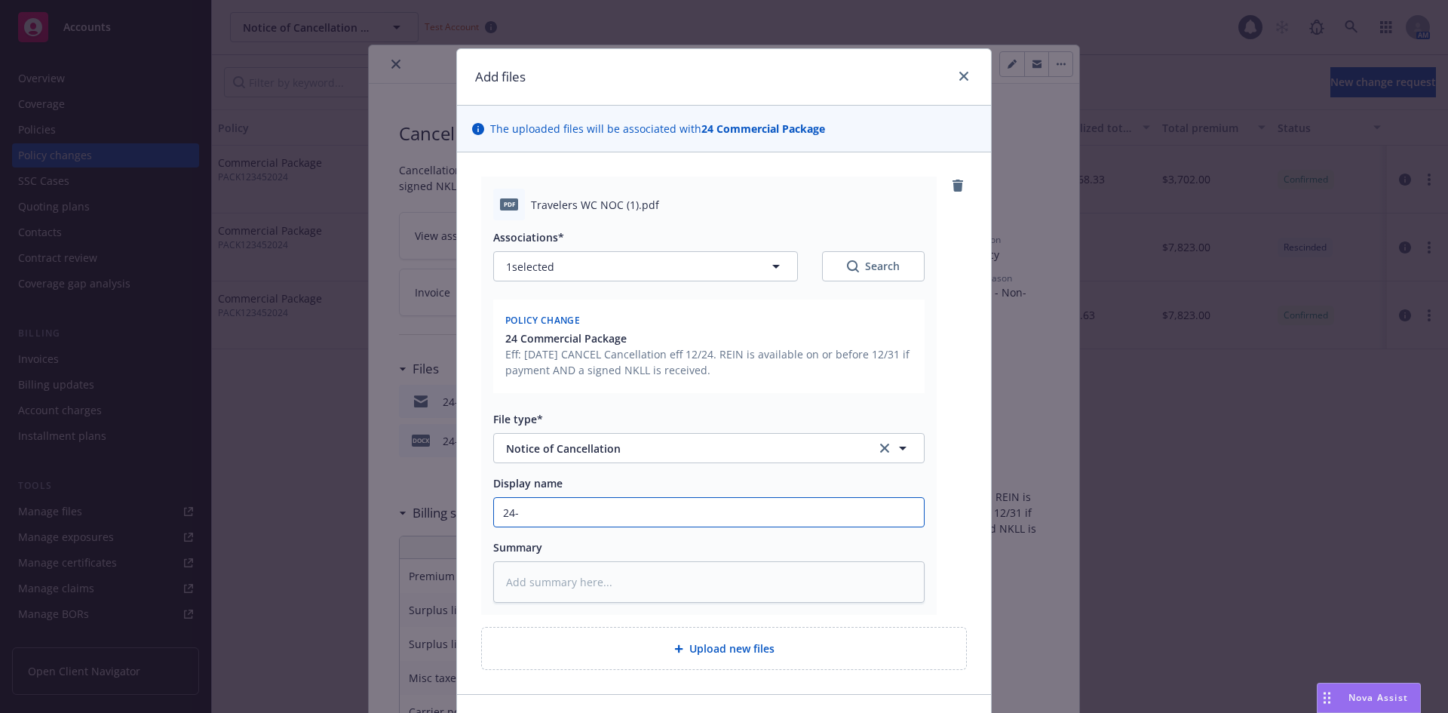
type input "24-2"
type textarea "x"
type input "24-25"
type textarea "x"
type input "24-25"
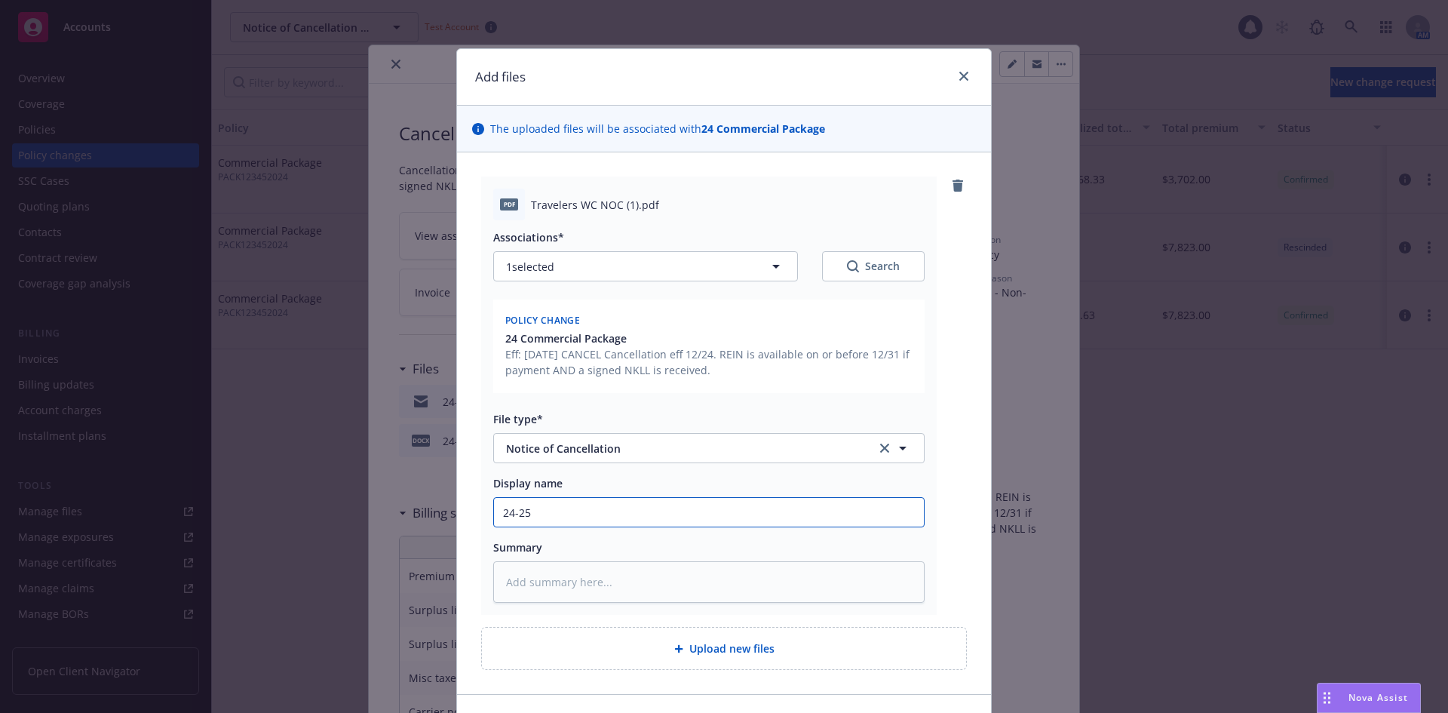
type textarea "x"
type input "24-25 T"
type textarea "x"
type input "24-25 Tr"
type textarea "x"
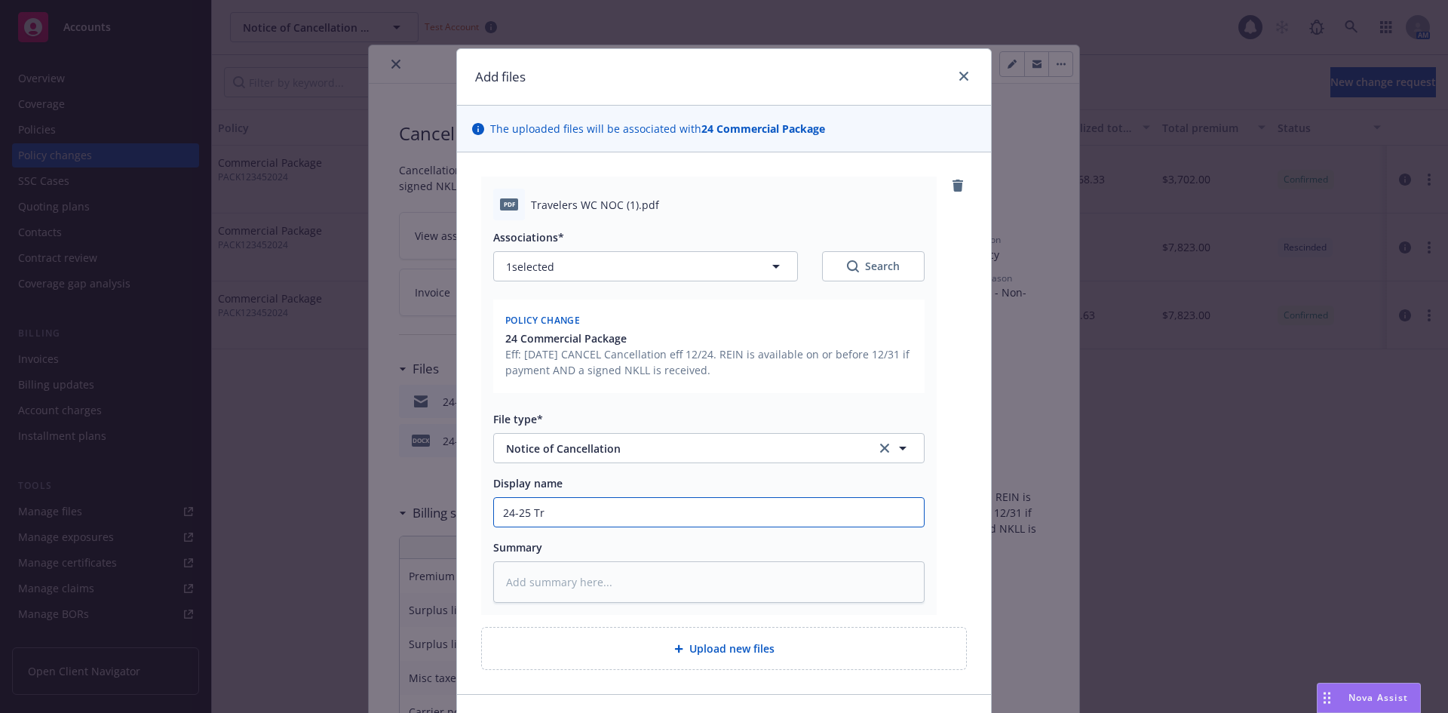
type input "24-25 Tra"
type textarea "x"
type input "24-25 Trav"
type textarea "x"
type input "24-25 Trave"
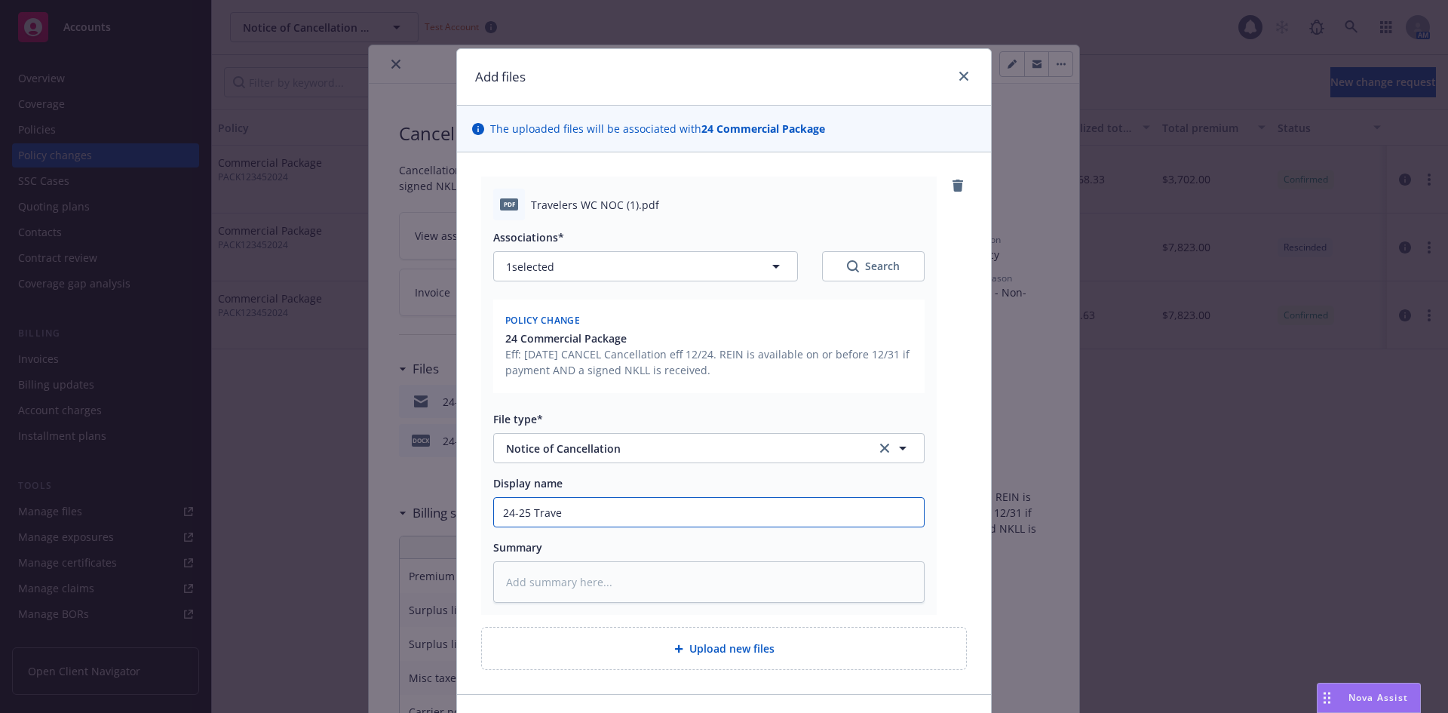
type textarea "x"
type input "24-25 Travel"
type textarea "x"
type input "24-25 Travele"
type textarea "x"
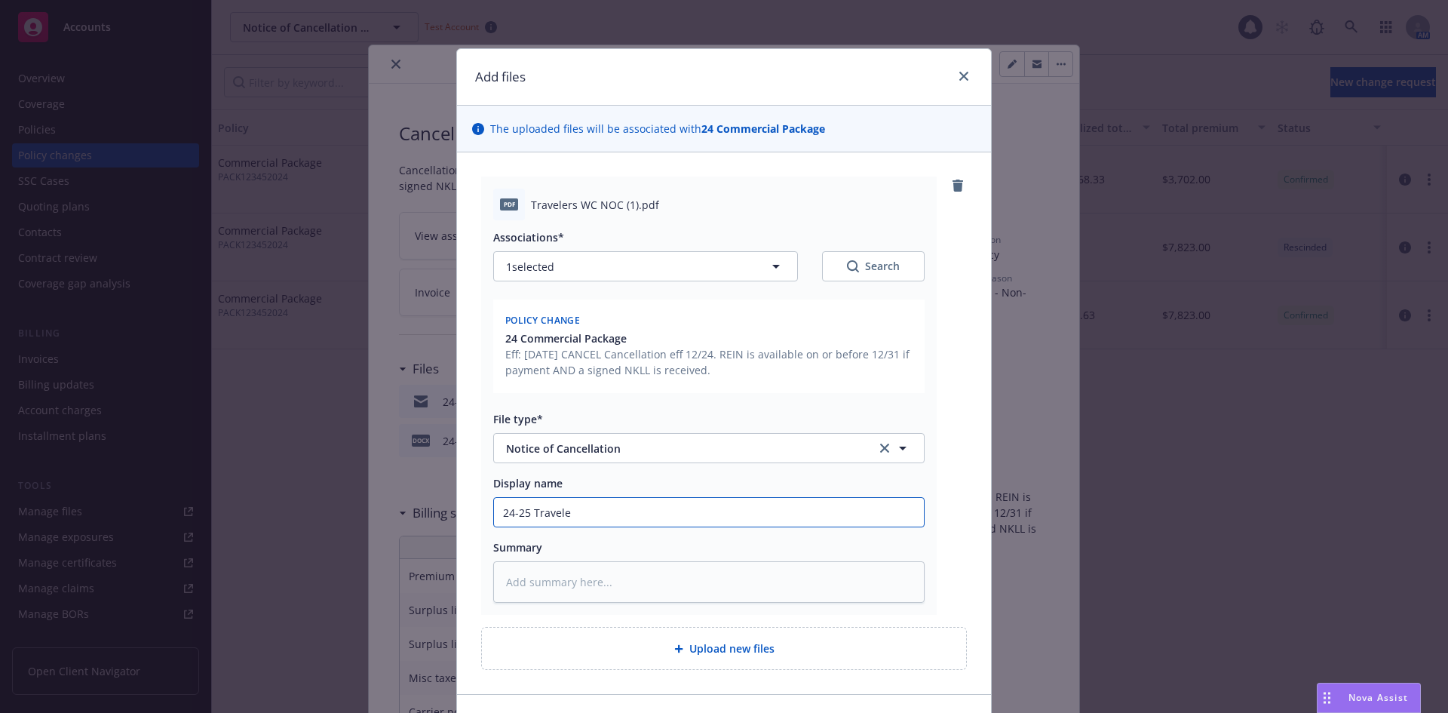
type input "24-25 Traveler"
type textarea "x"
type input "24-25 Travelers"
type textarea "x"
type input "24-25 Travelers"
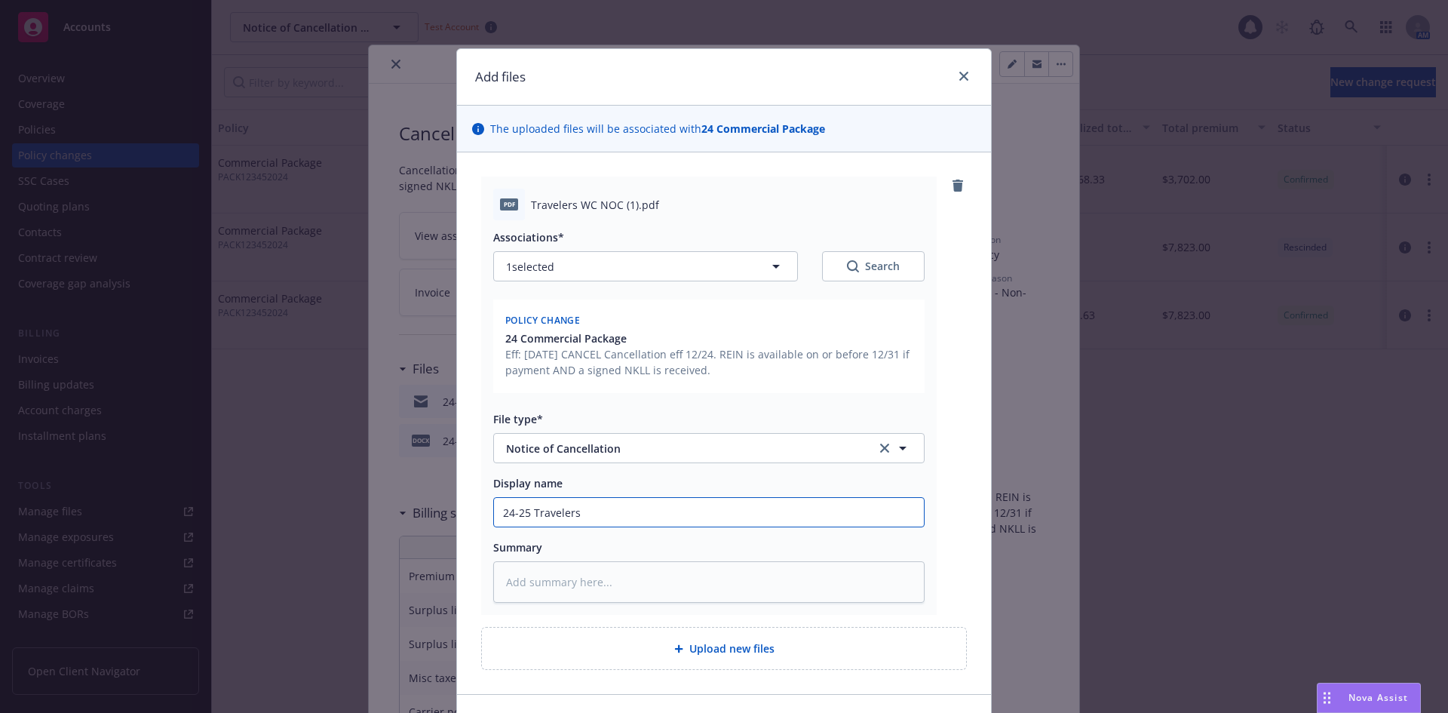
type textarea "x"
type input "24-25 Travelers P"
type textarea "x"
type input "24-25 Travelers PA"
type textarea "x"
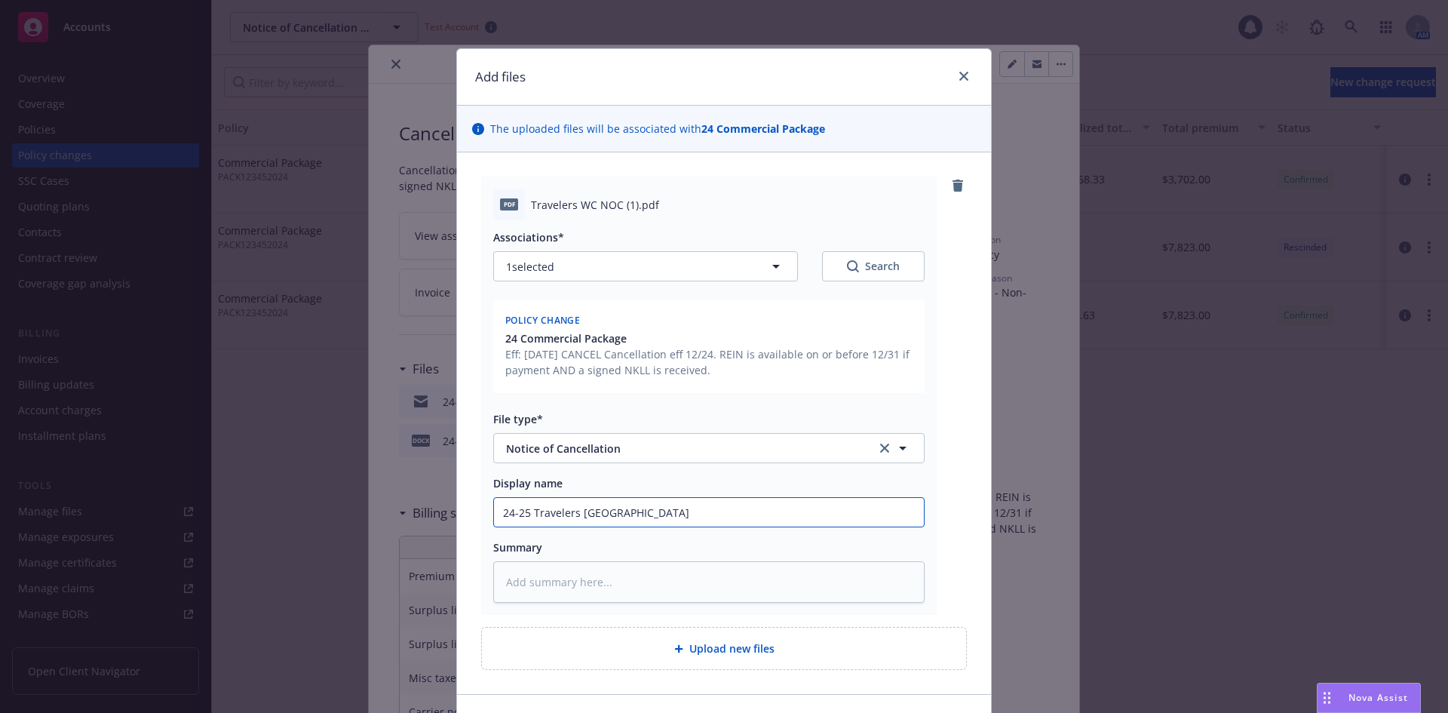
type input "24-25 Travelers PAC"
type textarea "x"
type input "24-25 Travelers PACK"
type textarea "x"
type input "24-25 Travelers PACK"
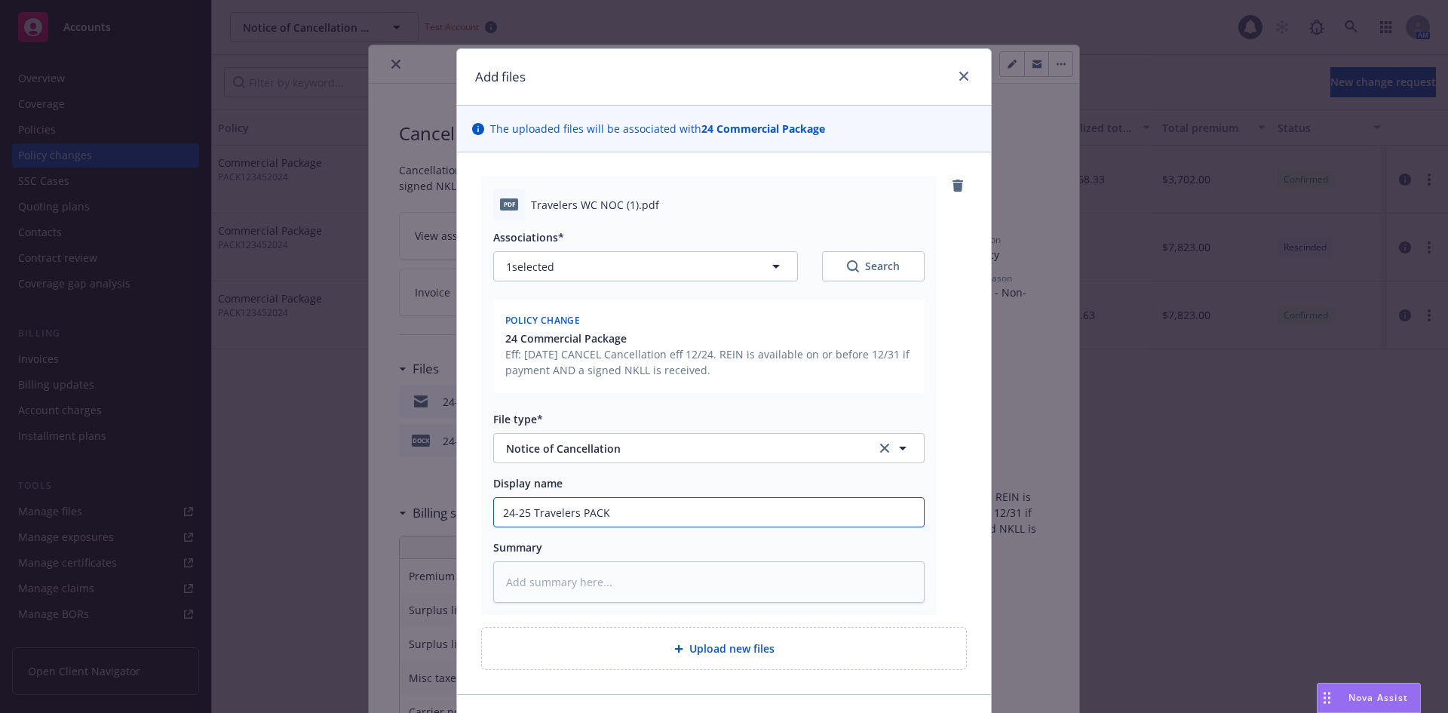
type textarea "x"
type input "24-25 Travelers PACK C"
type textarea "x"
type input "24-25 Travelers PACK Ce"
type textarea "x"
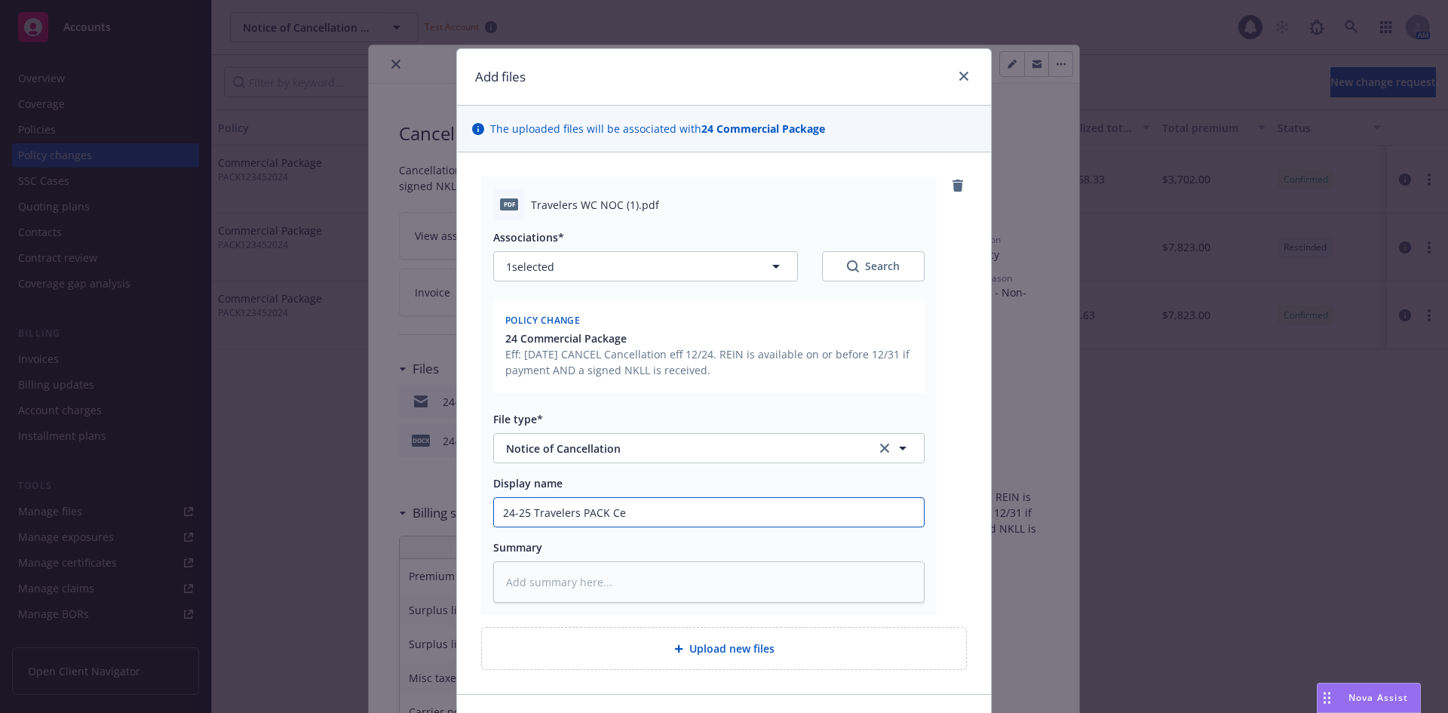
type input "24-25 Travelers PACK Cen"
type textarea "x"
type input "24-25 Travelers PACK Cenc"
type textarea "x"
type input "24-25 Travelers PACK Cence"
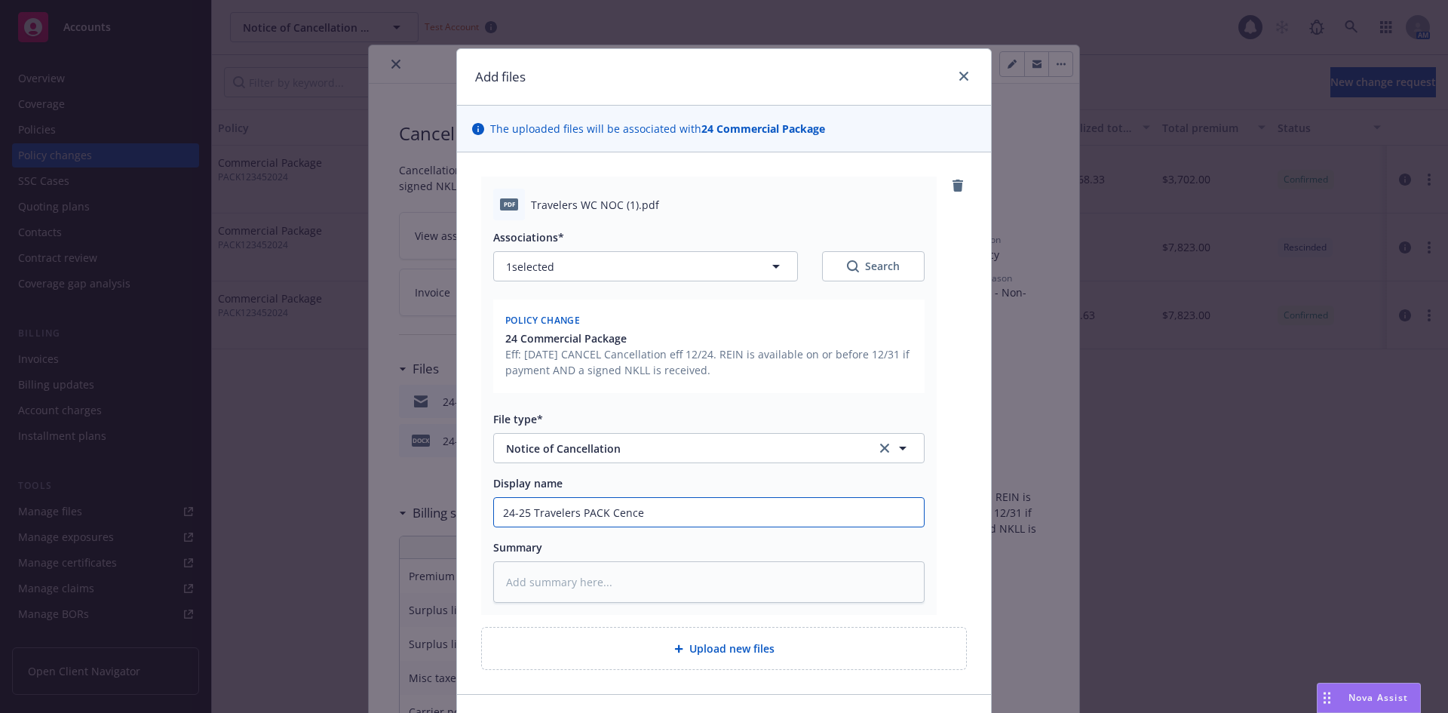
type textarea "x"
type input "24-25 Travelers PACK Cencel"
type textarea "x"
type input "24-25 Travelers PACK Cencell"
type textarea "x"
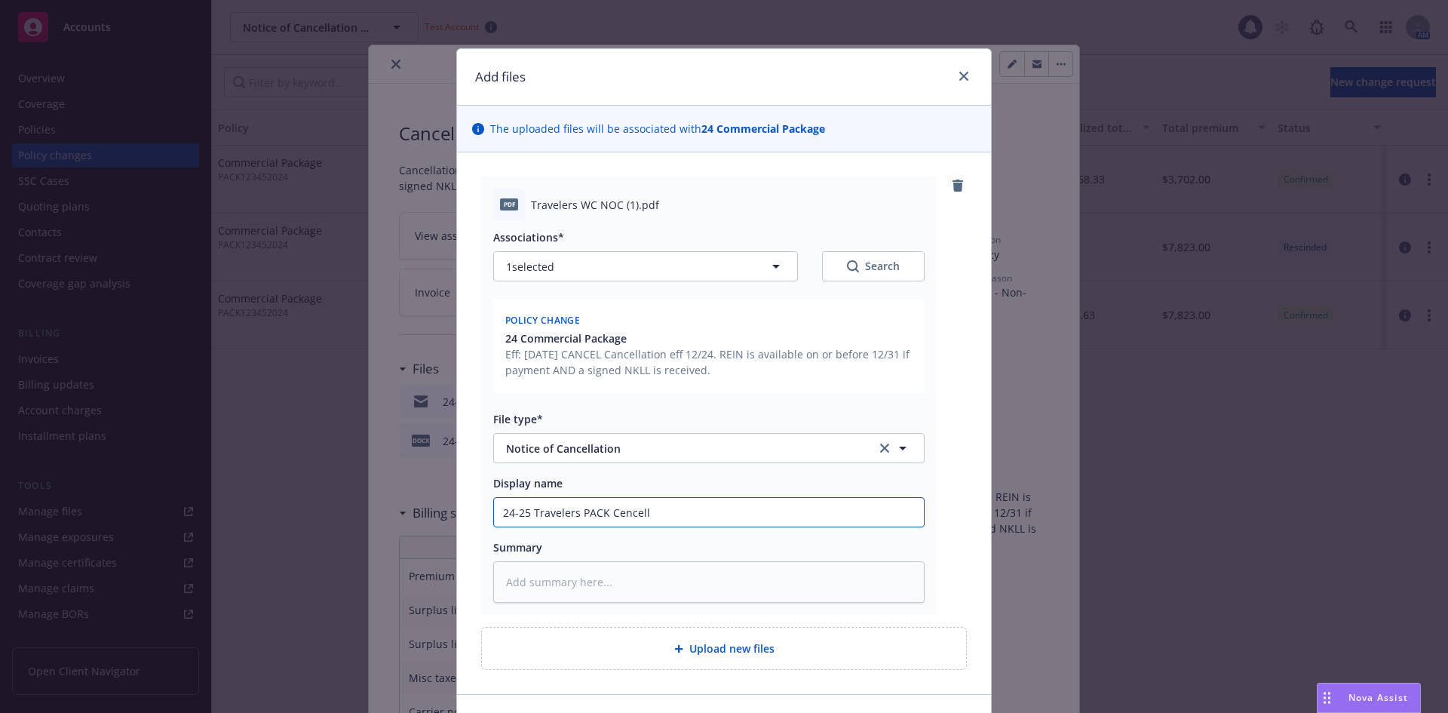
type input "24-25 Travelers PACK Cencella"
type textarea "x"
type input "24-25 Travelers PACK Cencellat"
type textarea "x"
type input "24-25 Travelers PACK Cencellato"
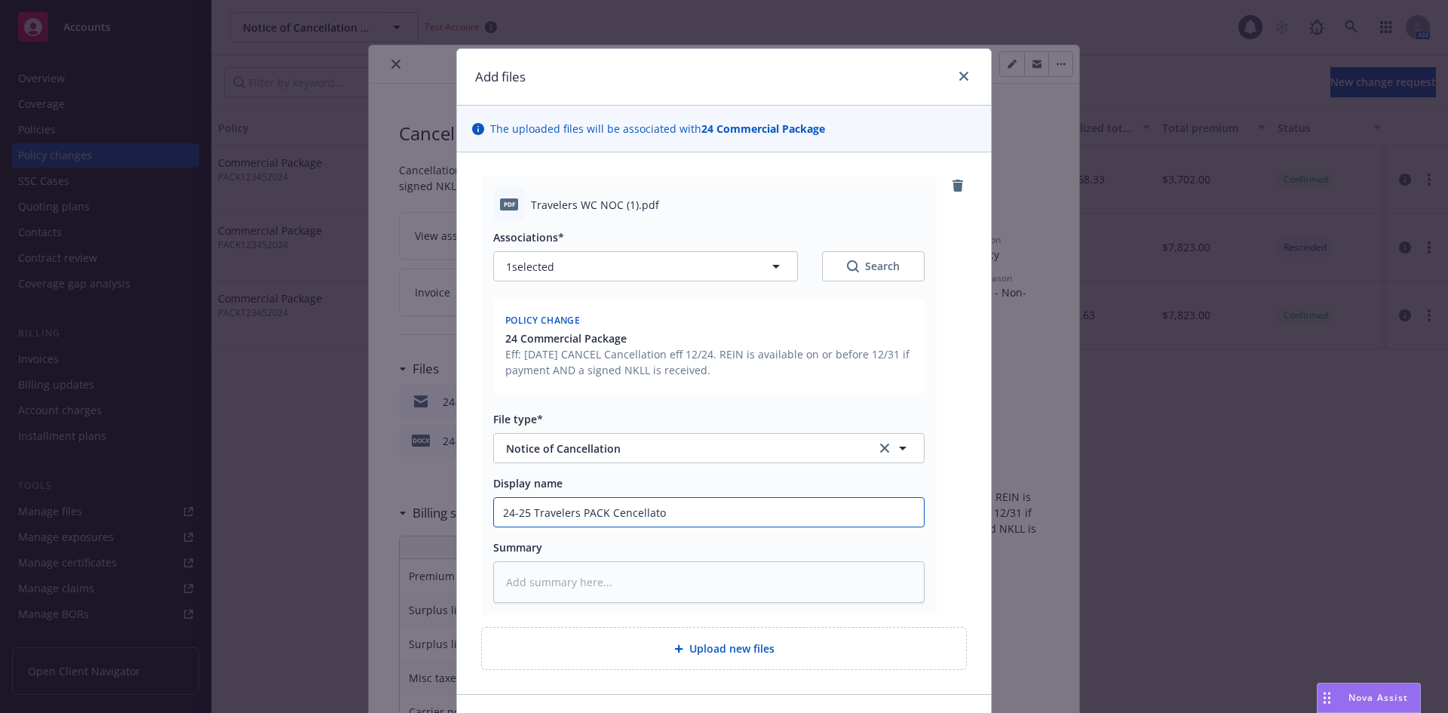
type textarea "x"
type input "24-25 Travelers PACK Cencellat"
type textarea "x"
type input "24-25 Travelers PACK Cencellati"
type textarea "x"
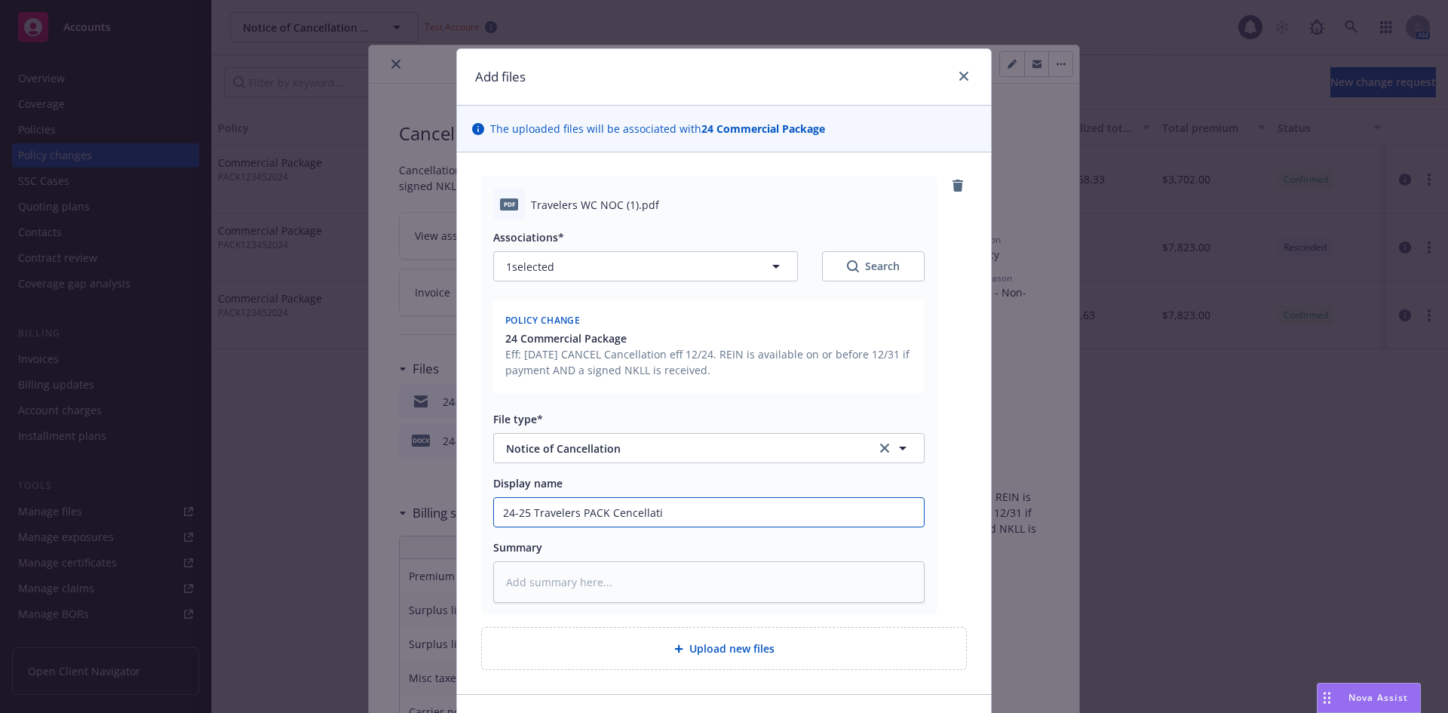
type input "24-25 Travelers PACK Cencellatio"
type textarea "x"
type input "24-25 Travelers PACK Cencellation"
type textarea "x"
type input "24-25 Travelers PACK Cencellation"
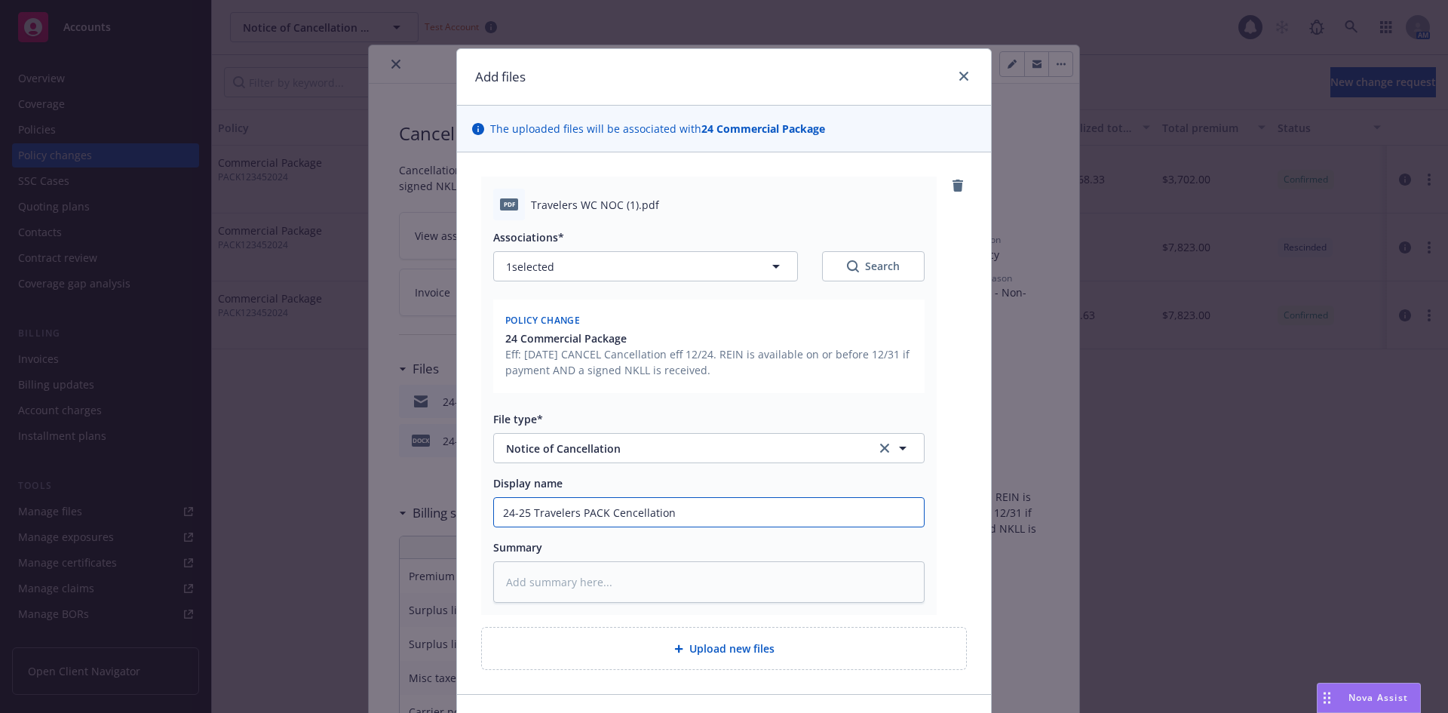
type textarea "x"
type input "24-25 Travelers PACK Cencellation C"
type textarea "x"
type input "24-25 Travelers PACK Cencellation Co"
type textarea "x"
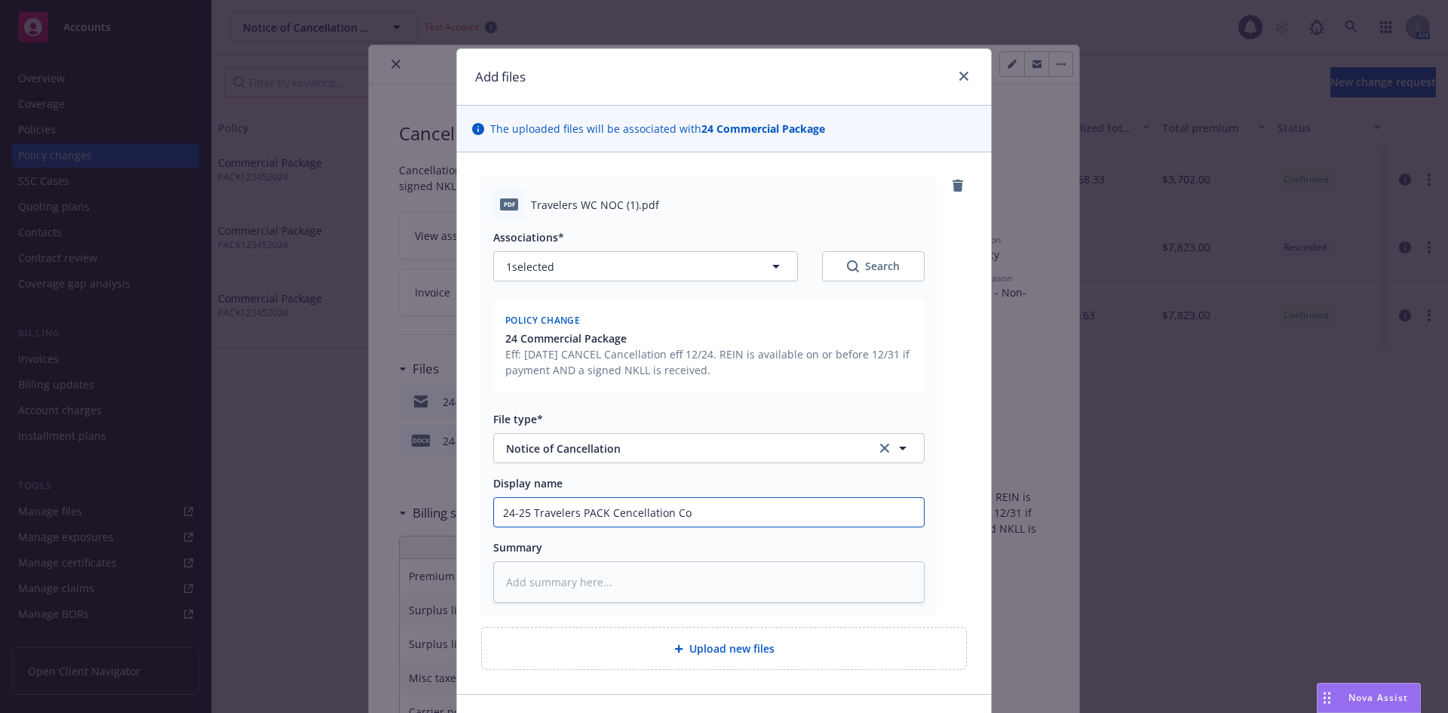
type input "24-25 Travelers PACK Cencellation Con"
type textarea "x"
type input "24-25 Travelers PACK Cencellation Conf"
type textarea "x"
type input "24-25 Travelers PACK Cencellation Confi"
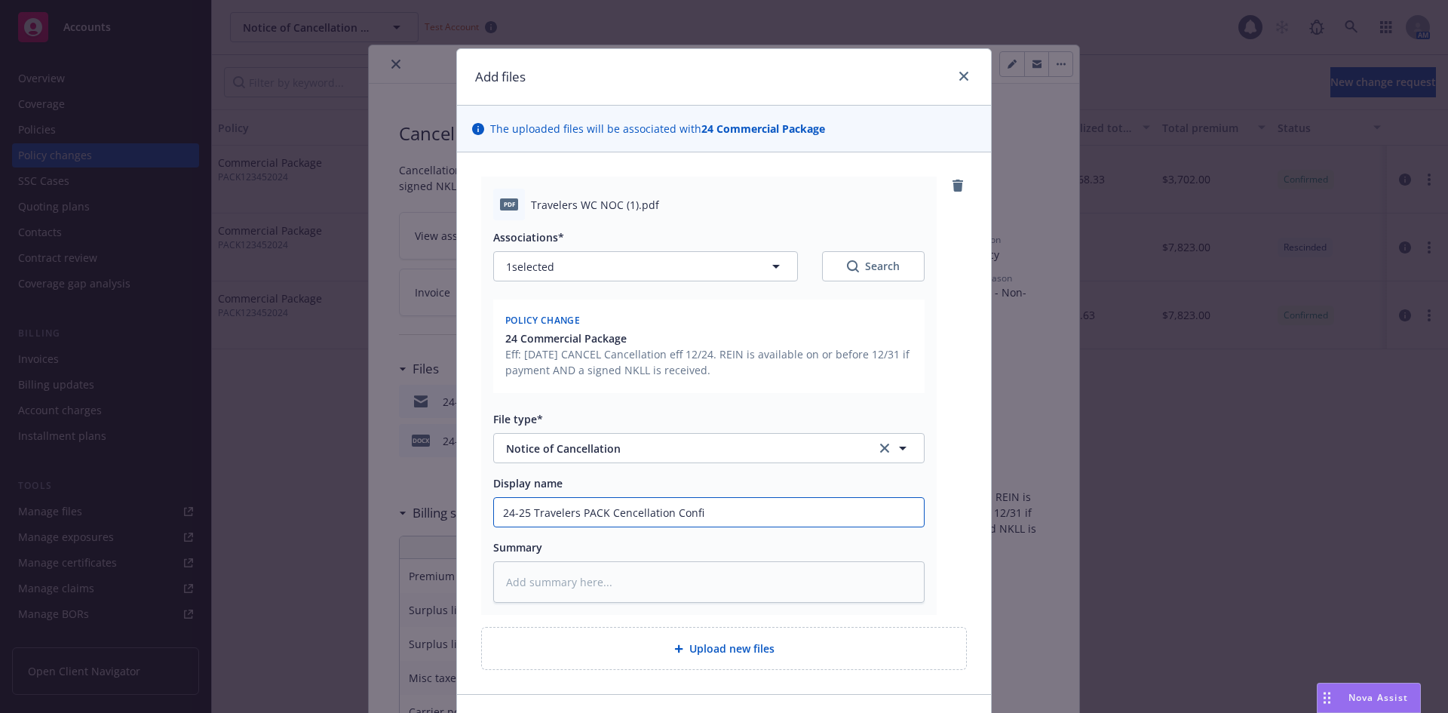
type textarea "x"
type input "24-25 Travelers PACK Cencellation Confir"
type textarea "x"
type input "24-25 Travelers PACK Cencellation Confirm"
type textarea "x"
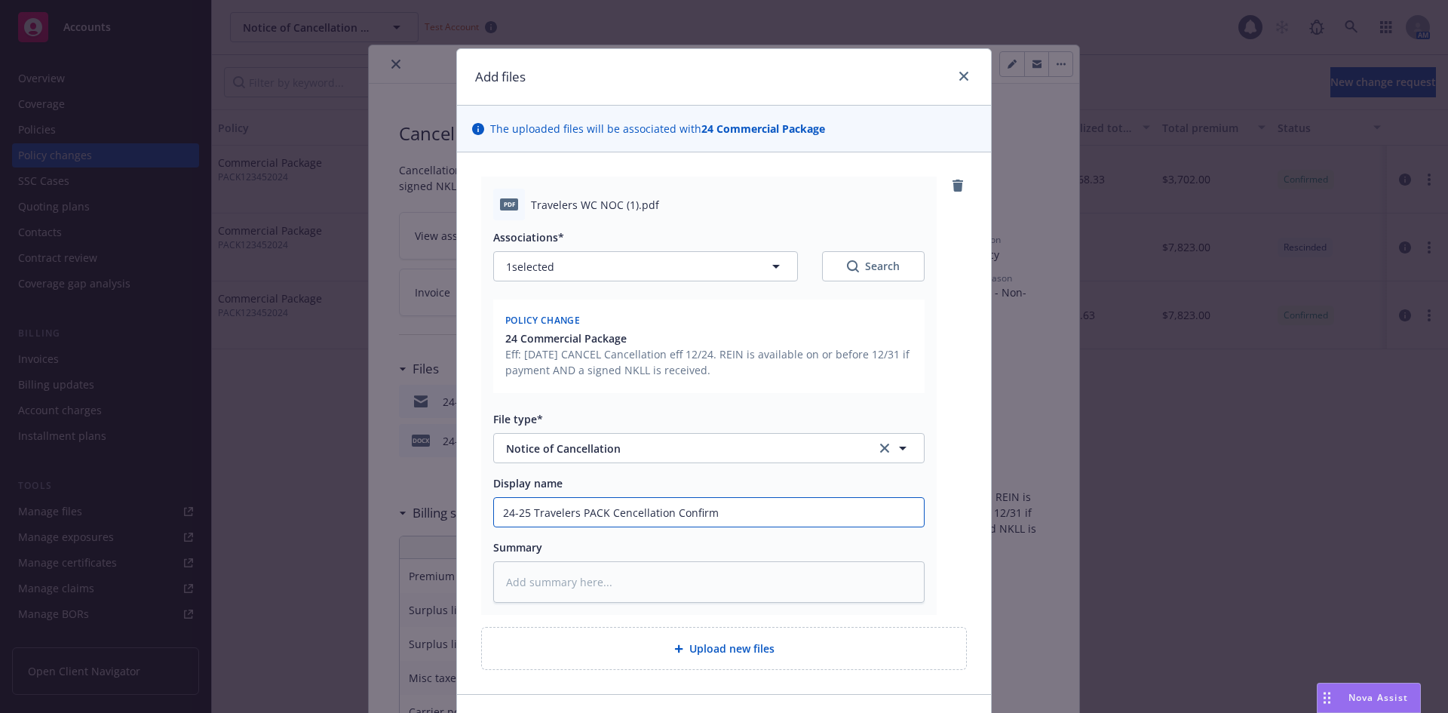
type input "24-25 Travelers PACK Cencellation Confirma"
type textarea "x"
type input "24-25 Travelers PACK Cencellation Confirmat"
type textarea "x"
type input "24-25 Travelers PACK Cencellation Confirmati"
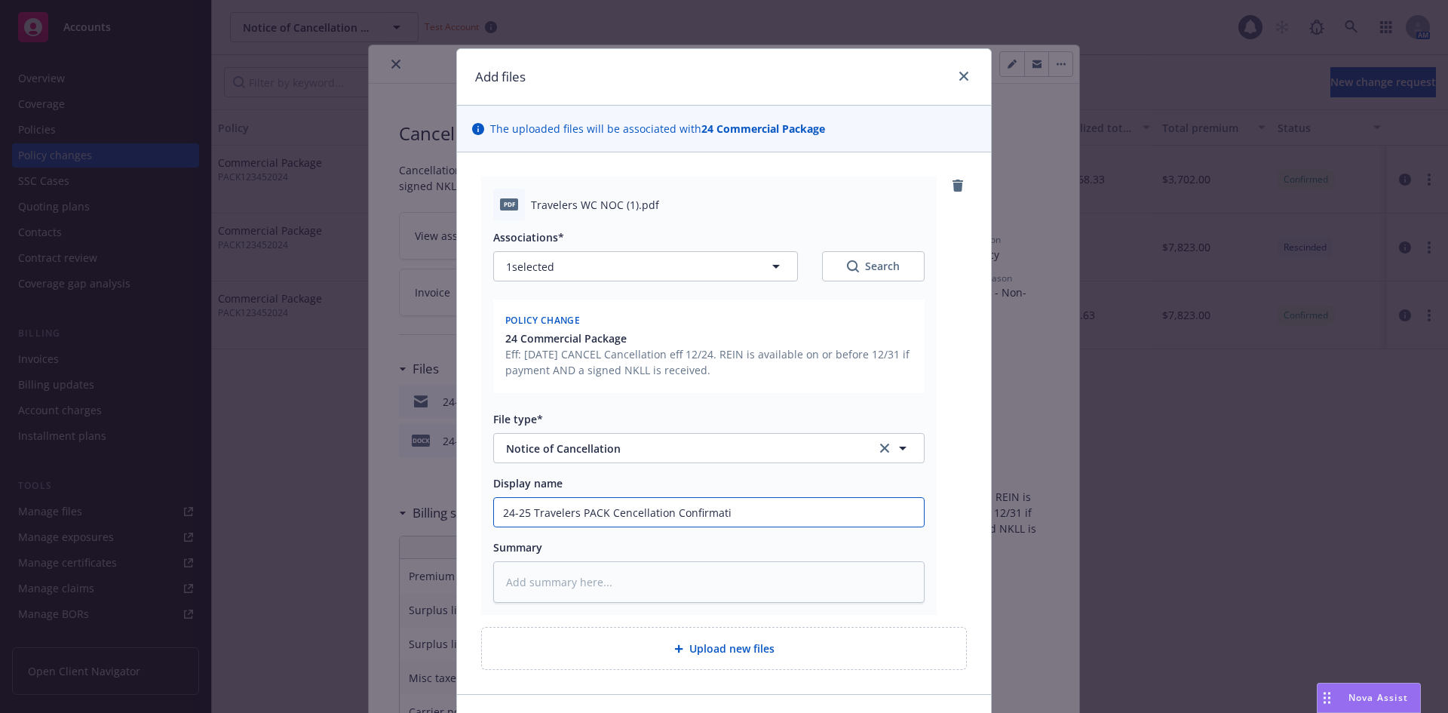
type textarea "x"
type input "24-25 Travelers PACK Cencellation Confirmatio"
type textarea "x"
type input "24-25 Travelers PACK Cencellation Confirmation"
click at [615, 513] on input "24-25 Travelers PACK Cencellation Confirmation" at bounding box center [709, 512] width 430 height 29
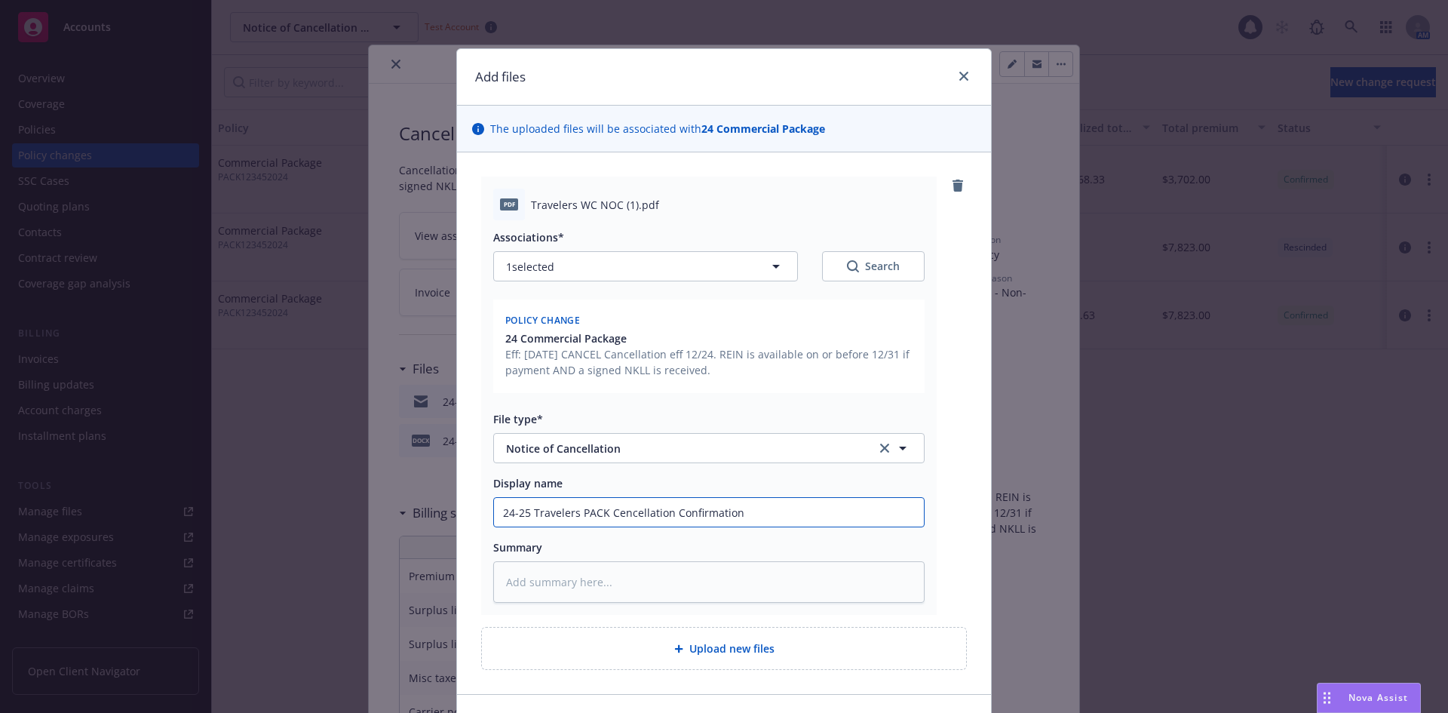
type textarea "x"
type input "24-25 Travelers PACK Cncellation Confirmation"
type textarea "x"
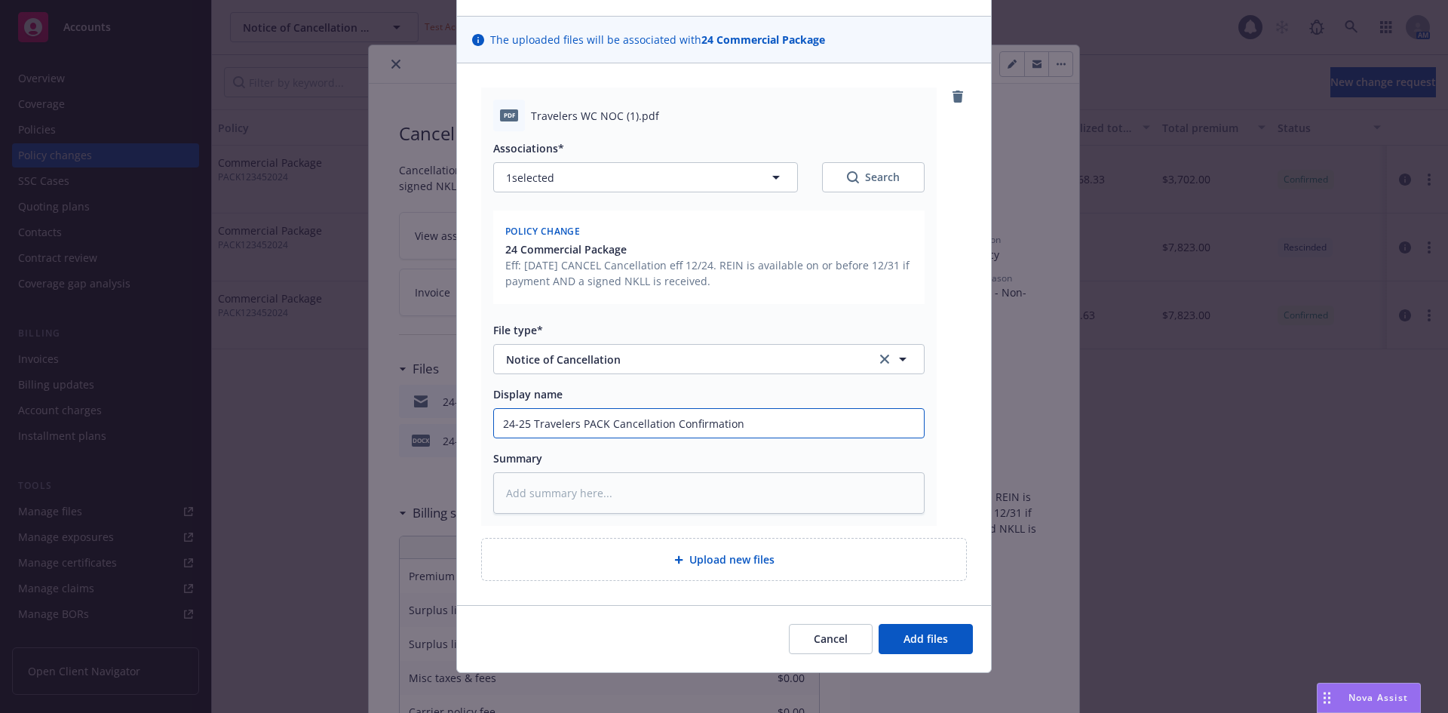
scroll to position [97, 0]
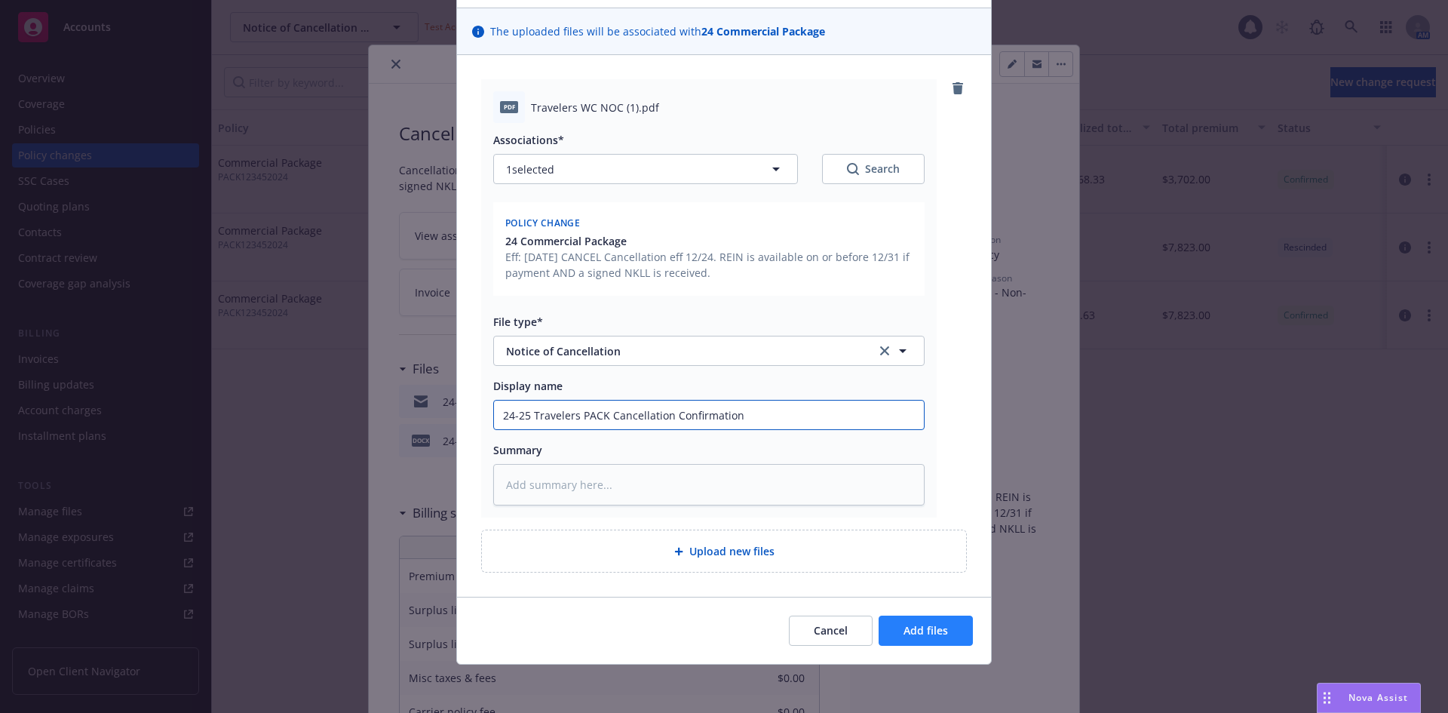
type input "24-25 Travelers PACK Cancellation Confirmation"
click at [902, 621] on button "Add files" at bounding box center [925, 630] width 94 height 30
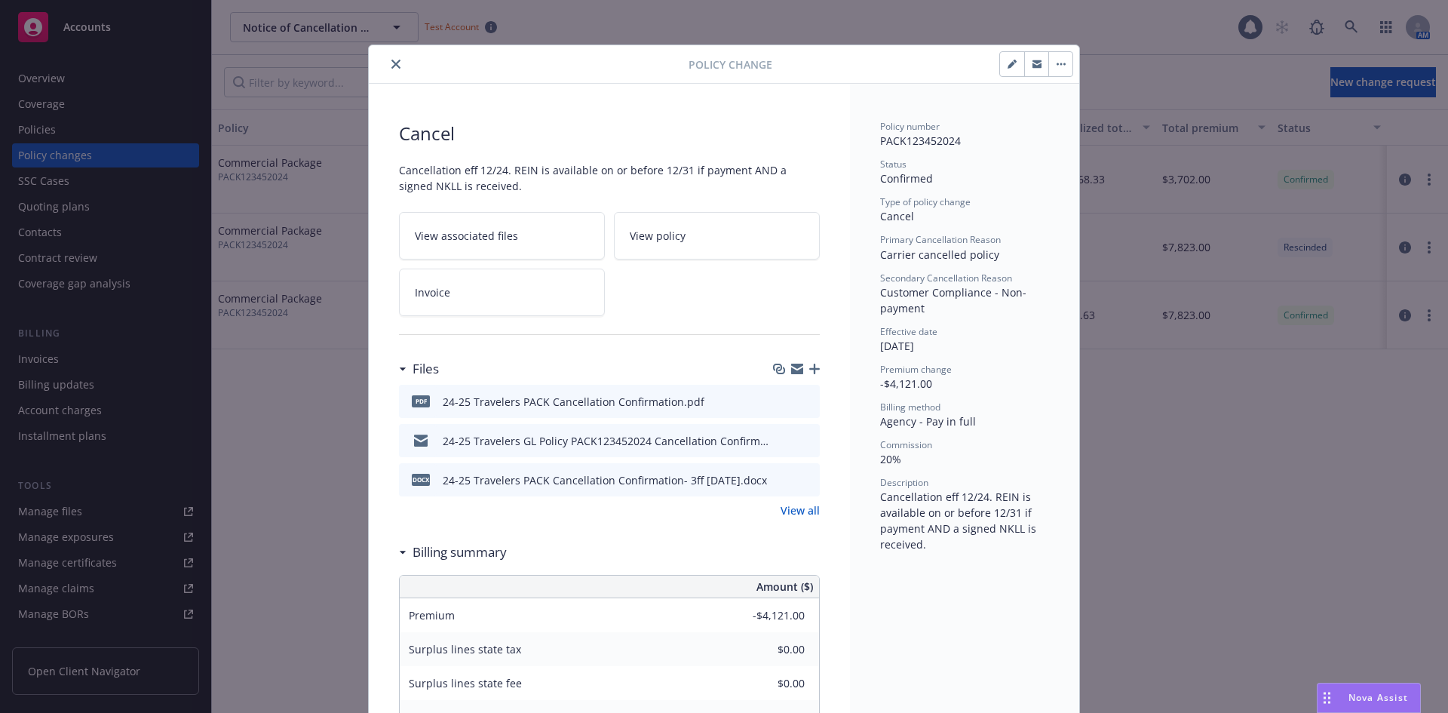
click at [1000, 69] on button "button" at bounding box center [1012, 64] width 24 height 24
type textarea "x"
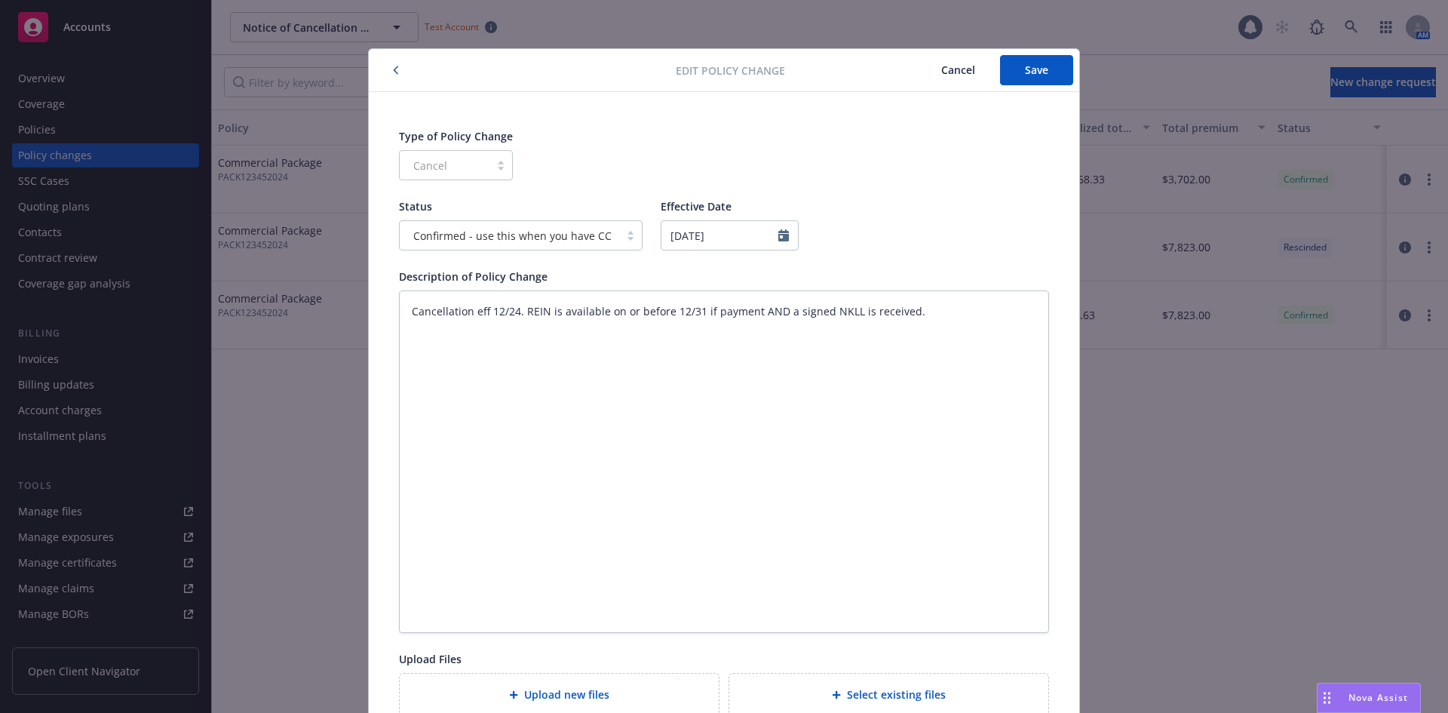
click at [387, 69] on button "button" at bounding box center [396, 70] width 18 height 18
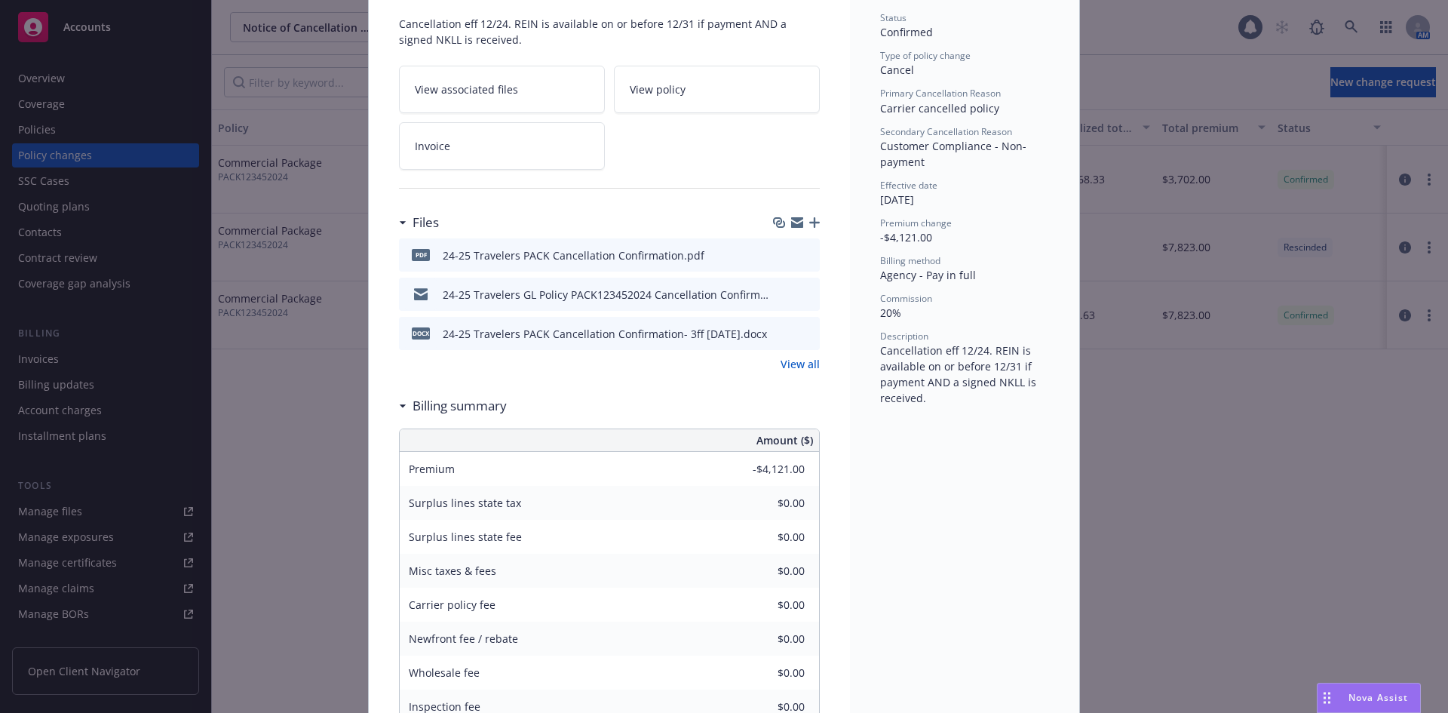
scroll to position [151, 0]
click at [792, 363] on link "View all" at bounding box center [799, 363] width 39 height 16
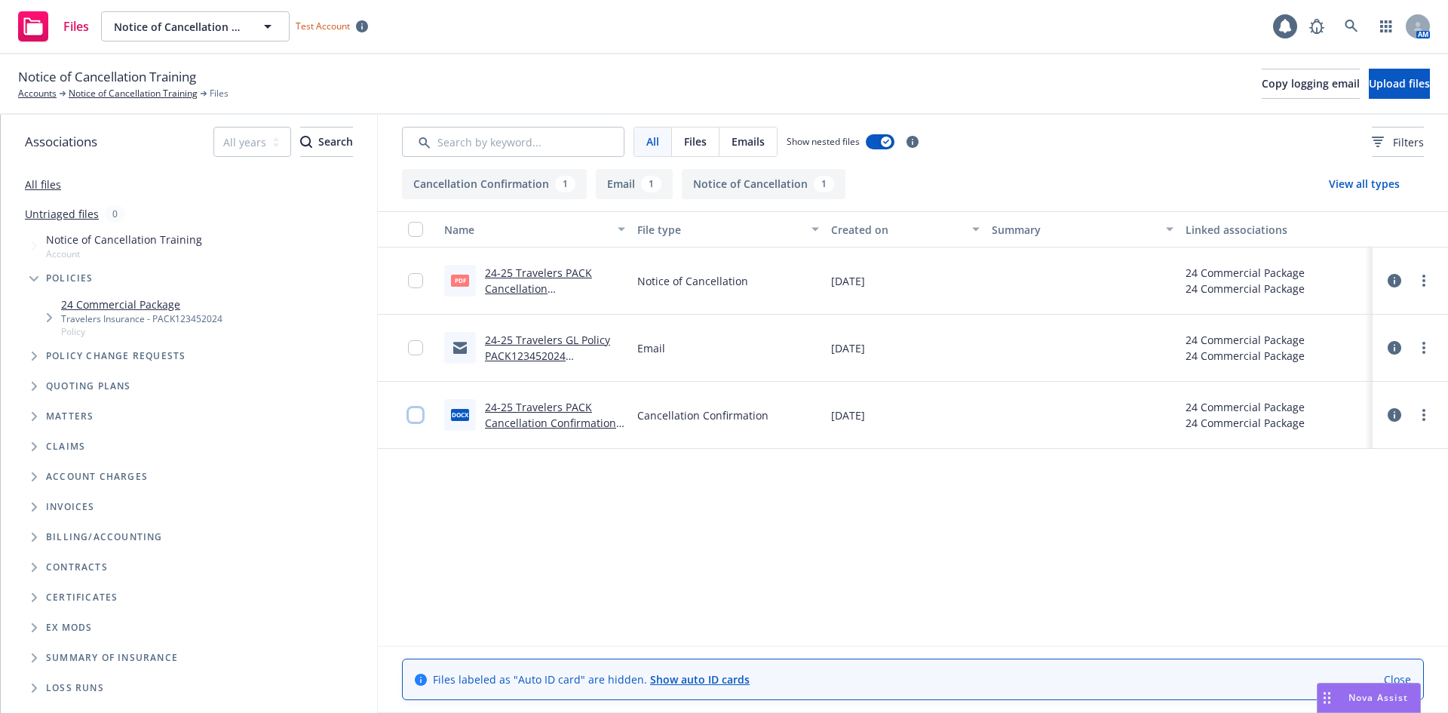
click at [418, 413] on input "checkbox" at bounding box center [415, 414] width 15 height 15
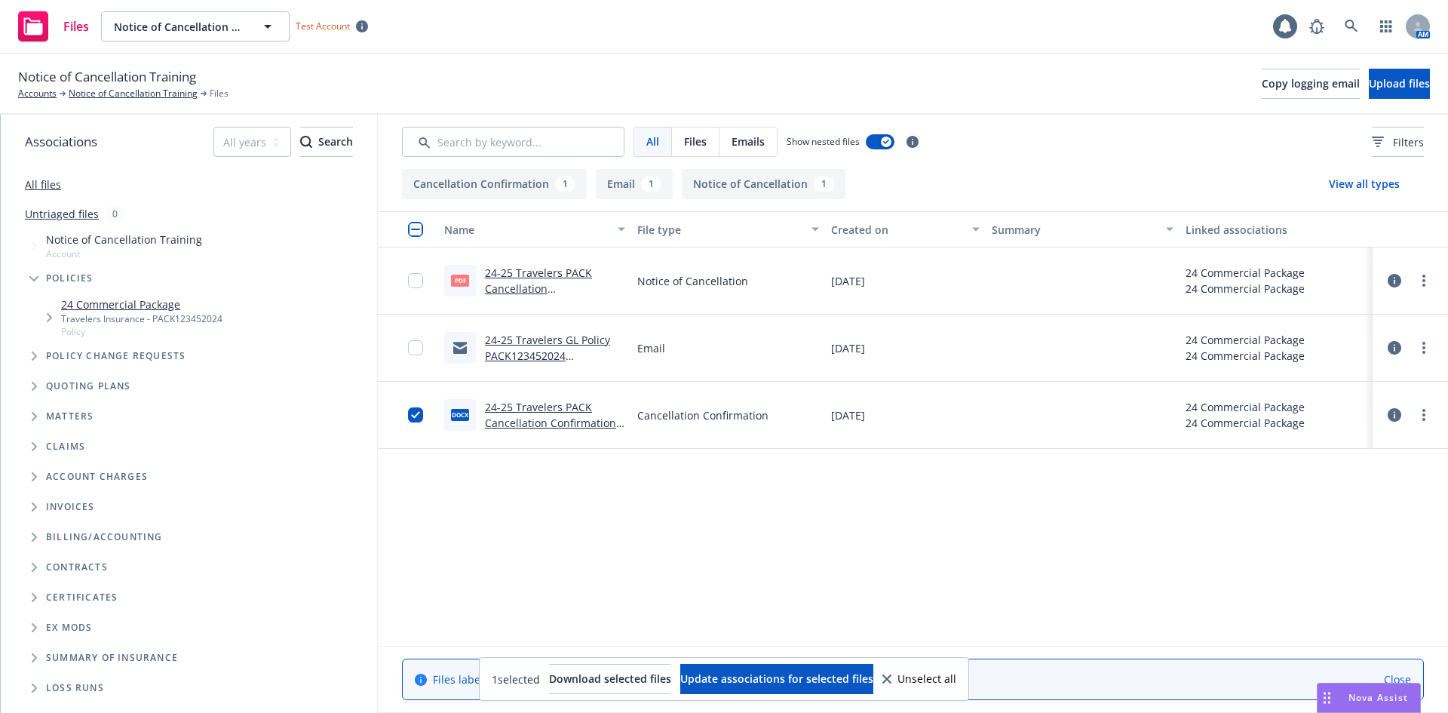
click at [997, 497] on div "Name File type Created on Summary Linked associations pdf 24-25 Travelers PACK …" at bounding box center [913, 428] width 1070 height 434
click at [412, 411] on input "checkbox" at bounding box center [415, 414] width 15 height 15
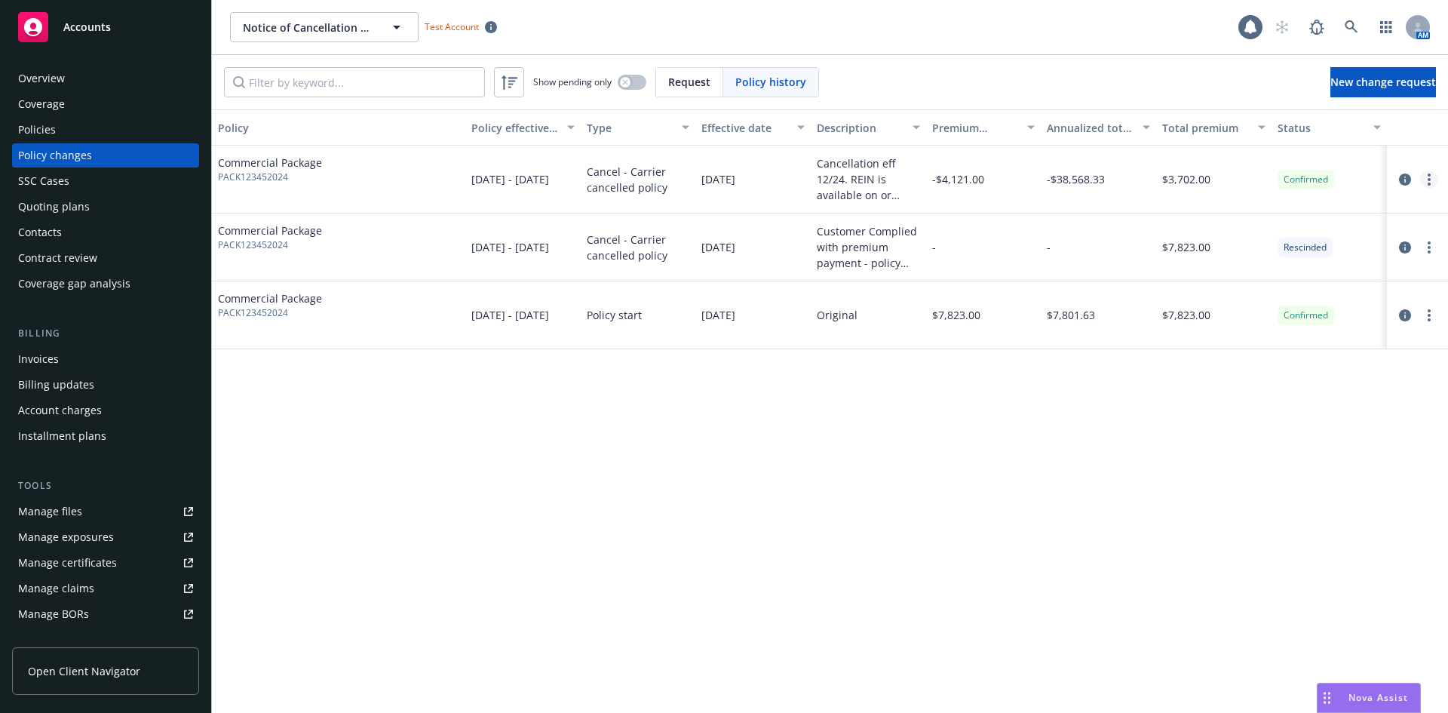
click at [1432, 184] on link "more" at bounding box center [1429, 179] width 18 height 18
click at [1261, 302] on link "Edit billing info" at bounding box center [1308, 301] width 259 height 30
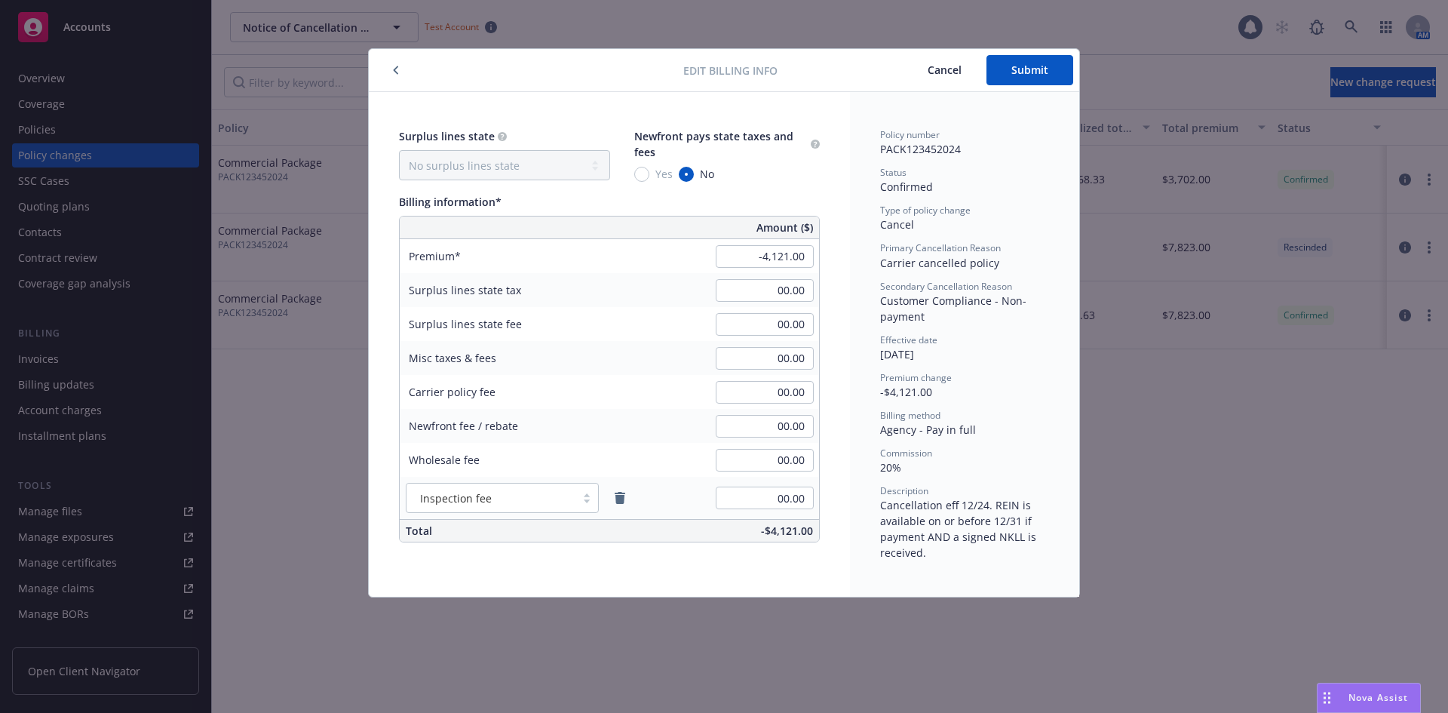
click at [949, 72] on span "Cancel" at bounding box center [944, 70] width 34 height 14
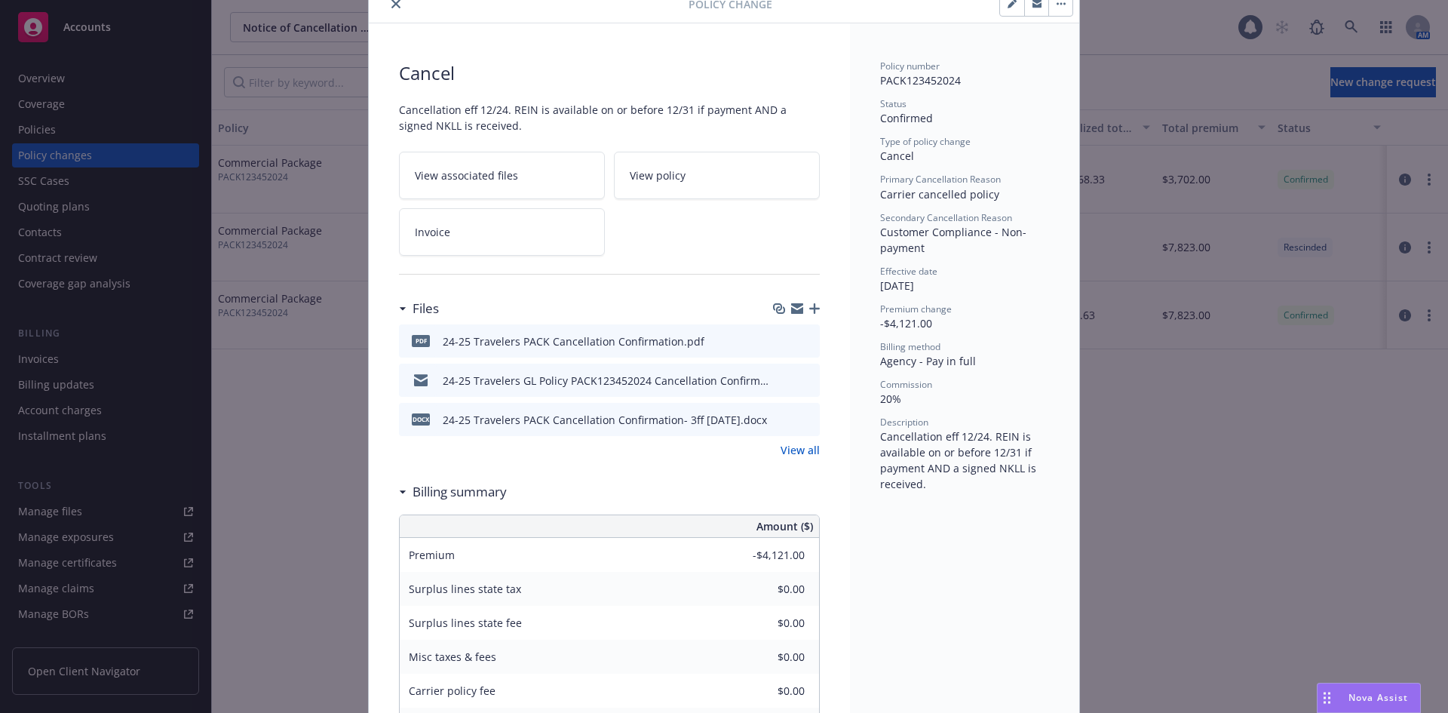
scroll to position [43, 0]
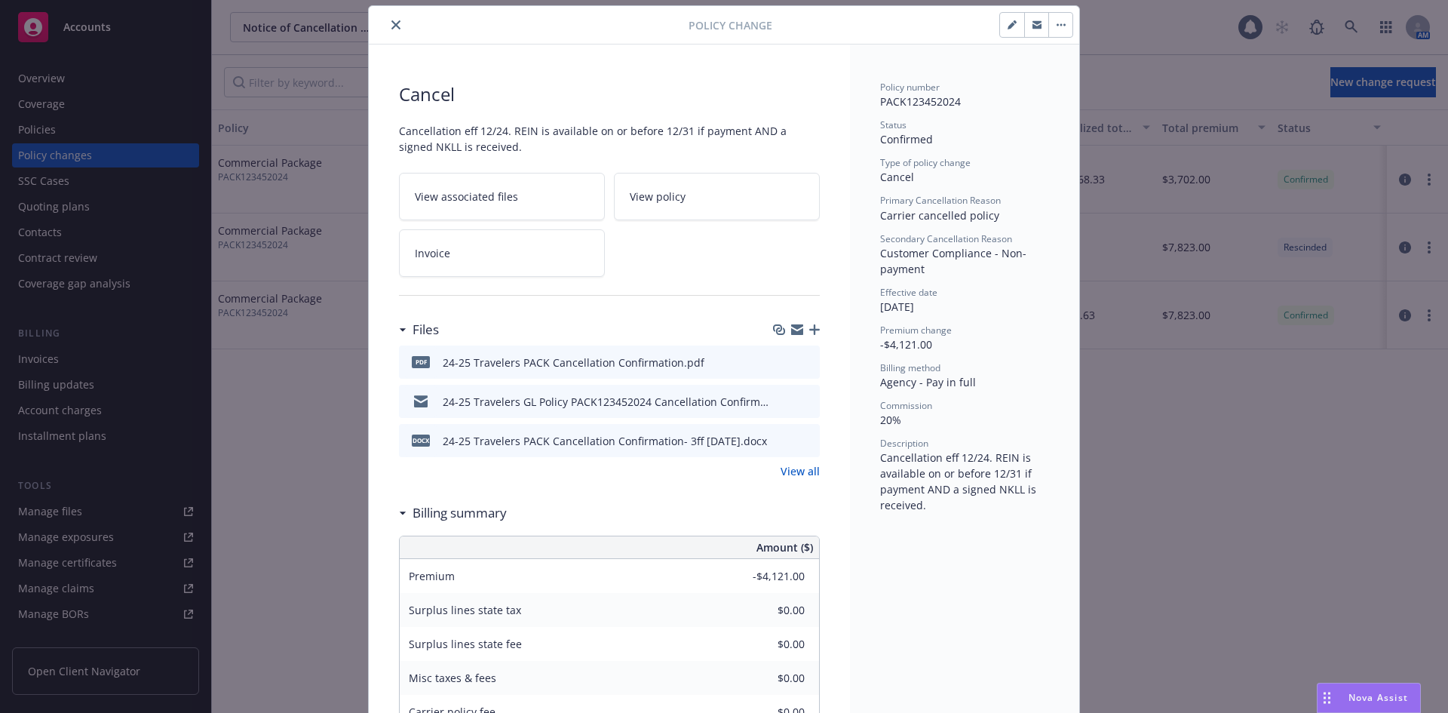
click at [1032, 24] on icon "button" at bounding box center [1036, 23] width 9 height 4
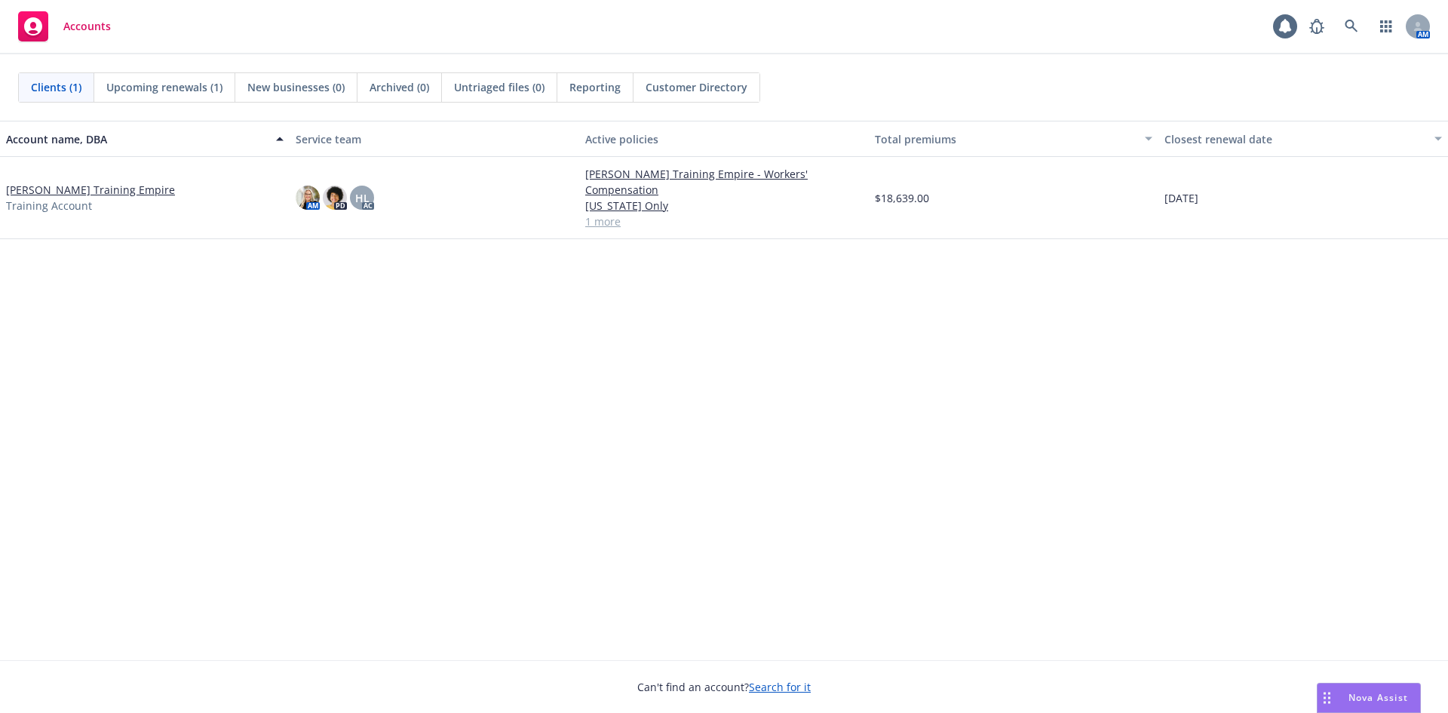
click at [98, 182] on link "[PERSON_NAME] Training Empire" at bounding box center [90, 190] width 169 height 16
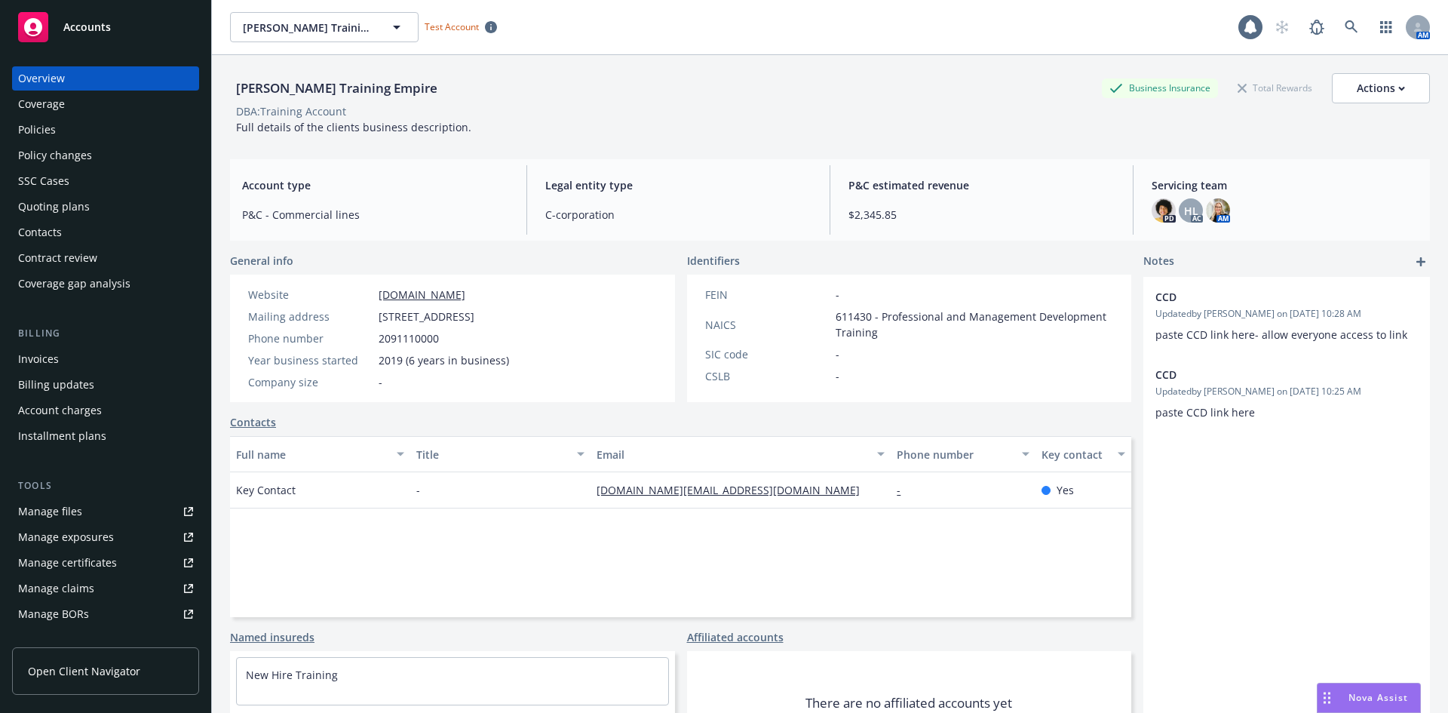
click at [129, 152] on div "Policy changes" at bounding box center [105, 155] width 175 height 24
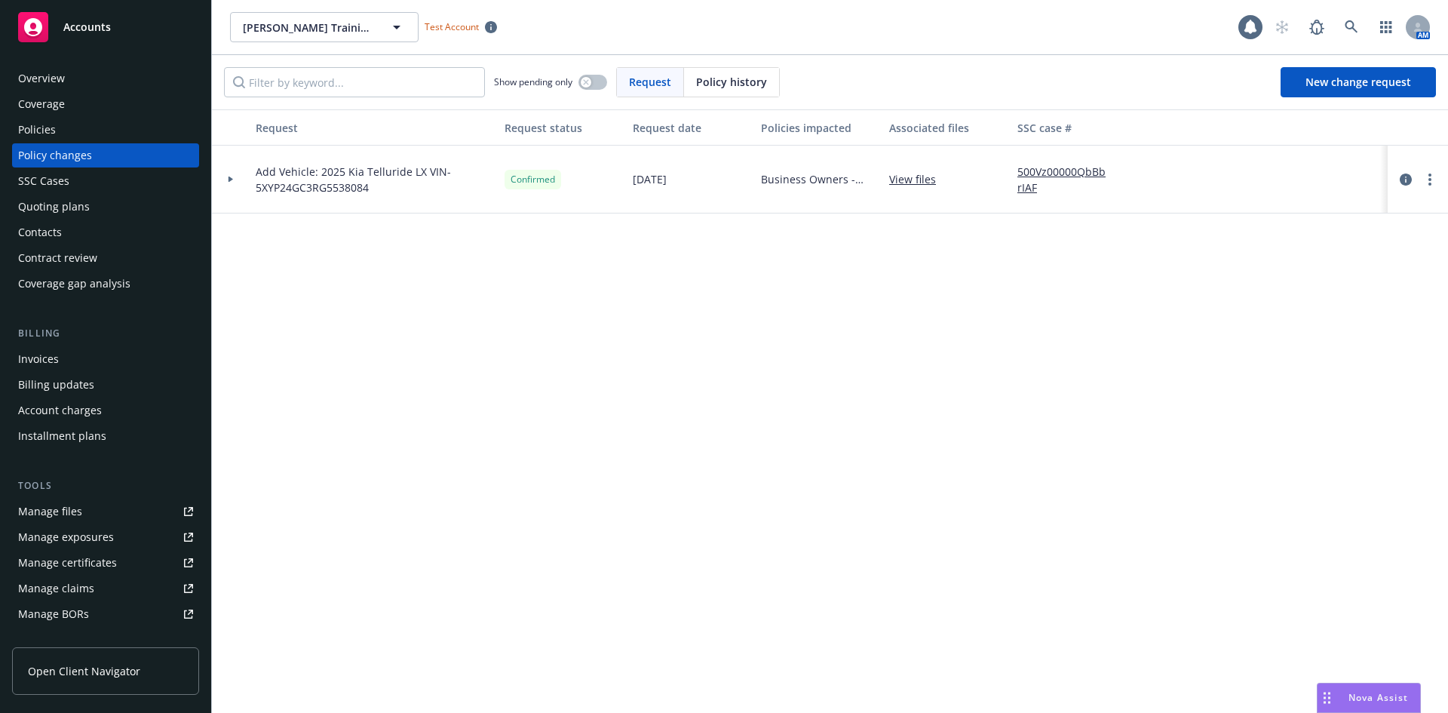
click at [110, 118] on div "Policies" at bounding box center [105, 130] width 175 height 24
